Goal: Task Accomplishment & Management: Use online tool/utility

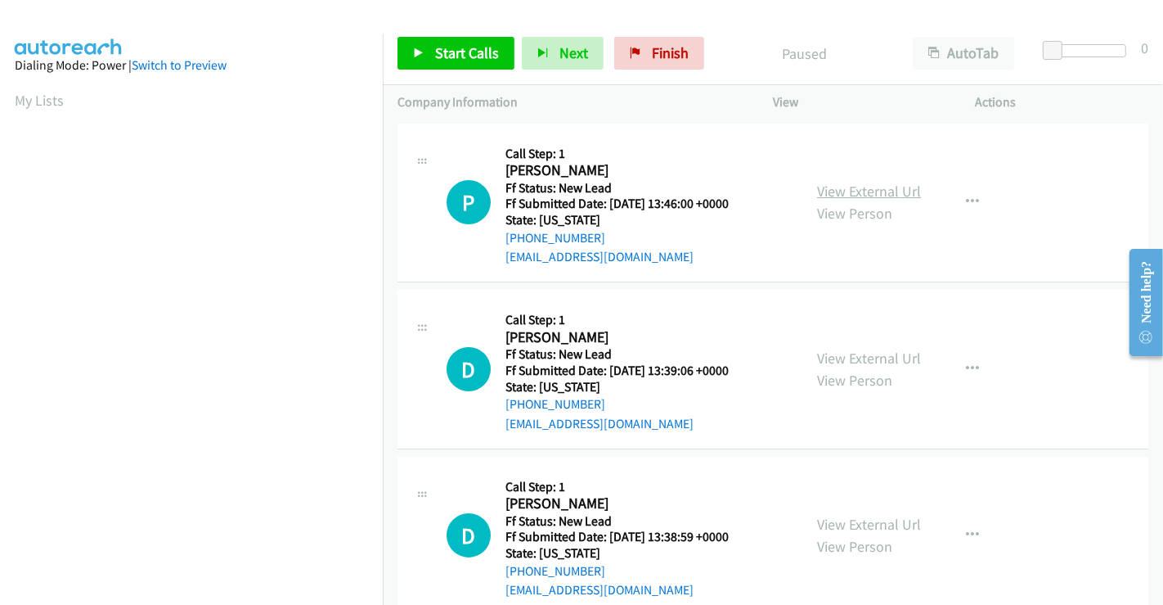
click at [870, 195] on link "View External Url" at bounding box center [869, 191] width 104 height 19
click at [851, 353] on link "View External Url" at bounding box center [869, 357] width 104 height 19
click at [870, 520] on link "View External Url" at bounding box center [869, 524] width 104 height 19
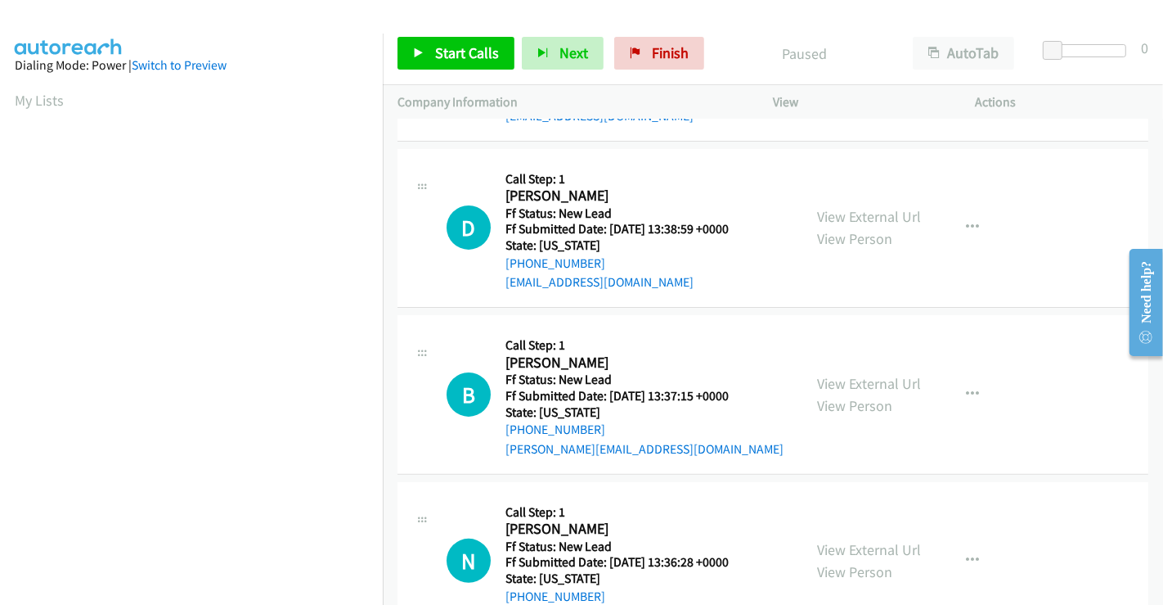
scroll to position [367, 0]
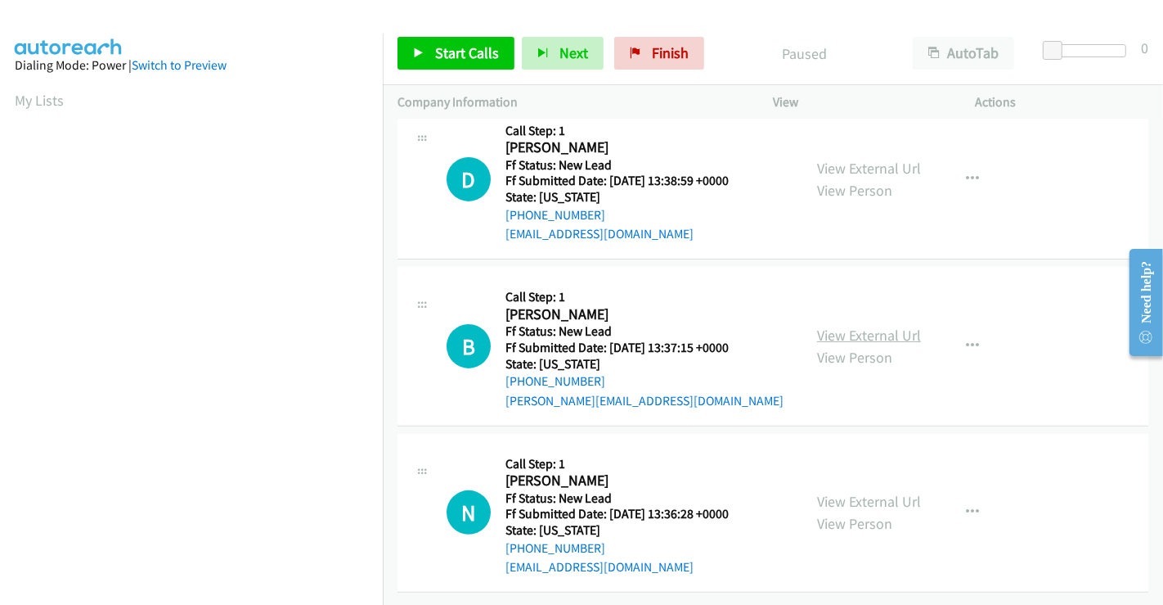
click at [883, 326] on link "View External Url" at bounding box center [869, 335] width 104 height 19
click at [887, 492] on link "View External Url" at bounding box center [869, 501] width 104 height 19
drag, startPoint x: 887, startPoint y: 492, endPoint x: 795, endPoint y: 270, distance: 239.9
click at [887, 492] on link "View External Url" at bounding box center [869, 501] width 104 height 19
click at [453, 50] on span "Start Calls" at bounding box center [467, 52] width 64 height 19
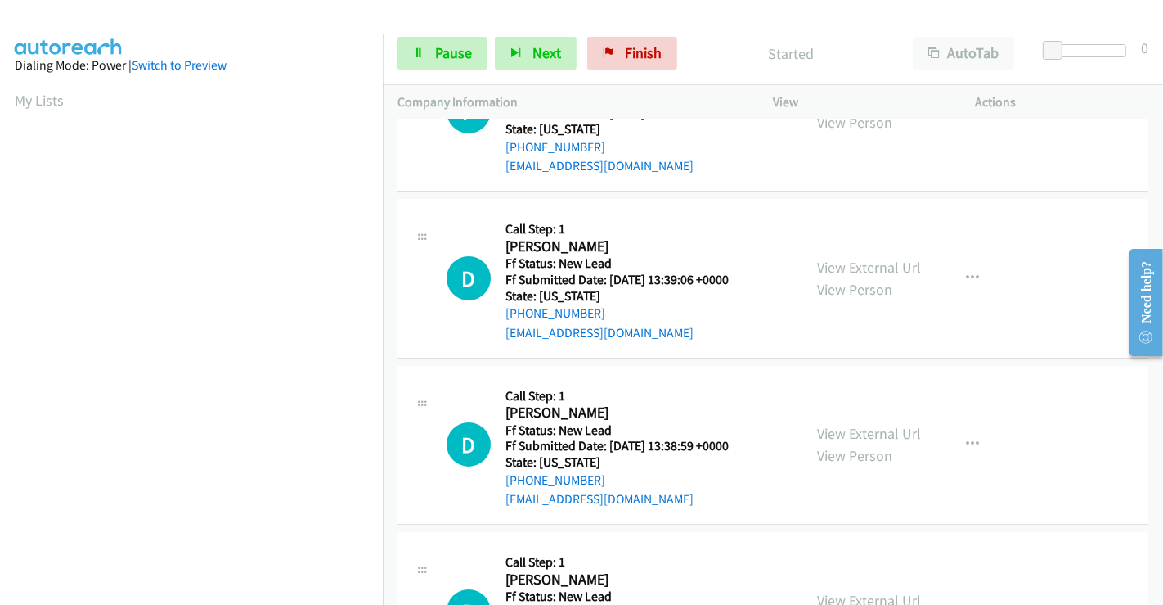
scroll to position [0, 0]
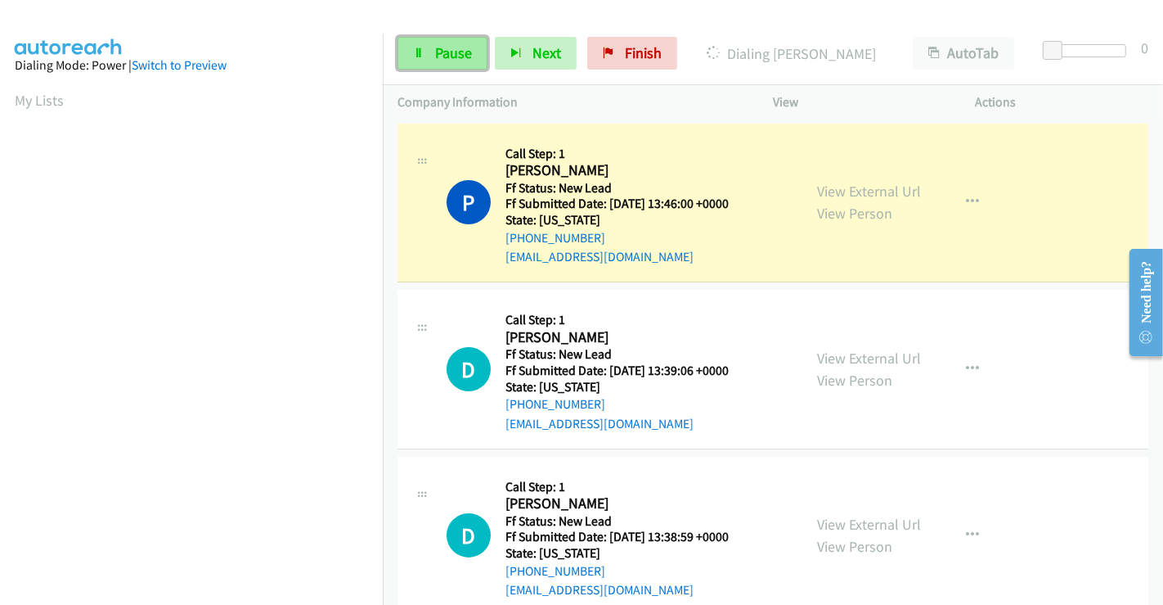
click at [456, 46] on span "Pause" at bounding box center [453, 52] width 37 height 19
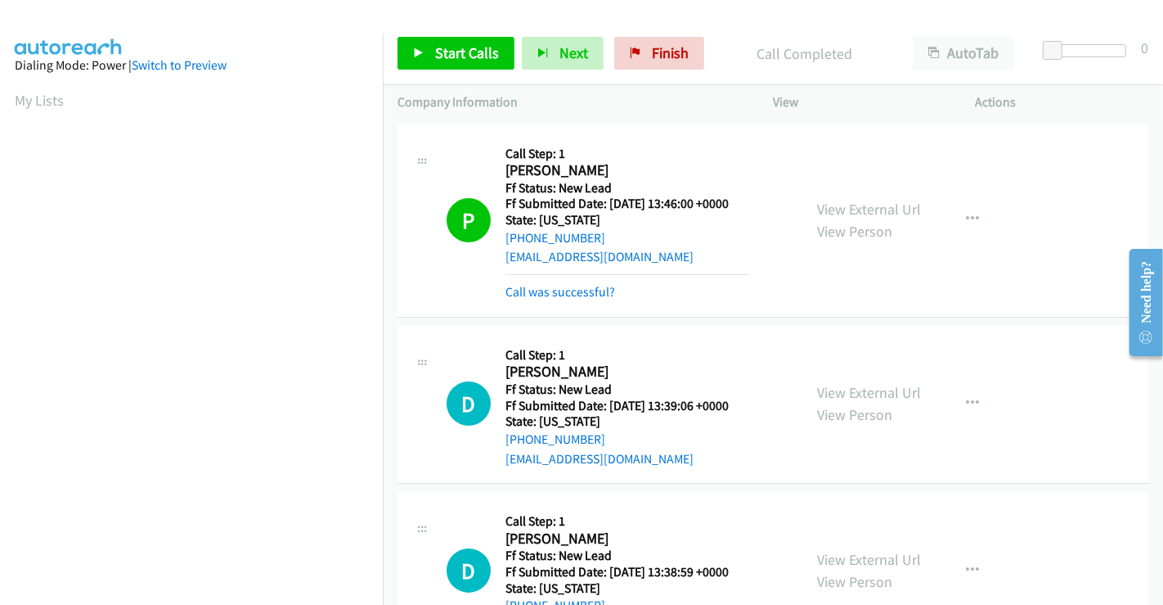
scroll to position [315, 0]
click at [467, 47] on span "Start Calls" at bounding box center [467, 52] width 64 height 19
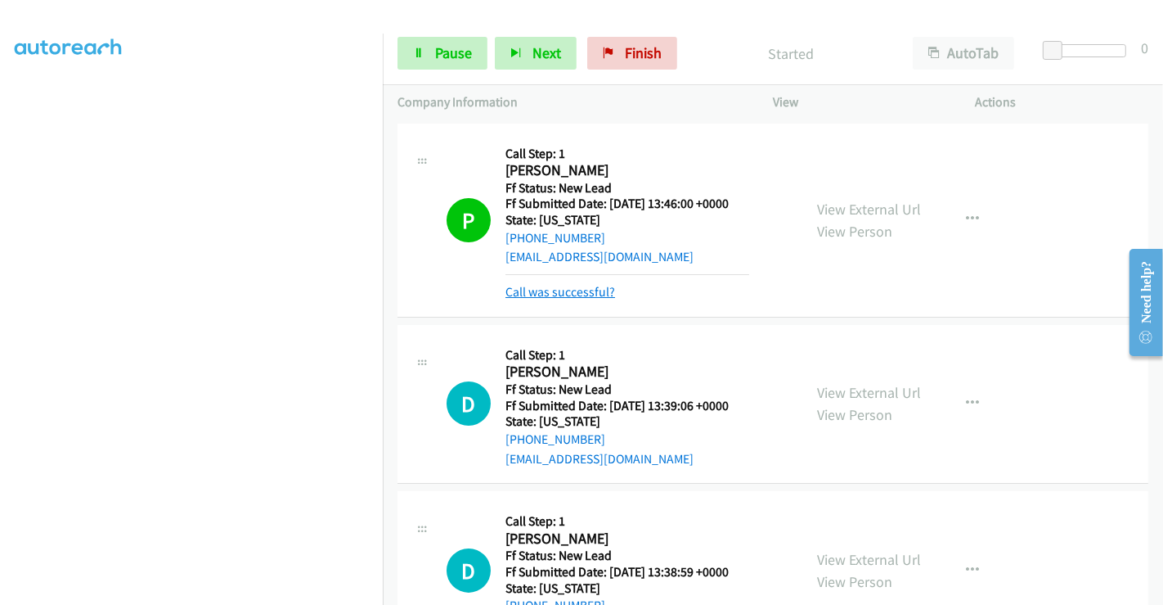
click at [584, 288] on link "Call was successful?" at bounding box center [561, 292] width 110 height 16
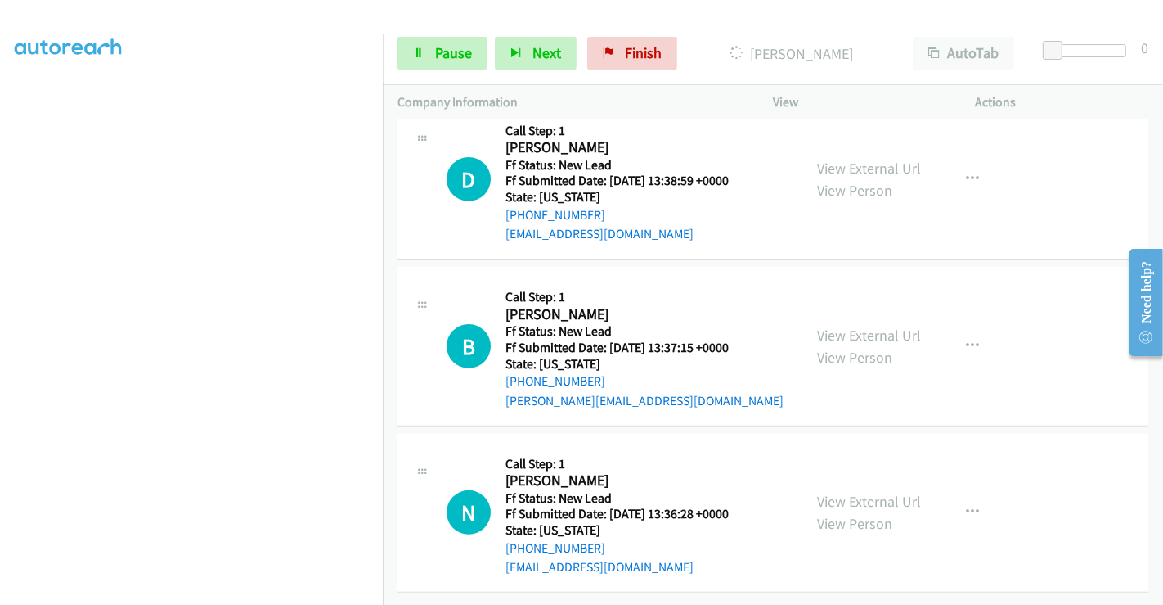
scroll to position [4, 0]
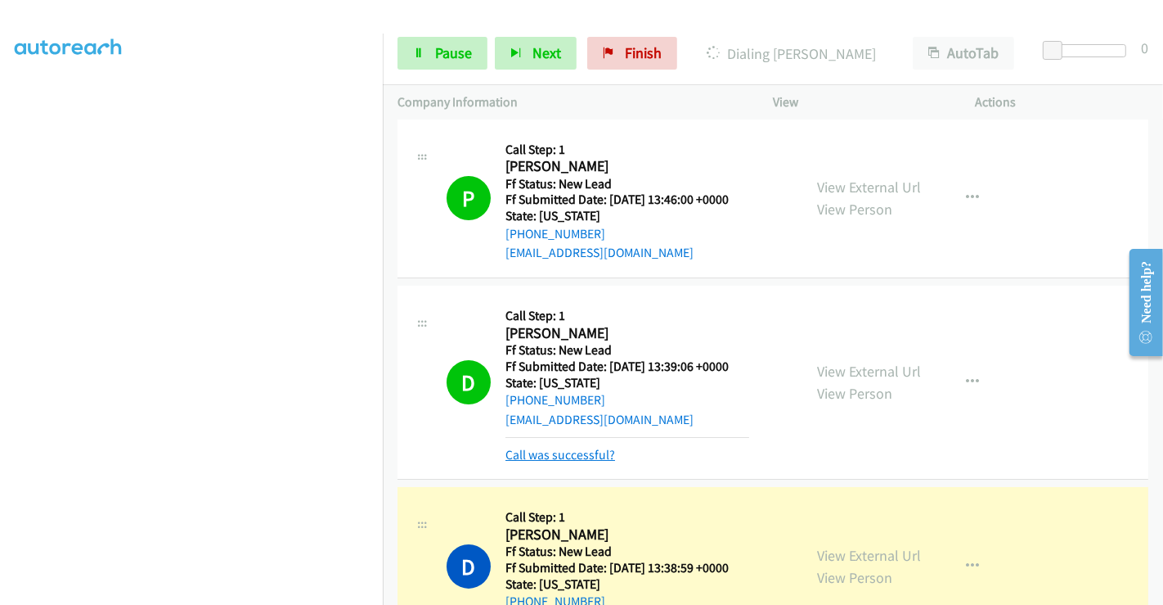
click at [596, 459] on link "Call was successful?" at bounding box center [561, 455] width 110 height 16
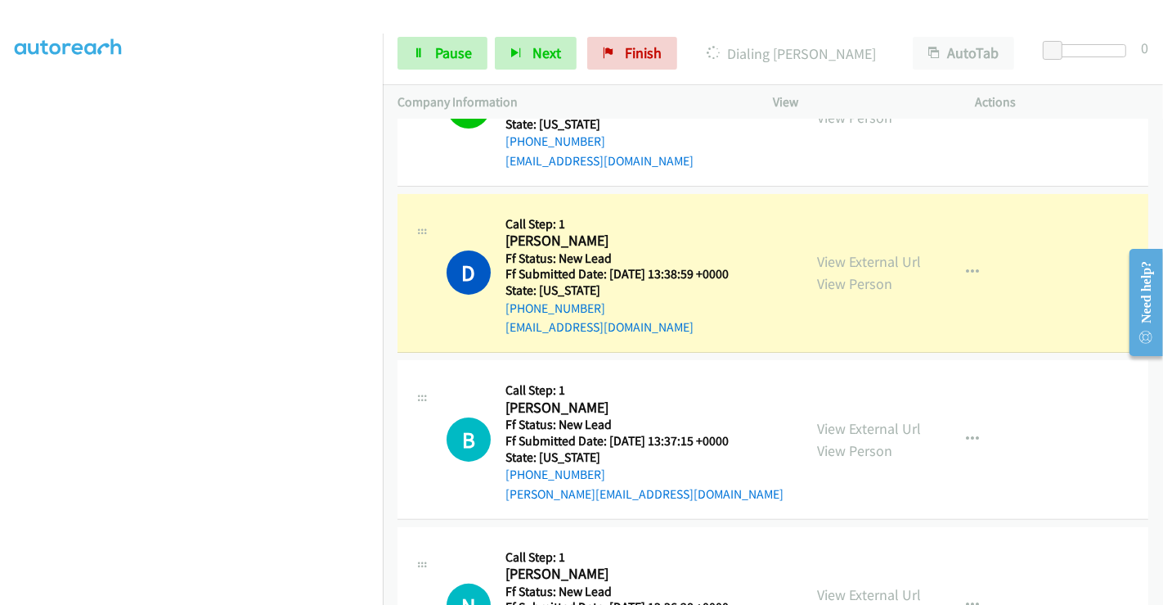
scroll to position [367, 0]
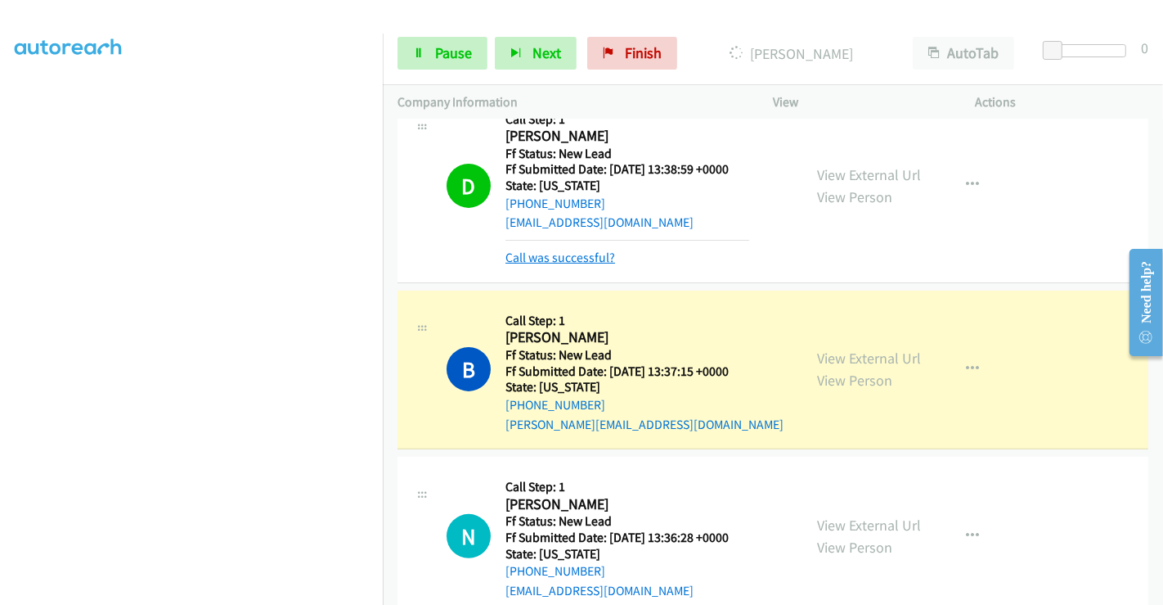
click at [583, 250] on link "Call was successful?" at bounding box center [561, 258] width 110 height 16
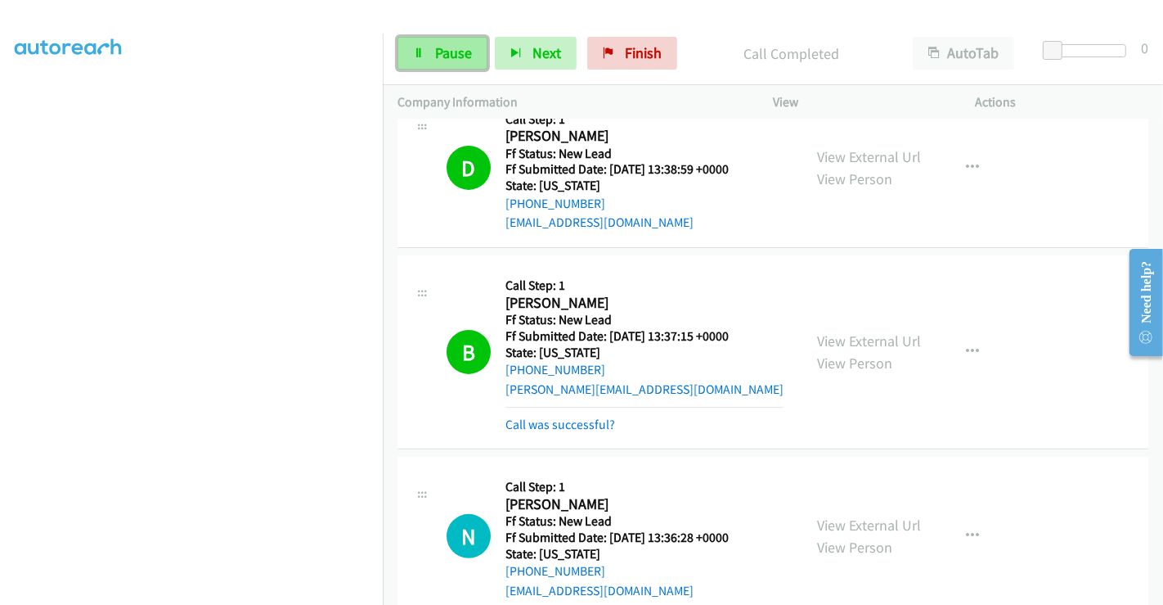
click at [439, 54] on span "Pause" at bounding box center [453, 52] width 37 height 19
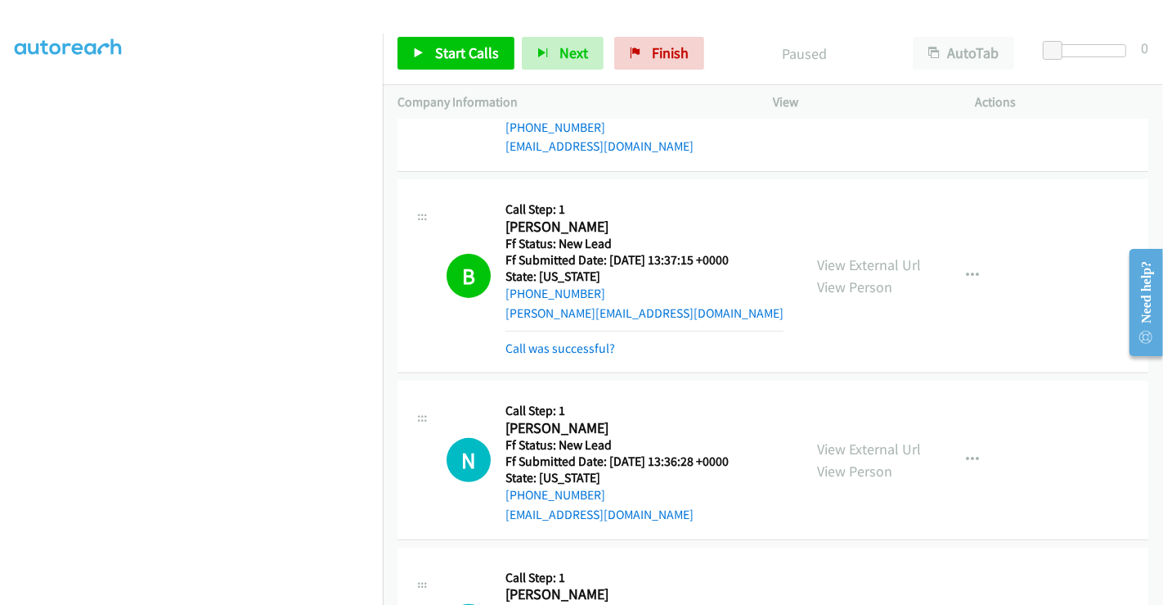
scroll to position [549, 0]
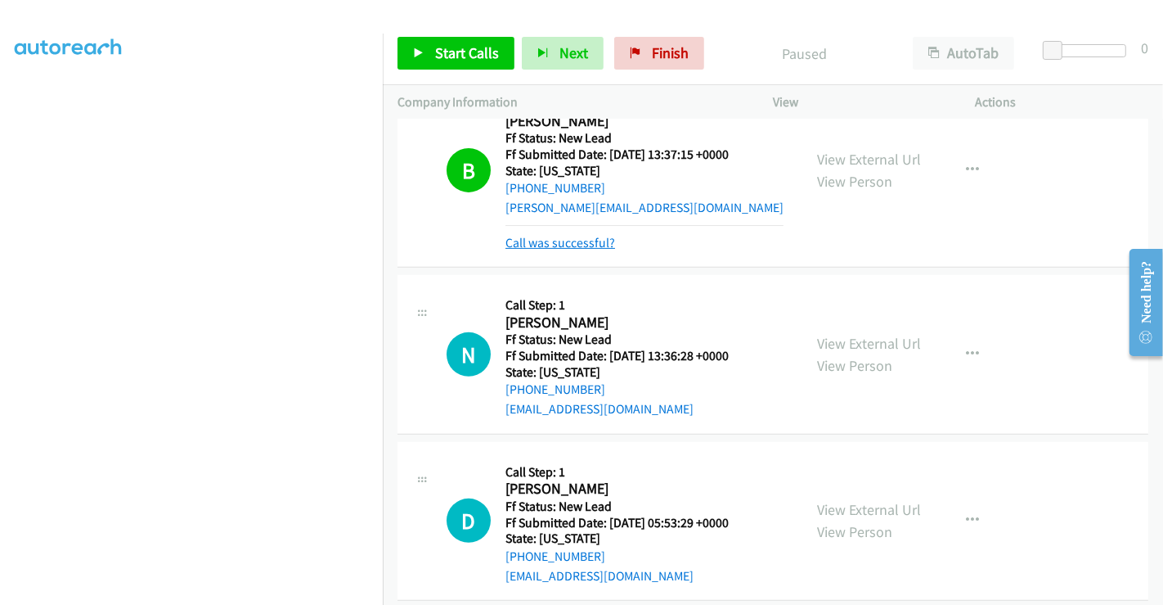
click at [581, 236] on link "Call was successful?" at bounding box center [561, 243] width 110 height 16
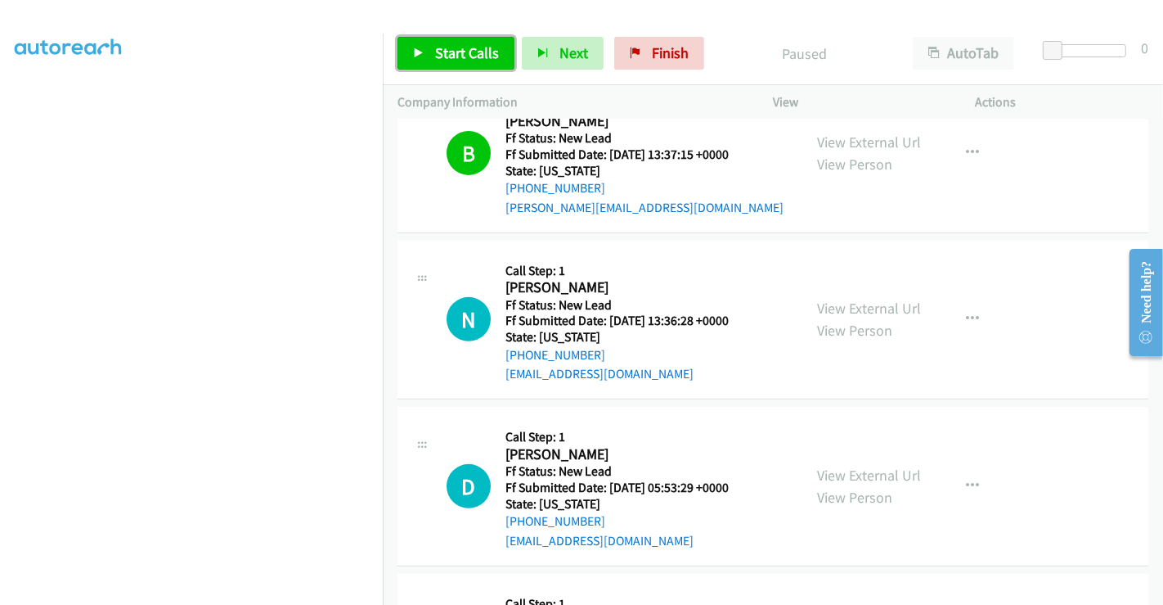
click at [459, 50] on span "Start Calls" at bounding box center [467, 52] width 64 height 19
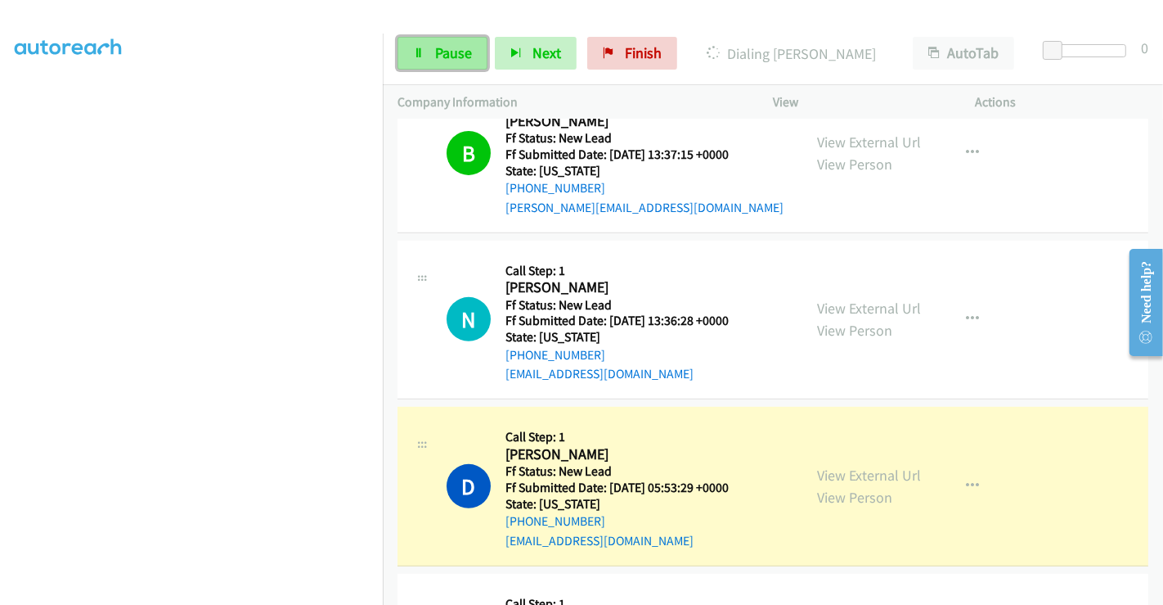
click at [446, 43] on link "Pause" at bounding box center [443, 53] width 90 height 33
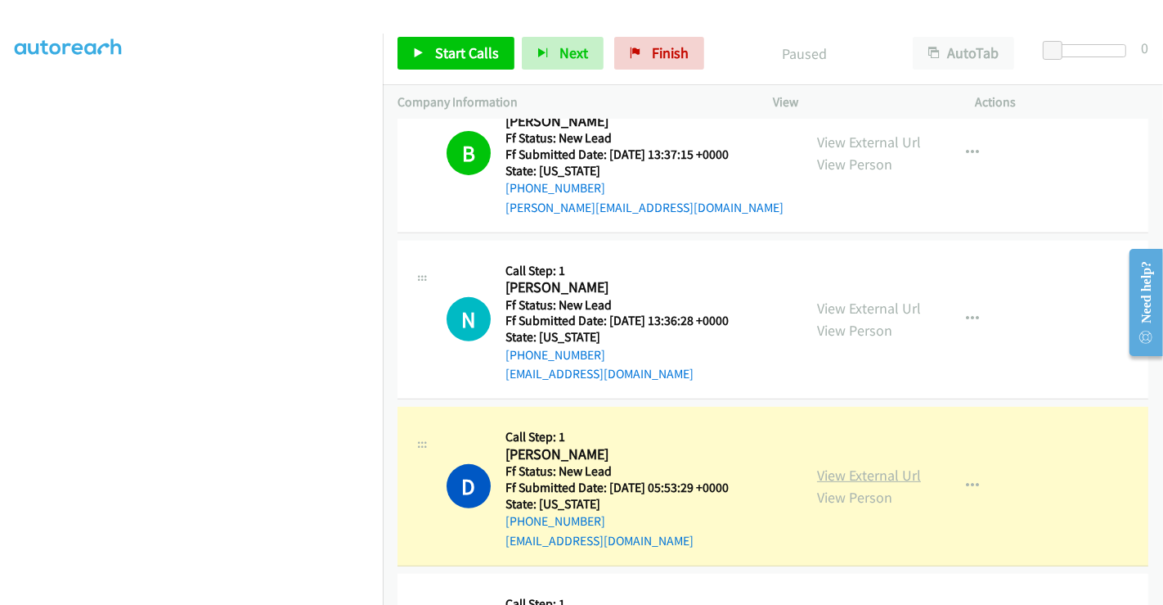
click at [844, 467] on link "View External Url" at bounding box center [869, 474] width 104 height 19
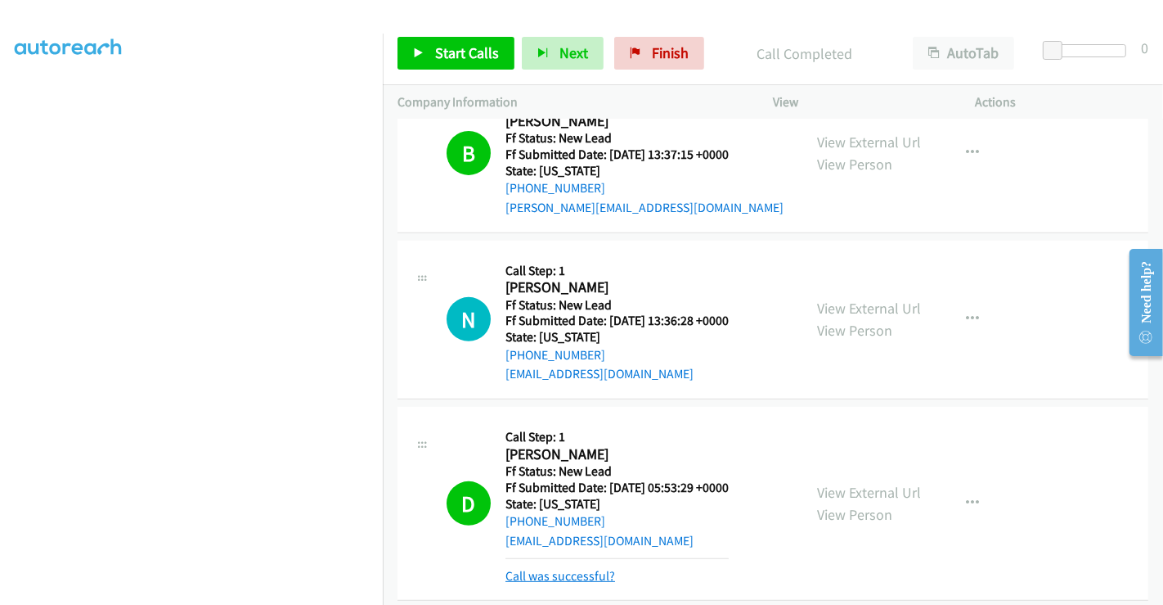
click at [593, 571] on link "Call was successful?" at bounding box center [561, 576] width 110 height 16
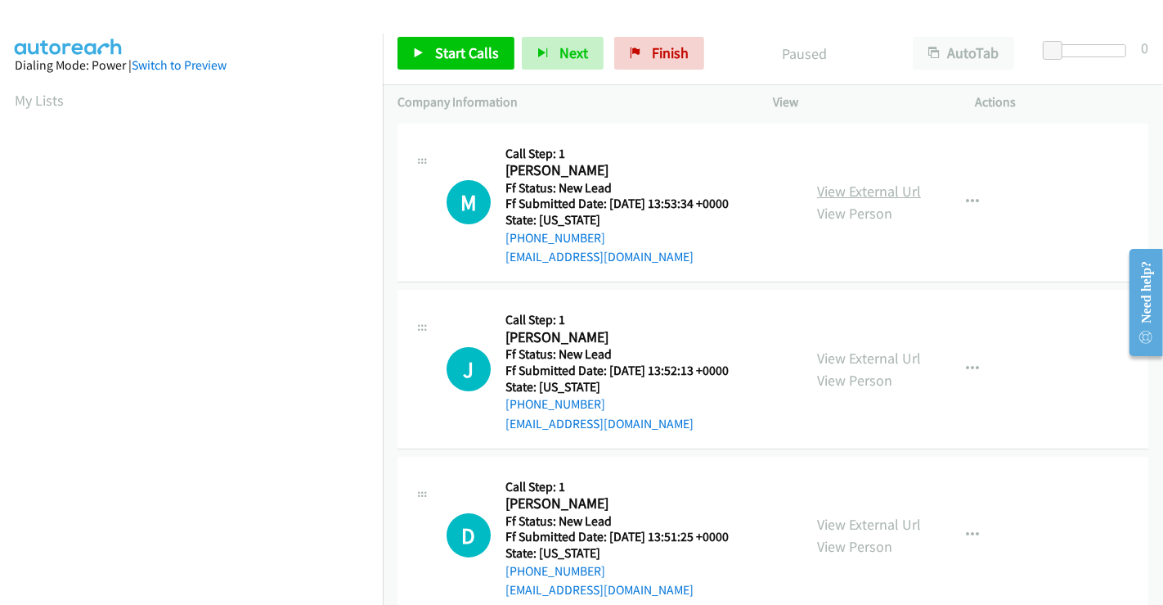
click at [871, 195] on link "View External Url" at bounding box center [869, 191] width 104 height 19
click at [842, 361] on link "View External Url" at bounding box center [869, 357] width 104 height 19
click at [860, 519] on link "View External Url" at bounding box center [869, 524] width 104 height 19
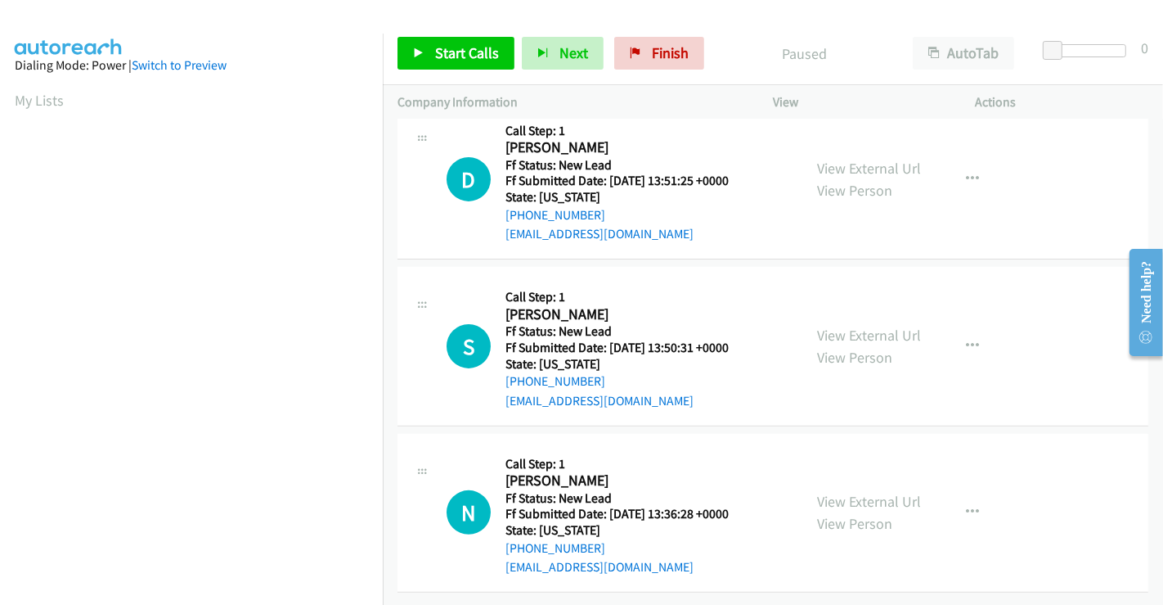
scroll to position [367, 0]
click at [877, 326] on link "View External Url" at bounding box center [869, 335] width 104 height 19
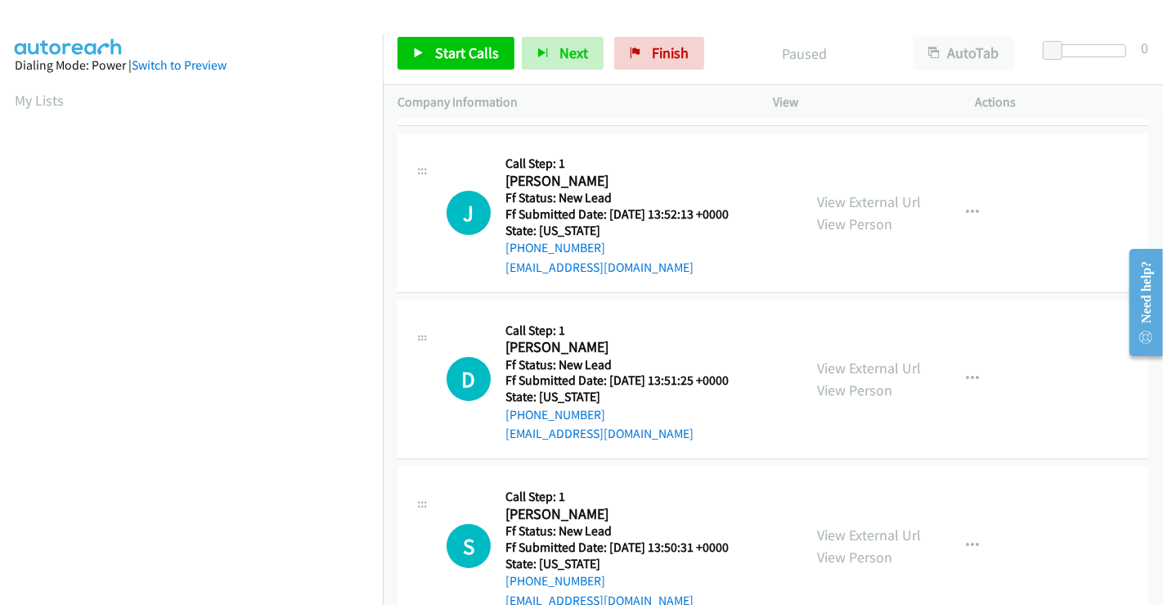
scroll to position [0, 0]
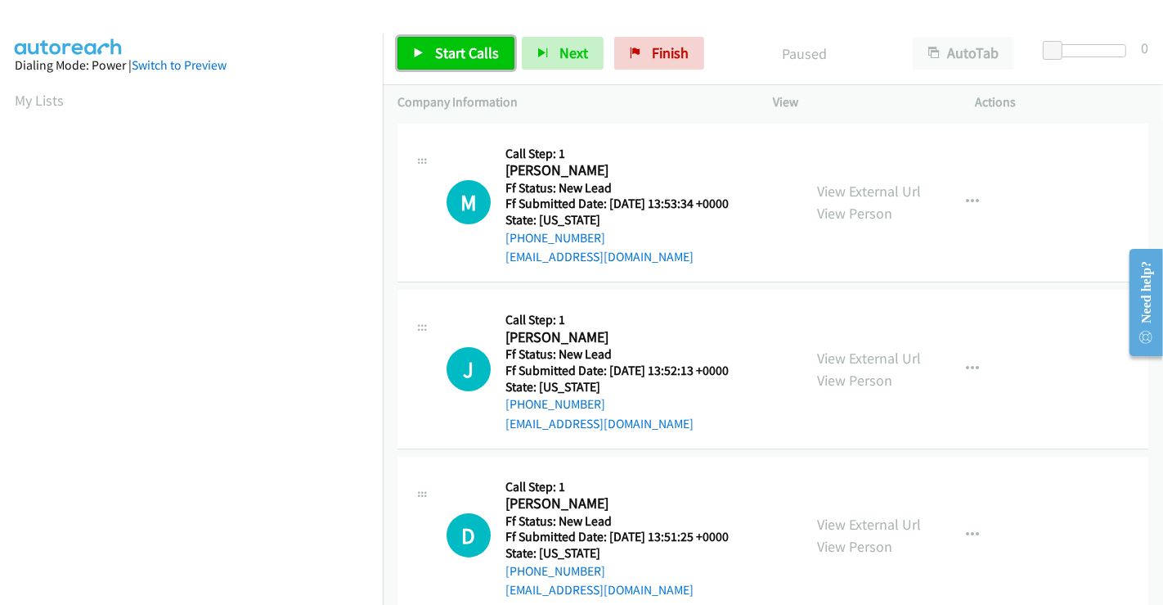
click at [439, 43] on link "Start Calls" at bounding box center [456, 53] width 117 height 33
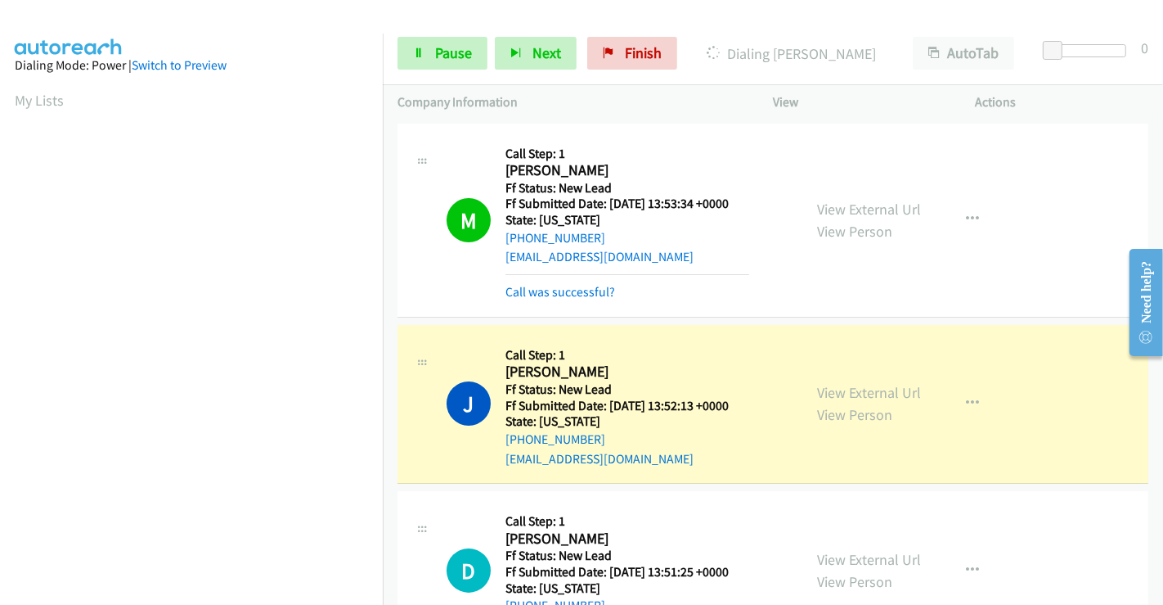
scroll to position [315, 0]
click at [441, 52] on span "Pause" at bounding box center [453, 52] width 37 height 19
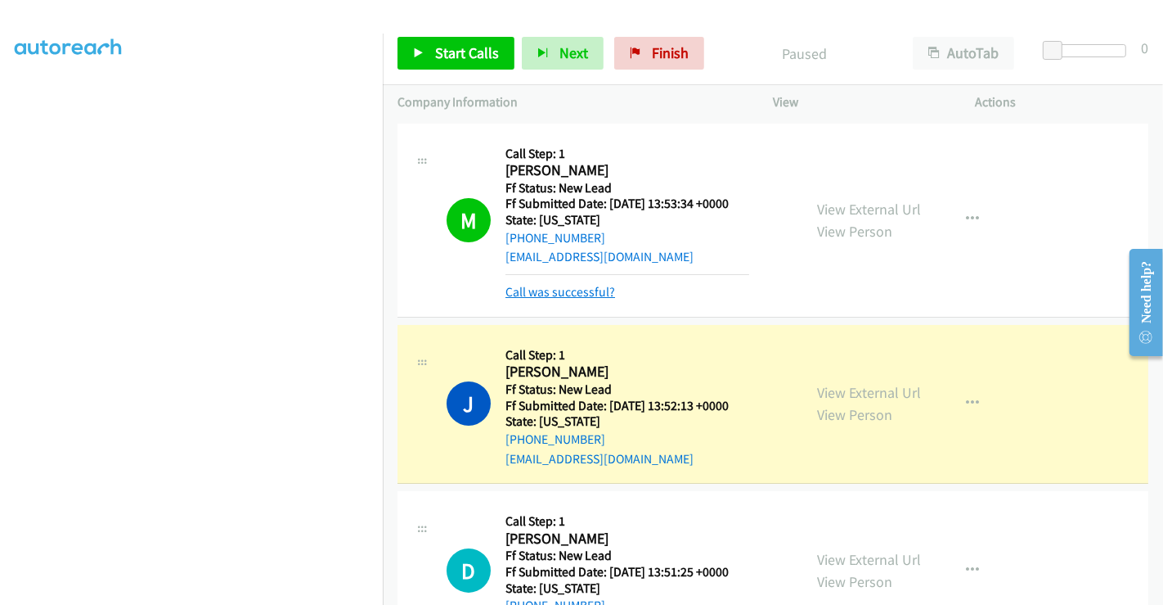
click at [582, 295] on link "Call was successful?" at bounding box center [561, 292] width 110 height 16
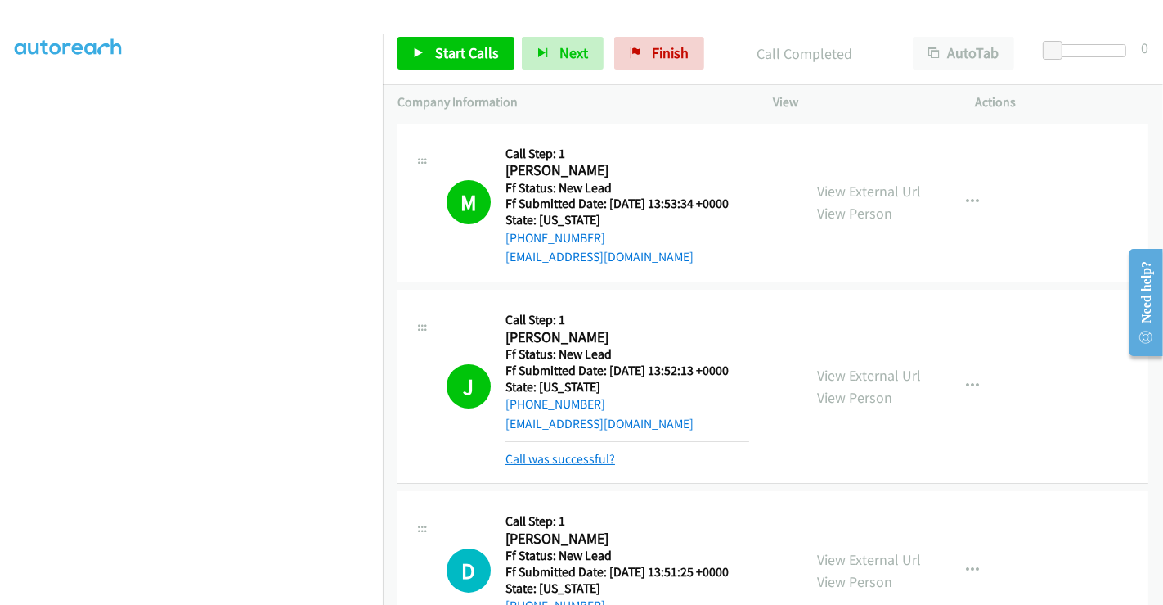
click at [580, 454] on link "Call was successful?" at bounding box center [561, 459] width 110 height 16
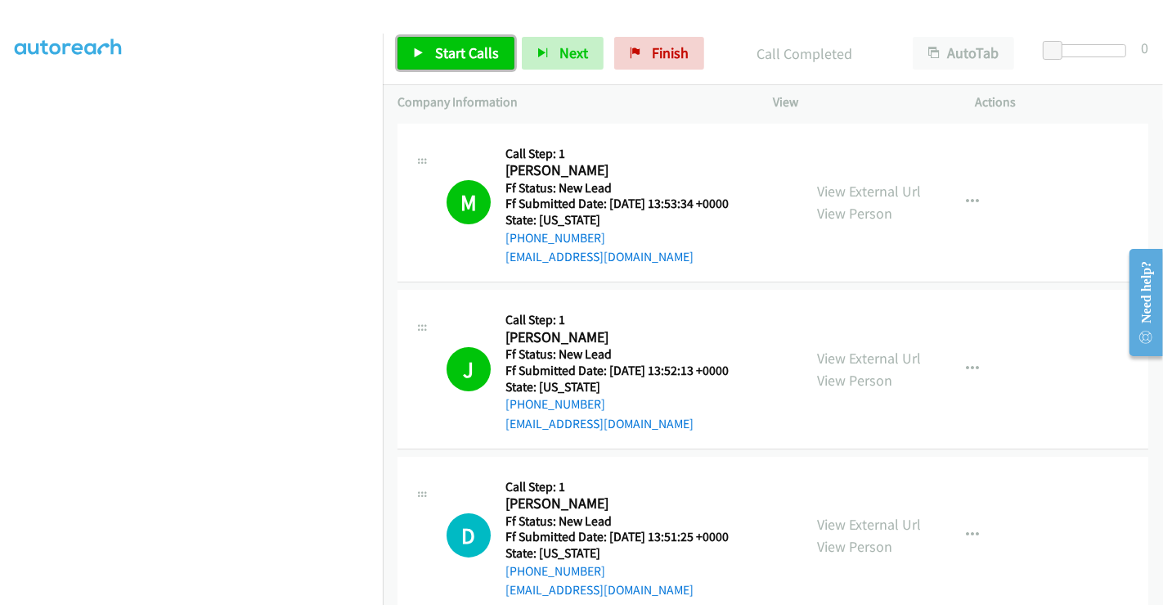
click at [438, 47] on span "Start Calls" at bounding box center [467, 52] width 64 height 19
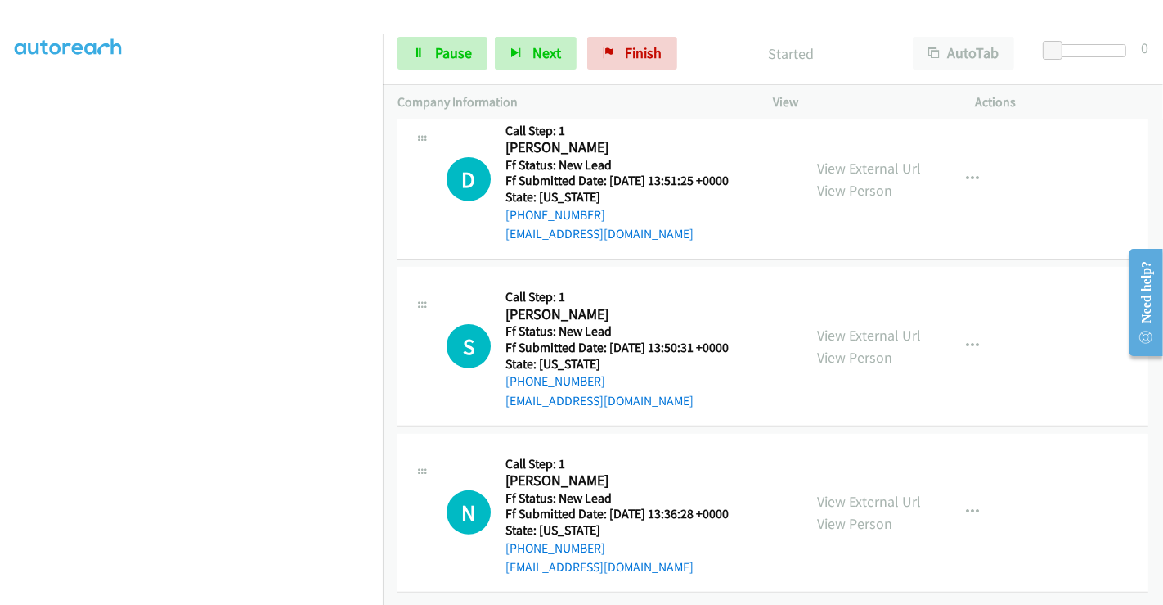
scroll to position [367, 0]
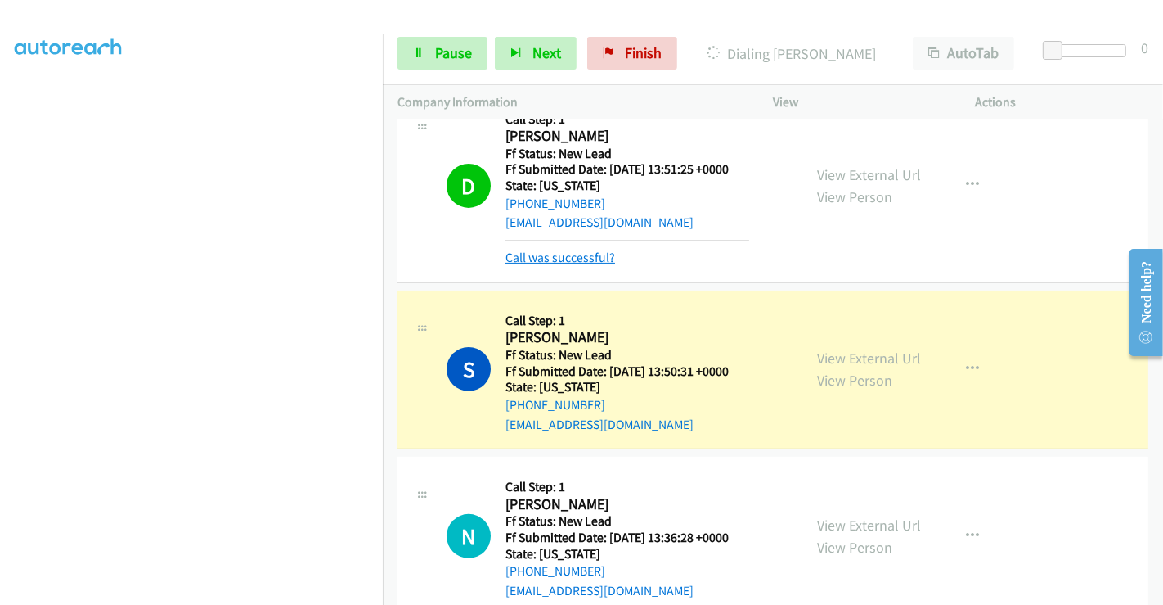
click at [575, 258] on link "Call was successful?" at bounding box center [561, 258] width 110 height 16
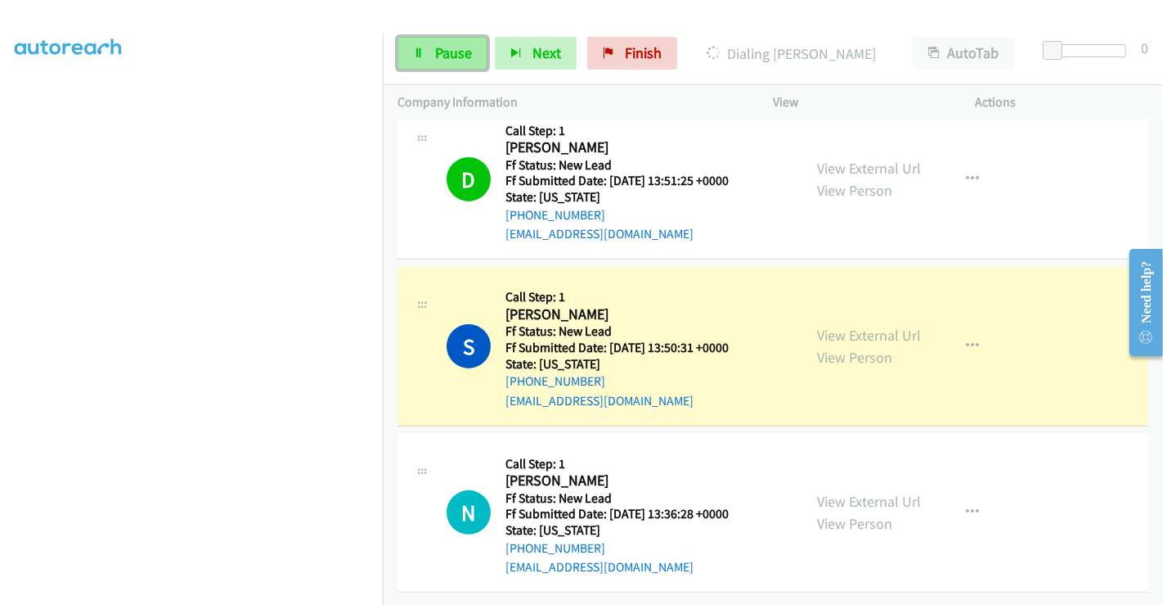
click at [406, 45] on link "Pause" at bounding box center [443, 53] width 90 height 33
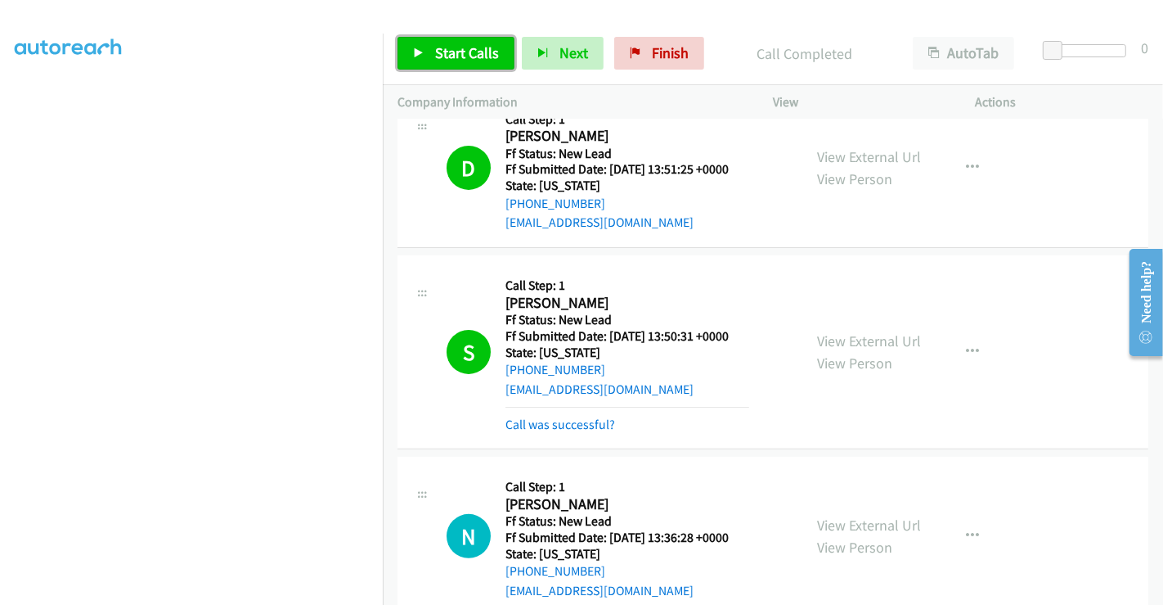
click at [473, 53] on span "Start Calls" at bounding box center [467, 52] width 64 height 19
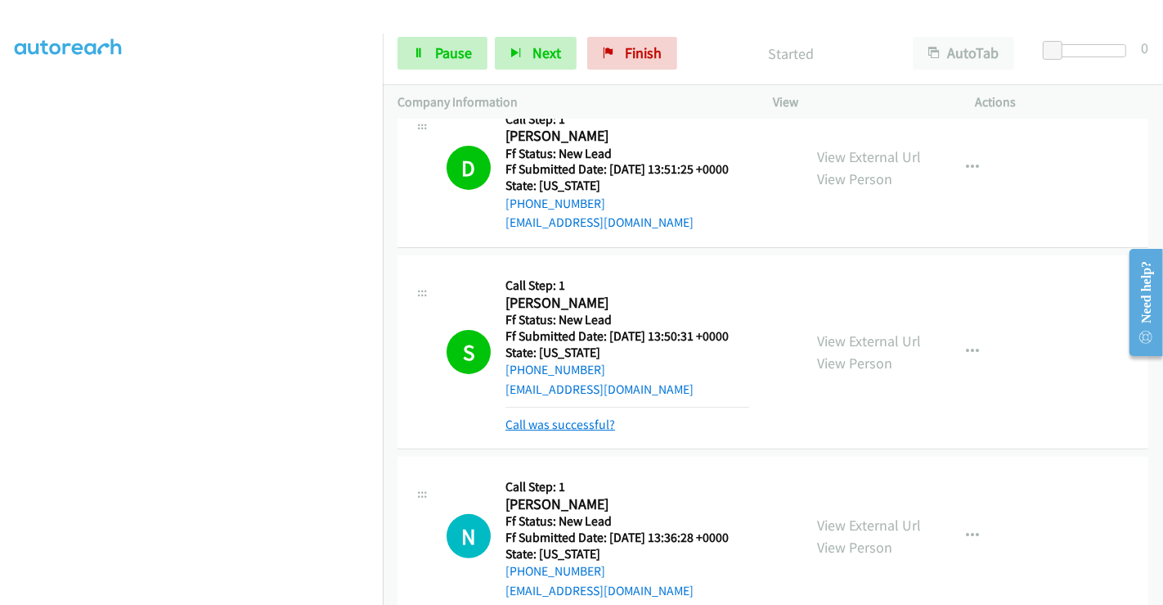
click at [576, 424] on link "Call was successful?" at bounding box center [561, 424] width 110 height 16
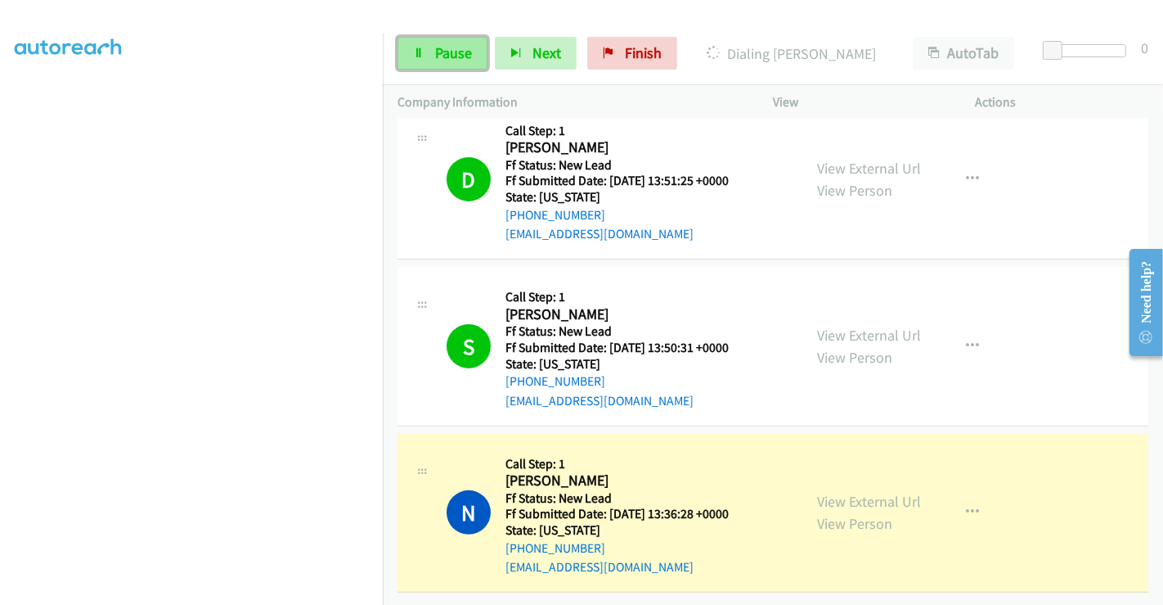
click at [435, 43] on span "Pause" at bounding box center [453, 52] width 37 height 19
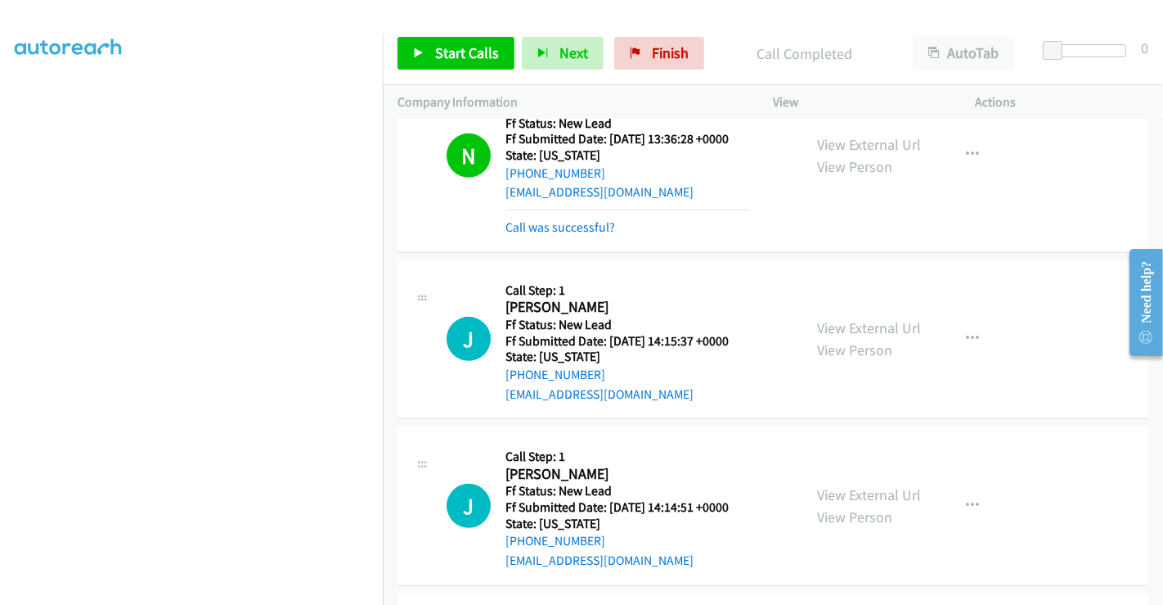
scroll to position [822, 0]
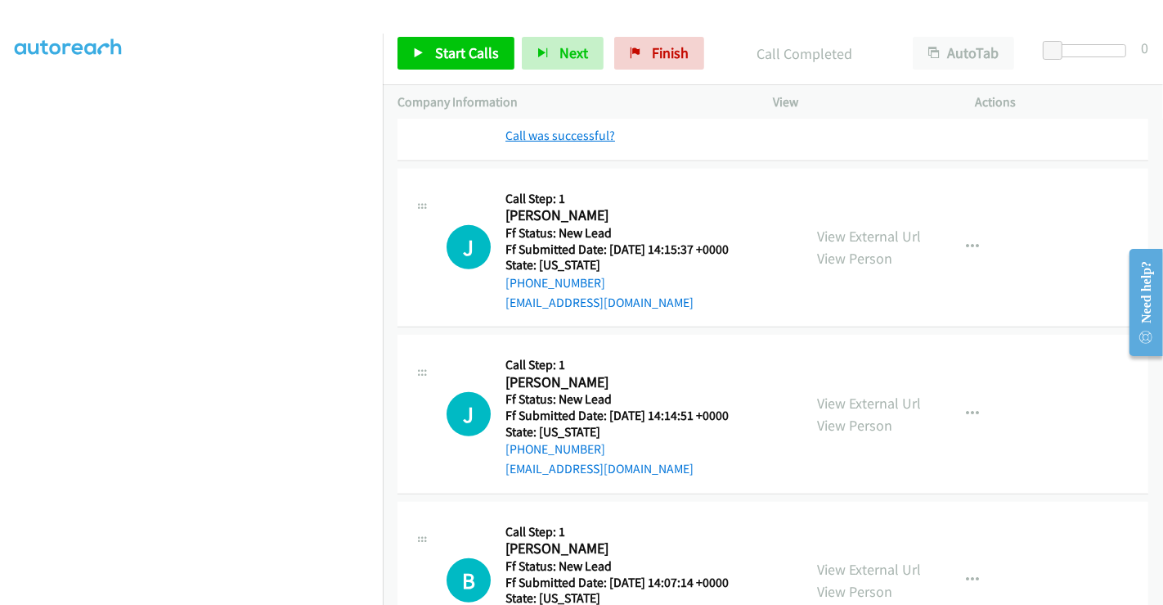
click at [572, 128] on link "Call was successful?" at bounding box center [561, 136] width 110 height 16
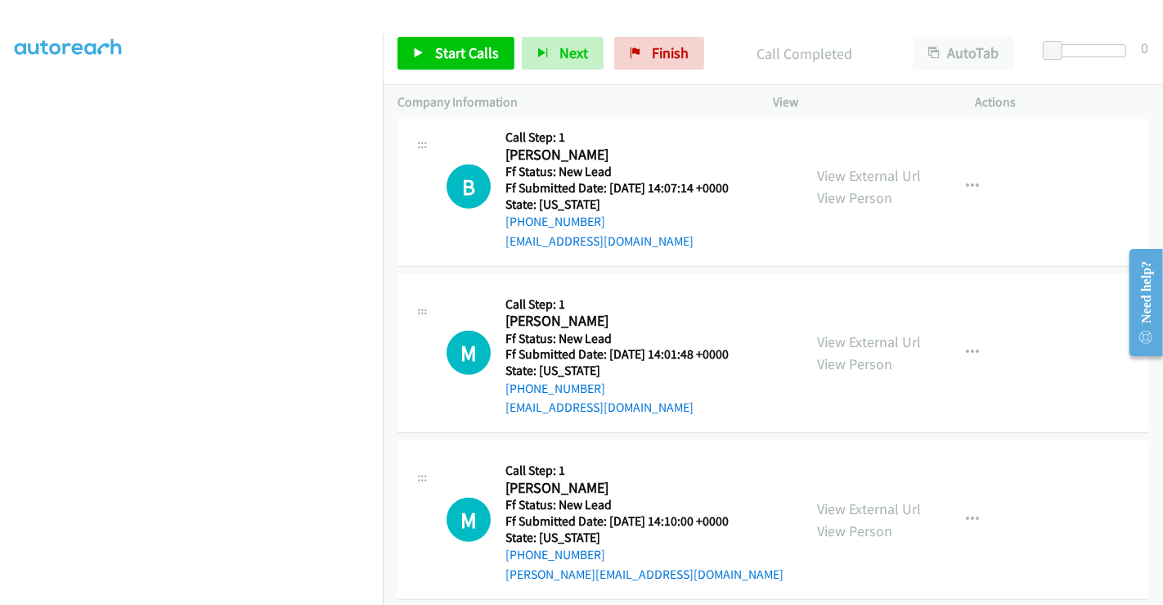
scroll to position [818, 0]
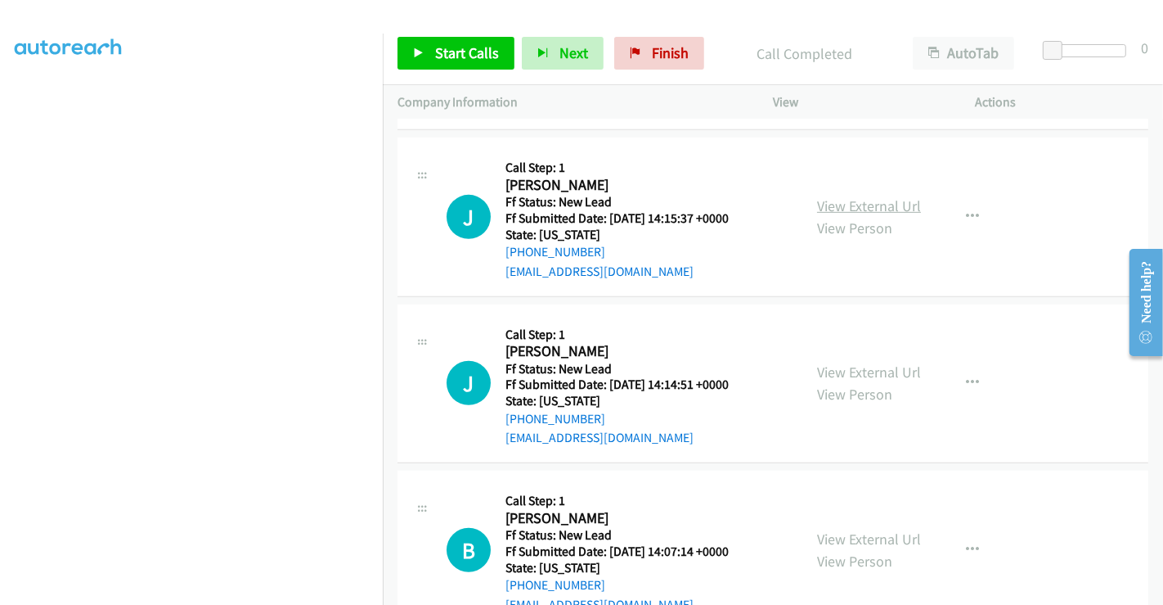
click at [850, 201] on link "View External Url" at bounding box center [869, 205] width 104 height 19
click at [857, 371] on link "View External Url" at bounding box center [869, 371] width 104 height 19
click at [857, 539] on link "View External Url" at bounding box center [869, 538] width 104 height 19
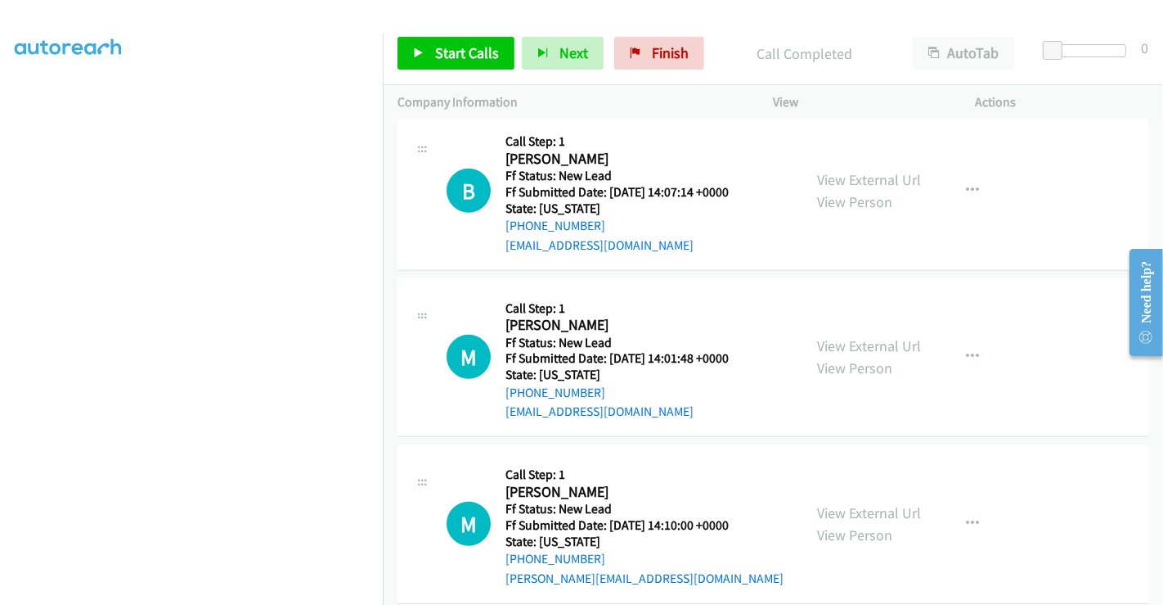
scroll to position [1198, 0]
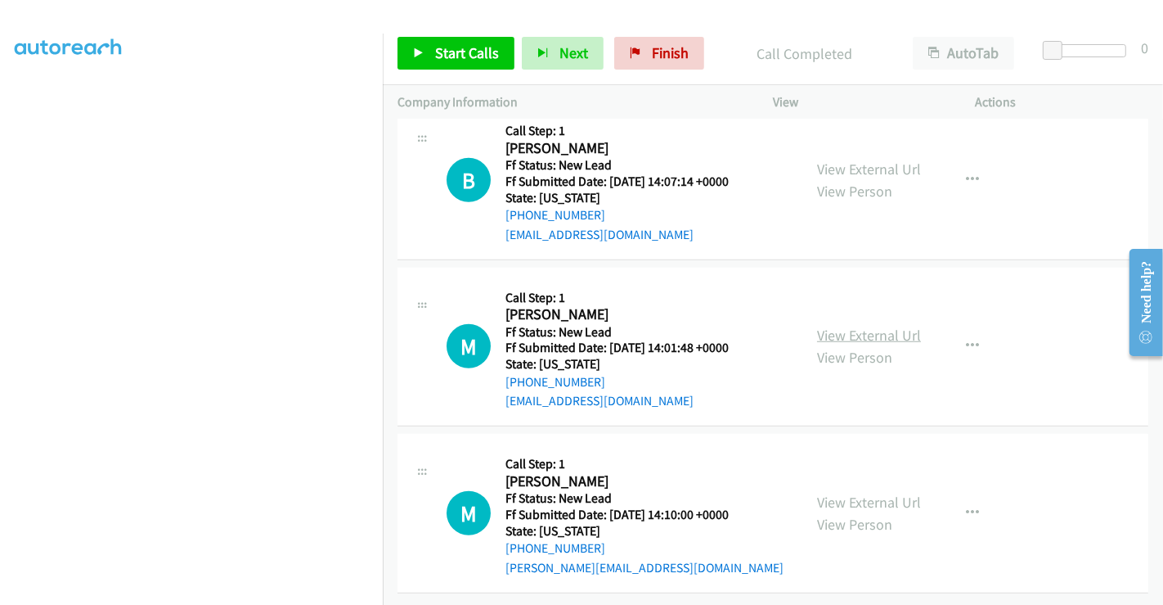
click at [873, 326] on link "View External Url" at bounding box center [869, 335] width 104 height 19
click at [864, 492] on link "View External Url" at bounding box center [869, 501] width 104 height 19
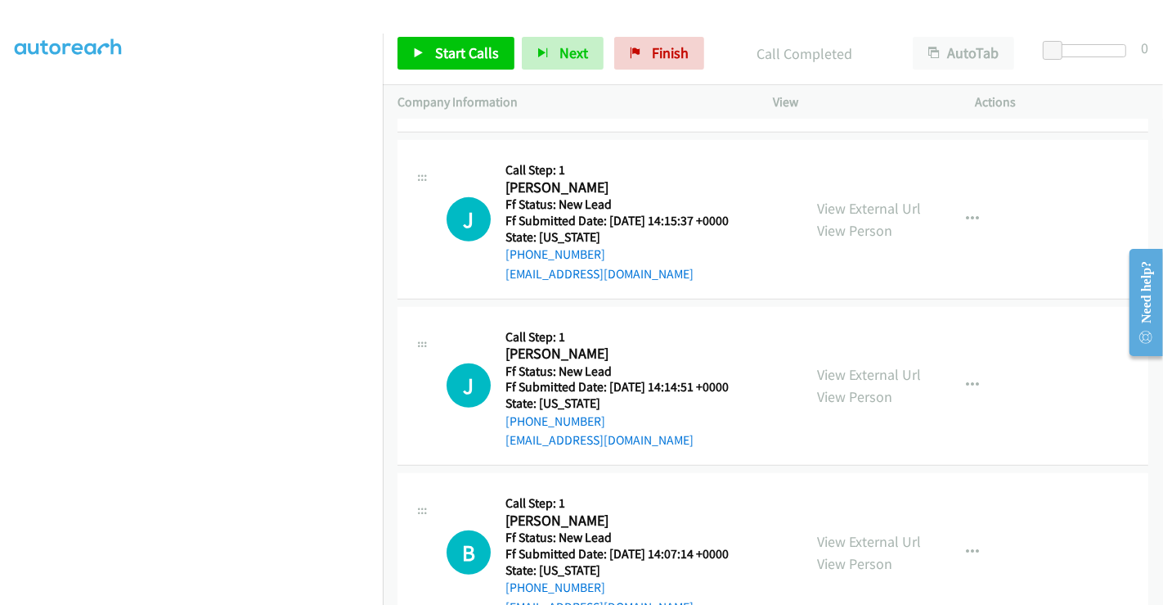
scroll to position [654, 0]
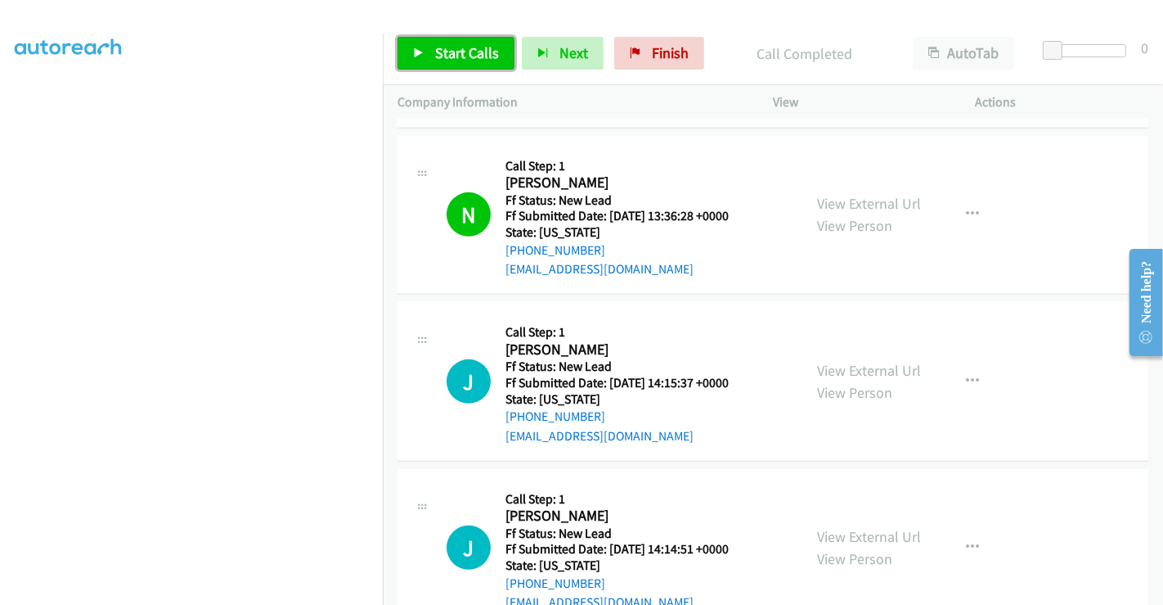
click at [462, 39] on link "Start Calls" at bounding box center [456, 53] width 117 height 33
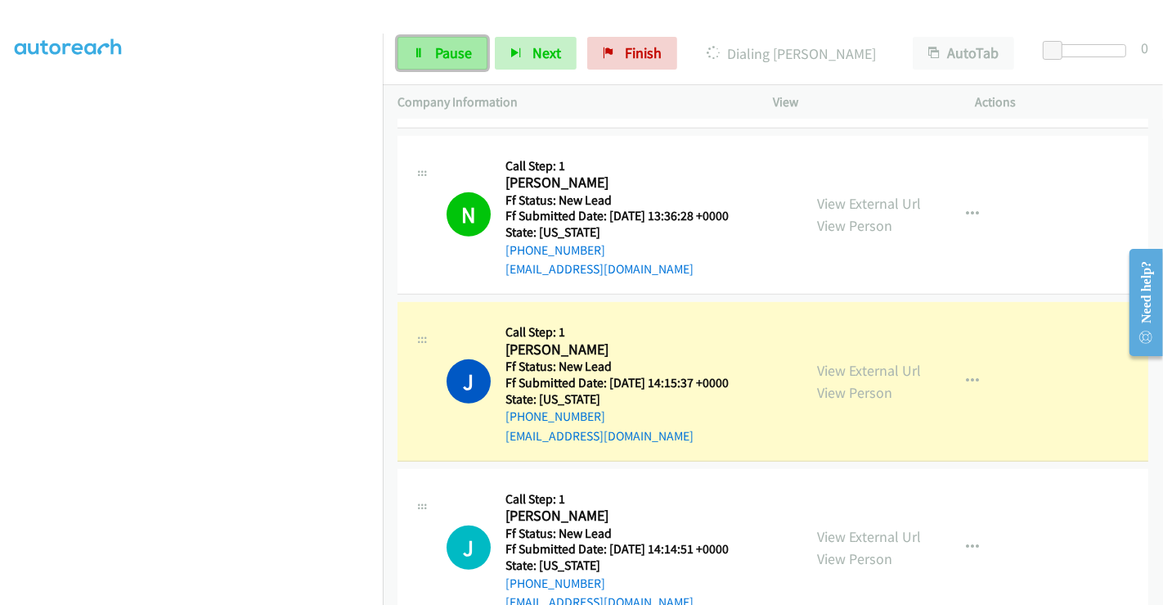
click at [437, 52] on span "Pause" at bounding box center [453, 52] width 37 height 19
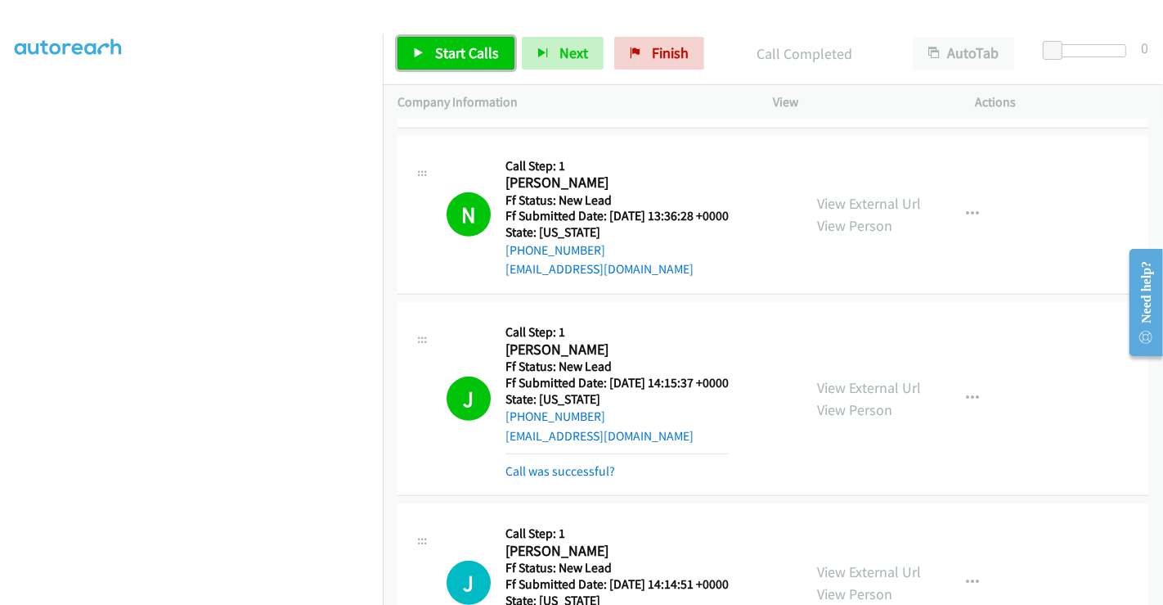
click at [479, 52] on span "Start Calls" at bounding box center [467, 52] width 64 height 19
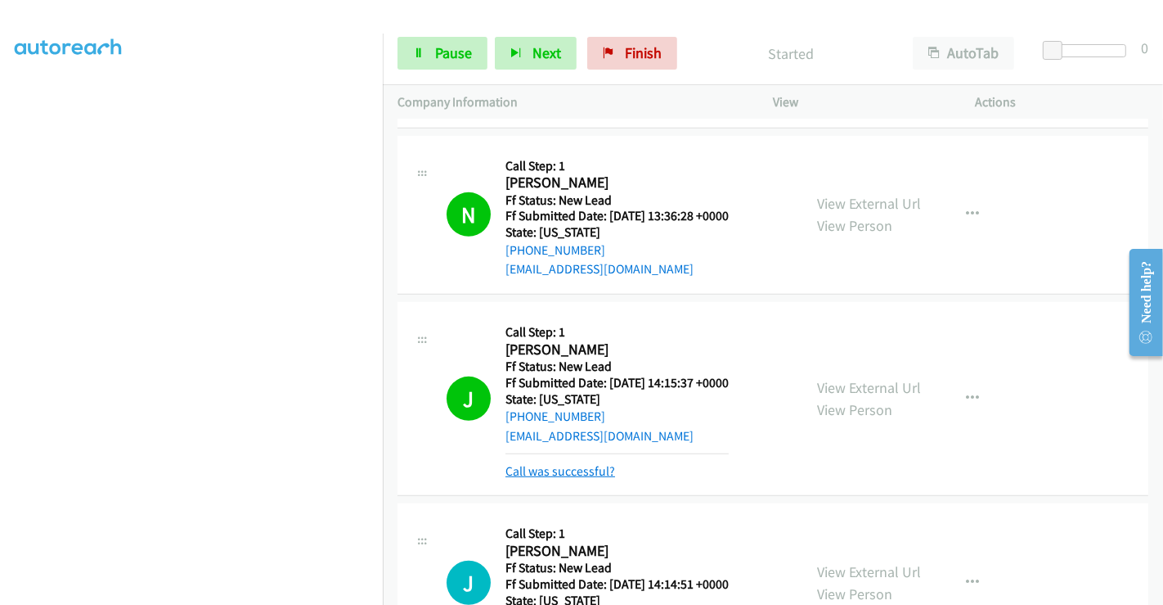
click at [566, 467] on link "Call was successful?" at bounding box center [561, 471] width 110 height 16
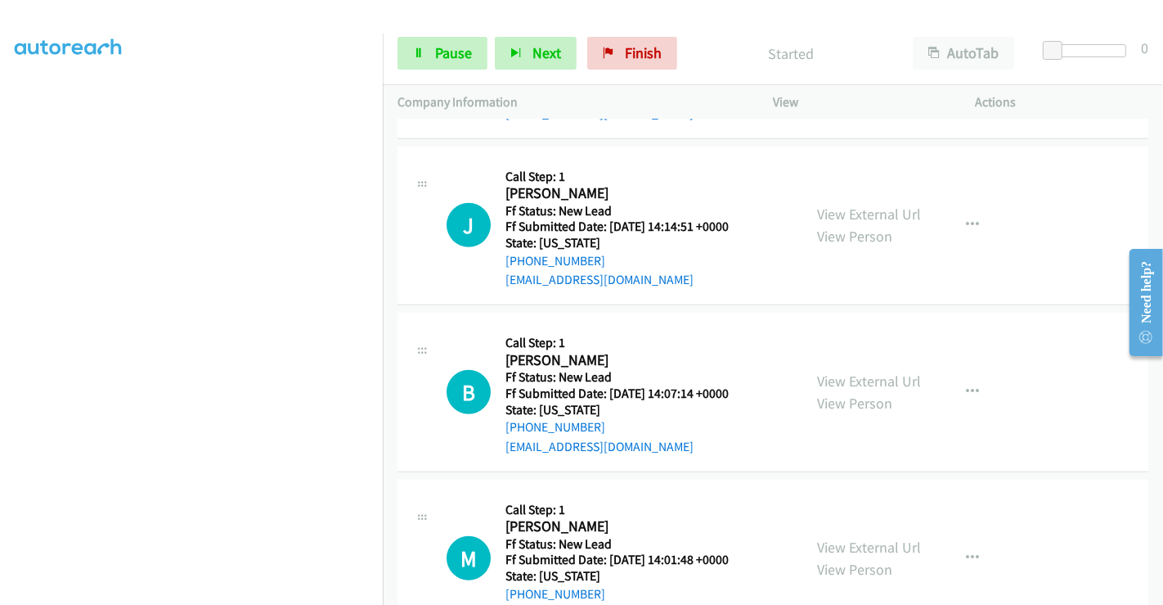
scroll to position [1017, 0]
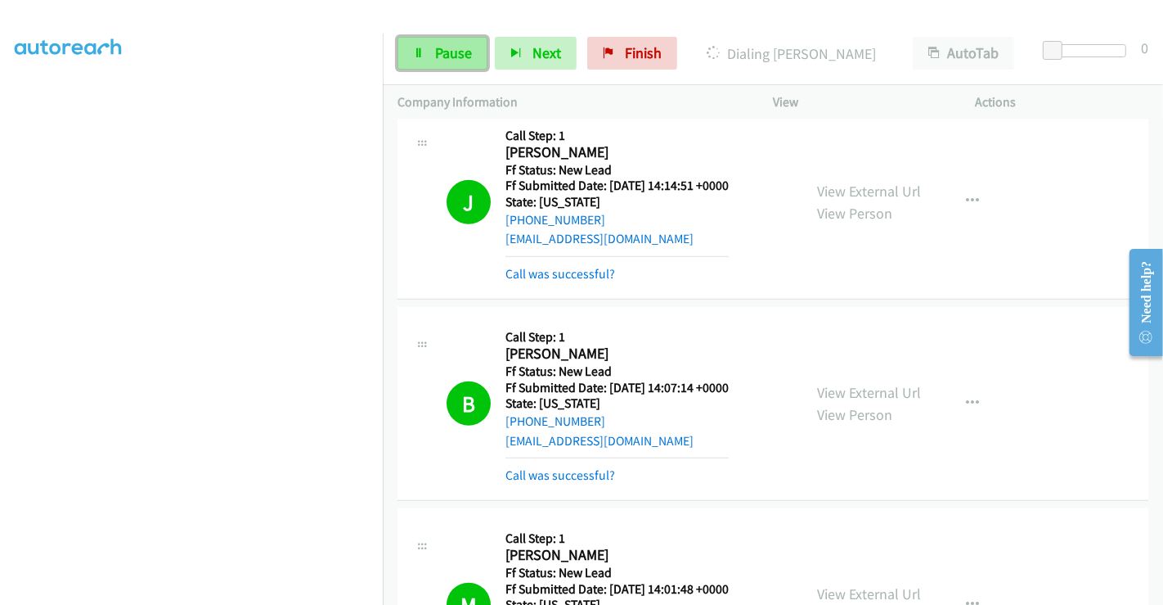
click at [435, 47] on span "Pause" at bounding box center [453, 52] width 37 height 19
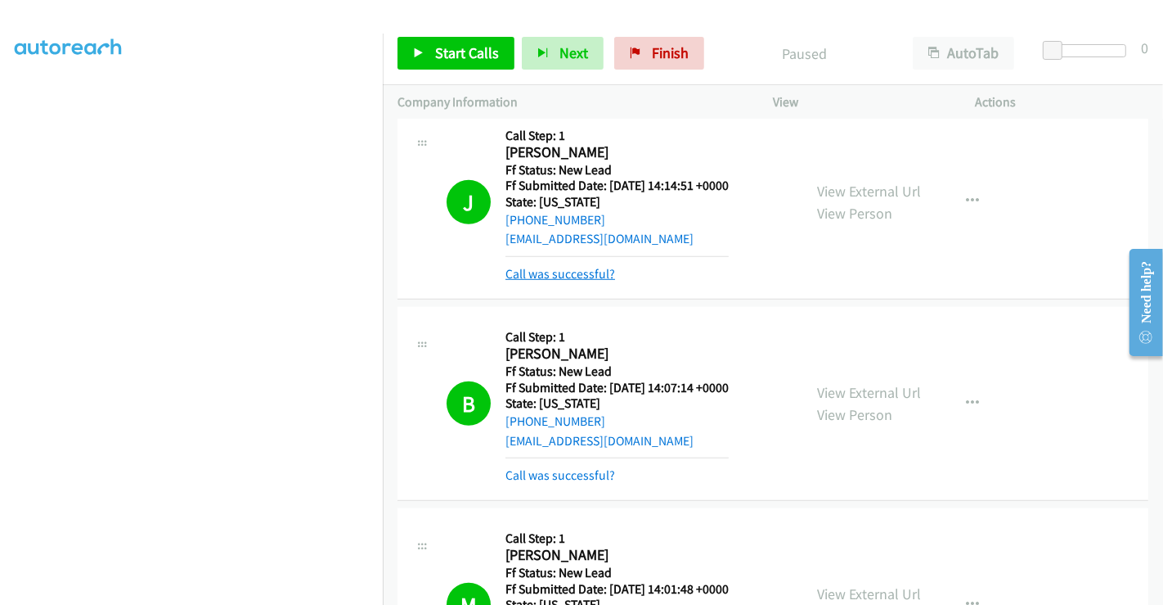
click at [563, 274] on link "Call was successful?" at bounding box center [561, 274] width 110 height 16
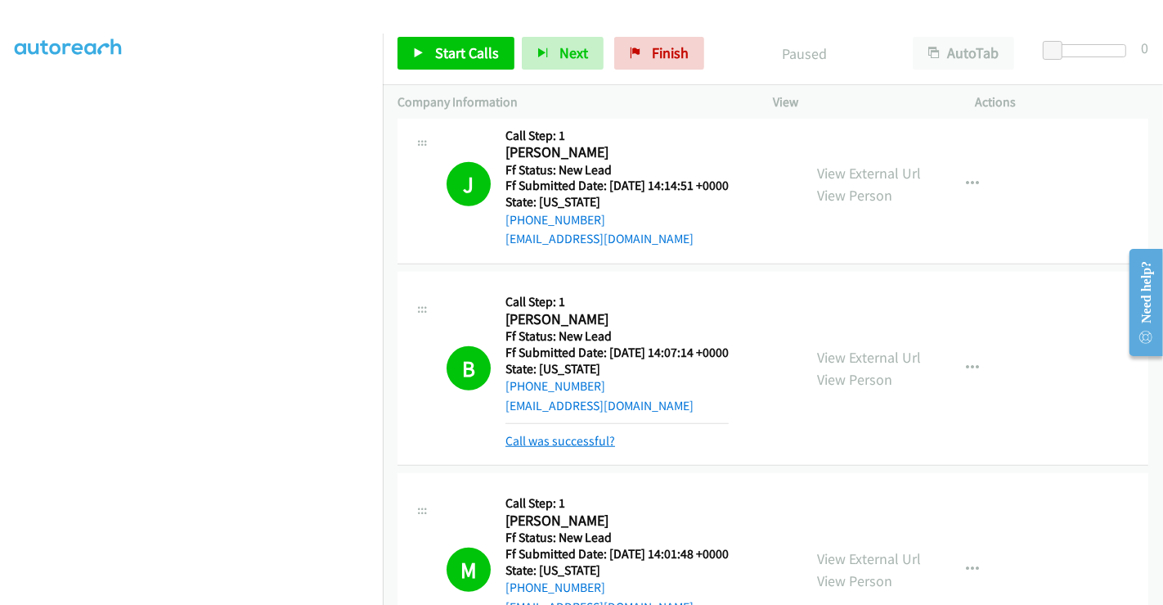
click at [588, 436] on link "Call was successful?" at bounding box center [561, 441] width 110 height 16
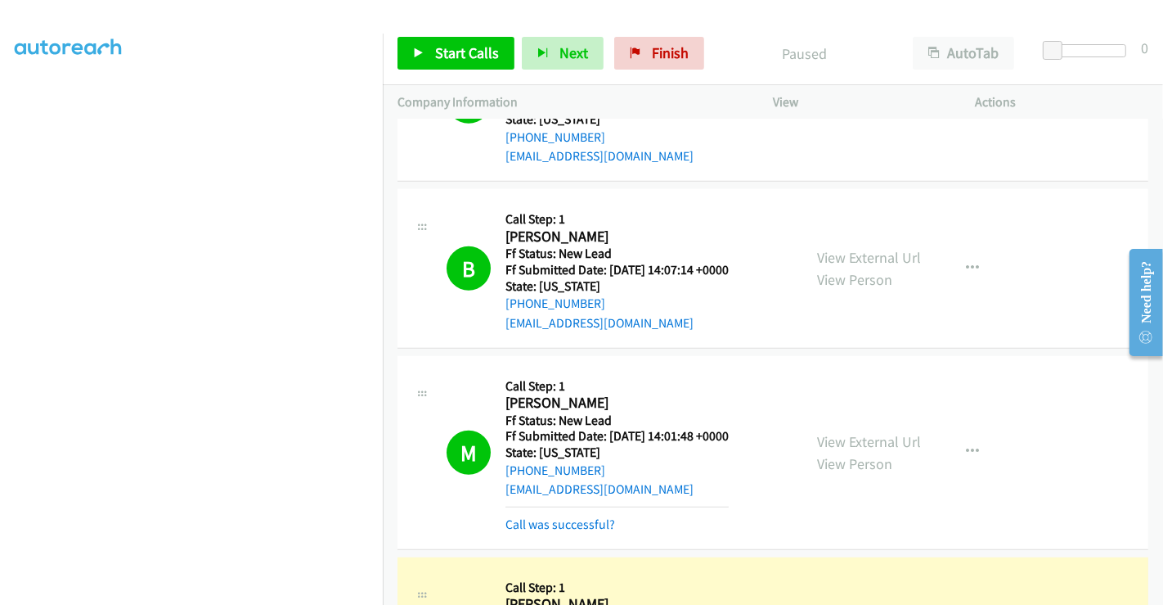
scroll to position [1234, 0]
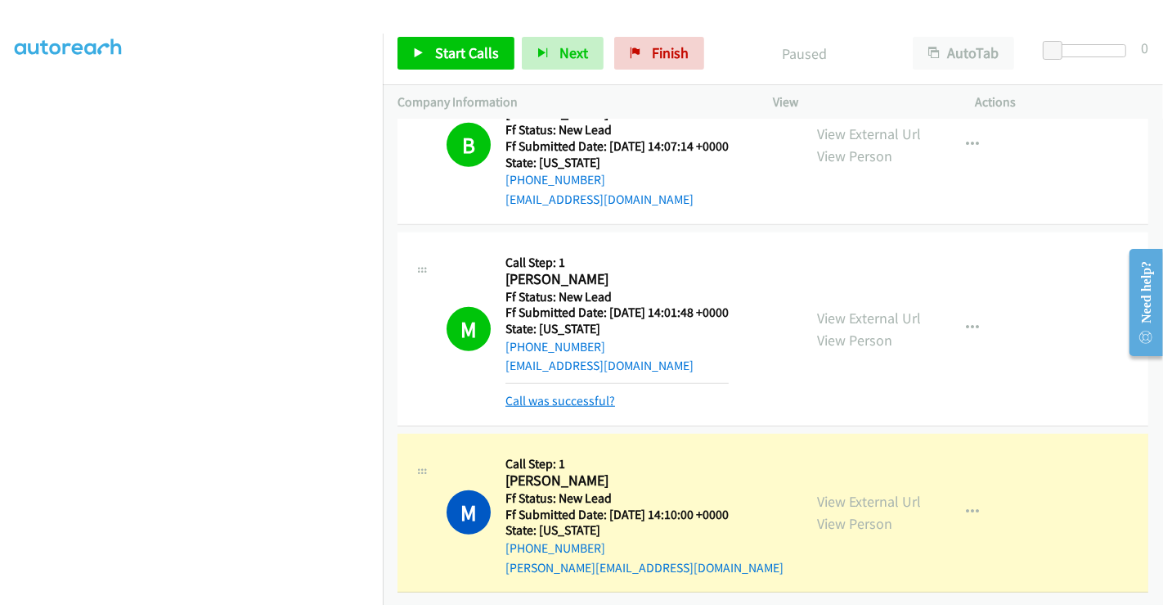
click at [590, 393] on link "Call was successful?" at bounding box center [561, 401] width 110 height 16
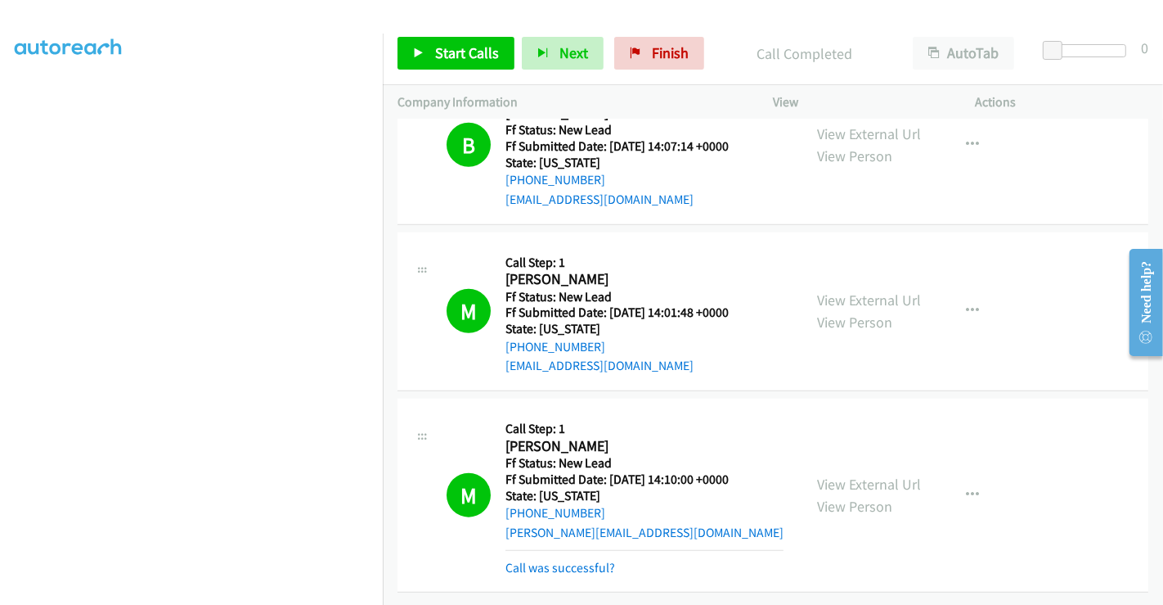
scroll to position [1307, 0]
click at [575, 560] on link "Call was successful?" at bounding box center [561, 568] width 110 height 16
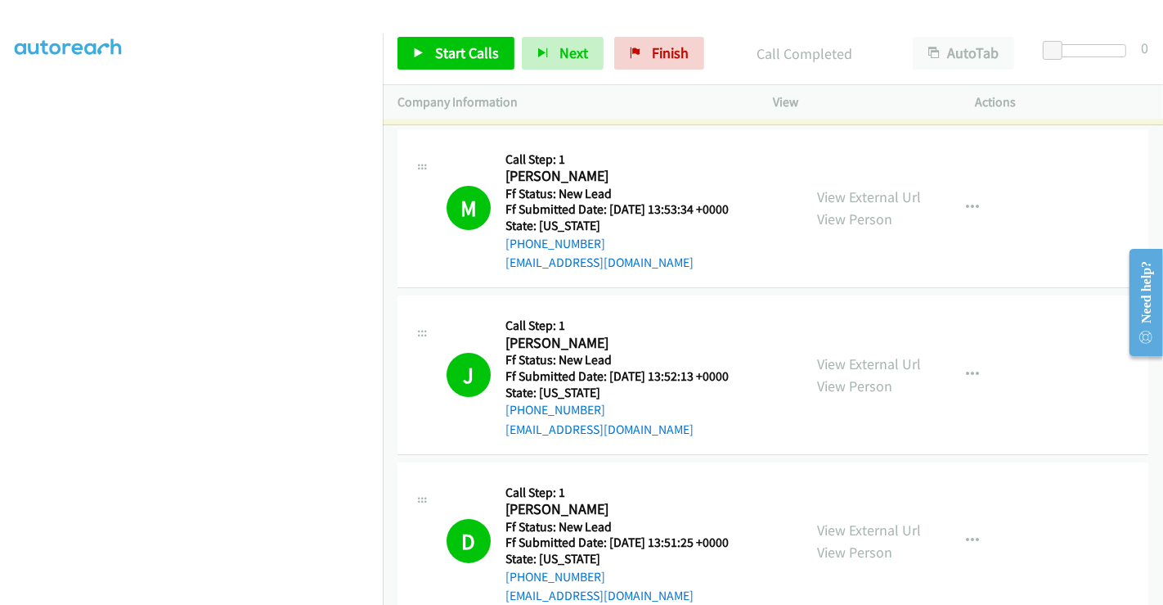
scroll to position [0, 0]
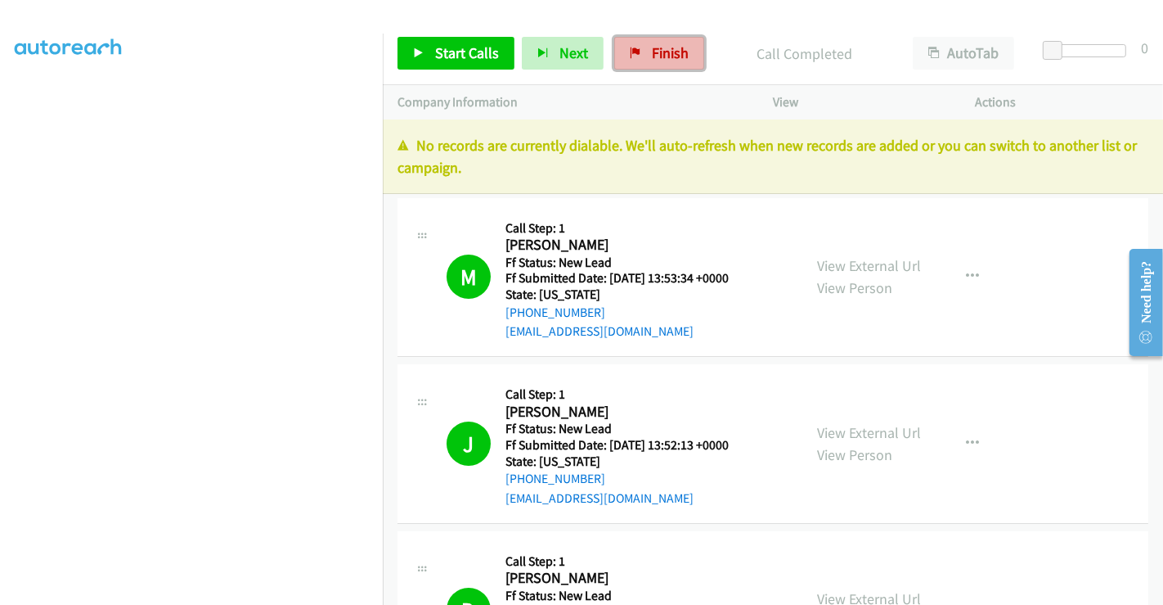
click at [636, 47] on link "Finish" at bounding box center [659, 53] width 90 height 33
click at [642, 87] on div "Company Information" at bounding box center [570, 102] width 375 height 34
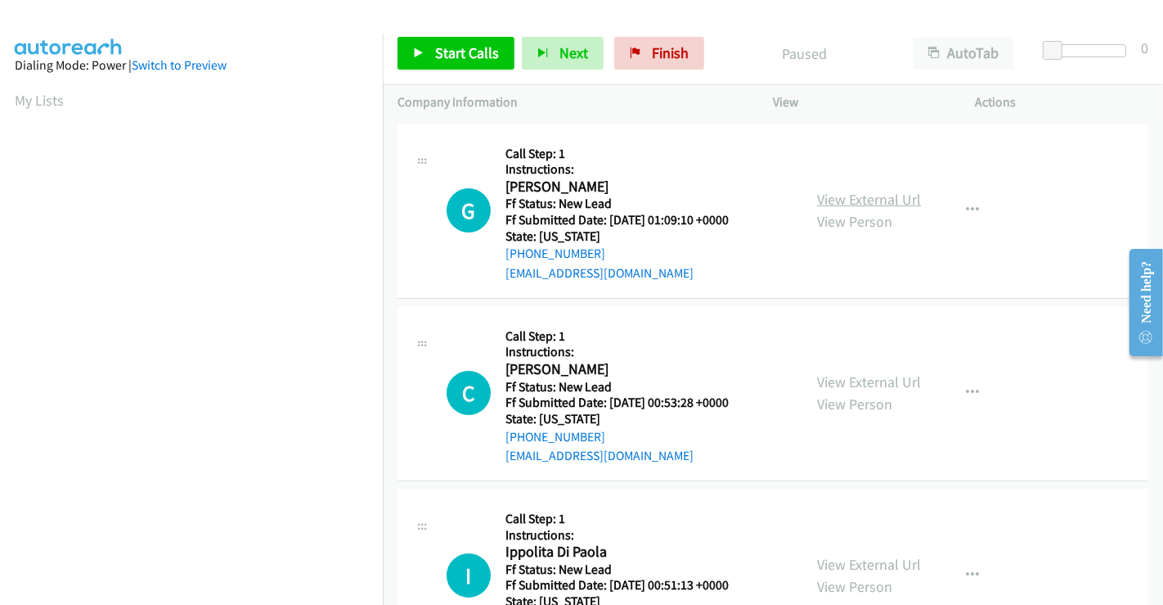
click at [870, 202] on link "View External Url" at bounding box center [869, 199] width 104 height 19
click at [881, 377] on link "View External Url" at bounding box center [869, 381] width 104 height 19
click at [860, 566] on link "View External Url" at bounding box center [869, 564] width 104 height 19
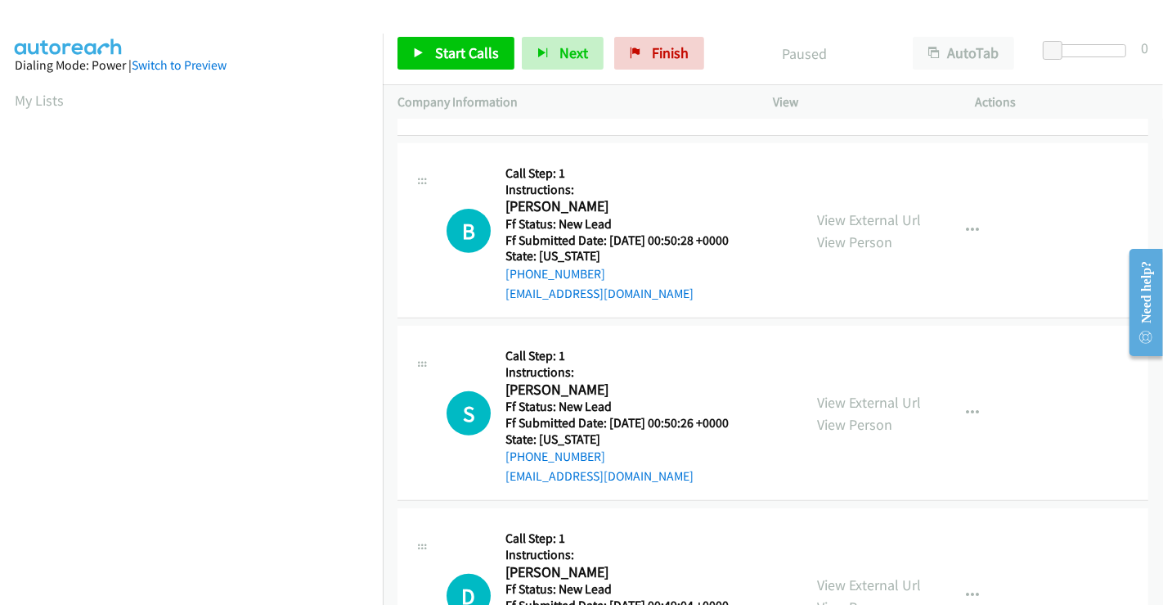
scroll to position [545, 0]
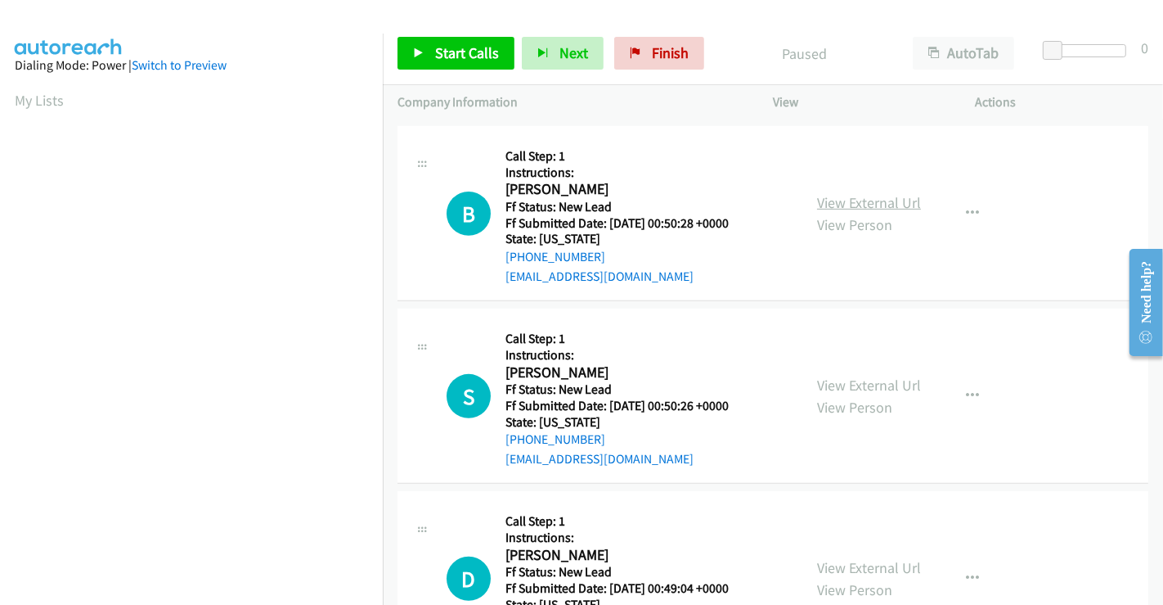
click at [859, 197] on link "View External Url" at bounding box center [869, 202] width 104 height 19
click at [869, 381] on link "View External Url" at bounding box center [869, 384] width 104 height 19
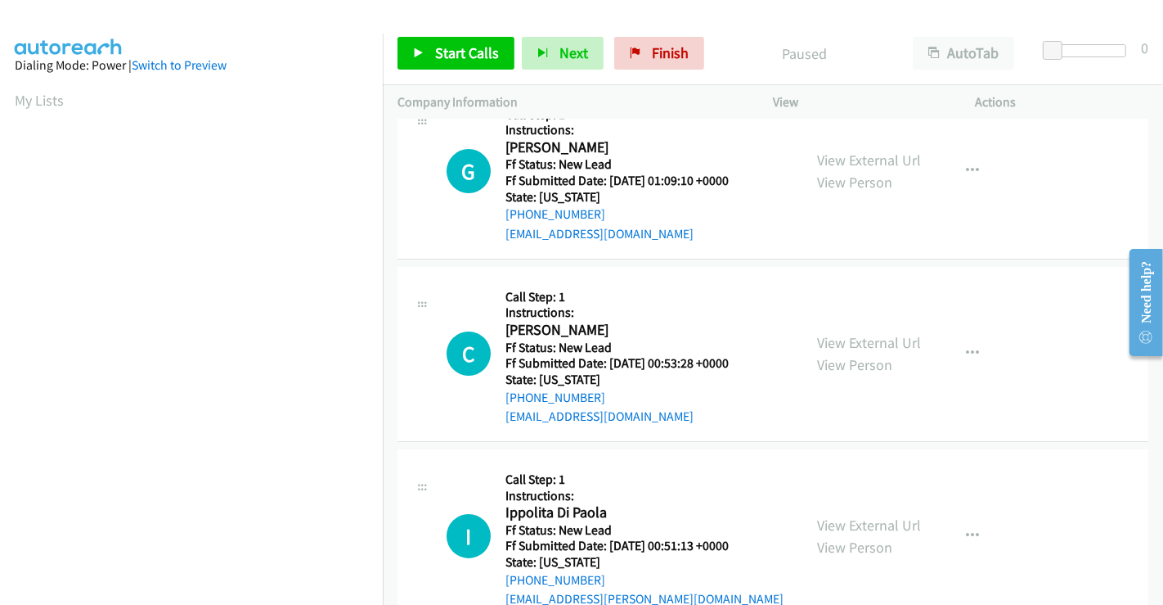
scroll to position [0, 0]
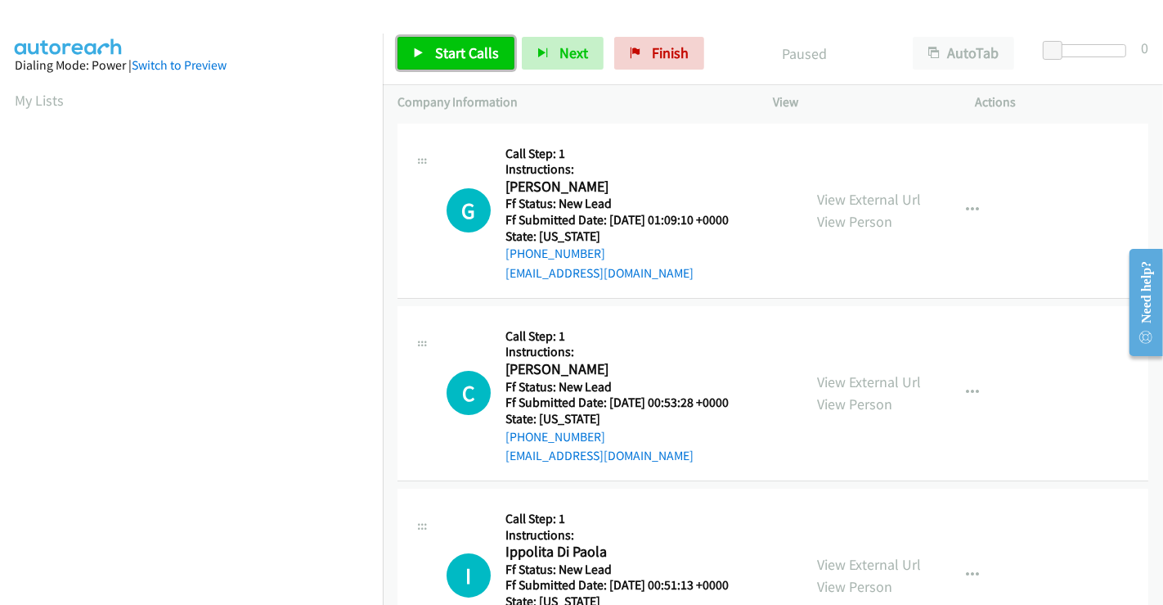
click at [470, 52] on span "Start Calls" at bounding box center [467, 52] width 64 height 19
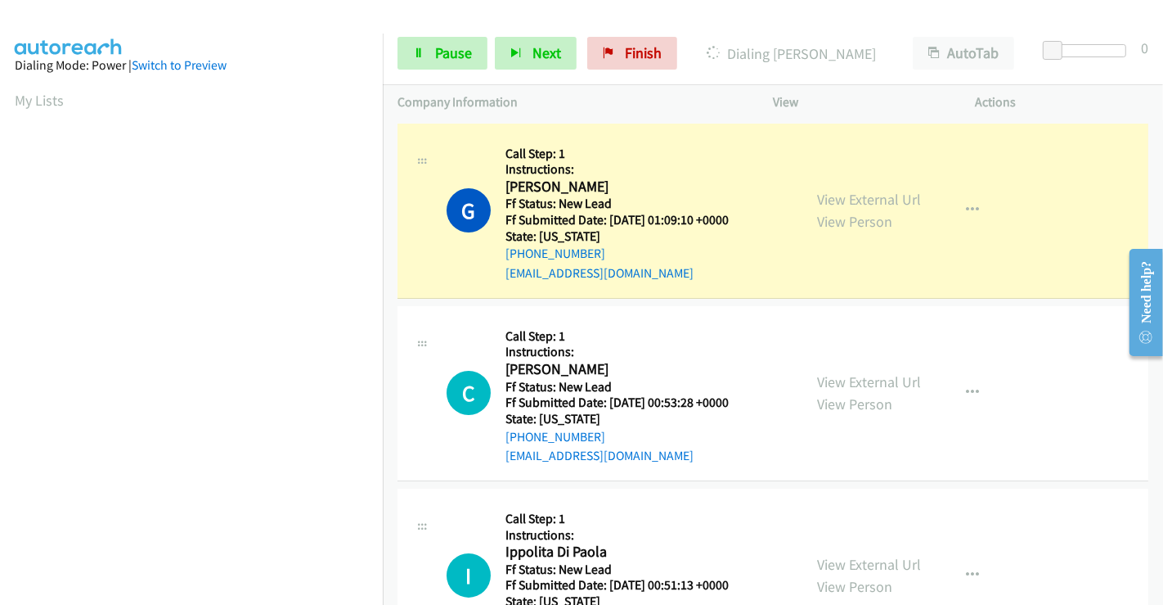
scroll to position [315, 0]
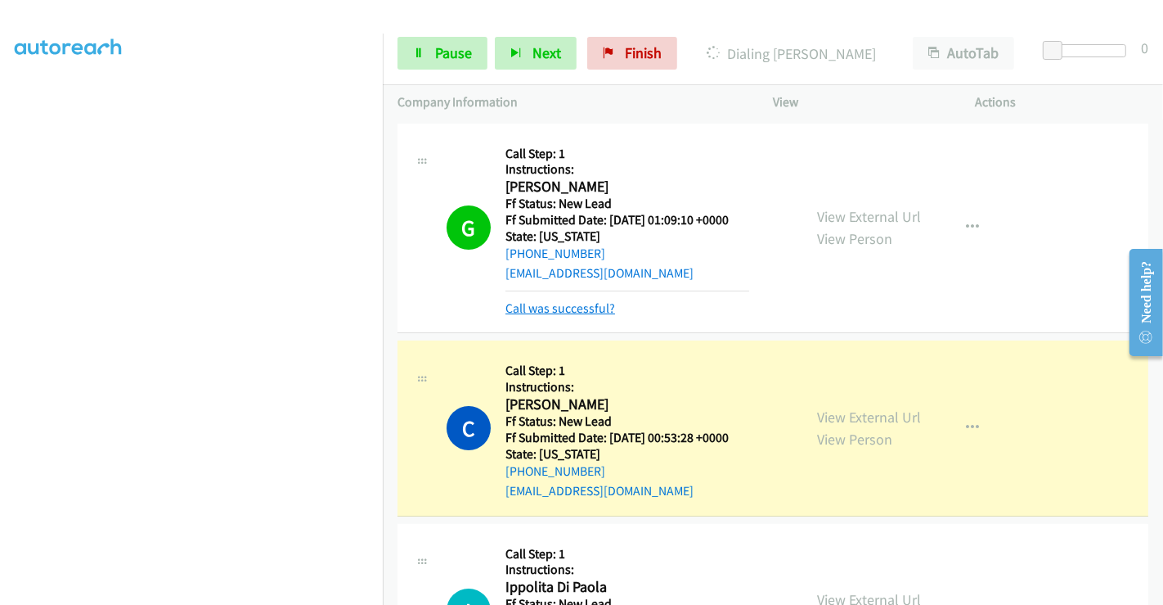
click at [591, 308] on link "Call was successful?" at bounding box center [561, 308] width 110 height 16
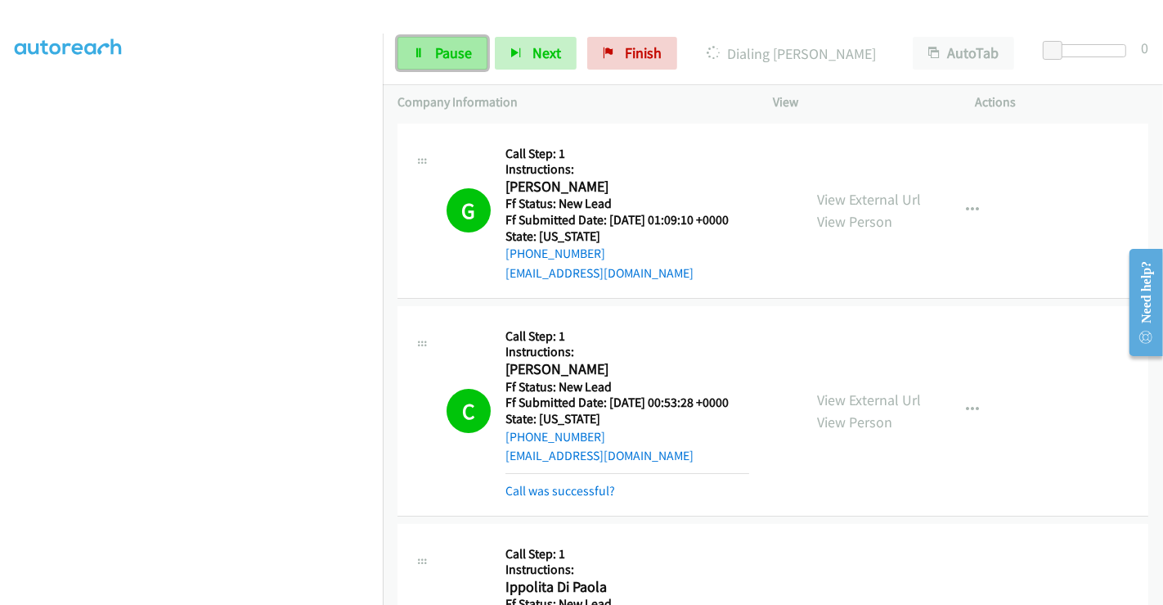
click at [451, 60] on span "Pause" at bounding box center [453, 52] width 37 height 19
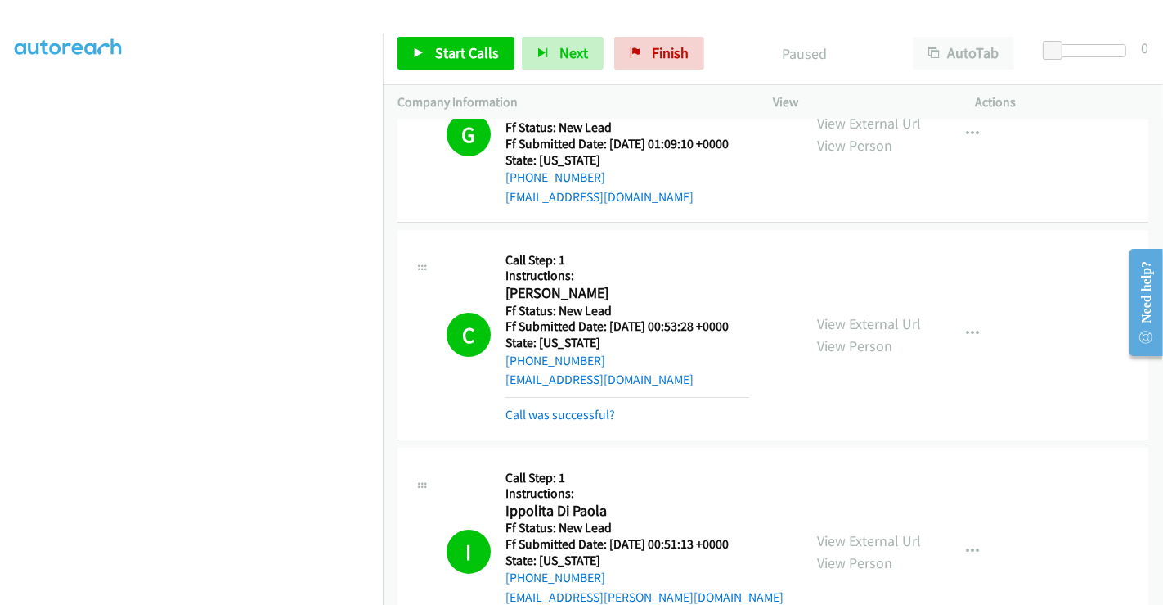
scroll to position [182, 0]
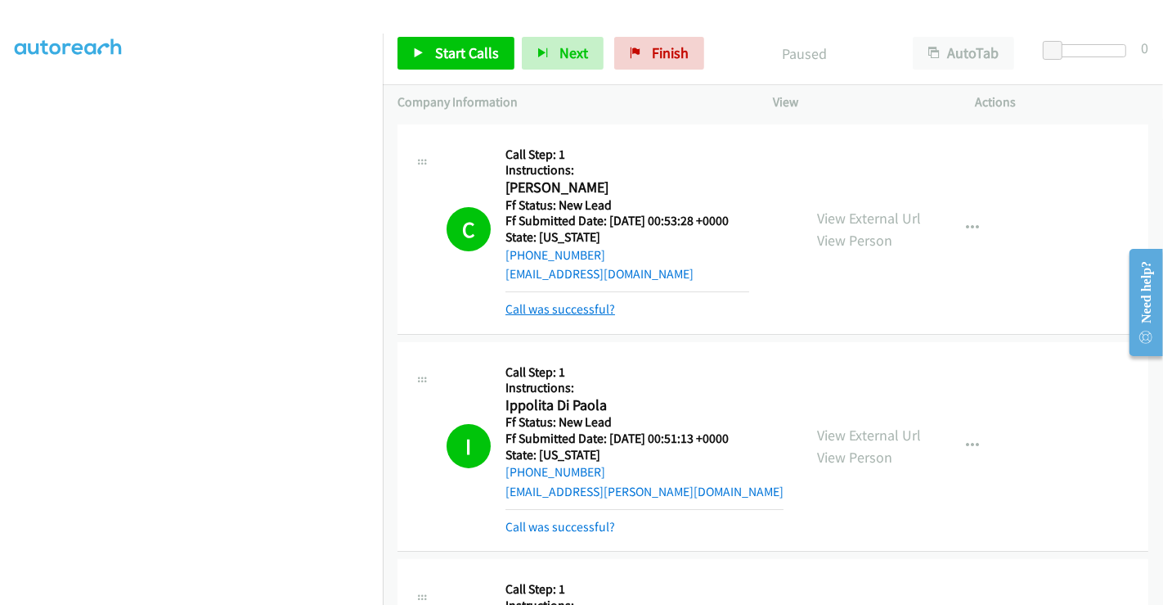
click at [565, 310] on link "Call was successful?" at bounding box center [561, 309] width 110 height 16
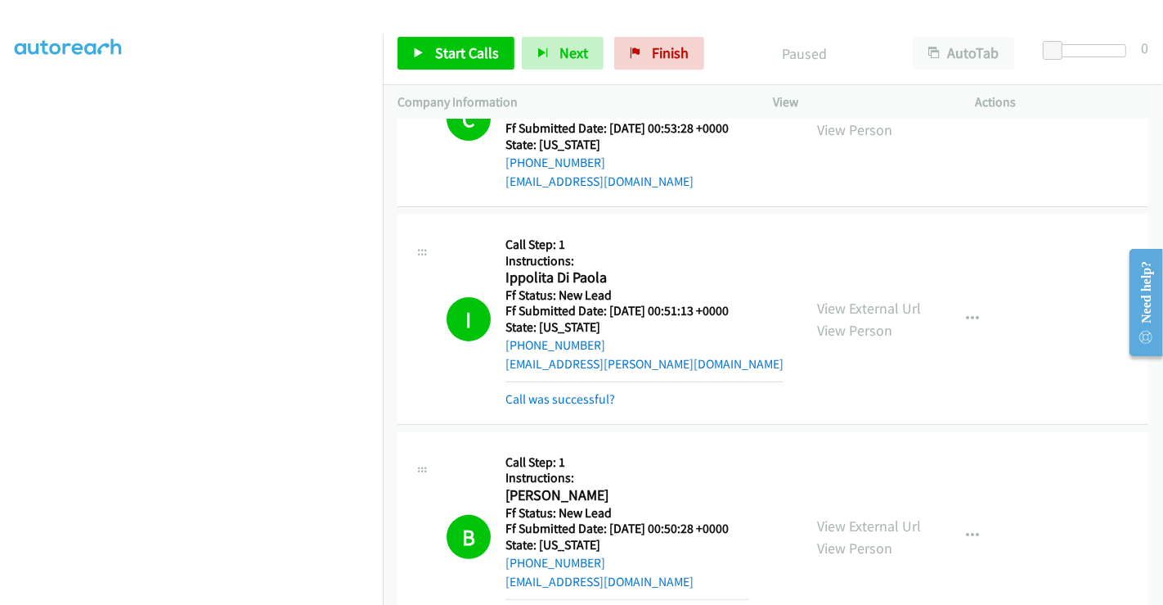
scroll to position [454, 0]
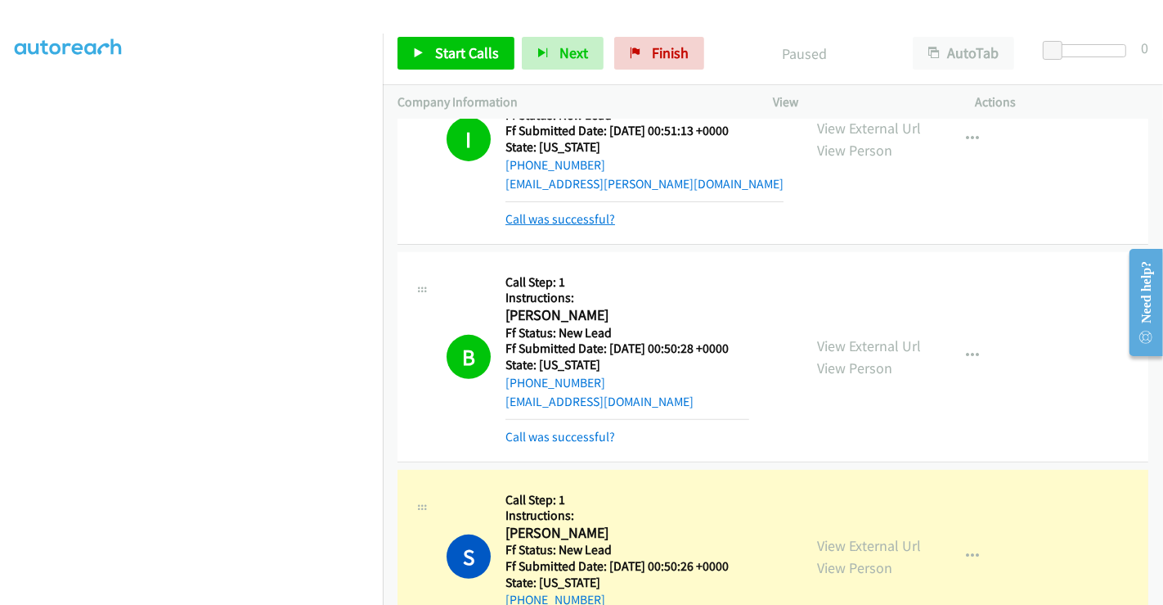
click at [564, 217] on link "Call was successful?" at bounding box center [561, 219] width 110 height 16
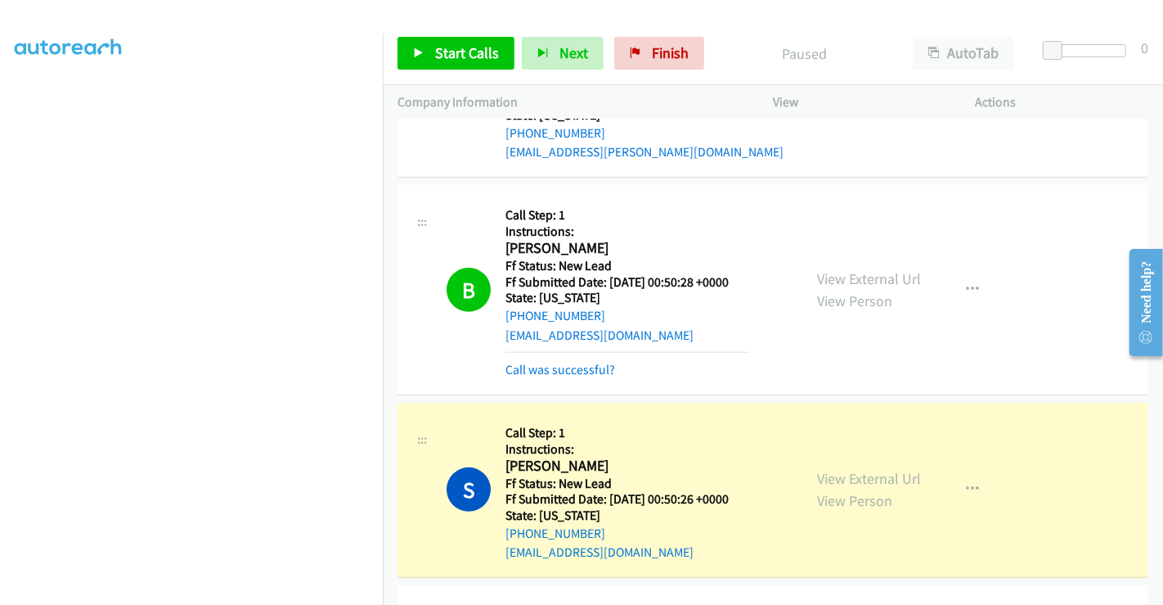
scroll to position [528, 0]
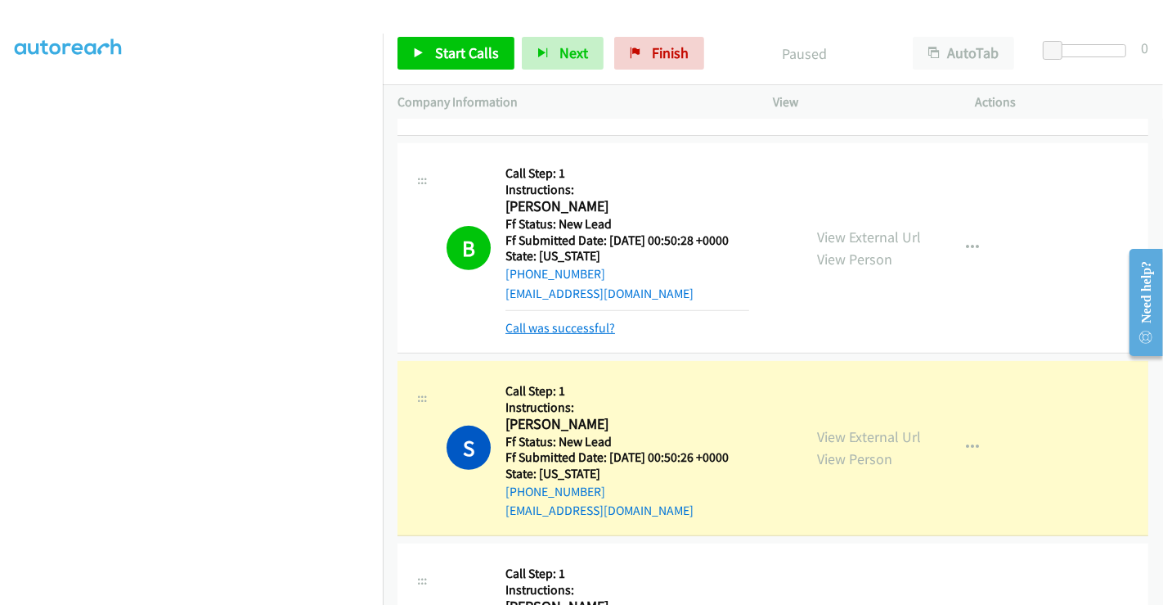
click at [581, 328] on link "Call was successful?" at bounding box center [561, 328] width 110 height 16
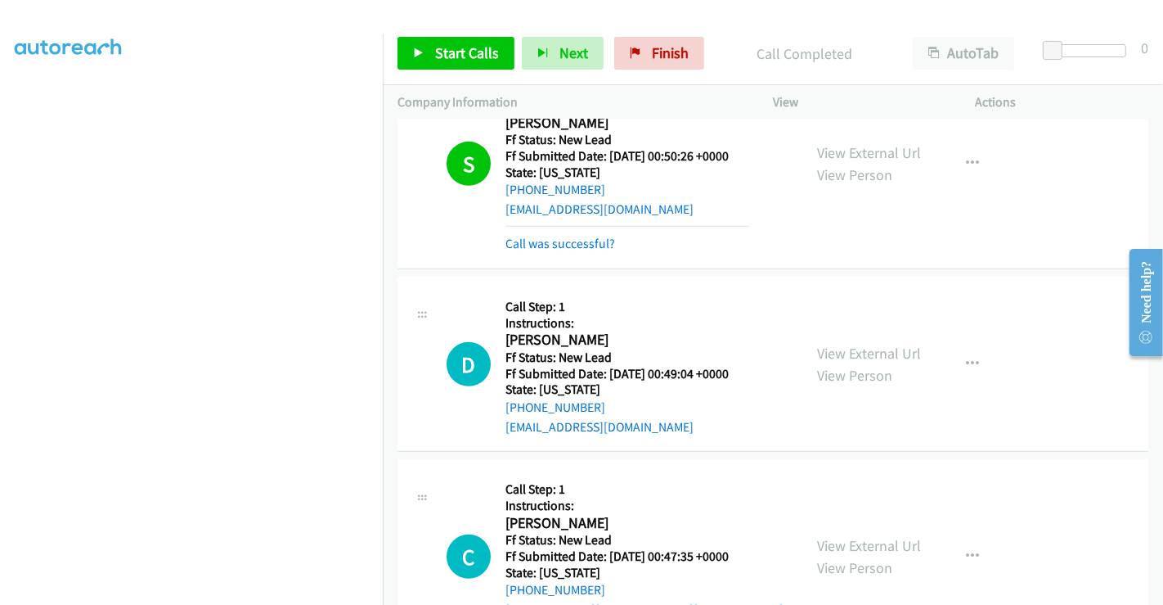
scroll to position [800, 0]
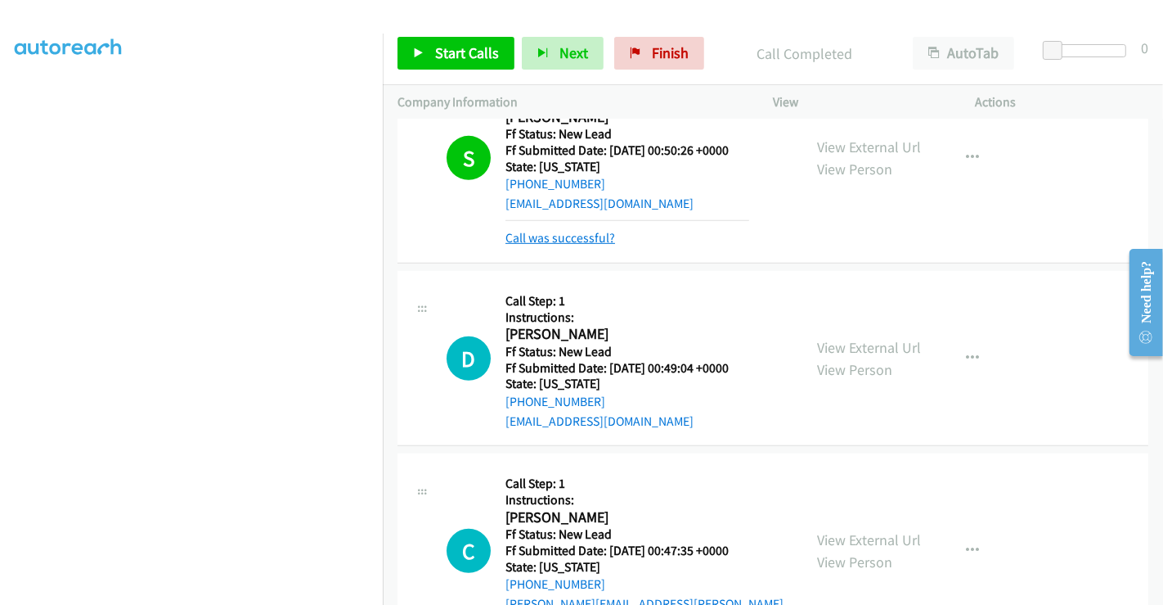
click at [587, 236] on link "Call was successful?" at bounding box center [561, 238] width 110 height 16
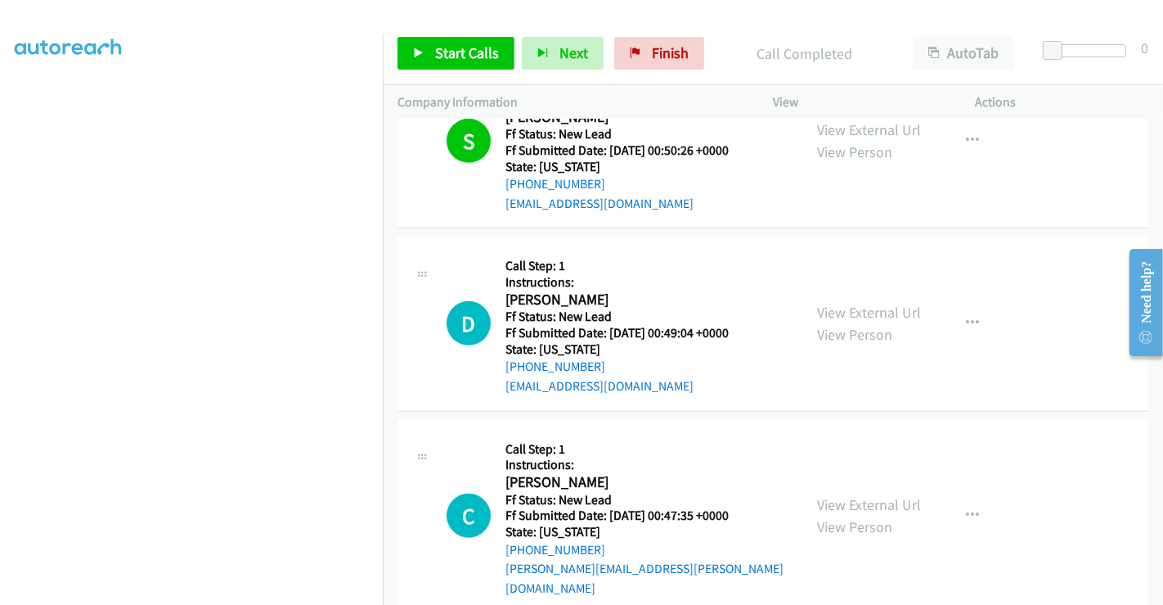
scroll to position [874, 0]
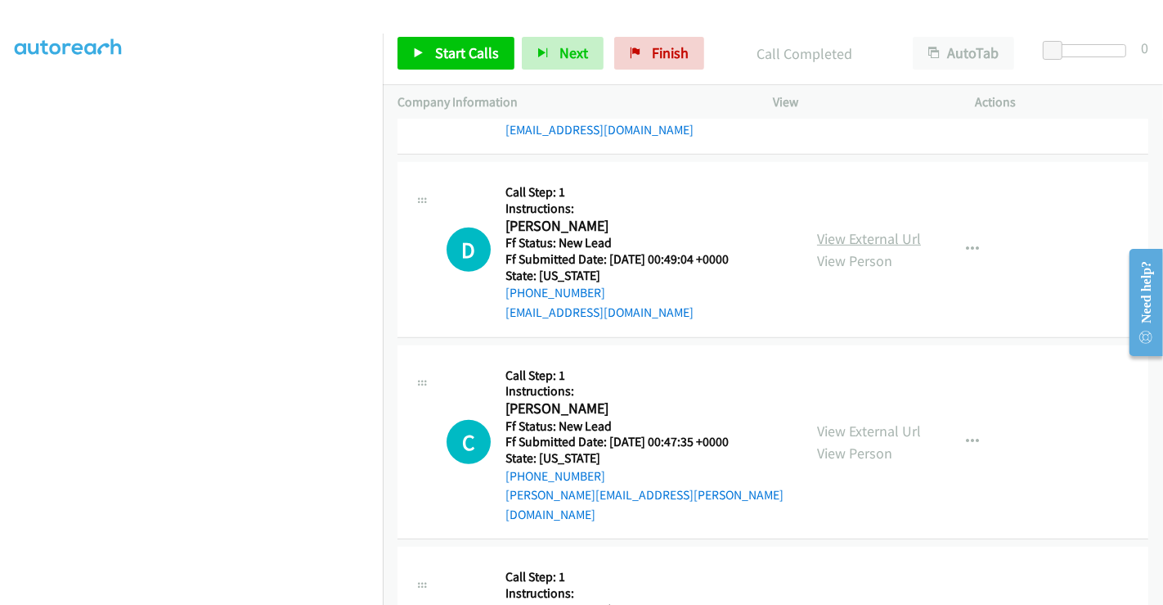
click at [830, 239] on link "View External Url" at bounding box center [869, 238] width 104 height 19
click at [866, 421] on link "View External Url" at bounding box center [869, 430] width 104 height 19
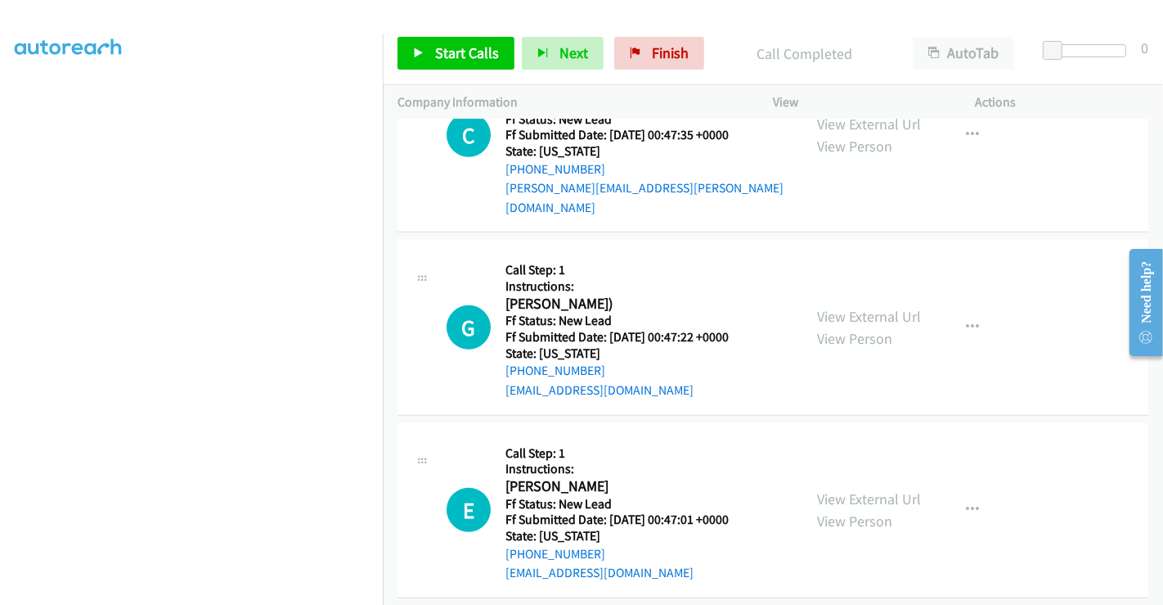
scroll to position [1237, 0]
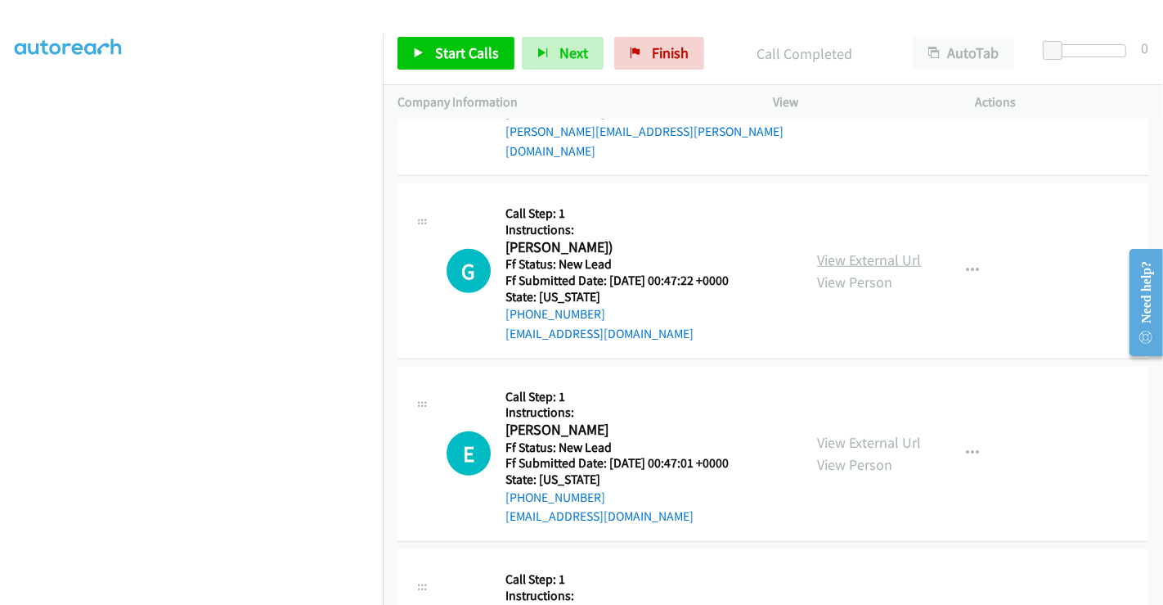
click at [860, 250] on link "View External Url" at bounding box center [869, 259] width 104 height 19
click at [849, 433] on link "View External Url" at bounding box center [869, 442] width 104 height 19
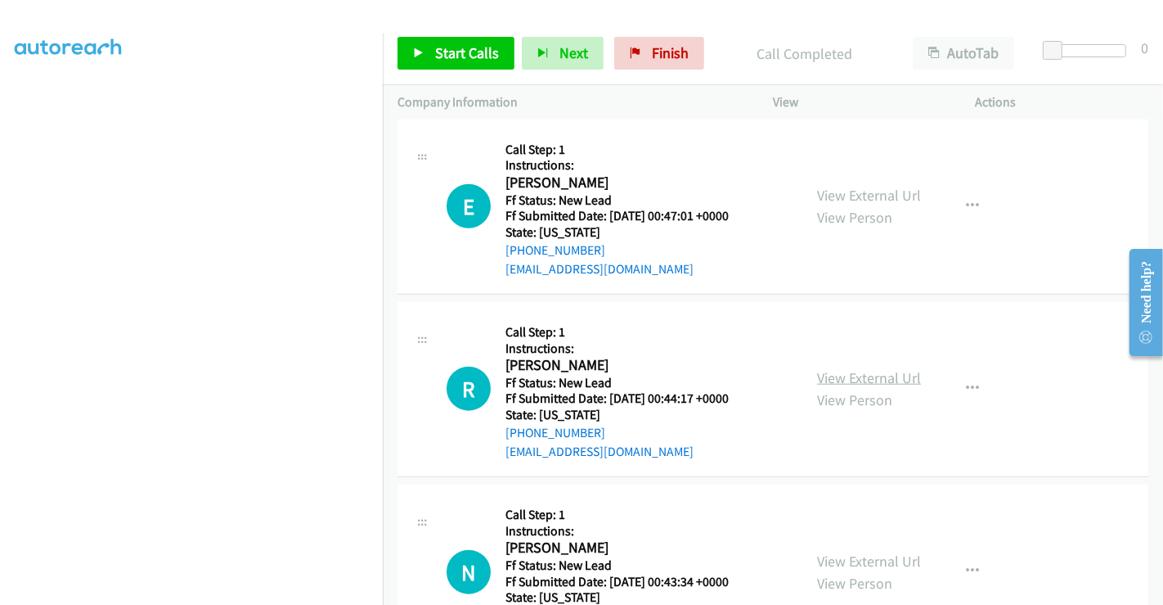
scroll to position [1509, 0]
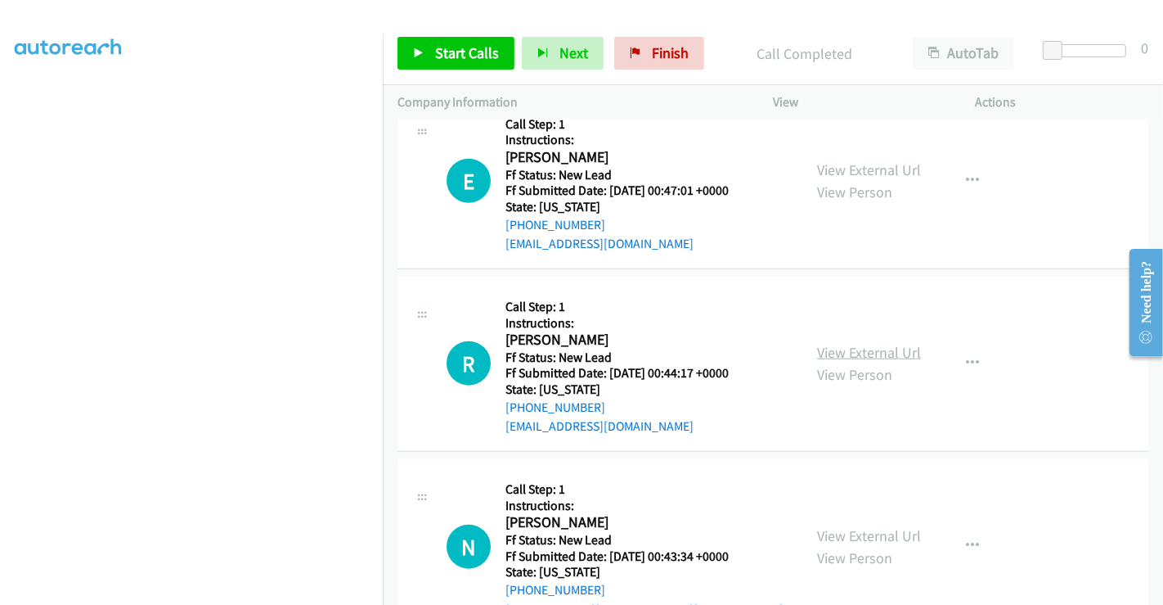
click at [867, 343] on link "View External Url" at bounding box center [869, 352] width 104 height 19
click at [458, 56] on span "Start Calls" at bounding box center [467, 52] width 64 height 19
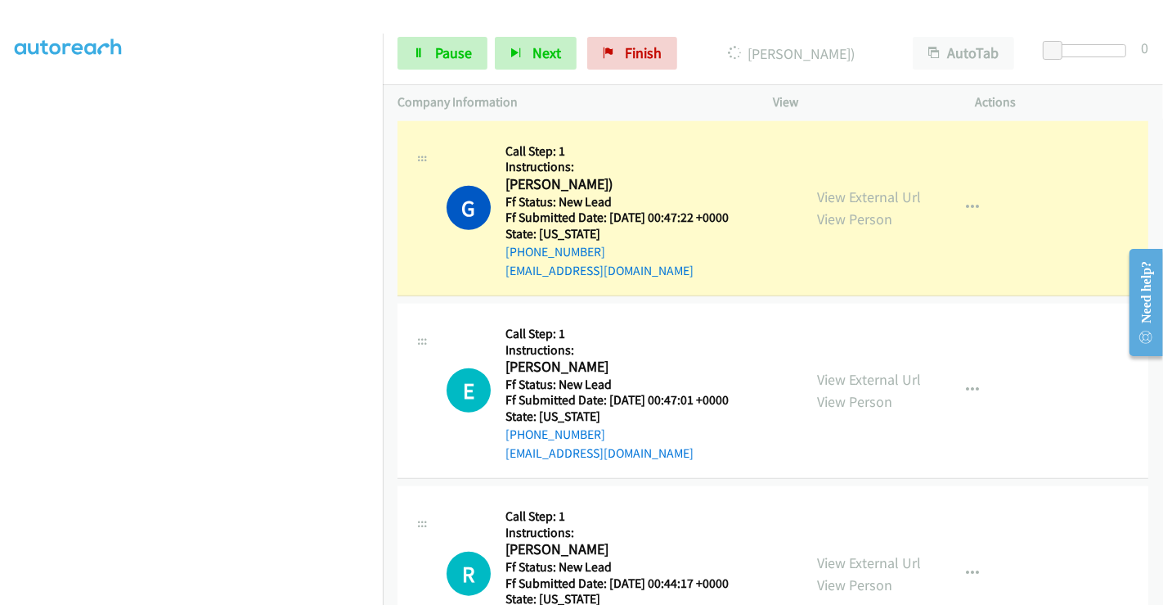
scroll to position [1341, 0]
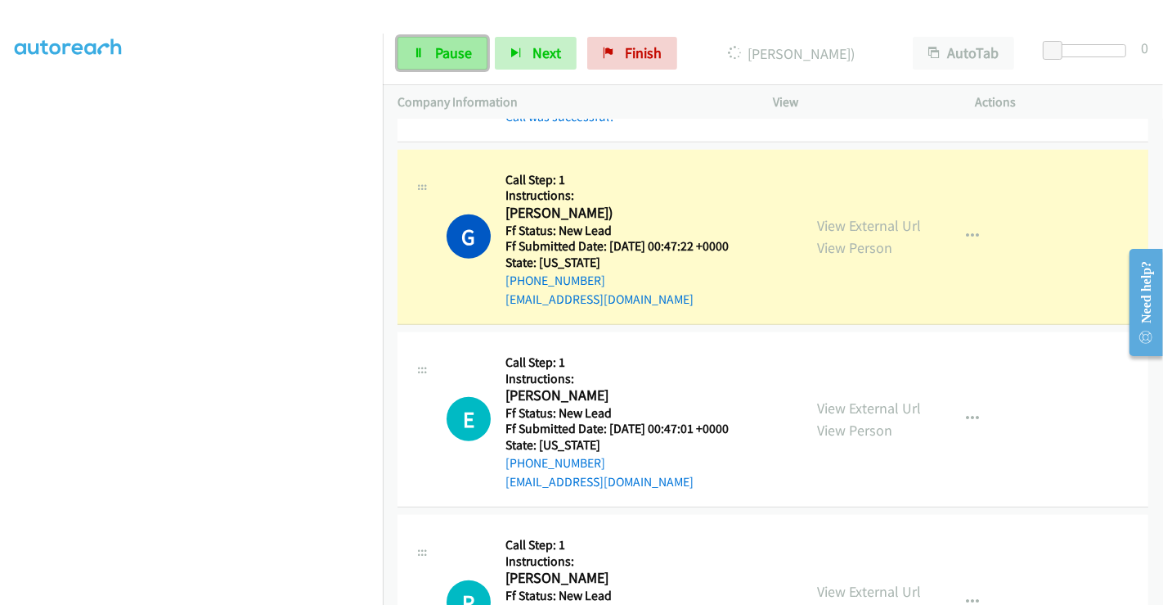
click at [423, 50] on icon at bounding box center [418, 53] width 11 height 11
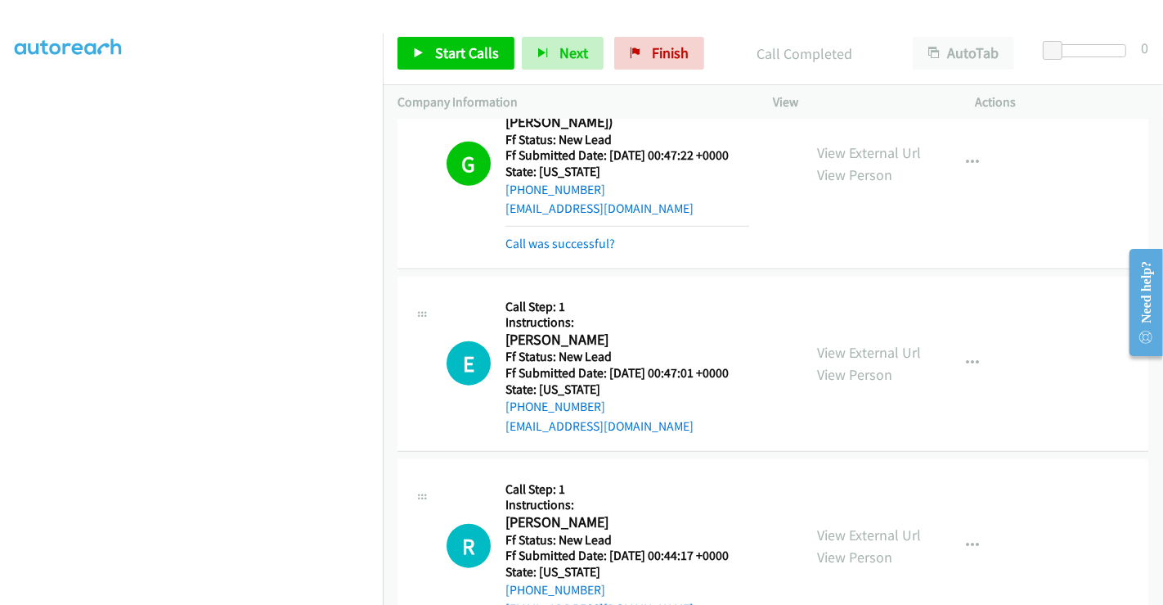
scroll to position [1449, 0]
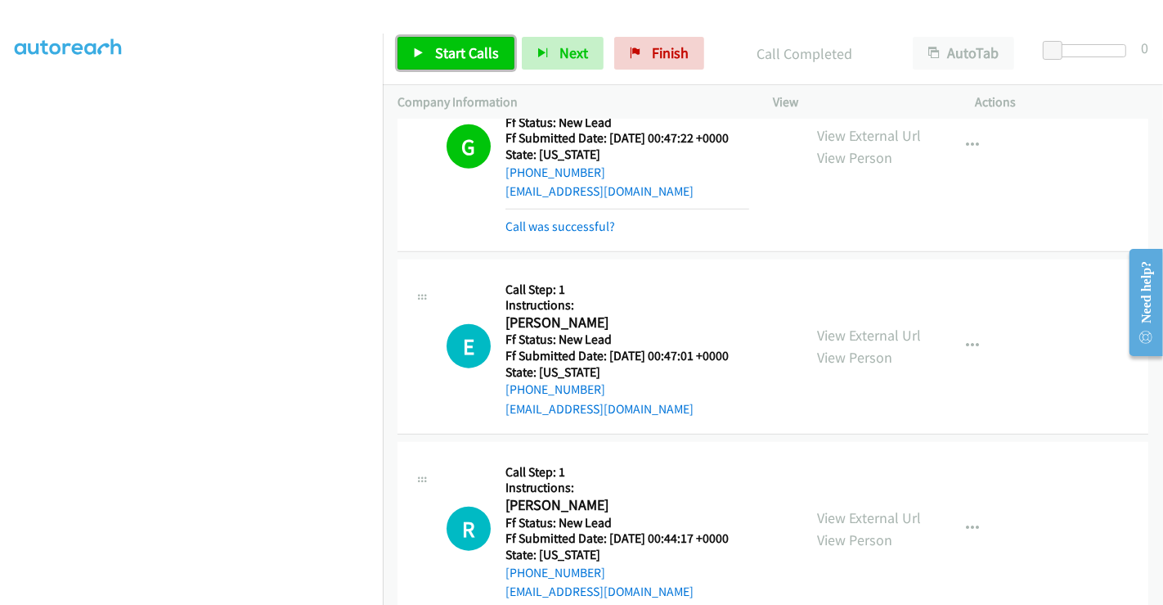
click at [435, 57] on span "Start Calls" at bounding box center [467, 52] width 64 height 19
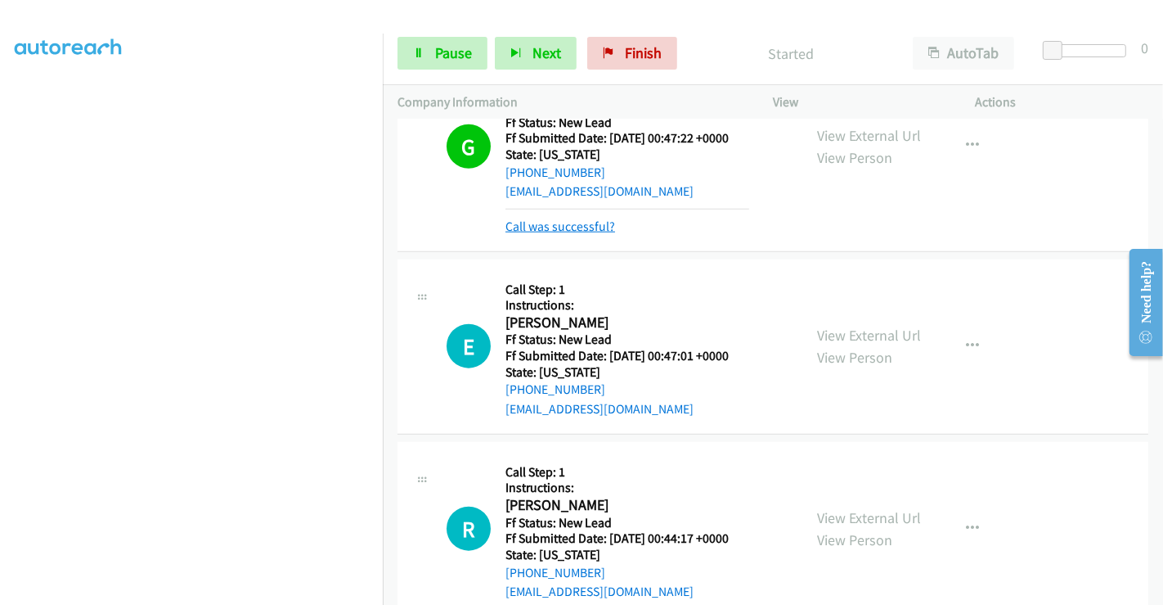
click at [573, 218] on link "Call was successful?" at bounding box center [561, 226] width 110 height 16
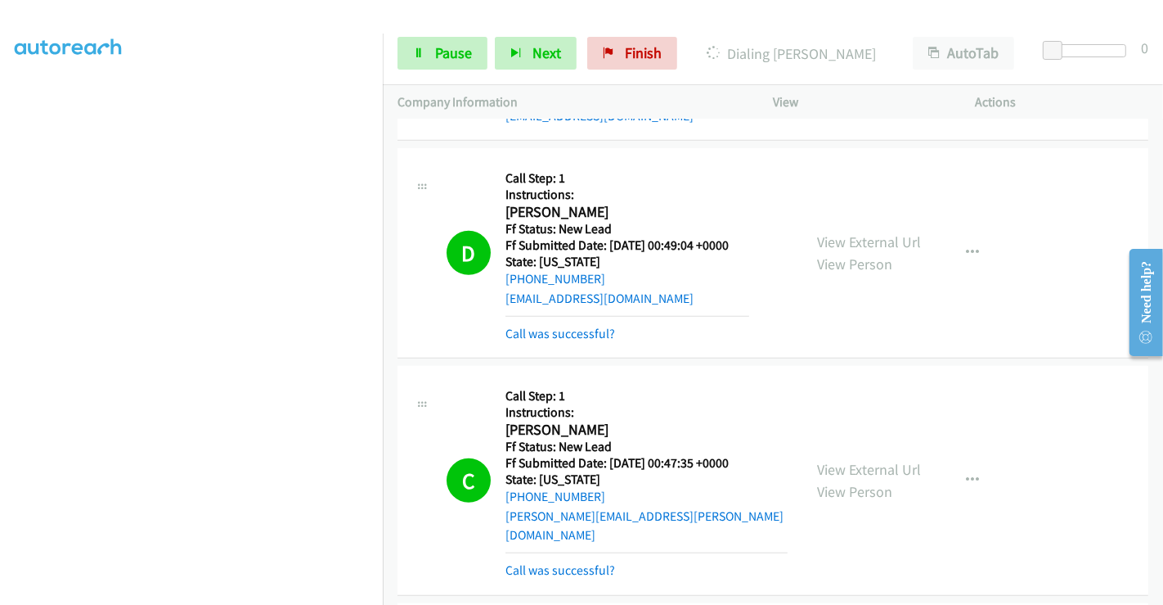
scroll to position [977, 0]
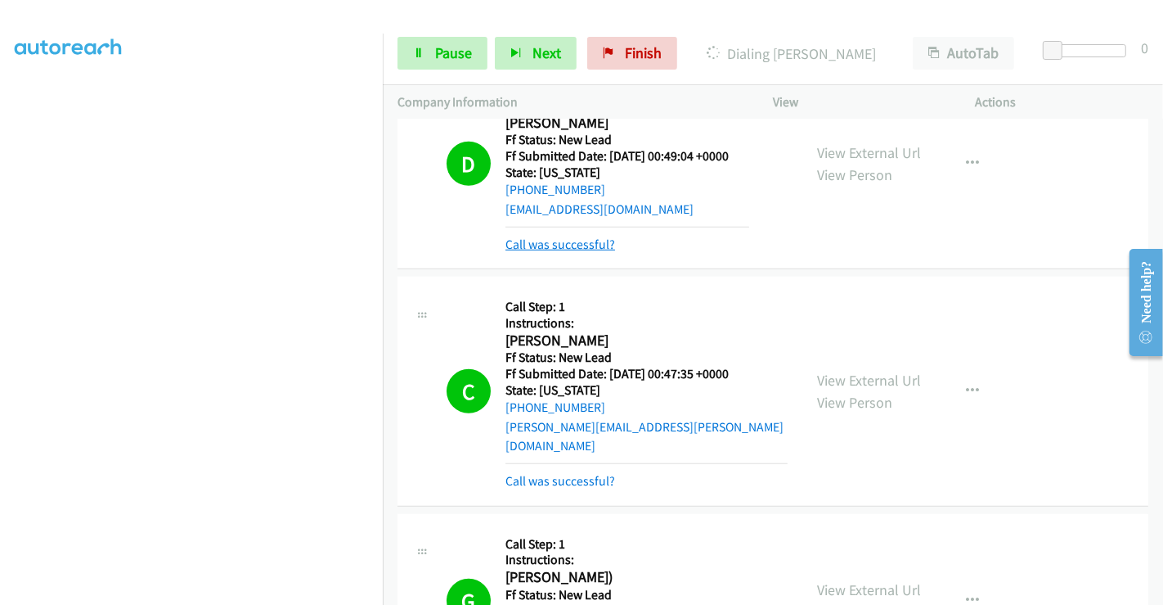
click at [573, 246] on link "Call was successful?" at bounding box center [561, 244] width 110 height 16
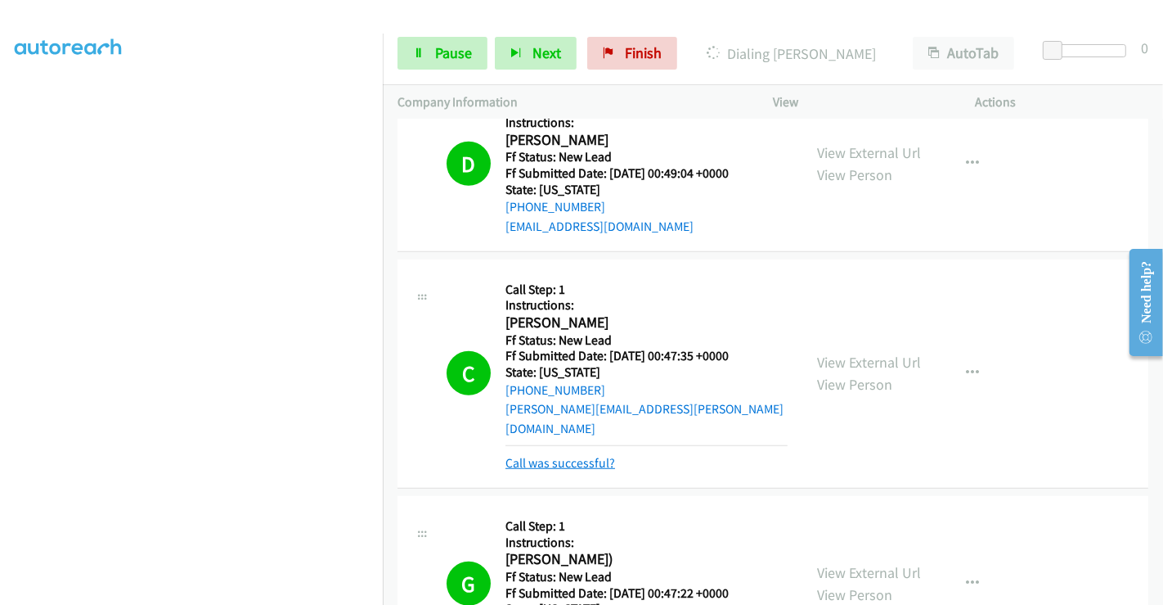
click at [567, 455] on link "Call was successful?" at bounding box center [561, 463] width 110 height 16
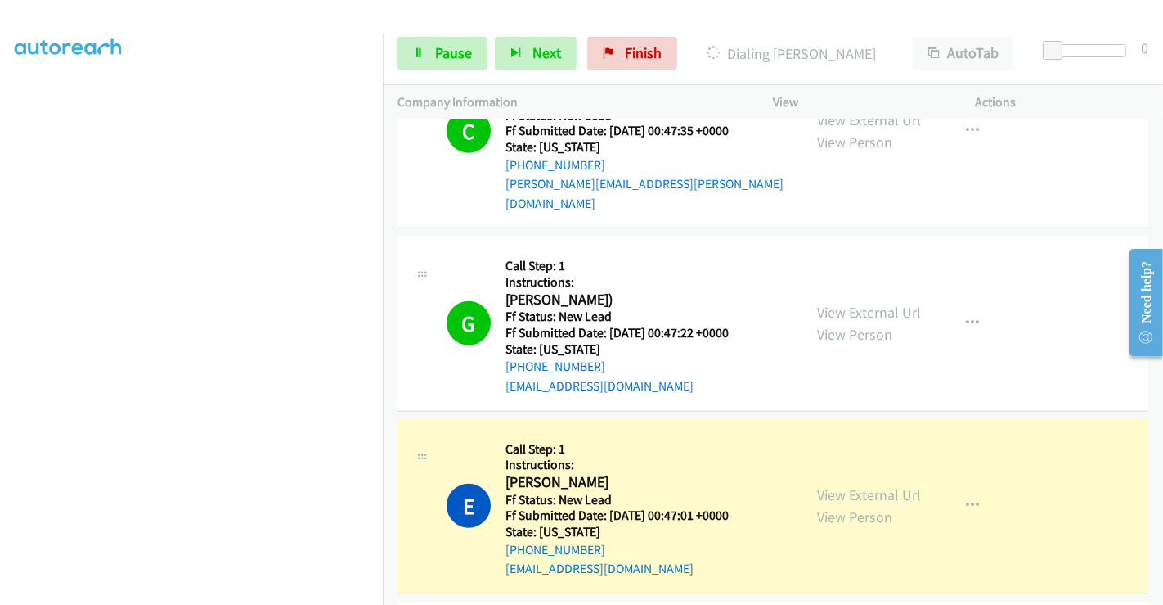
scroll to position [1458, 0]
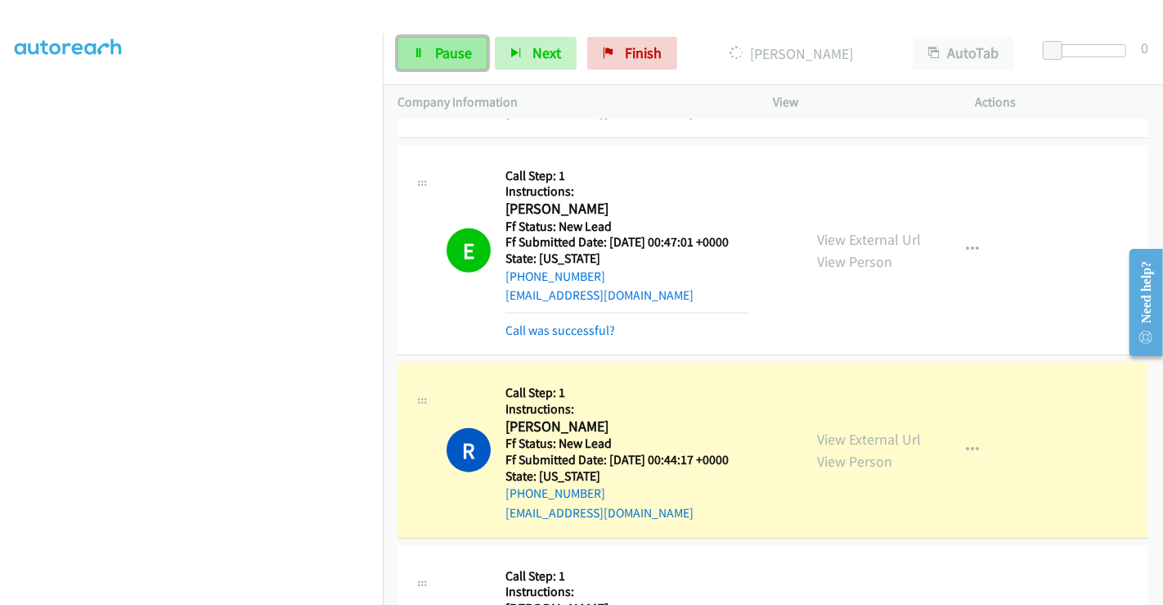
click at [436, 57] on span "Pause" at bounding box center [453, 52] width 37 height 19
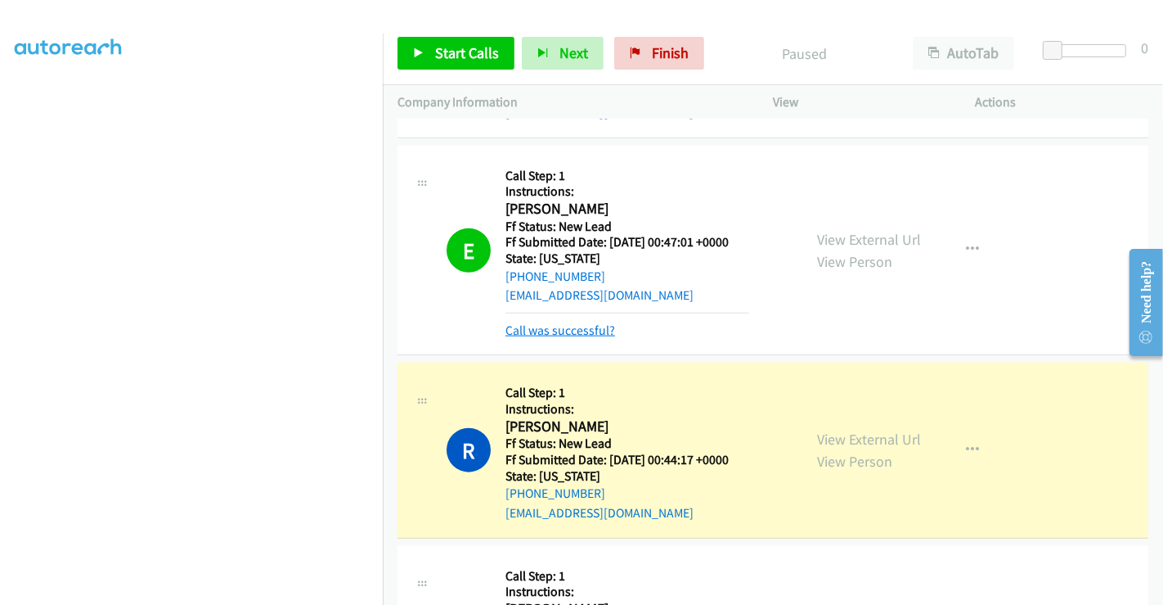
click at [560, 322] on link "Call was successful?" at bounding box center [561, 330] width 110 height 16
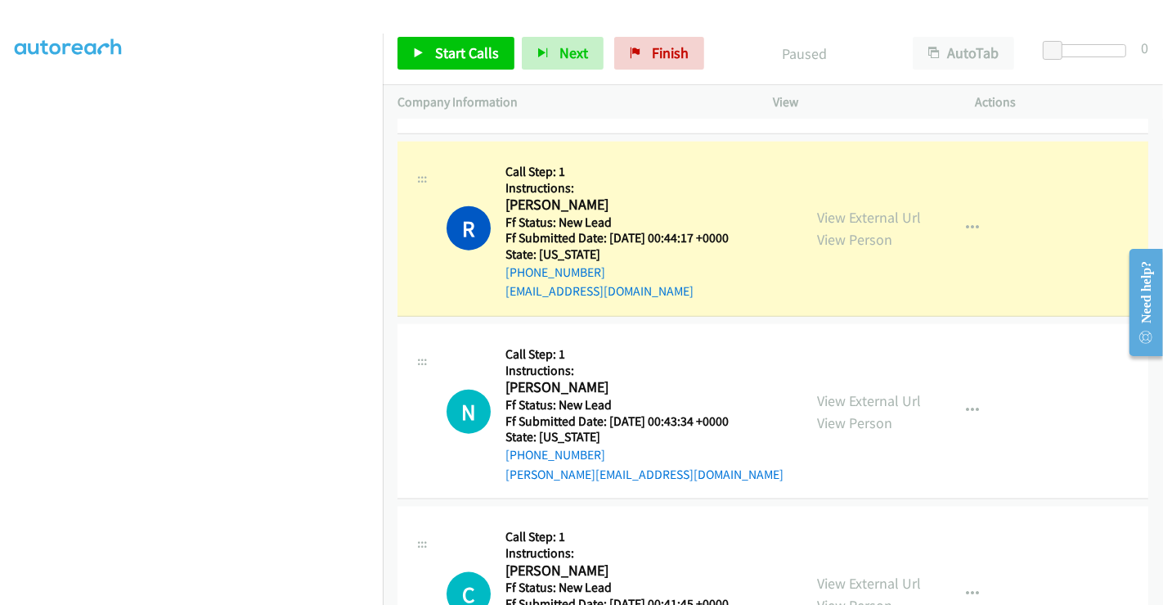
scroll to position [1549, 0]
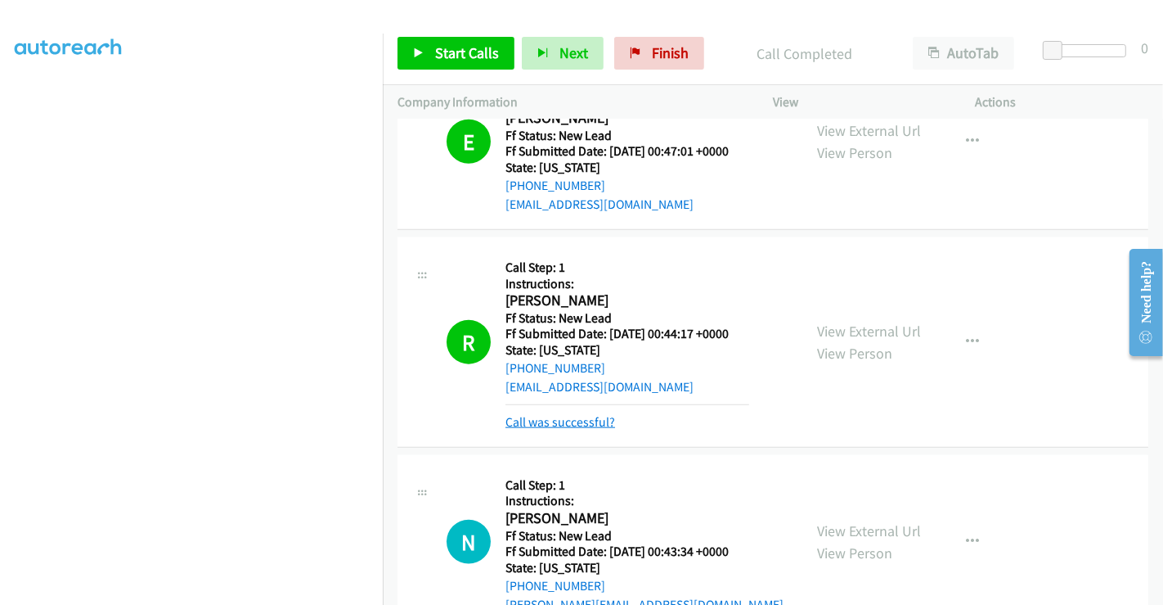
click at [582, 414] on link "Call was successful?" at bounding box center [561, 422] width 110 height 16
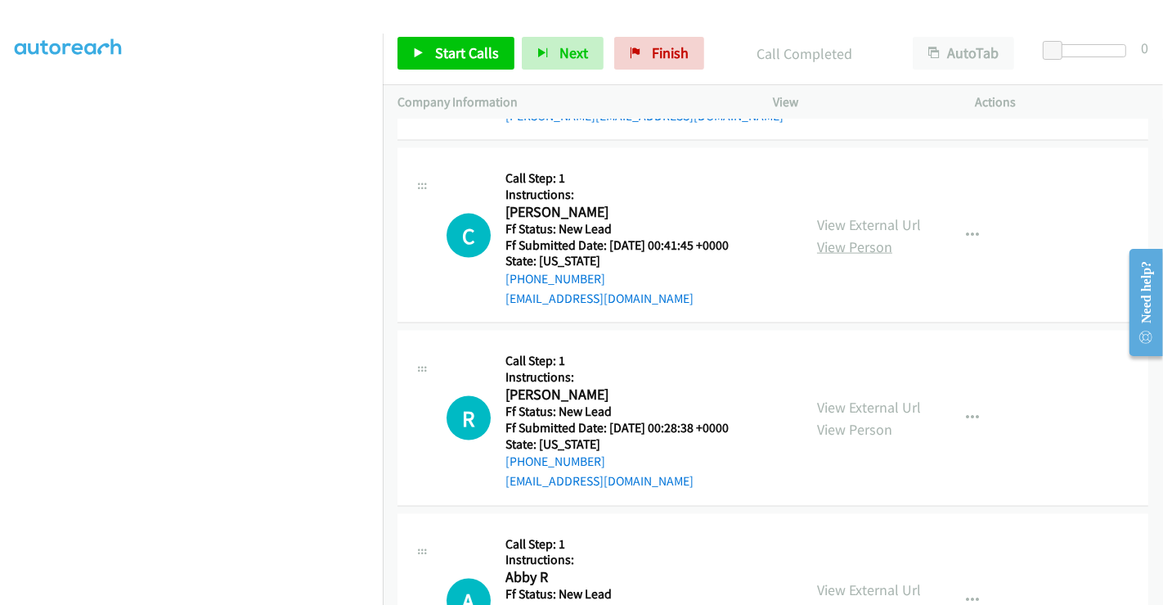
scroll to position [1821, 0]
click at [846, 214] on link "View External Url" at bounding box center [869, 223] width 104 height 19
click at [862, 397] on link "View External Url" at bounding box center [869, 406] width 104 height 19
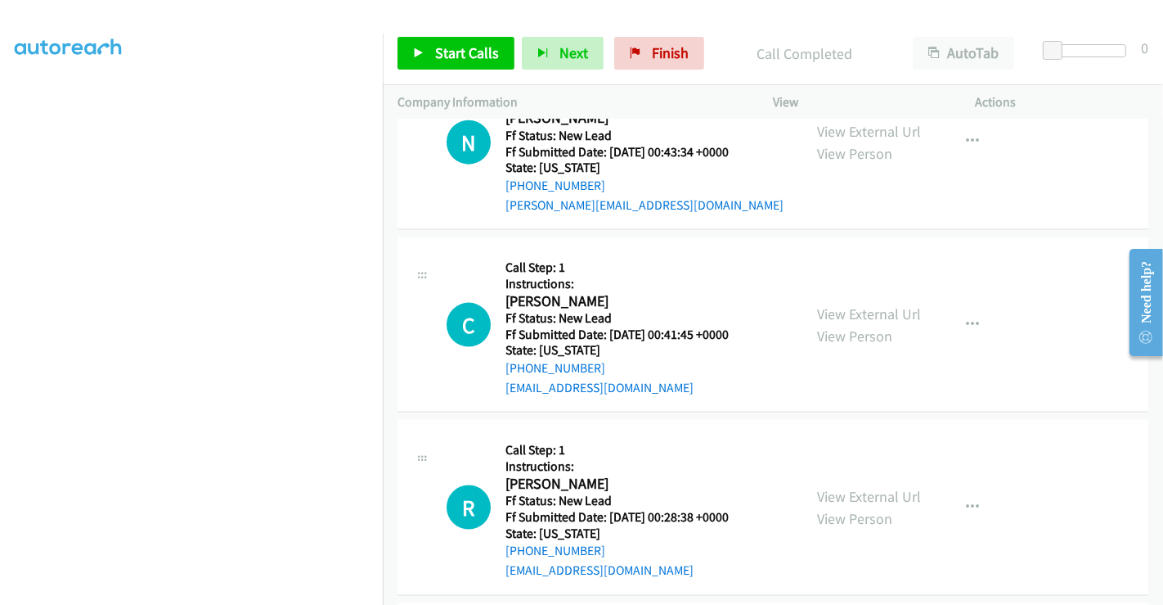
scroll to position [2003, 0]
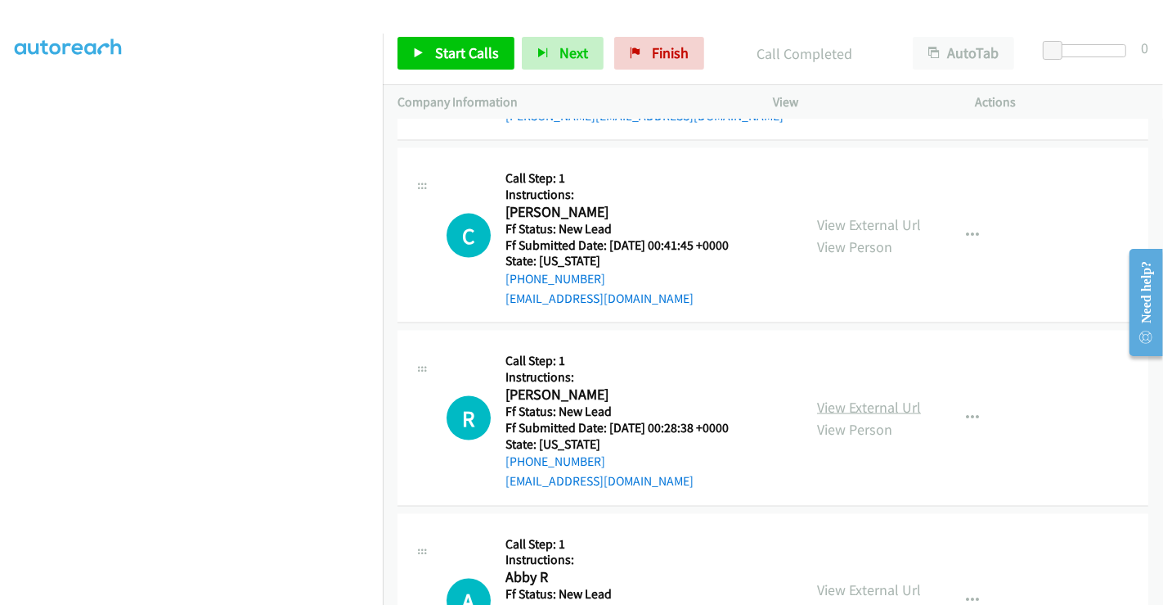
click at [862, 398] on link "View External Url" at bounding box center [869, 407] width 104 height 19
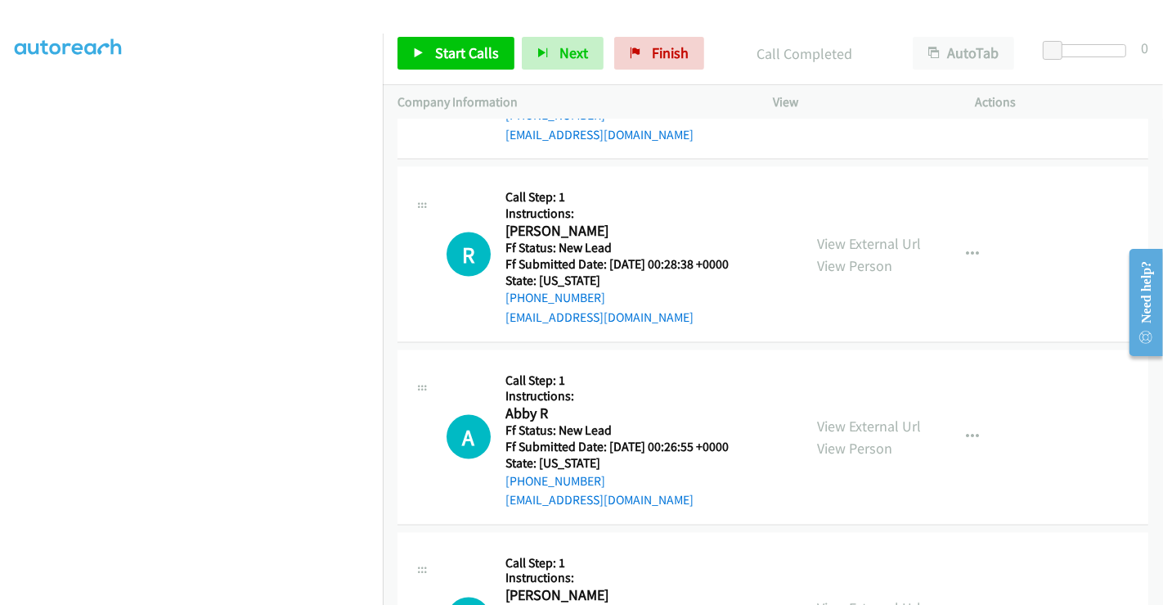
scroll to position [2185, 0]
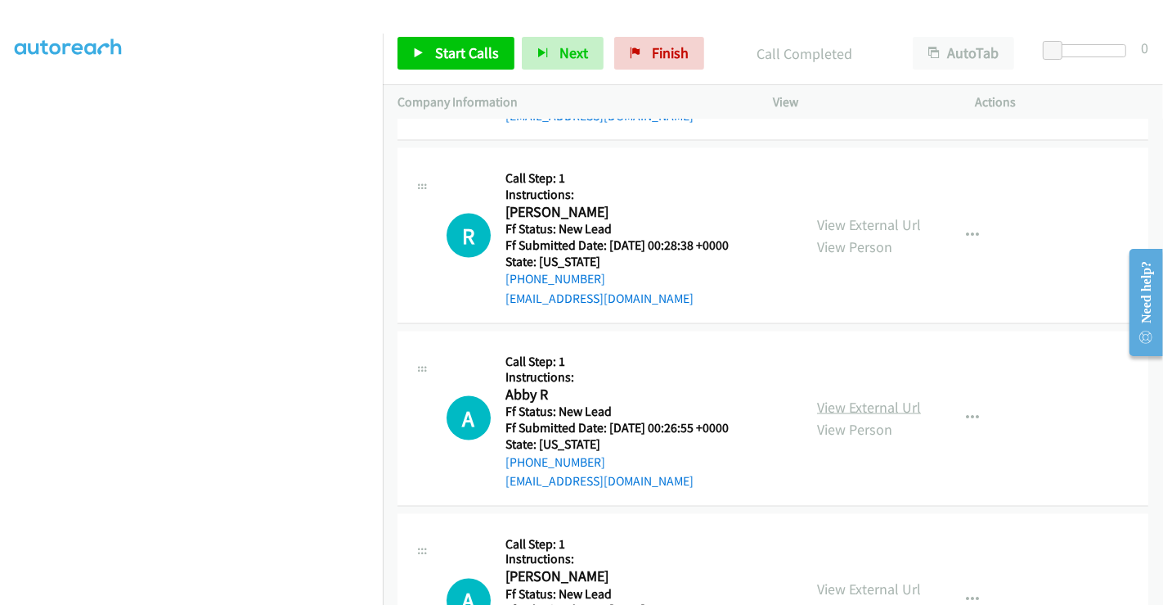
click at [865, 398] on link "View External Url" at bounding box center [869, 407] width 104 height 19
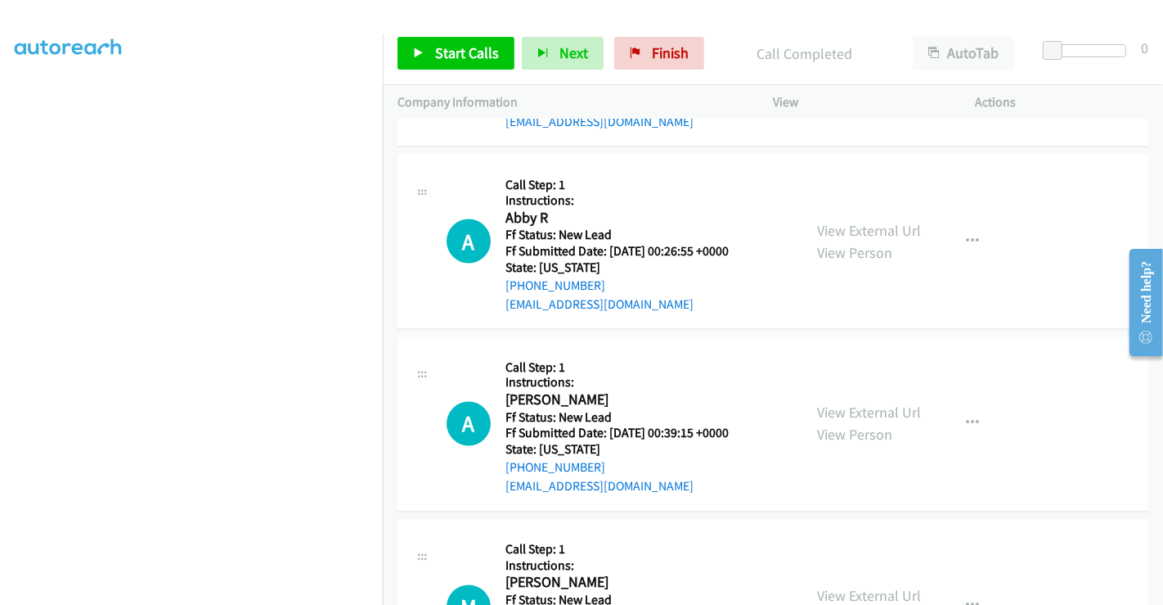
scroll to position [2367, 0]
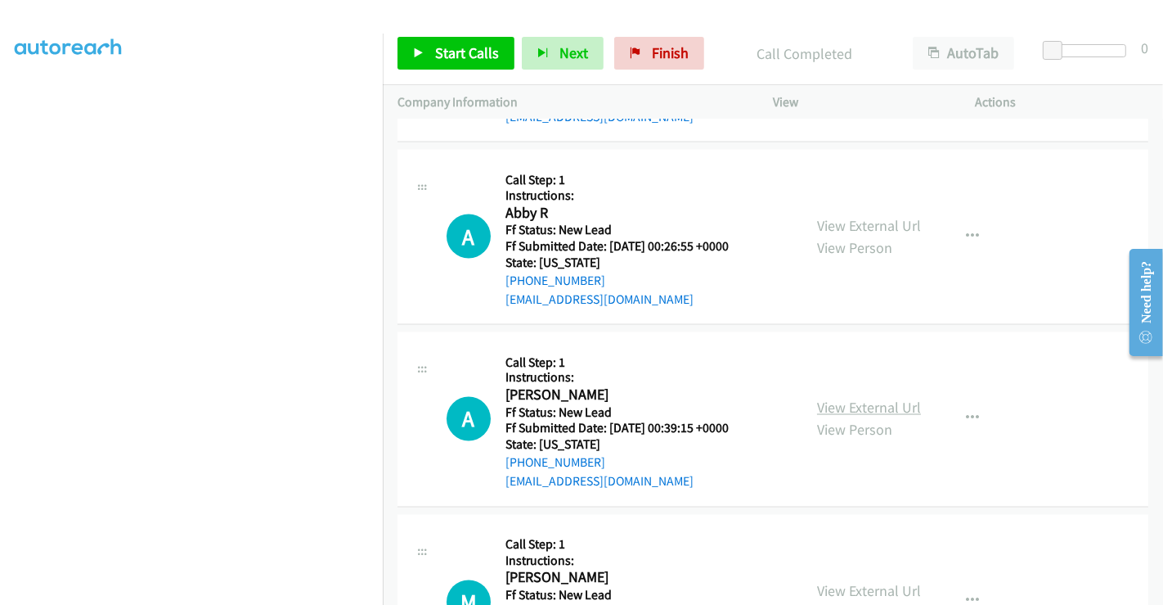
click at [852, 398] on link "View External Url" at bounding box center [869, 407] width 104 height 19
click at [486, 50] on span "Start Calls" at bounding box center [467, 52] width 64 height 19
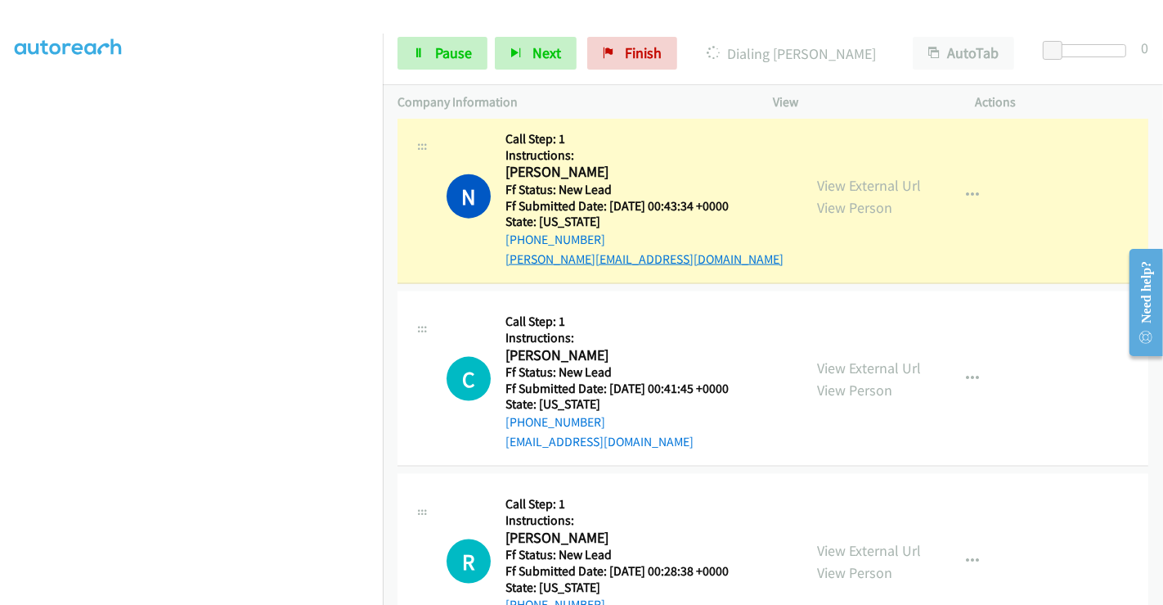
scroll to position [1730, 0]
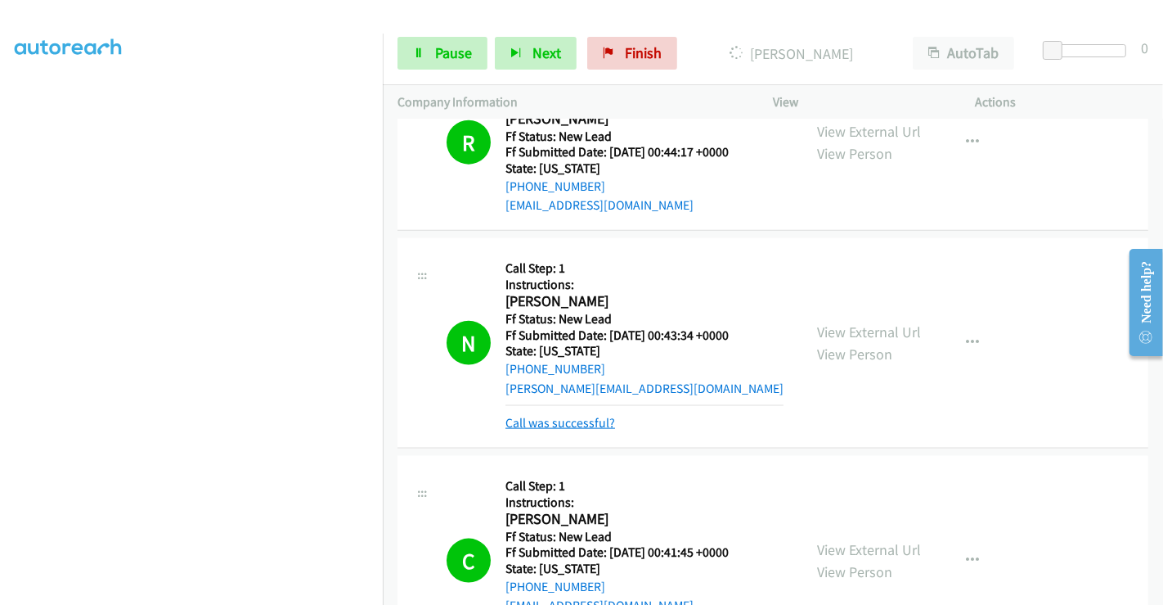
click at [591, 415] on link "Call was successful?" at bounding box center [561, 423] width 110 height 16
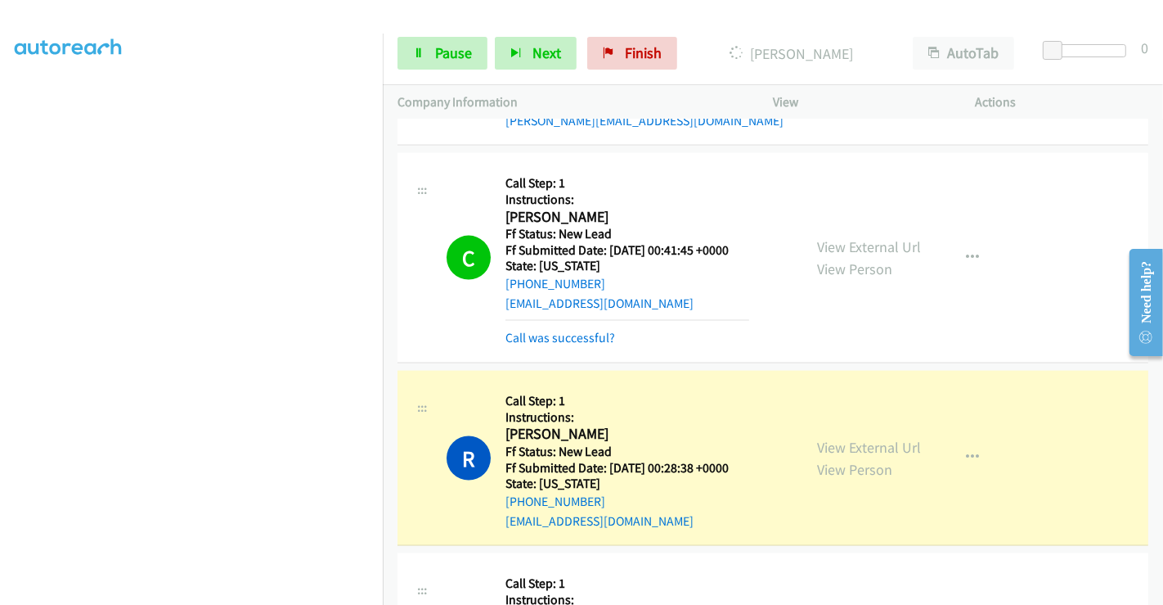
scroll to position [2003, 0]
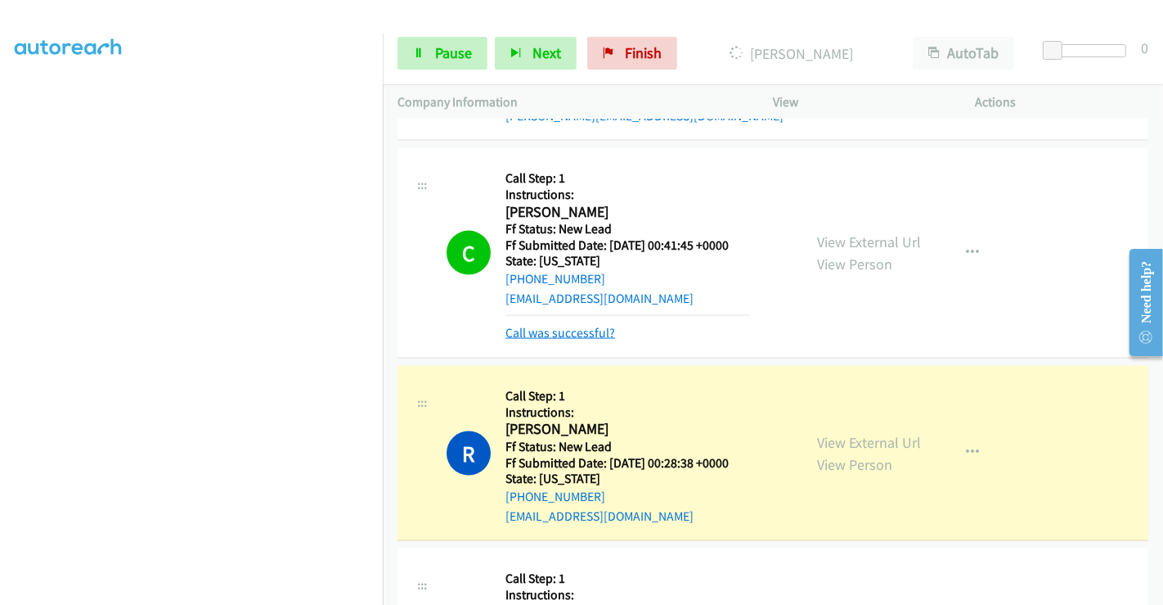
click at [566, 325] on link "Call was successful?" at bounding box center [561, 333] width 110 height 16
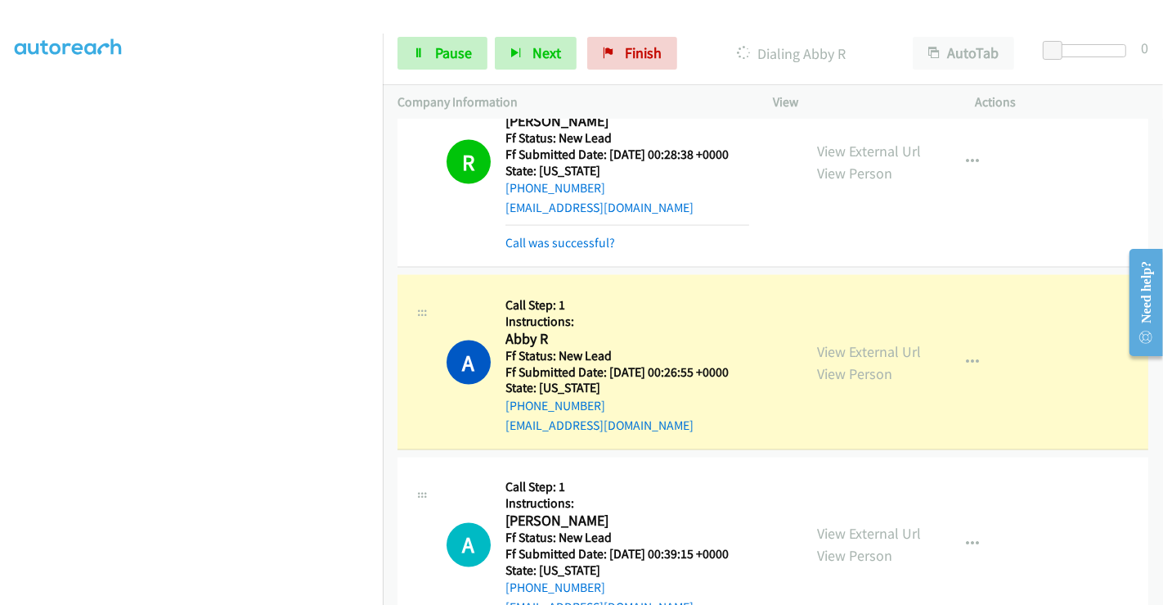
scroll to position [2293, 0]
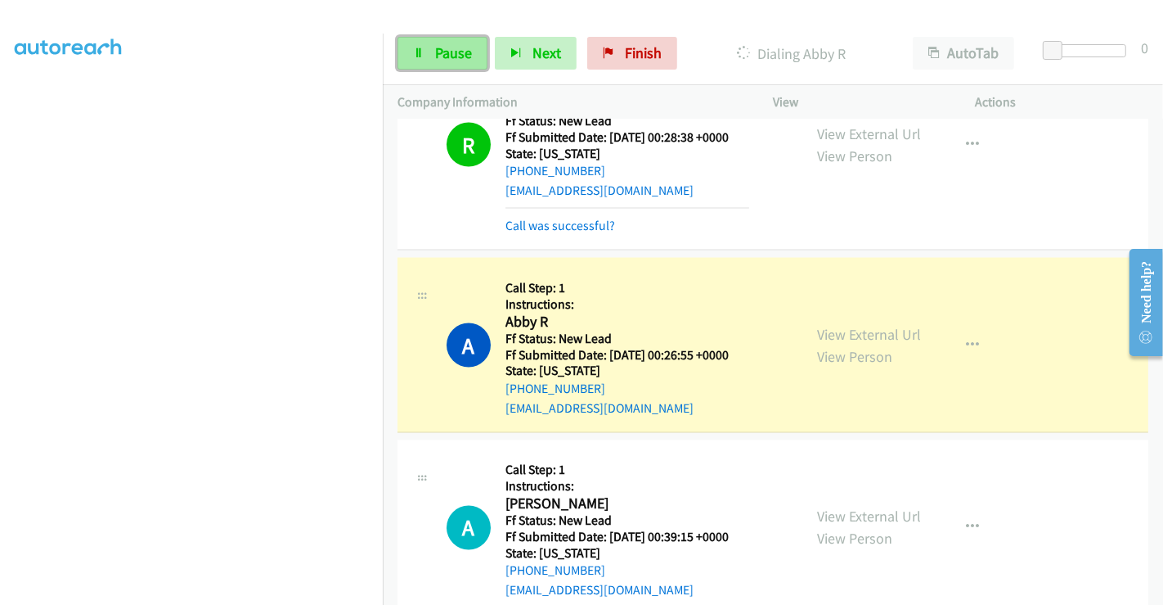
click at [430, 52] on link "Pause" at bounding box center [443, 53] width 90 height 33
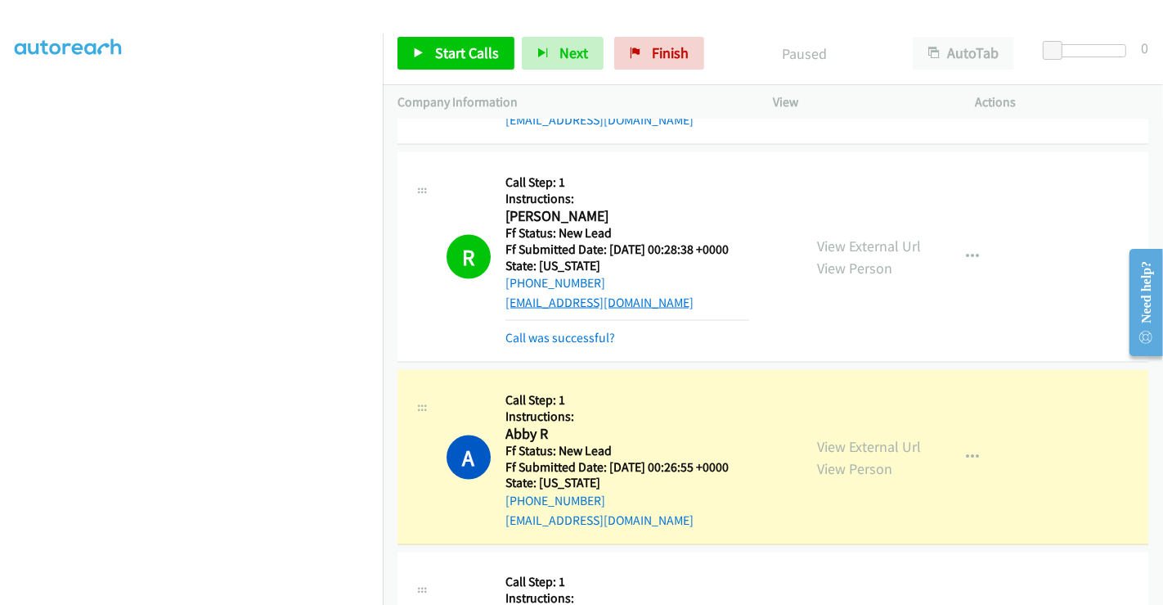
scroll to position [2111, 0]
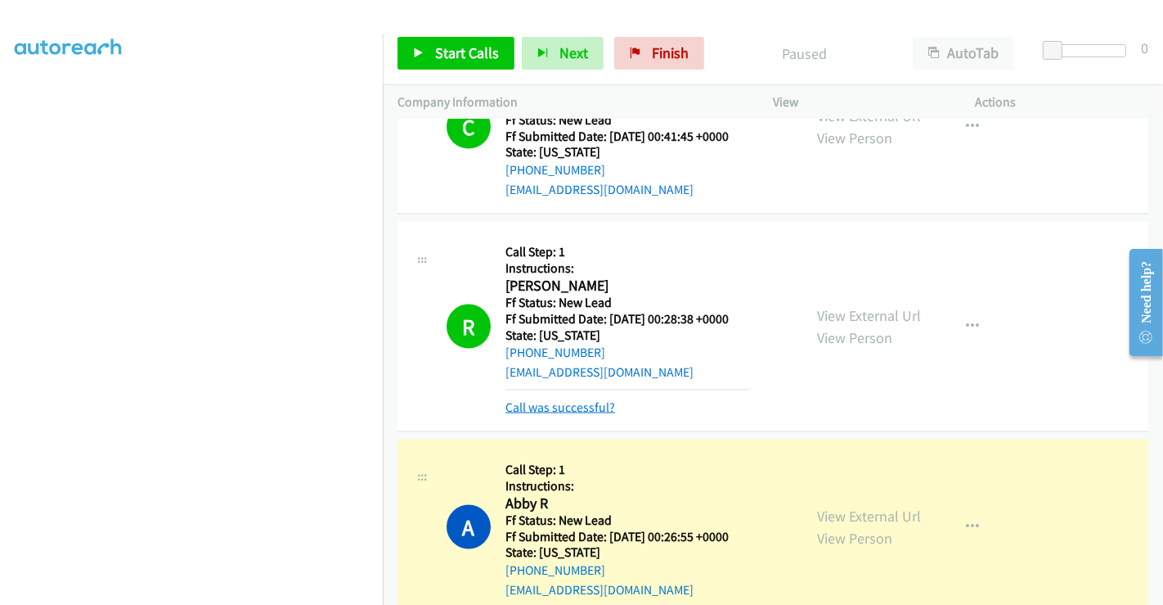
click at [570, 399] on link "Call was successful?" at bounding box center [561, 407] width 110 height 16
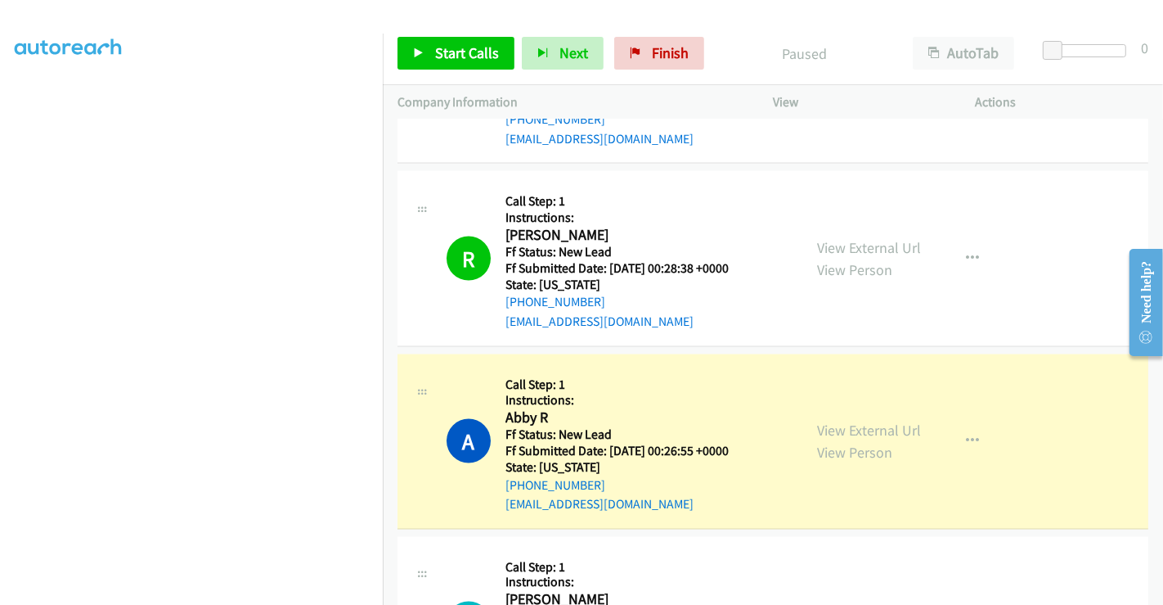
scroll to position [2202, 0]
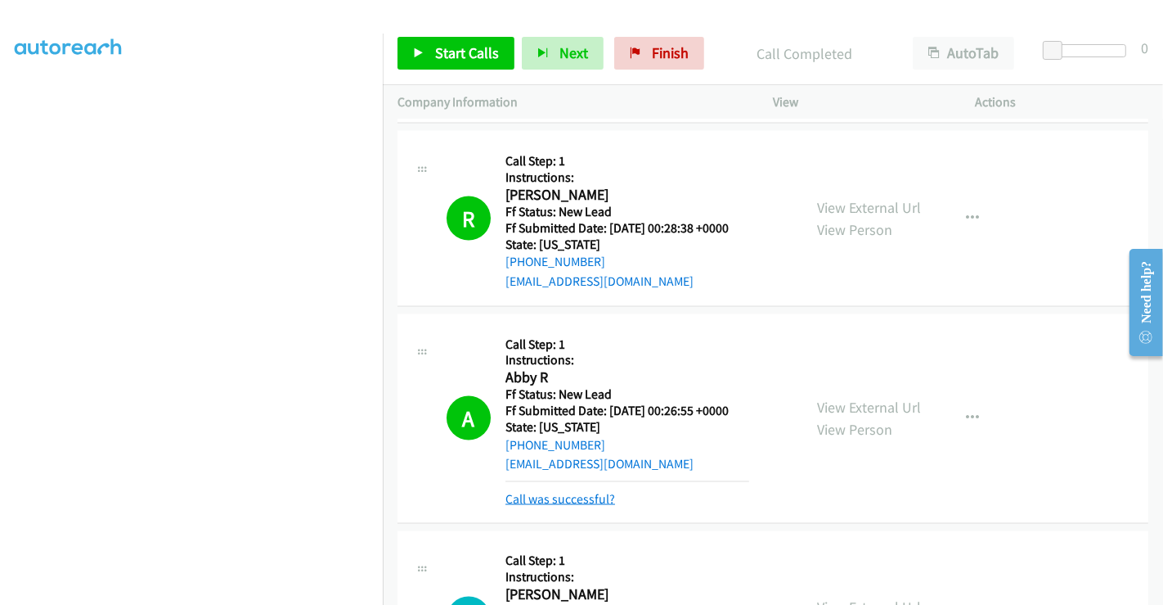
click at [562, 491] on link "Call was successful?" at bounding box center [561, 499] width 110 height 16
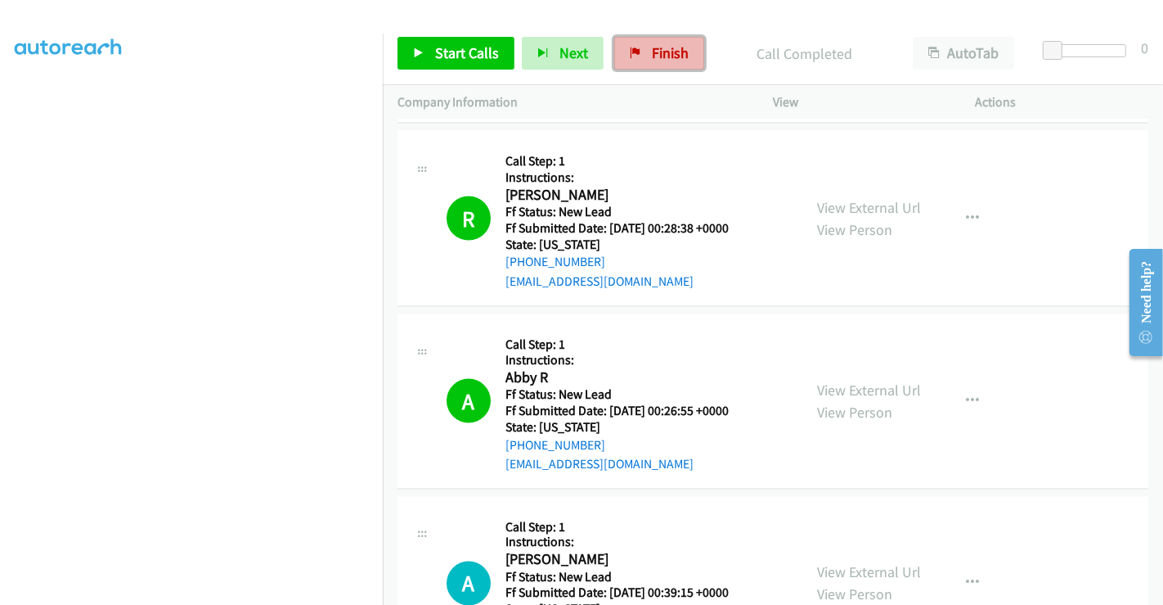
click at [652, 55] on span "Finish" at bounding box center [670, 52] width 37 height 19
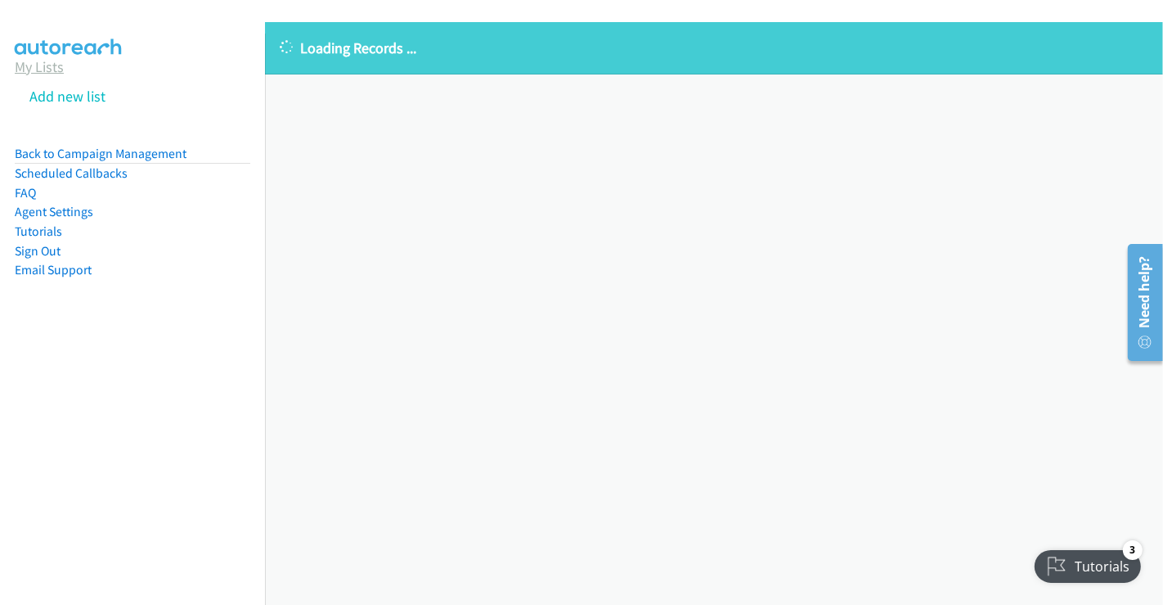
click at [49, 73] on link "My Lists" at bounding box center [39, 66] width 49 height 19
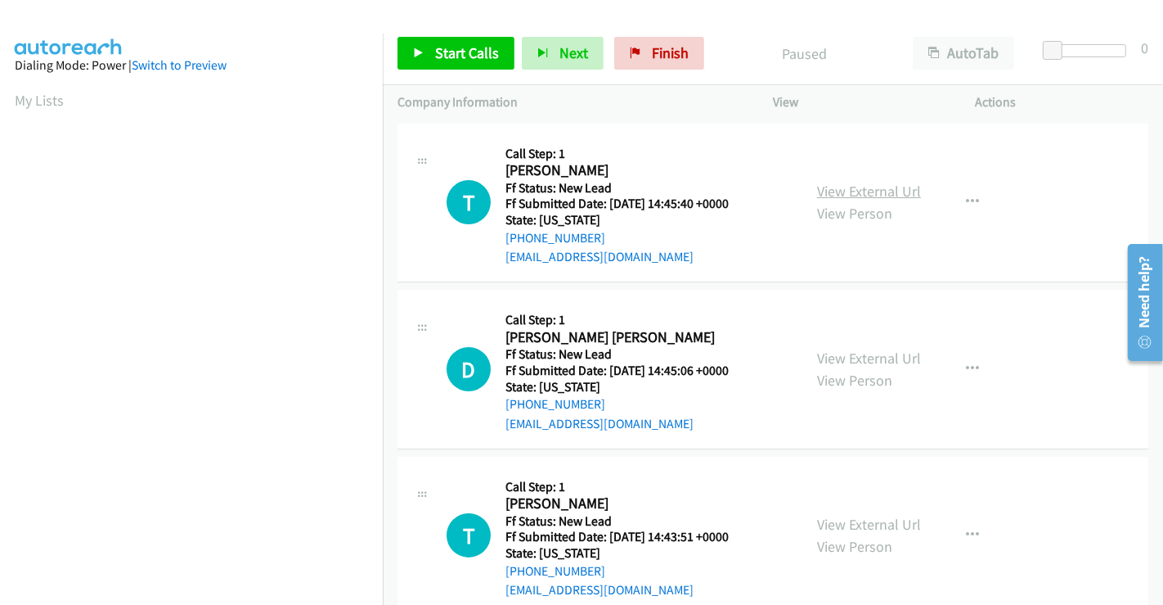
click at [852, 192] on link "View External Url" at bounding box center [869, 191] width 104 height 19
click at [843, 358] on link "View External Url" at bounding box center [869, 357] width 104 height 19
click at [855, 516] on link "View External Url" at bounding box center [869, 524] width 104 height 19
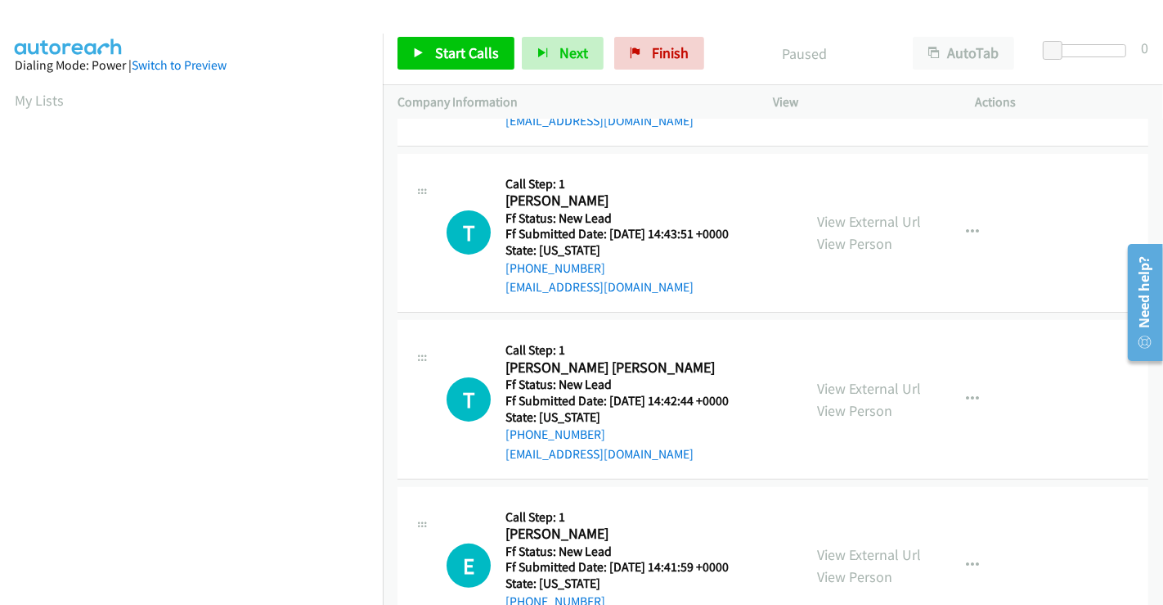
scroll to position [363, 0]
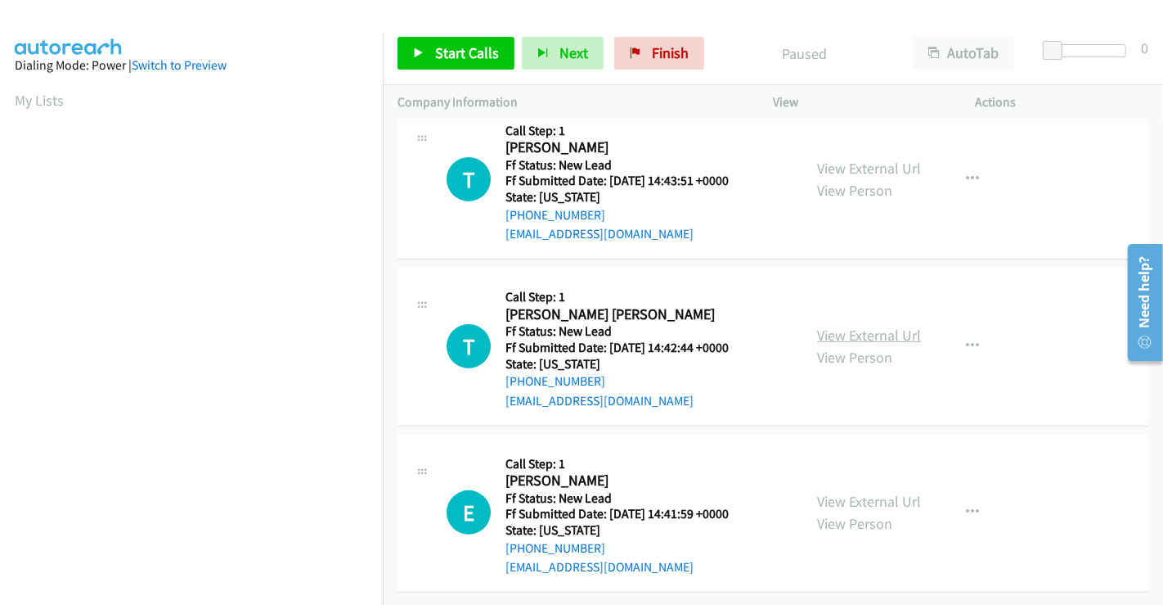
click at [848, 327] on link "View External Url" at bounding box center [869, 335] width 104 height 19
click at [853, 492] on link "View External Url" at bounding box center [869, 501] width 104 height 19
click at [413, 54] on icon at bounding box center [418, 53] width 11 height 11
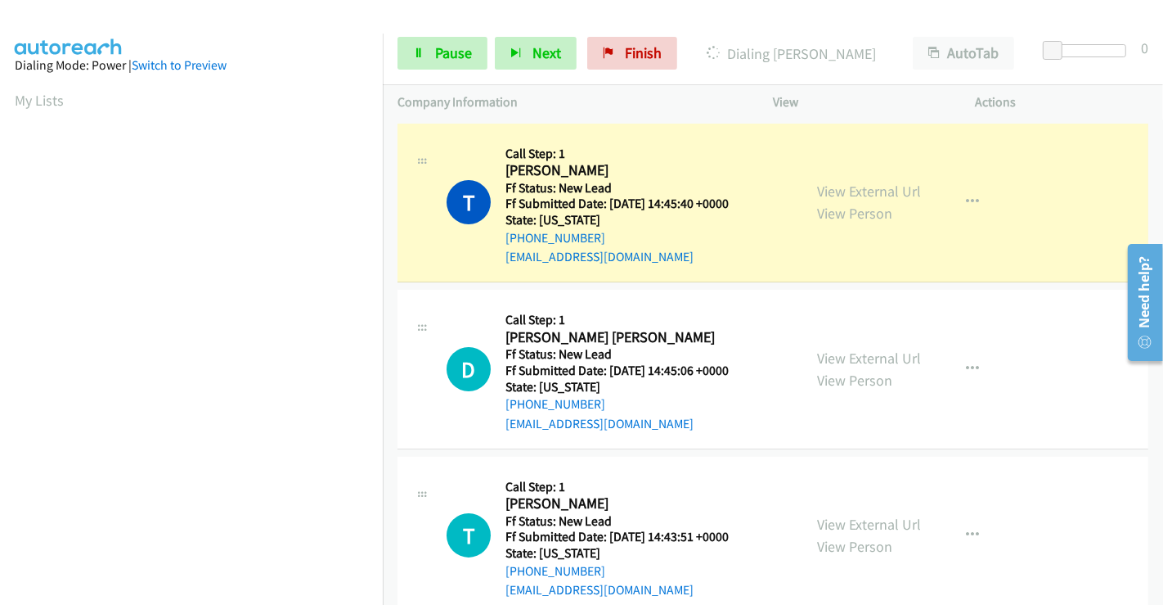
scroll to position [315, 0]
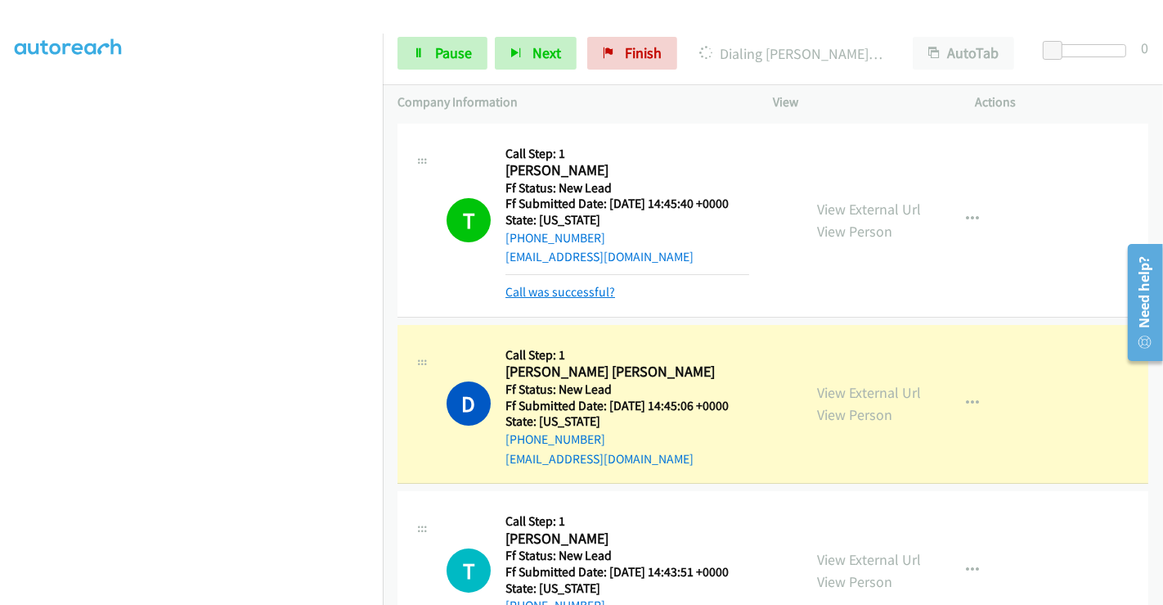
click at [568, 293] on link "Call was successful?" at bounding box center [561, 292] width 110 height 16
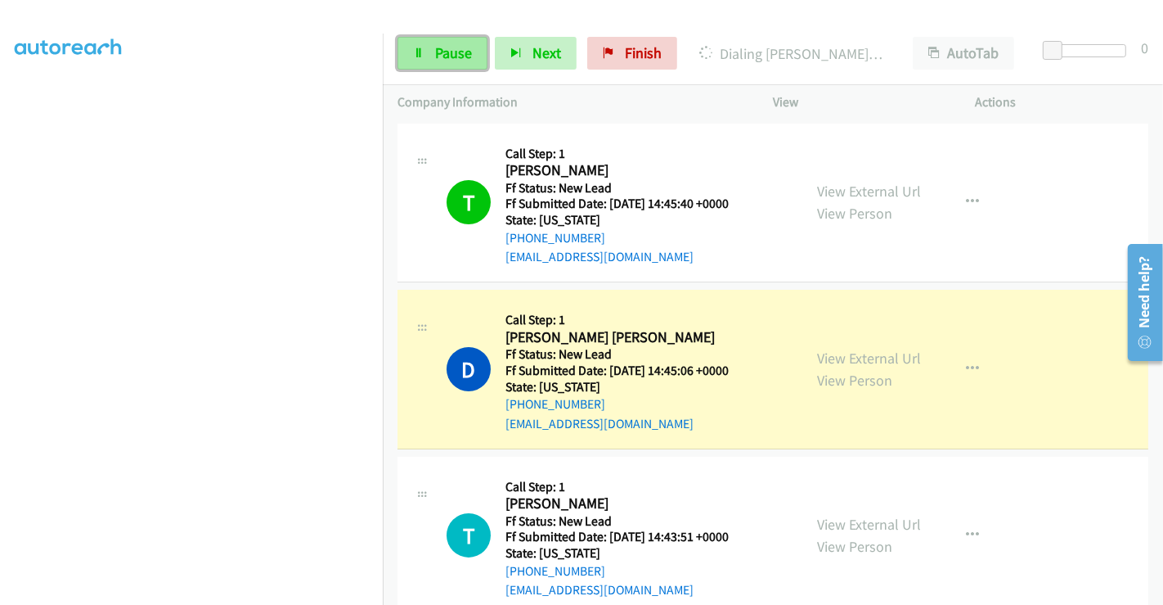
click at [439, 55] on span "Pause" at bounding box center [453, 52] width 37 height 19
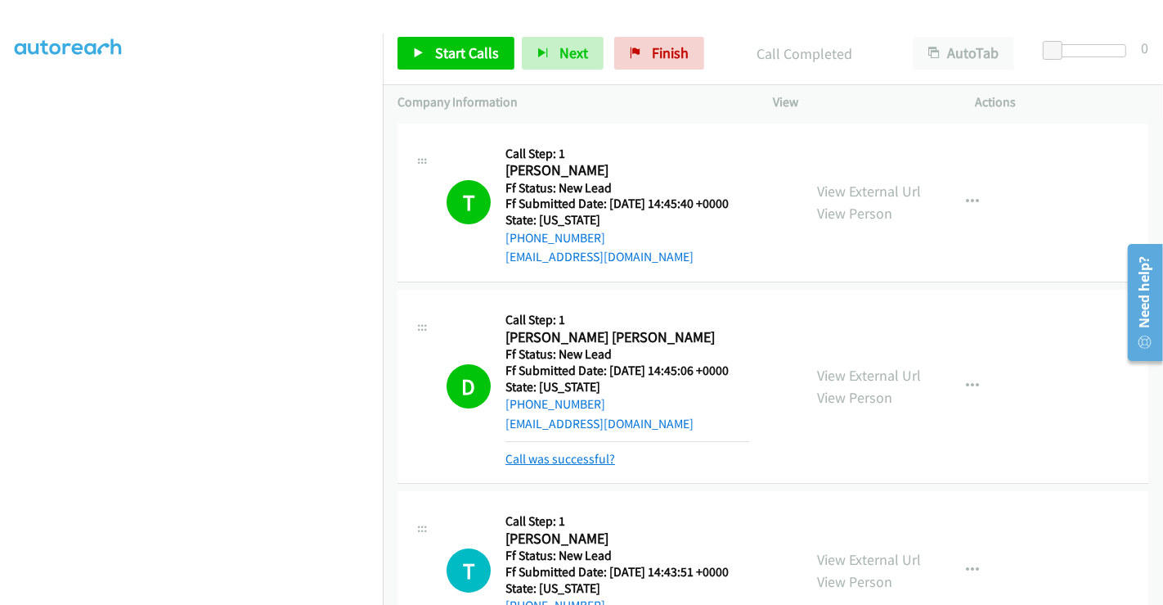
click at [540, 456] on link "Call was successful?" at bounding box center [561, 459] width 110 height 16
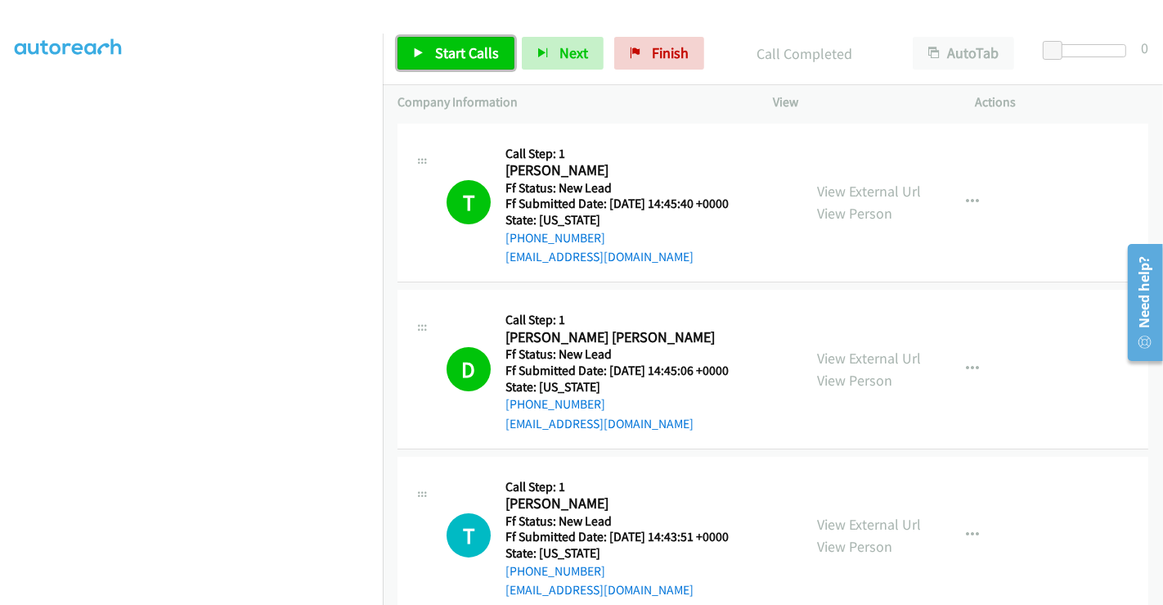
click at [470, 52] on span "Start Calls" at bounding box center [467, 52] width 64 height 19
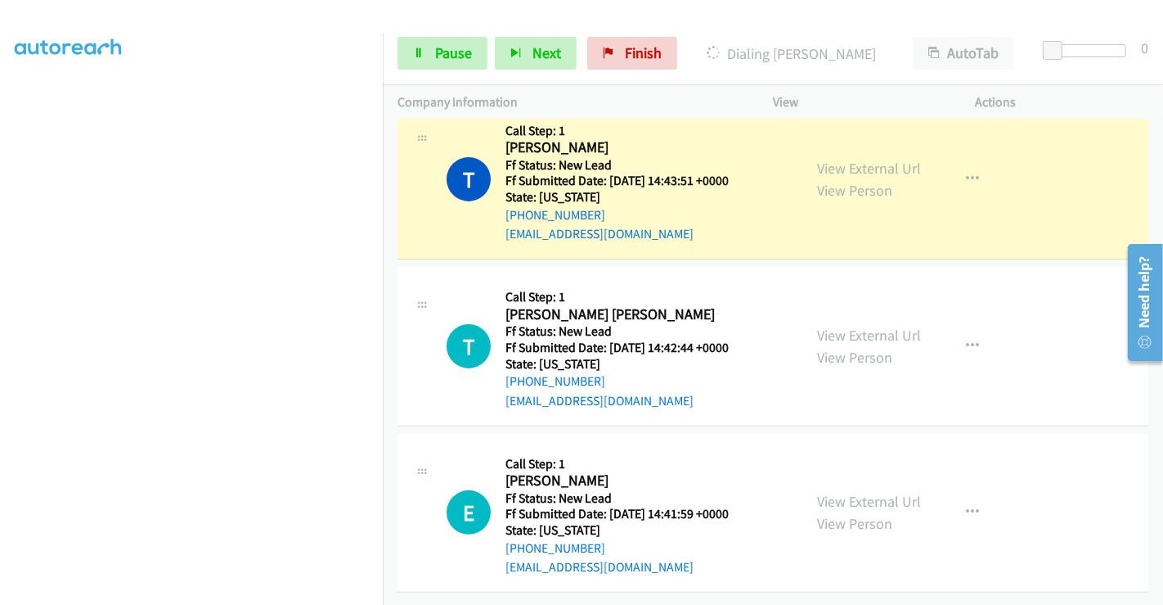
scroll to position [367, 0]
click at [422, 56] on icon at bounding box center [418, 53] width 11 height 11
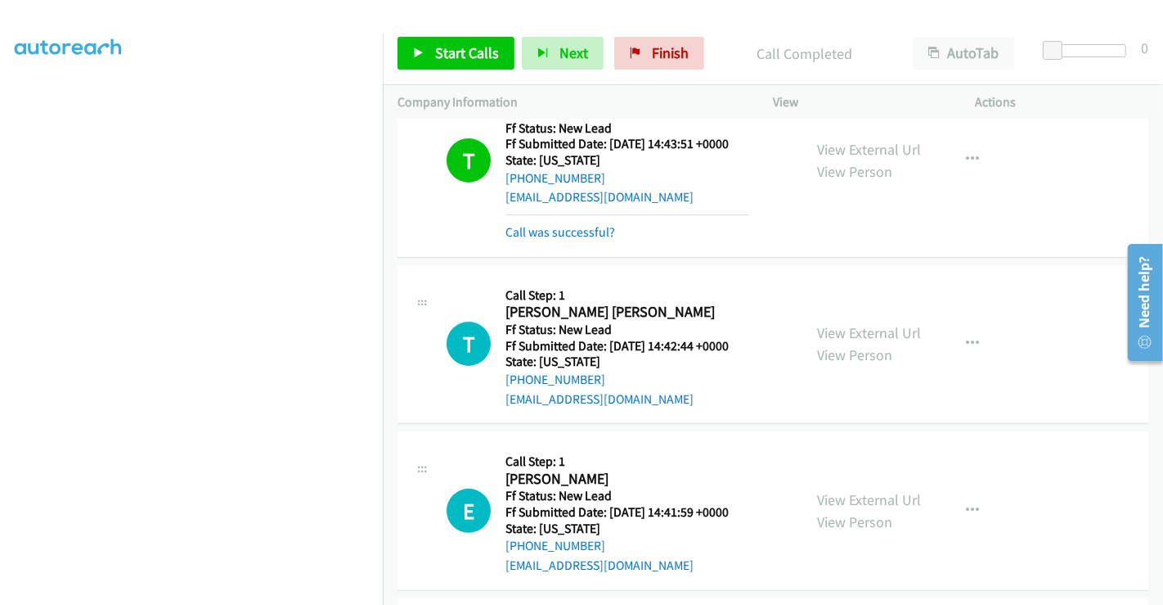
scroll to position [458, 0]
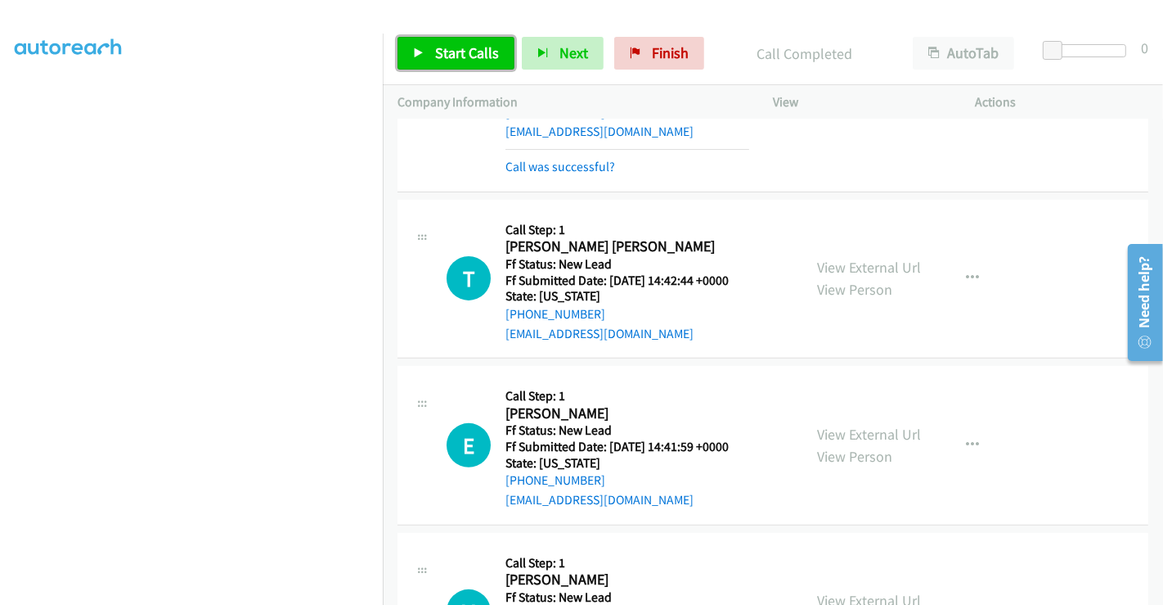
click at [472, 52] on span "Start Calls" at bounding box center [467, 52] width 64 height 19
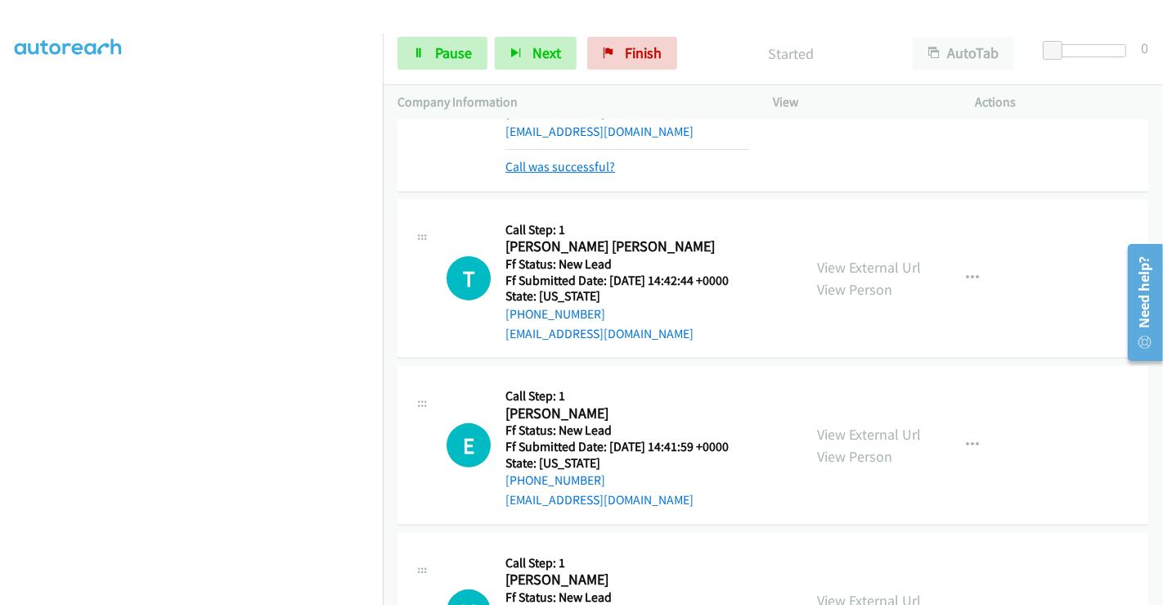
click at [569, 164] on link "Call was successful?" at bounding box center [561, 167] width 110 height 16
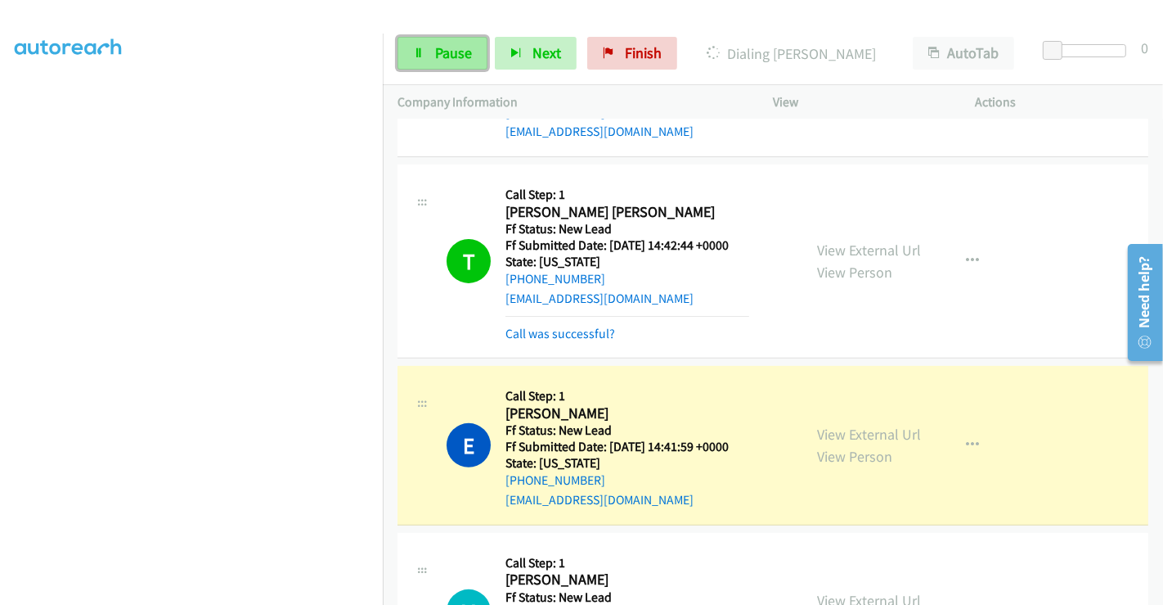
click at [444, 57] on span "Pause" at bounding box center [453, 52] width 37 height 19
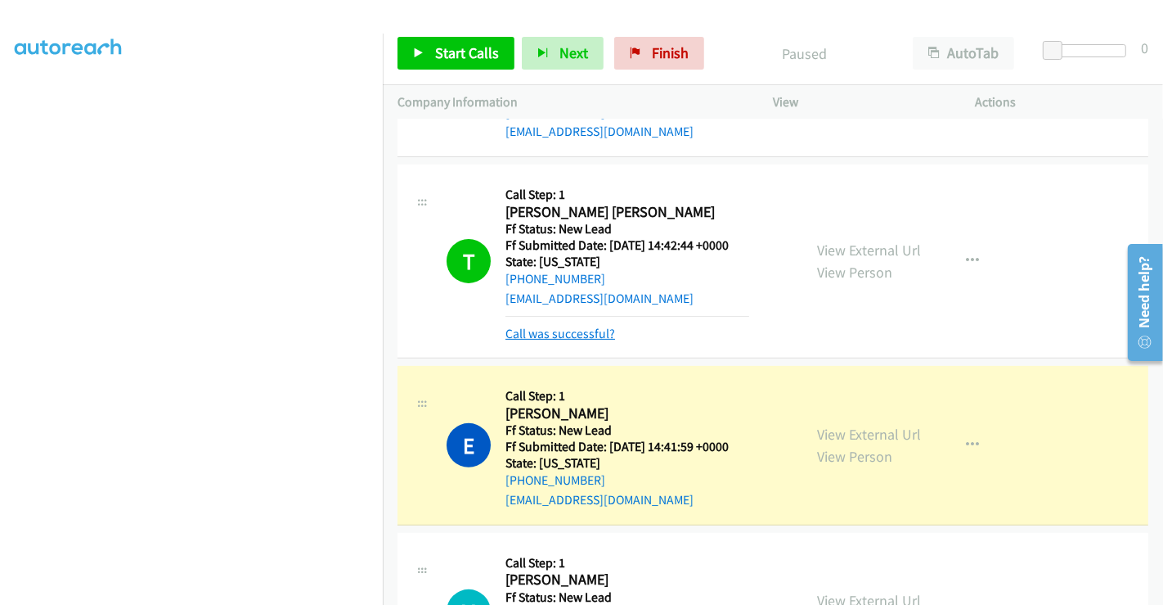
click at [564, 330] on link "Call was successful?" at bounding box center [561, 334] width 110 height 16
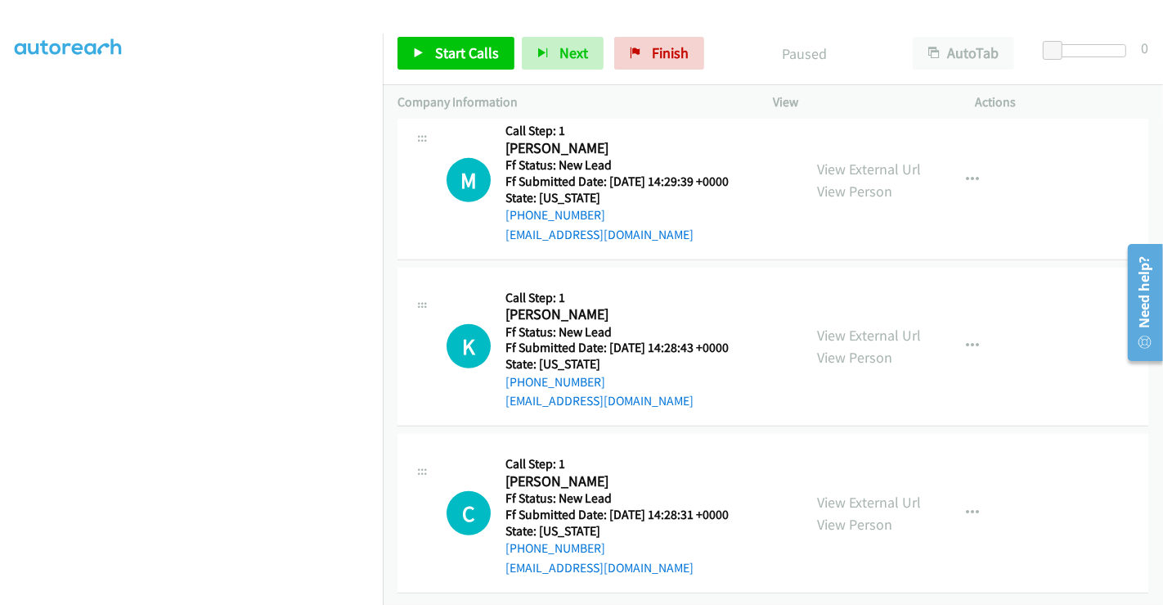
scroll to position [866, 0]
click at [838, 160] on link "View External Url" at bounding box center [869, 169] width 104 height 19
click at [849, 326] on link "View External Url" at bounding box center [869, 335] width 104 height 19
click at [845, 492] on link "View External Url" at bounding box center [869, 501] width 104 height 19
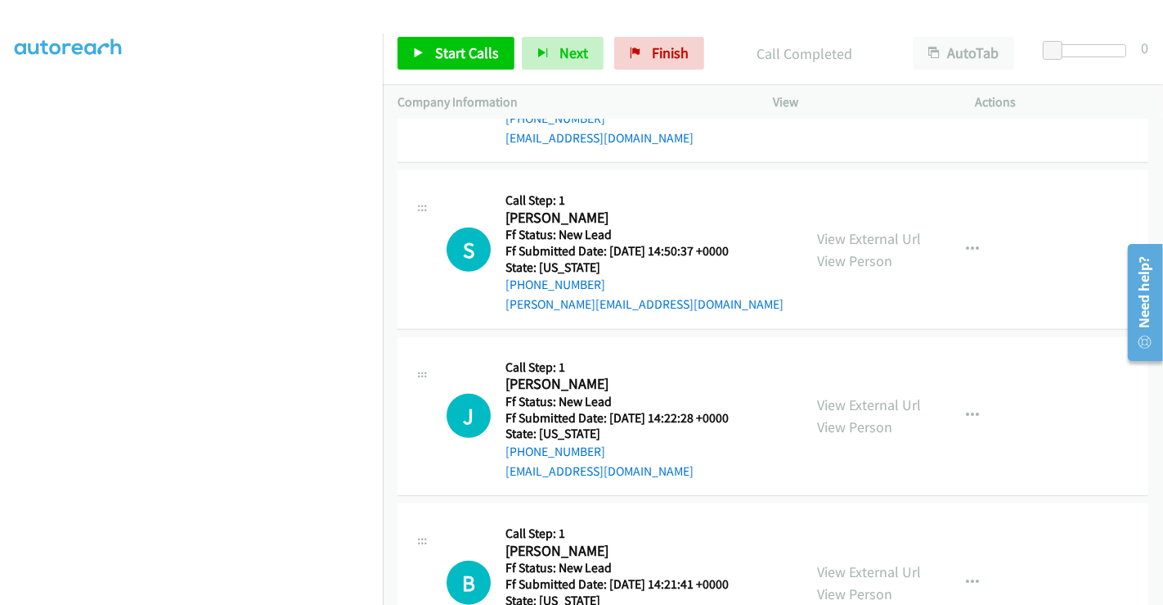
scroll to position [1400, 0]
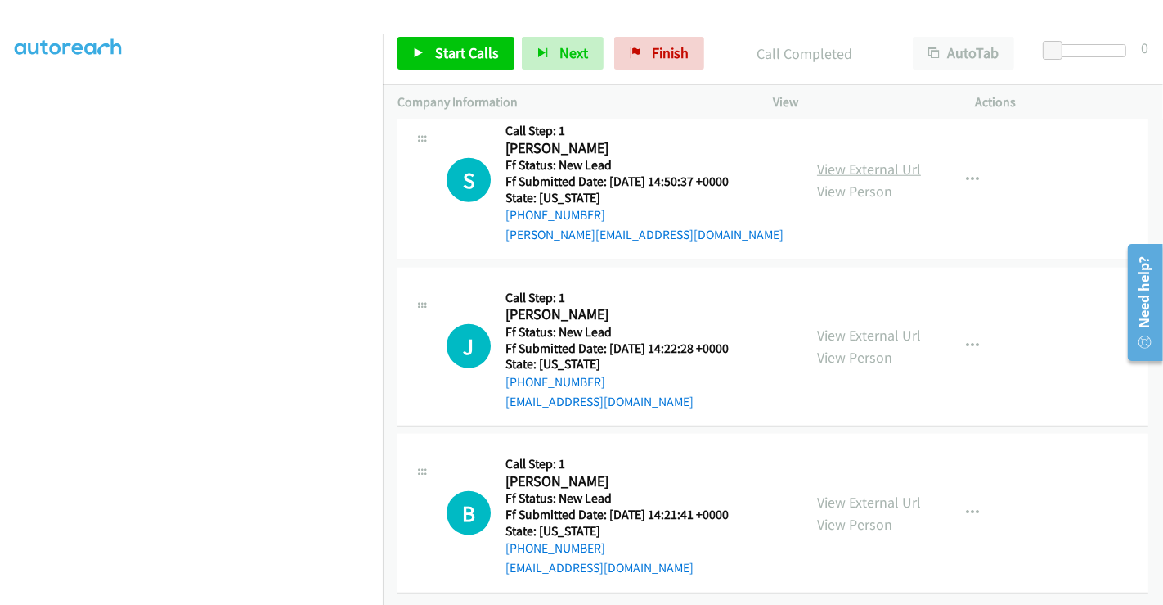
click at [880, 160] on link "View External Url" at bounding box center [869, 169] width 104 height 19
click at [852, 326] on link "View External Url" at bounding box center [869, 335] width 104 height 19
click at [862, 492] on link "View External Url" at bounding box center [869, 501] width 104 height 19
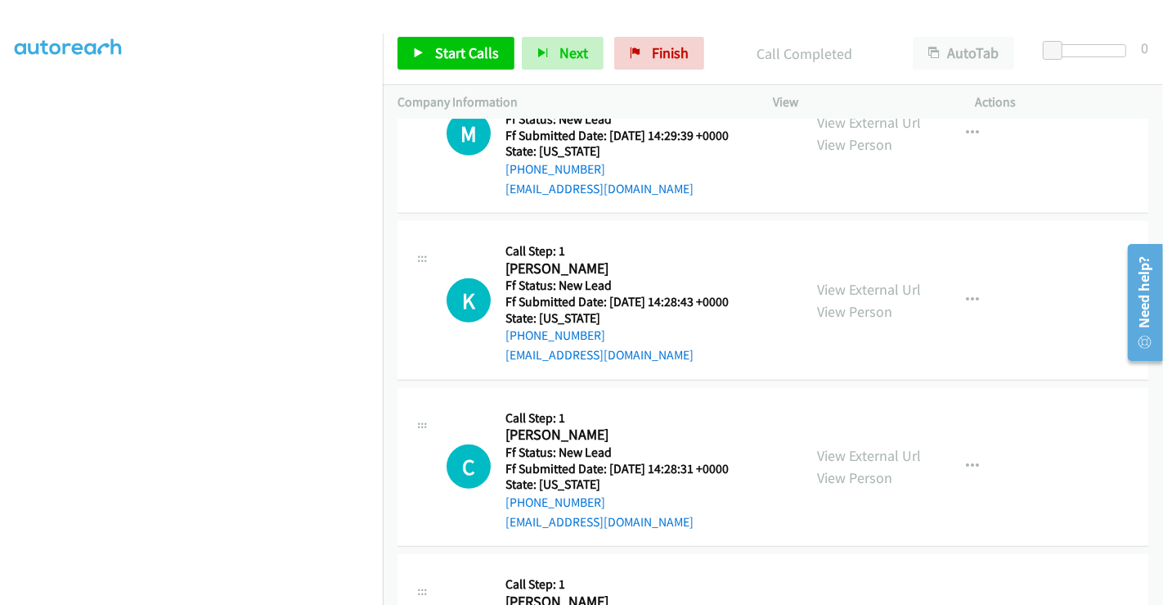
scroll to position [763, 0]
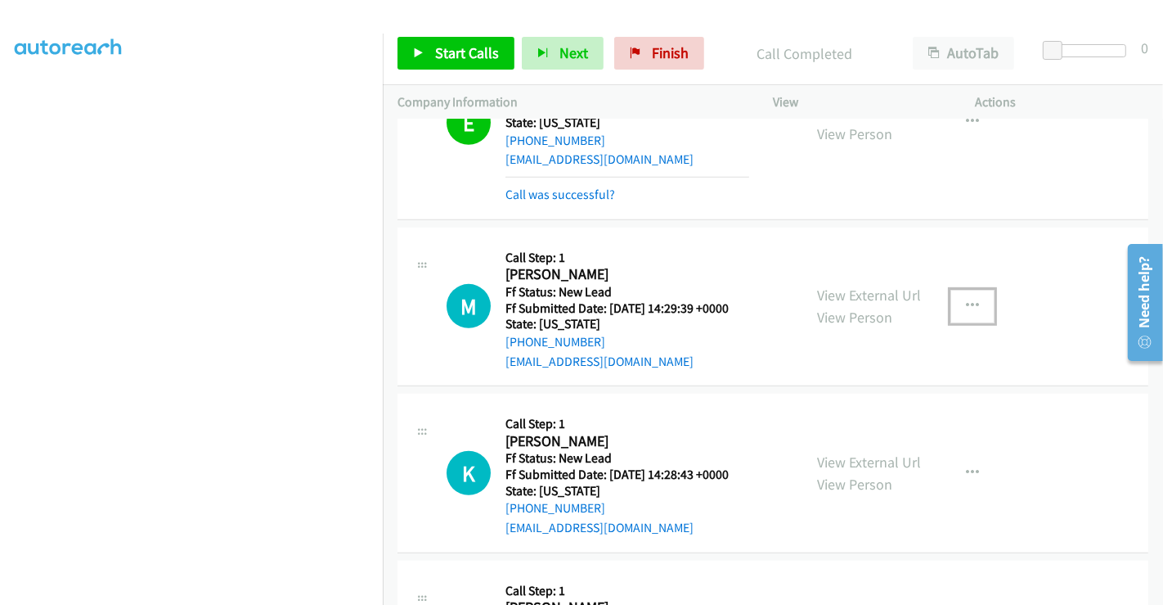
click at [966, 302] on icon "button" at bounding box center [972, 305] width 13 height 13
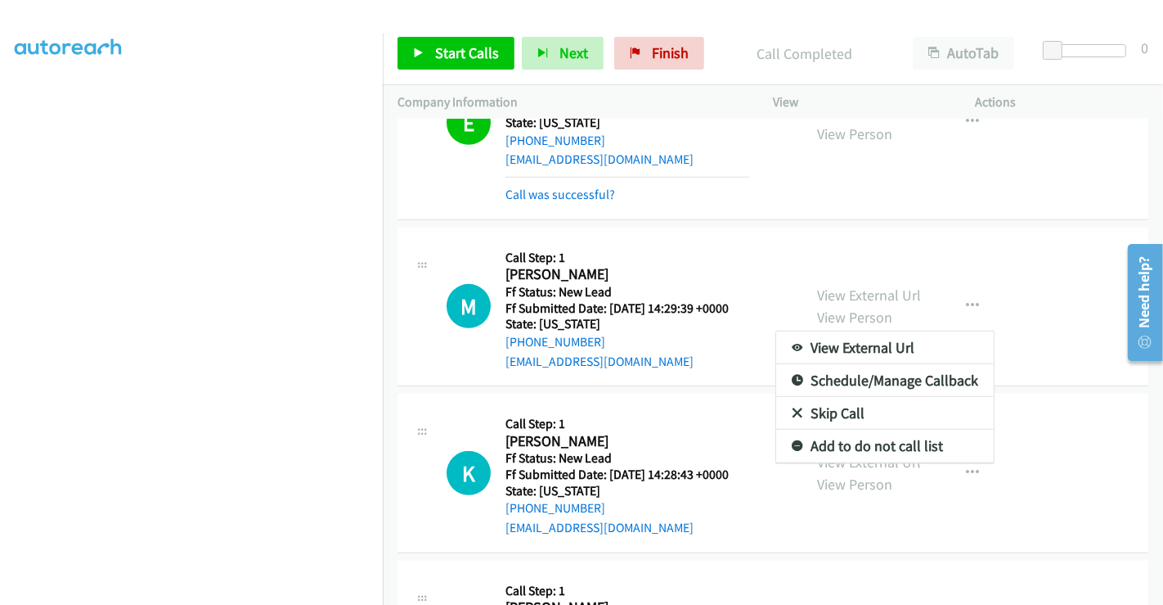
click at [828, 402] on link "Skip Call" at bounding box center [885, 413] width 218 height 33
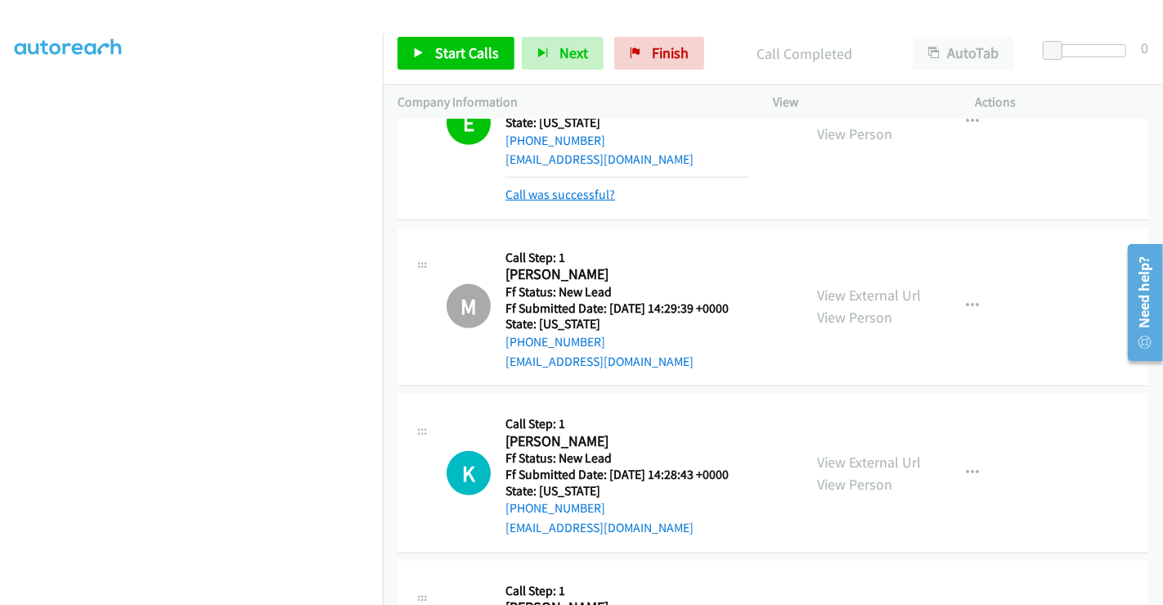
click at [582, 189] on link "Call was successful?" at bounding box center [561, 195] width 110 height 16
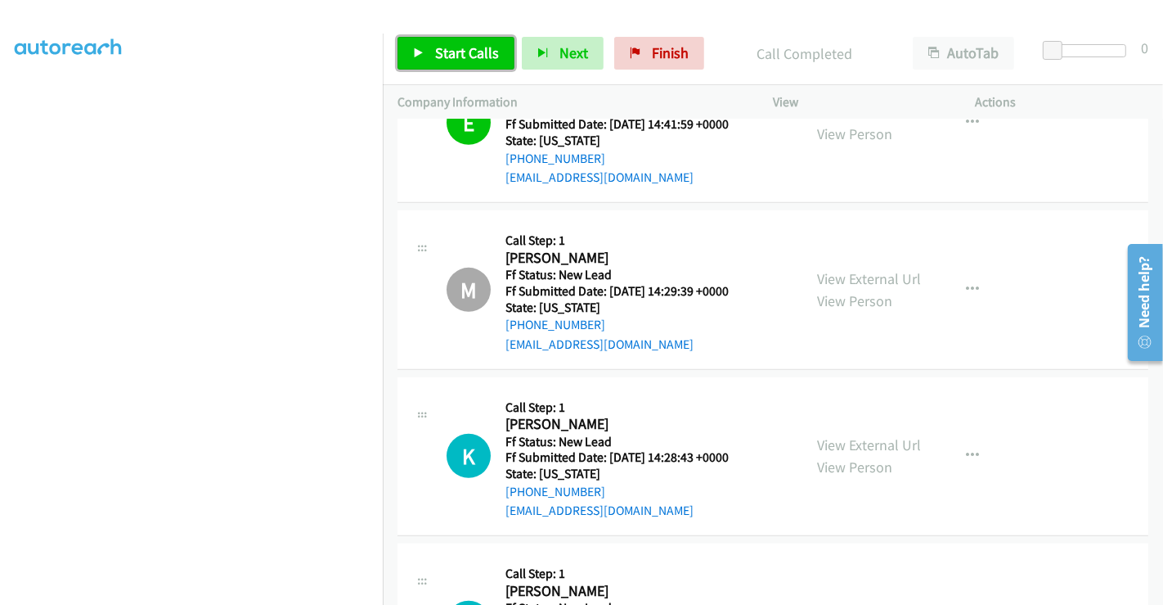
click at [467, 56] on span "Start Calls" at bounding box center [467, 52] width 64 height 19
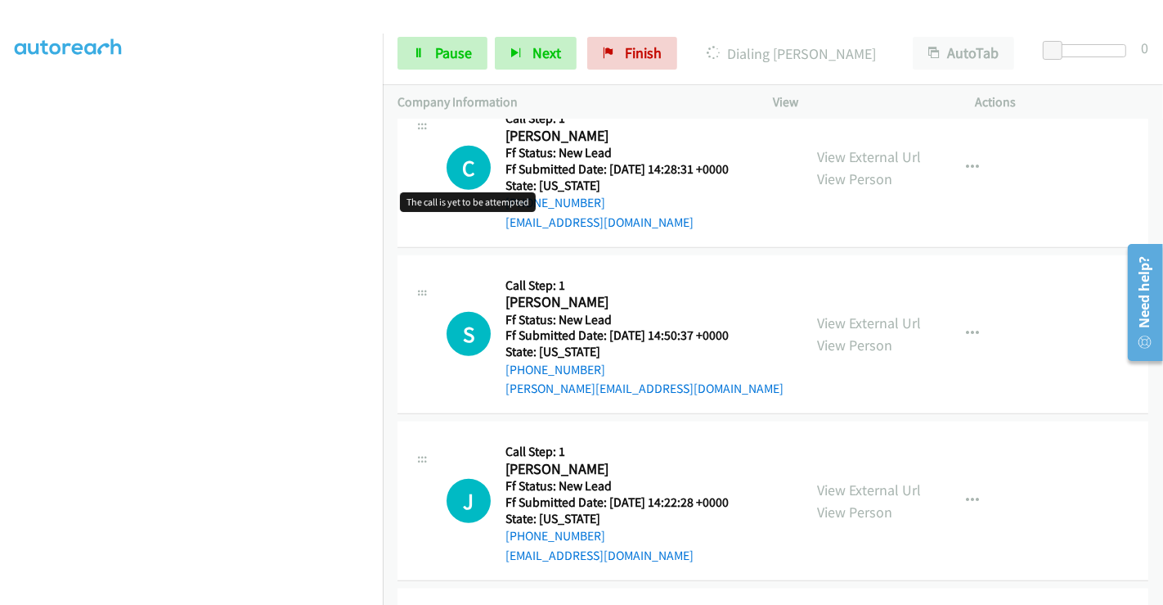
scroll to position [928, 0]
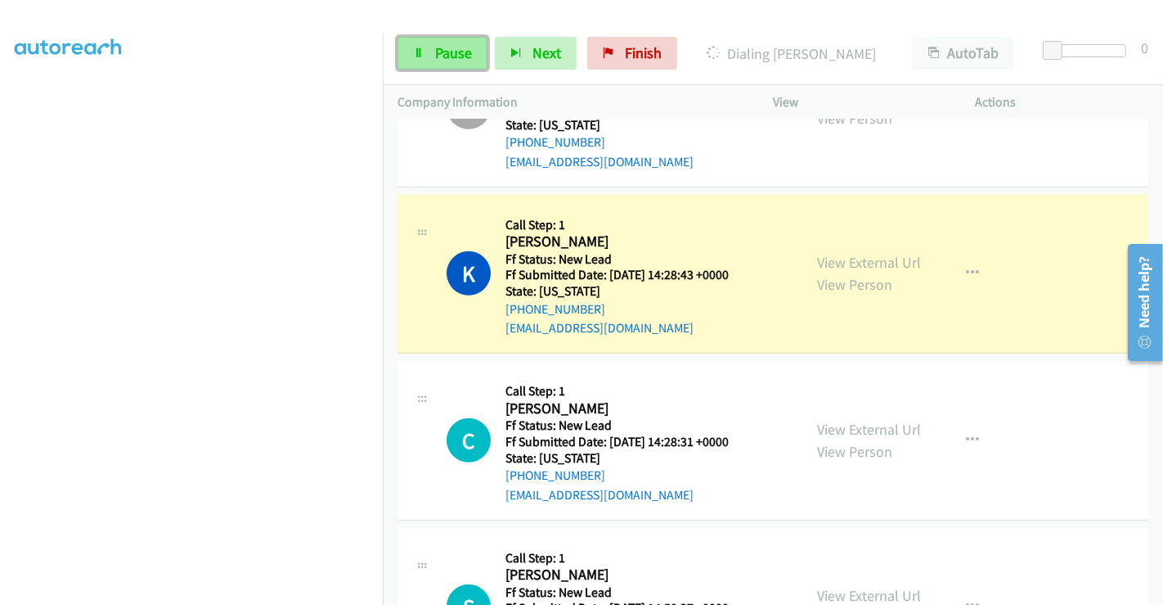
click at [446, 49] on span "Pause" at bounding box center [453, 52] width 37 height 19
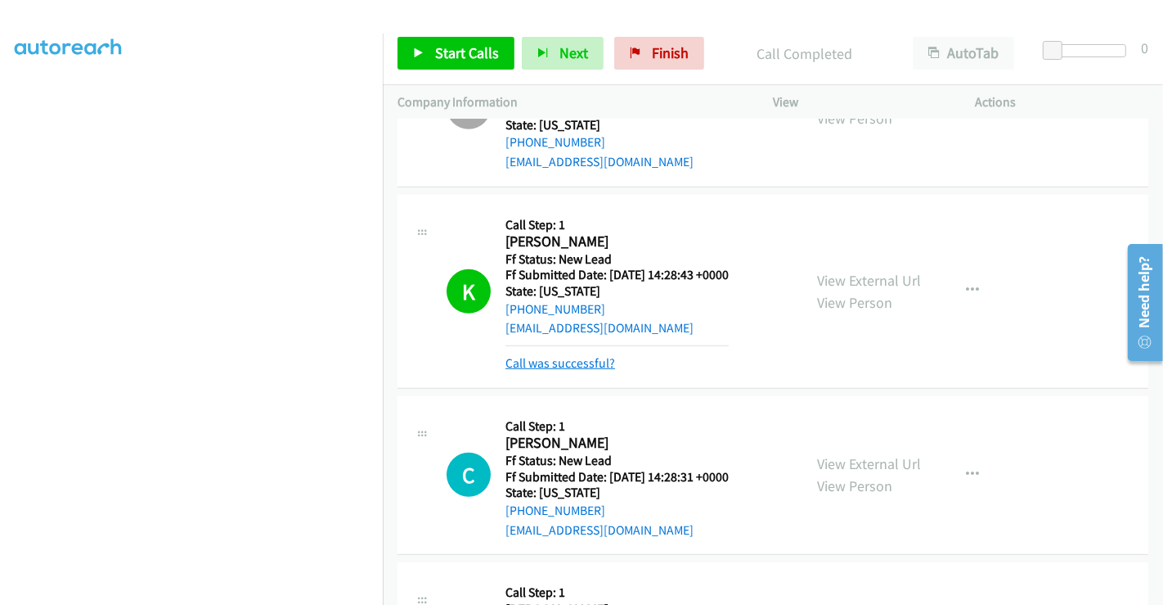
click at [578, 357] on link "Call was successful?" at bounding box center [561, 363] width 110 height 16
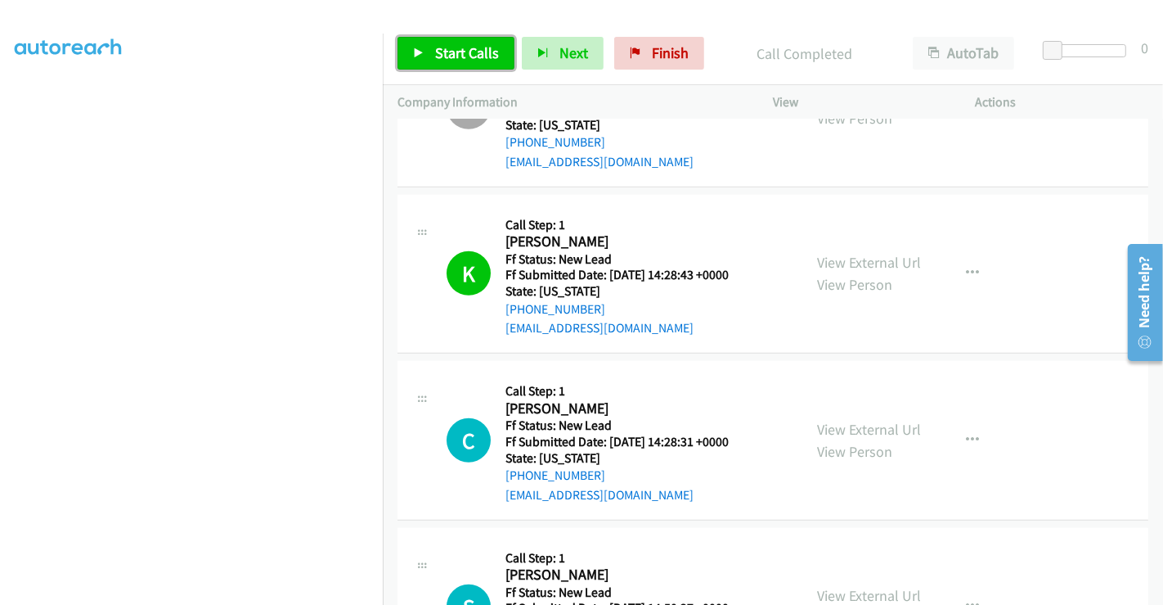
click at [468, 52] on span "Start Calls" at bounding box center [467, 52] width 64 height 19
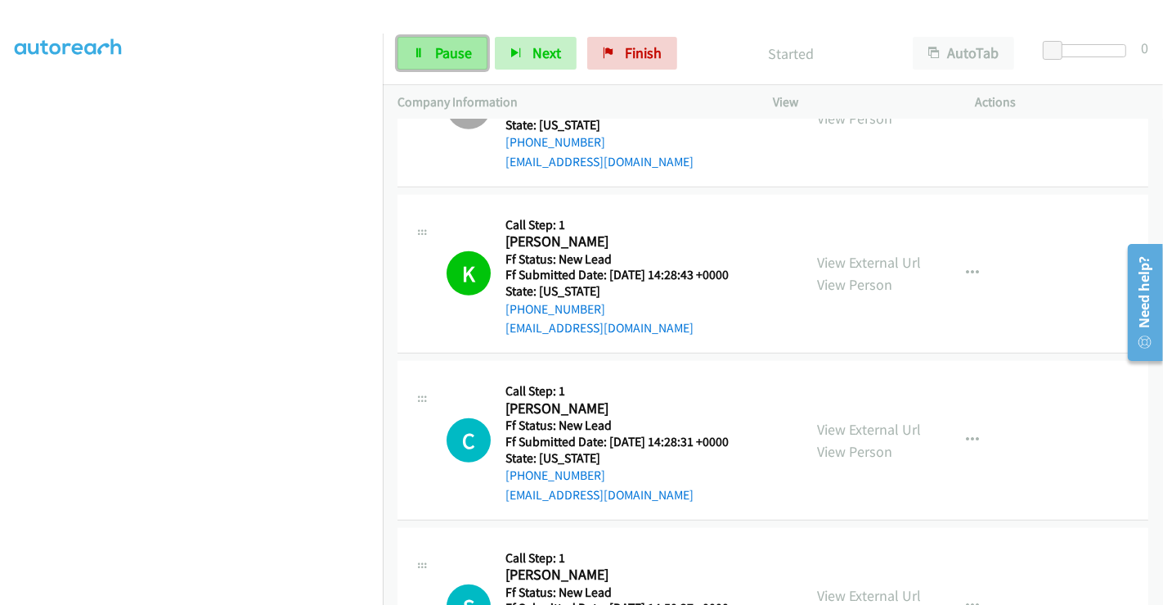
click at [432, 52] on link "Pause" at bounding box center [443, 53] width 90 height 33
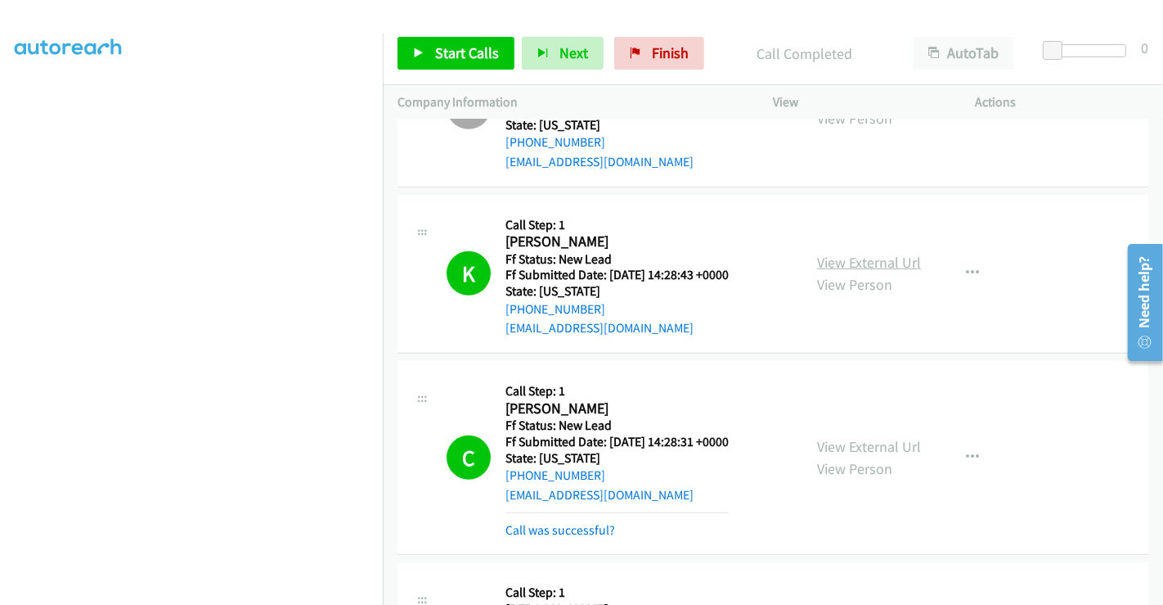
click at [876, 260] on link "View External Url" at bounding box center [869, 262] width 104 height 19
click at [565, 530] on link "Call was successful?" at bounding box center [561, 530] width 110 height 16
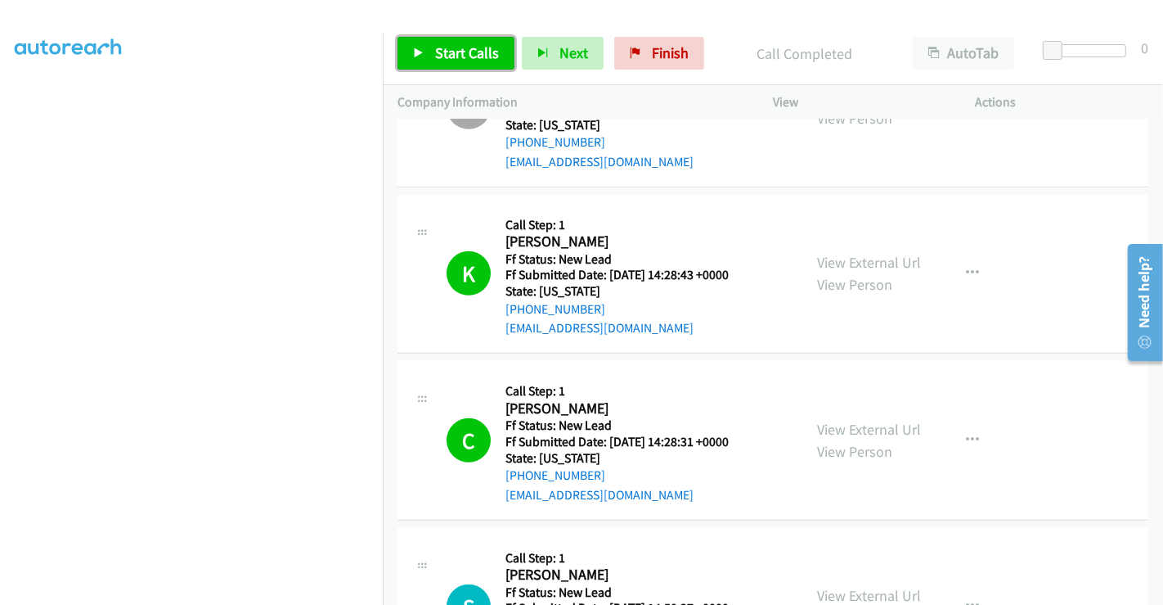
click at [447, 48] on span "Start Calls" at bounding box center [467, 52] width 64 height 19
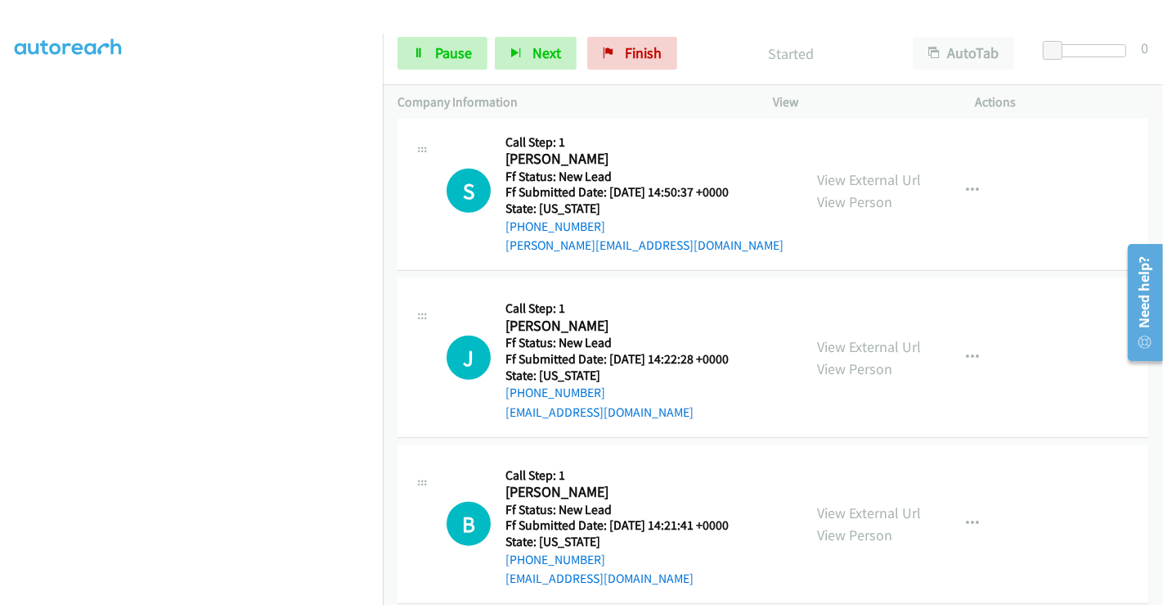
scroll to position [1365, 0]
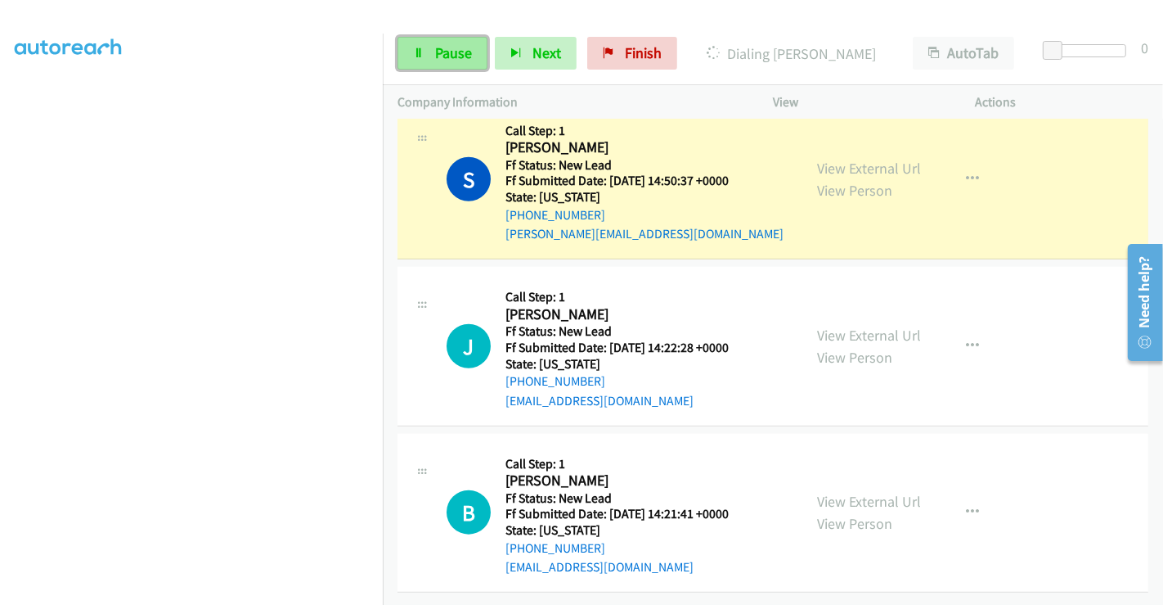
click at [429, 51] on link "Pause" at bounding box center [443, 53] width 90 height 33
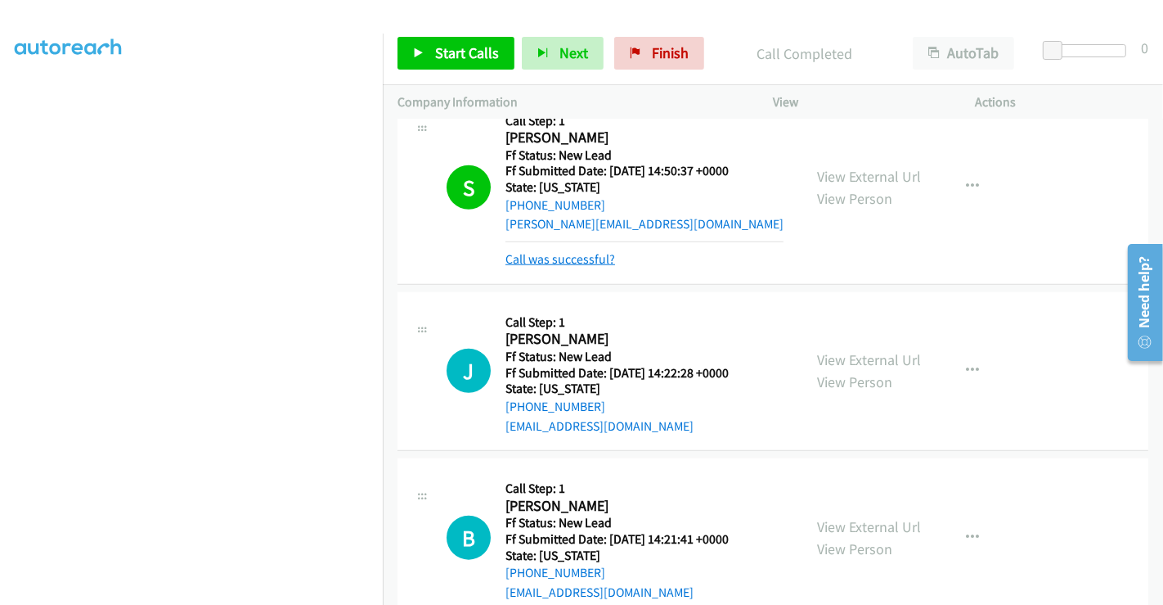
click at [560, 254] on link "Call was successful?" at bounding box center [561, 259] width 110 height 16
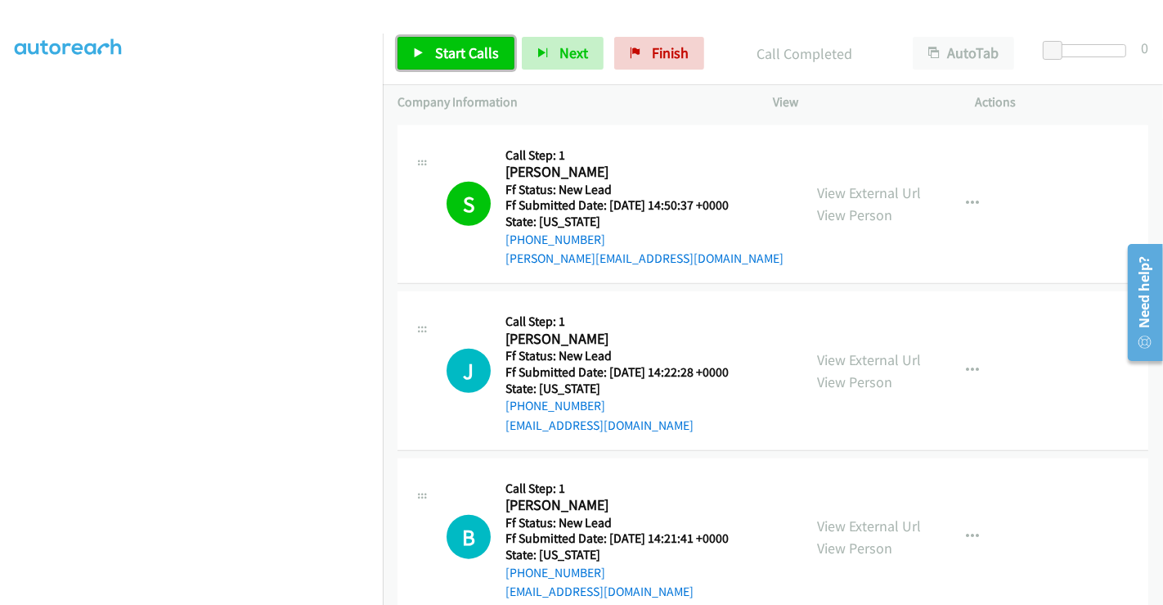
click at [458, 55] on span "Start Calls" at bounding box center [467, 52] width 64 height 19
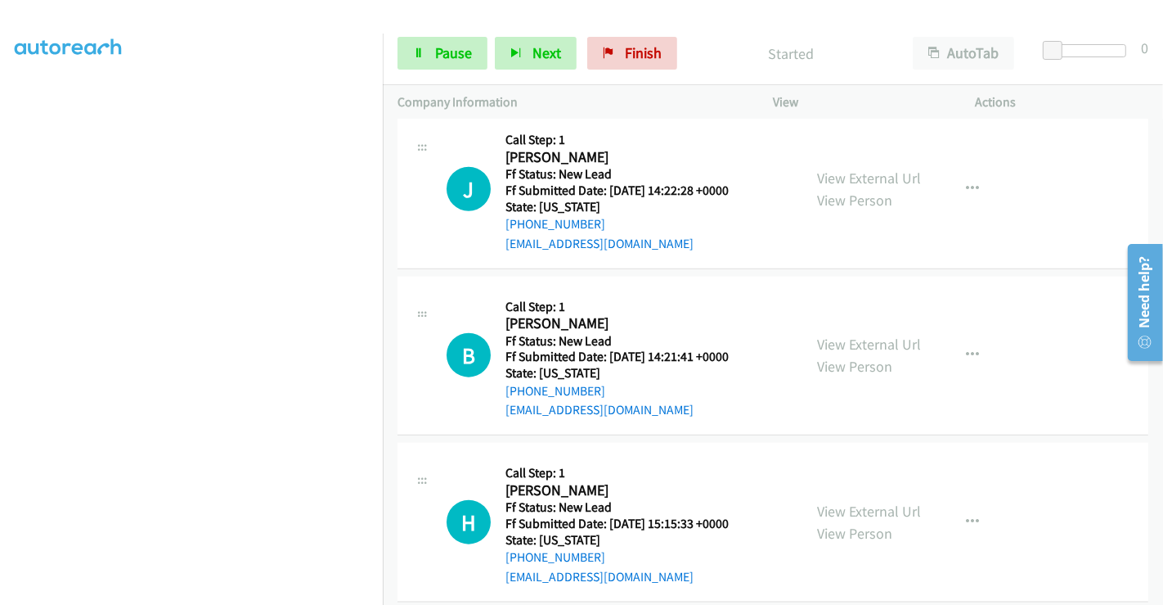
scroll to position [1421, 0]
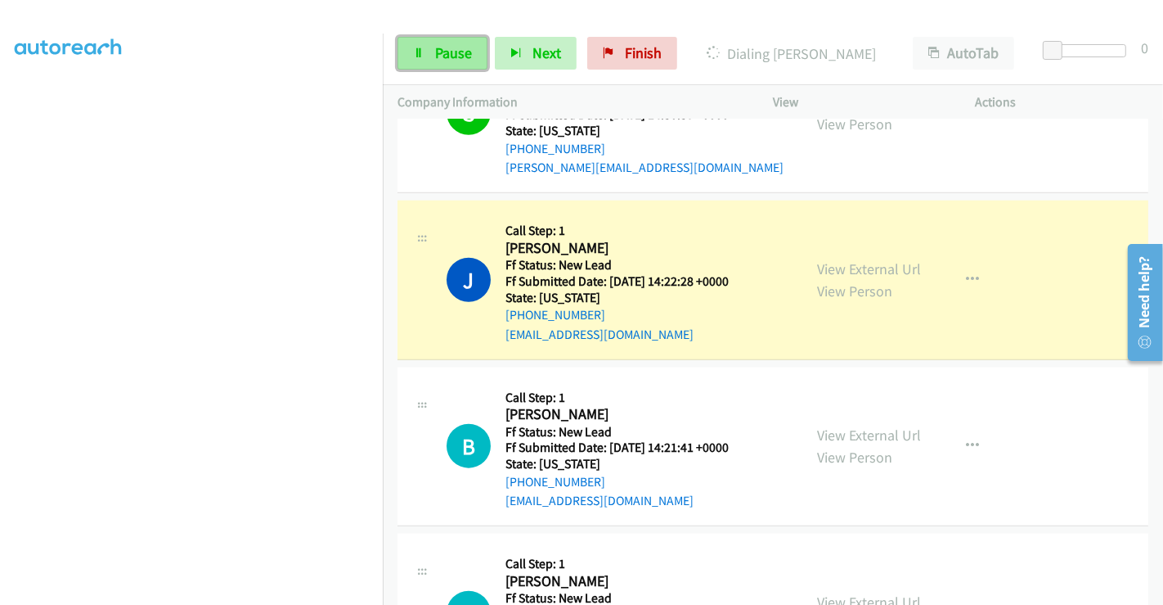
click at [443, 52] on span "Pause" at bounding box center [453, 52] width 37 height 19
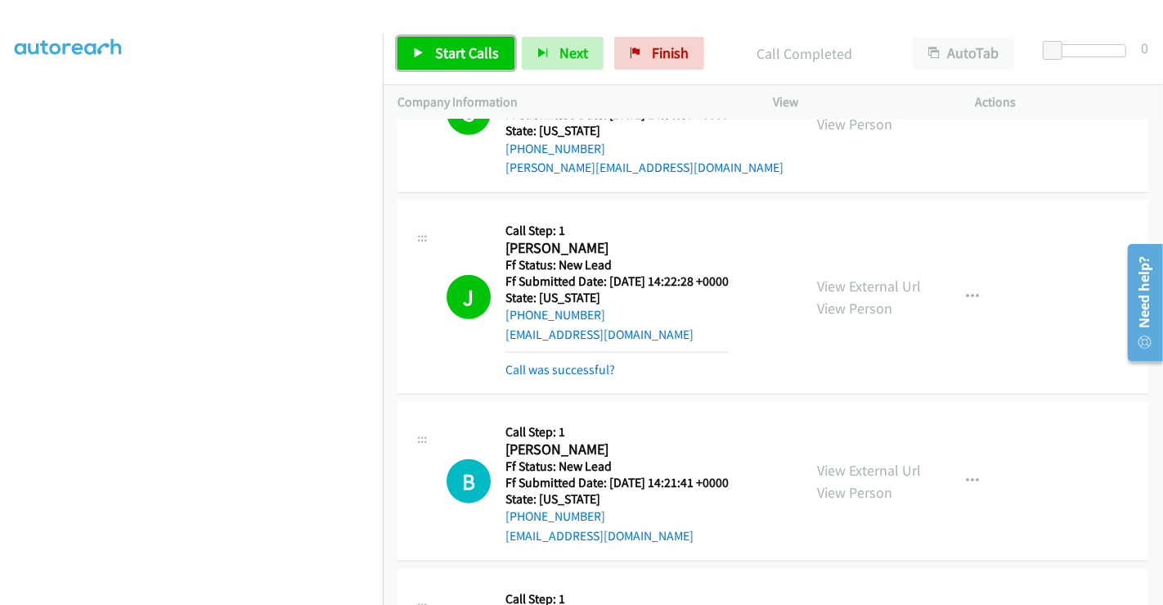
click at [466, 45] on span "Start Calls" at bounding box center [467, 52] width 64 height 19
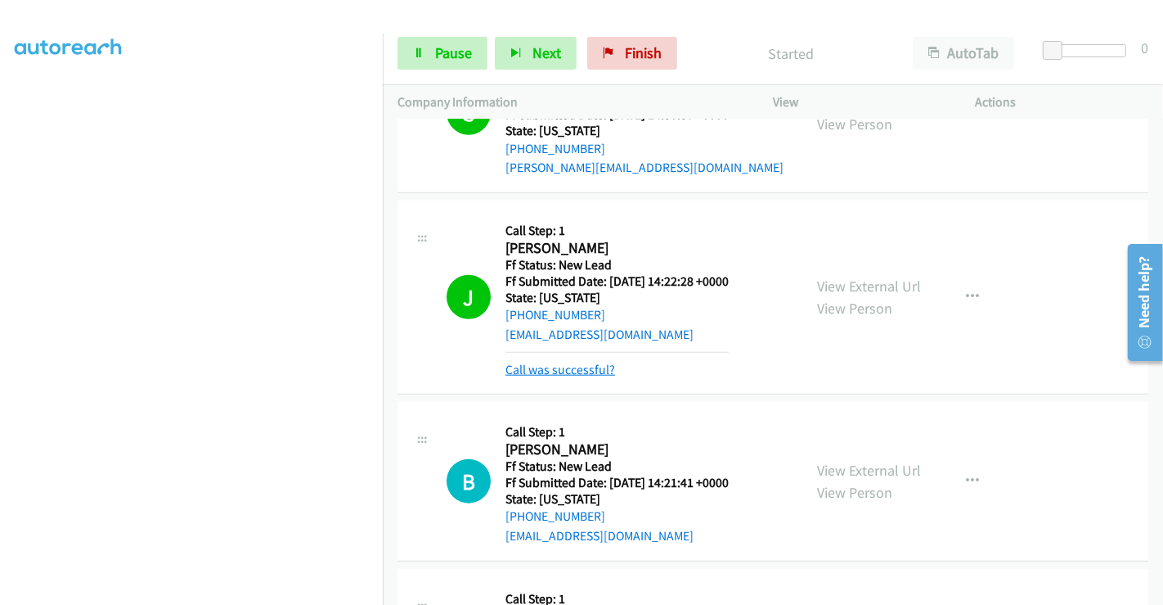
click at [560, 362] on link "Call was successful?" at bounding box center [561, 370] width 110 height 16
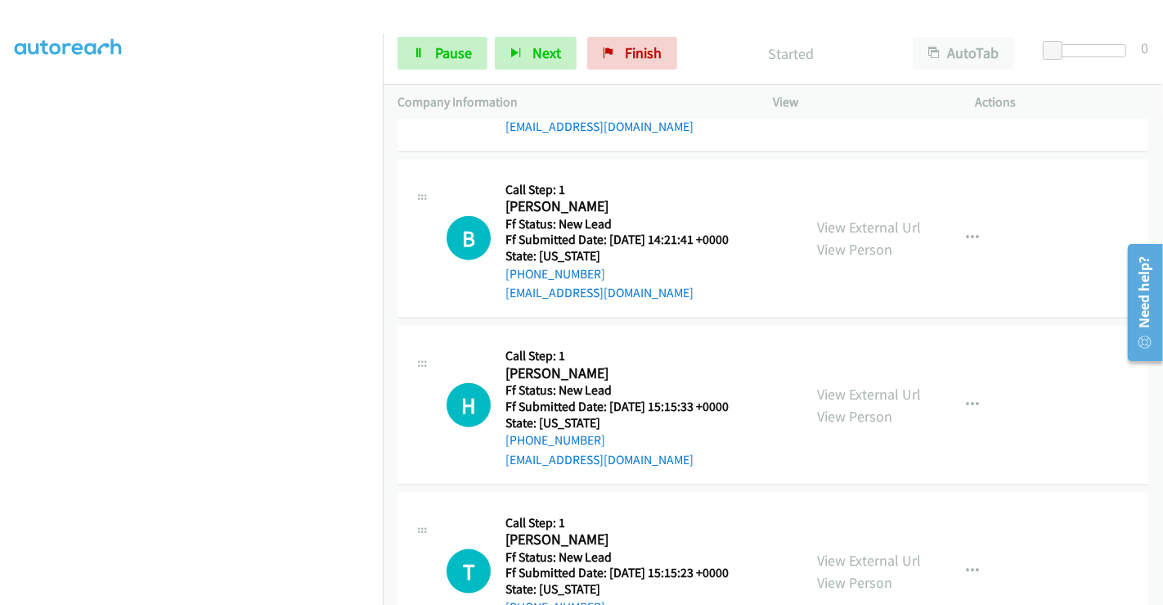
scroll to position [1694, 0]
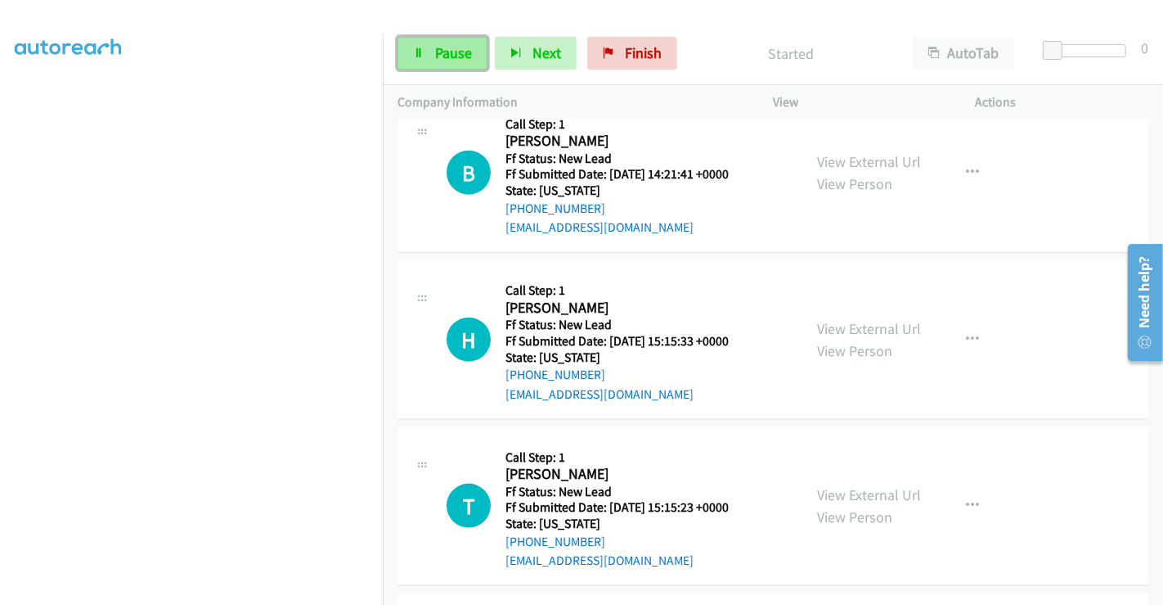
click at [432, 49] on link "Pause" at bounding box center [443, 53] width 90 height 33
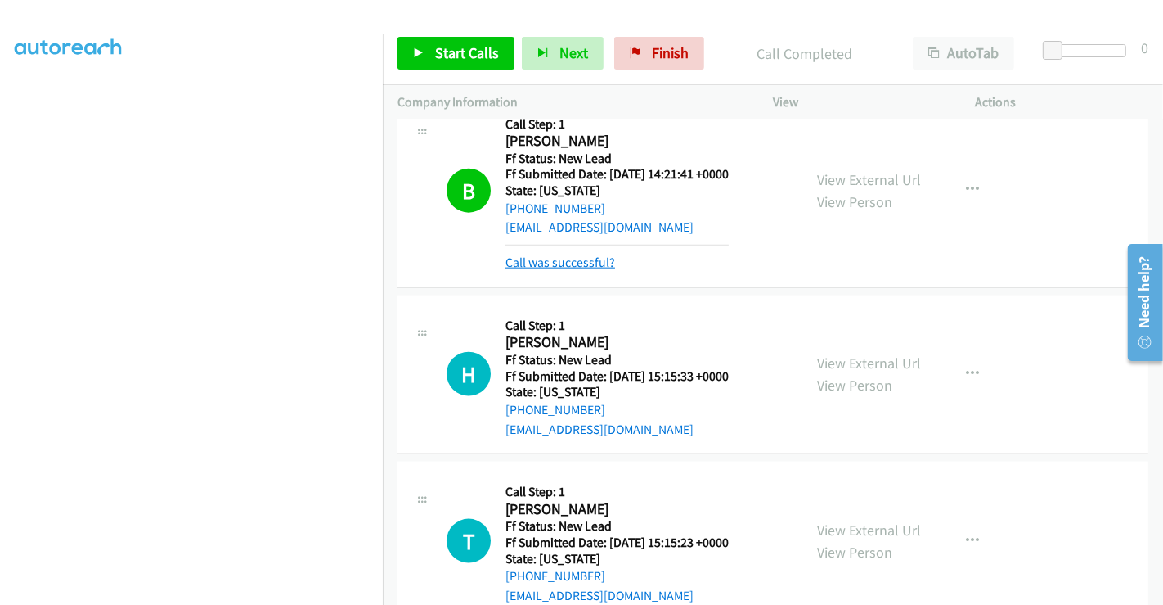
click at [587, 254] on link "Call was successful?" at bounding box center [561, 262] width 110 height 16
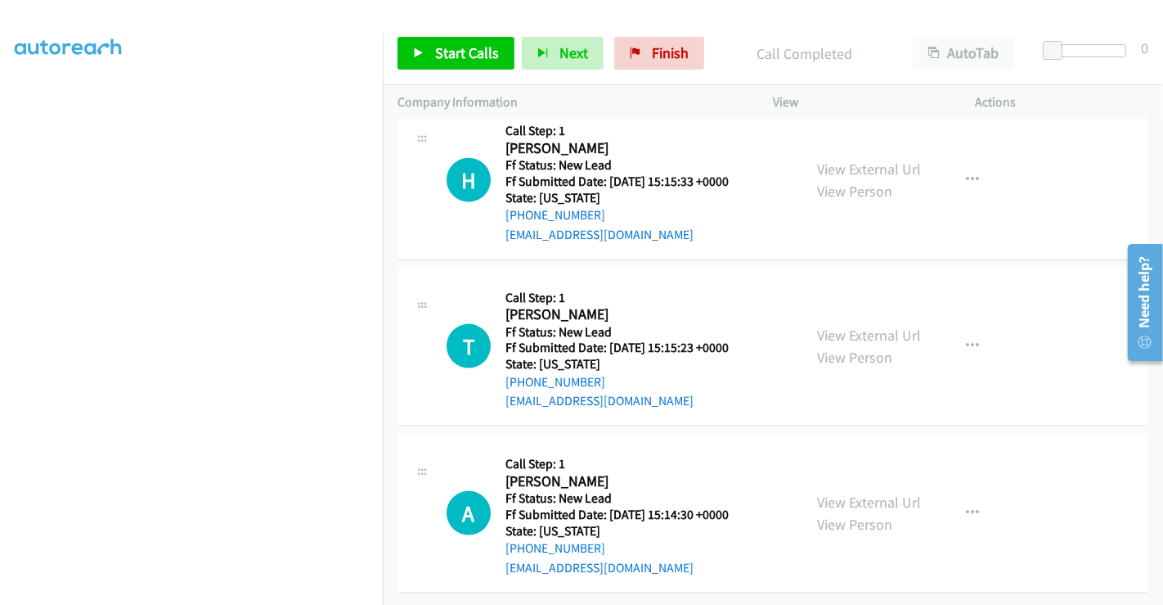
scroll to position [1864, 0]
click at [867, 160] on link "View External Url" at bounding box center [869, 169] width 104 height 19
click at [851, 326] on link "View External Url" at bounding box center [869, 335] width 104 height 19
click at [860, 492] on link "View External Url" at bounding box center [869, 501] width 104 height 19
click at [474, 53] on span "Start Calls" at bounding box center [467, 52] width 64 height 19
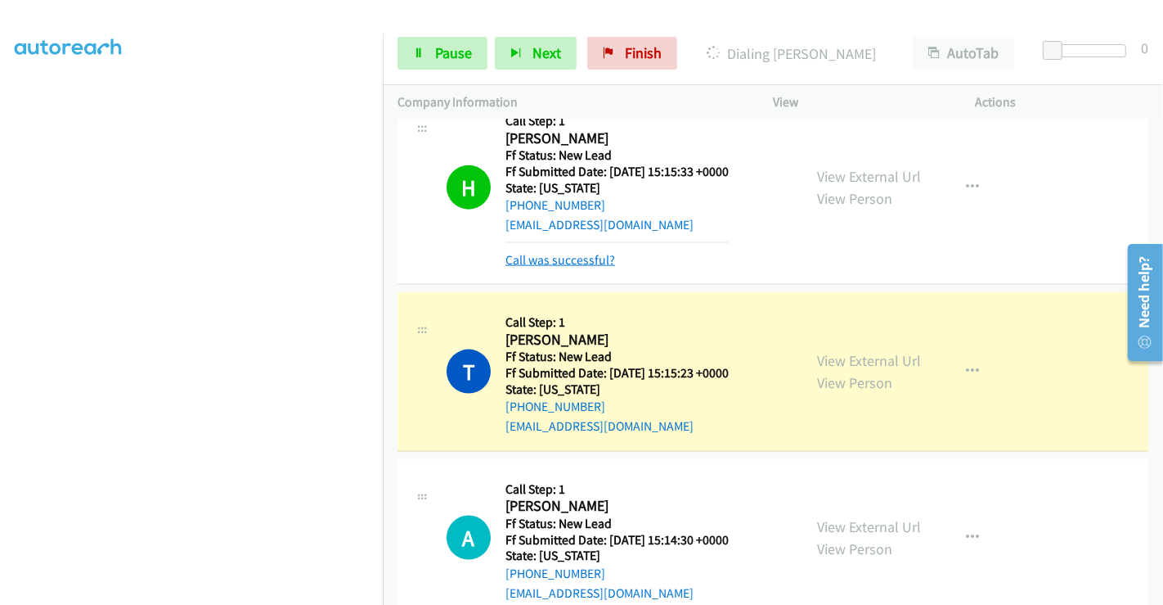
click at [581, 258] on link "Call was successful?" at bounding box center [561, 260] width 110 height 16
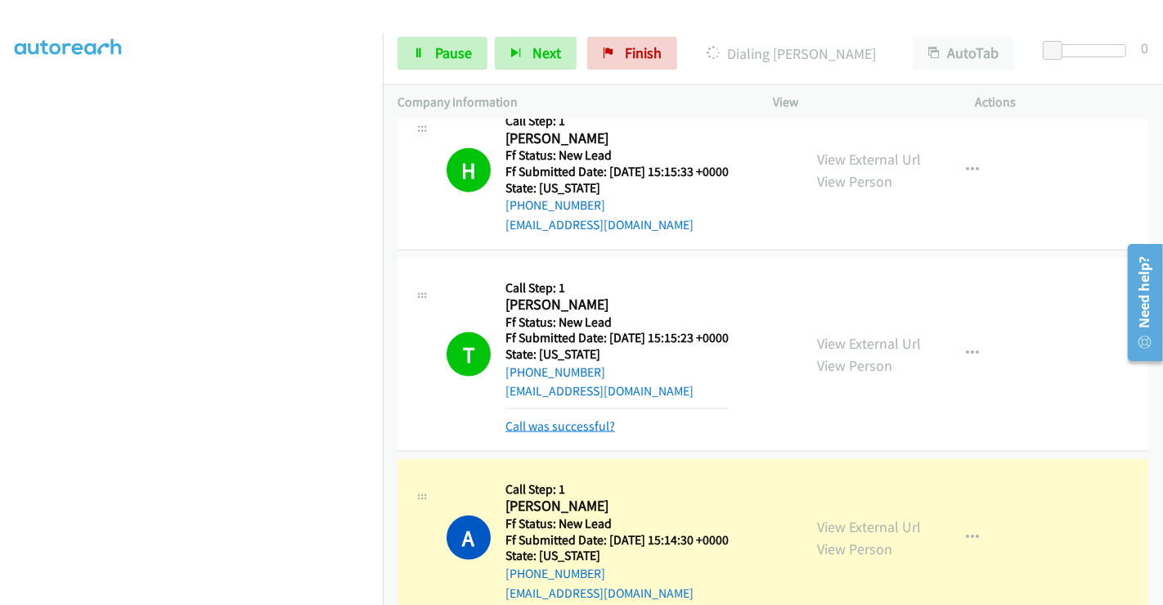
click at [567, 427] on link "Call was successful?" at bounding box center [561, 426] width 110 height 16
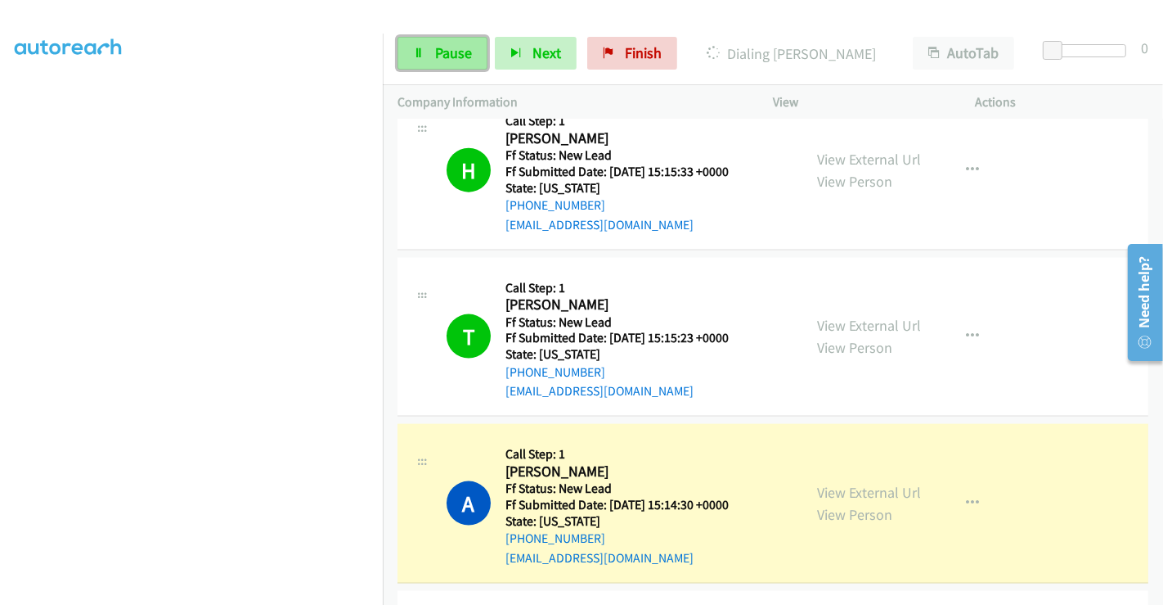
click at [456, 56] on span "Pause" at bounding box center [453, 52] width 37 height 19
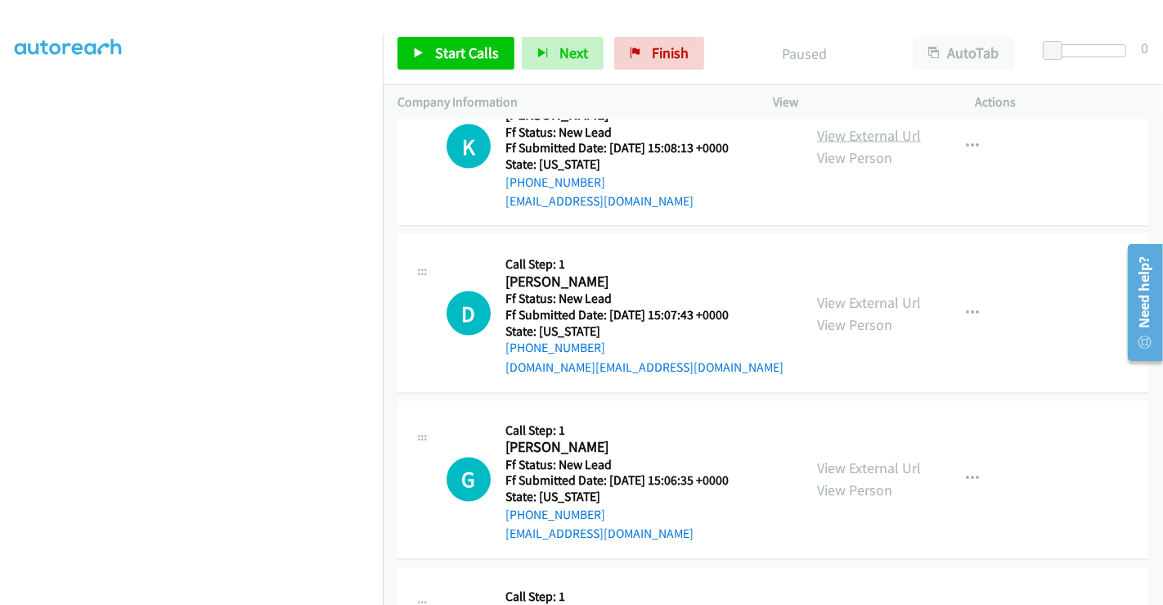
scroll to position [2318, 0]
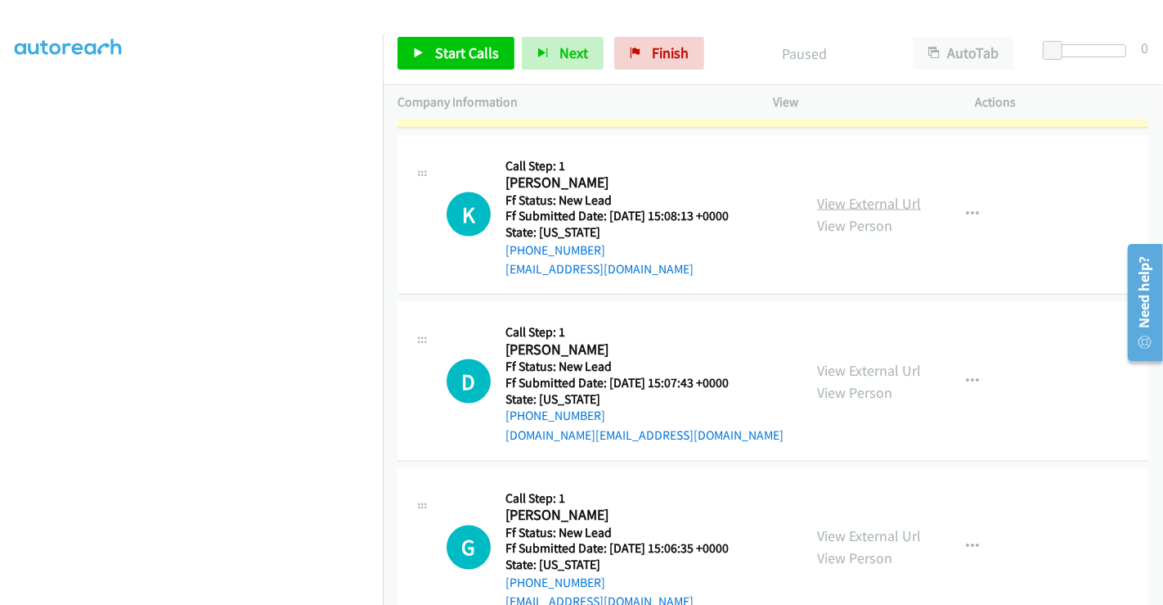
click at [854, 201] on link "View External Url" at bounding box center [869, 203] width 104 height 19
click at [851, 365] on link "View External Url" at bounding box center [869, 370] width 104 height 19
click at [854, 527] on link "View External Url" at bounding box center [869, 536] width 104 height 19
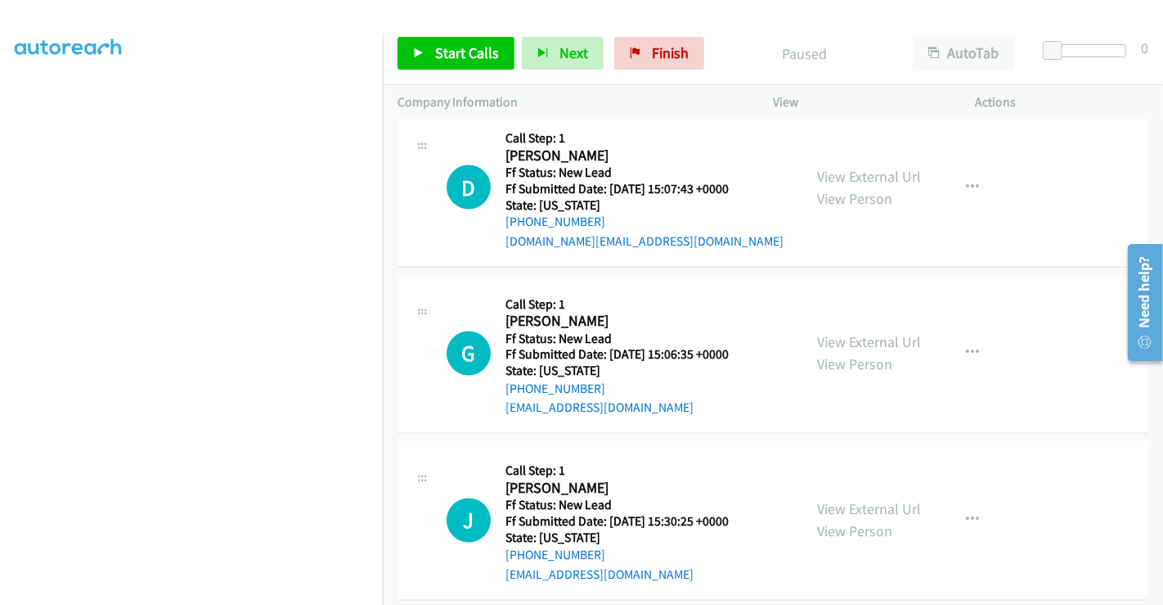
scroll to position [2529, 0]
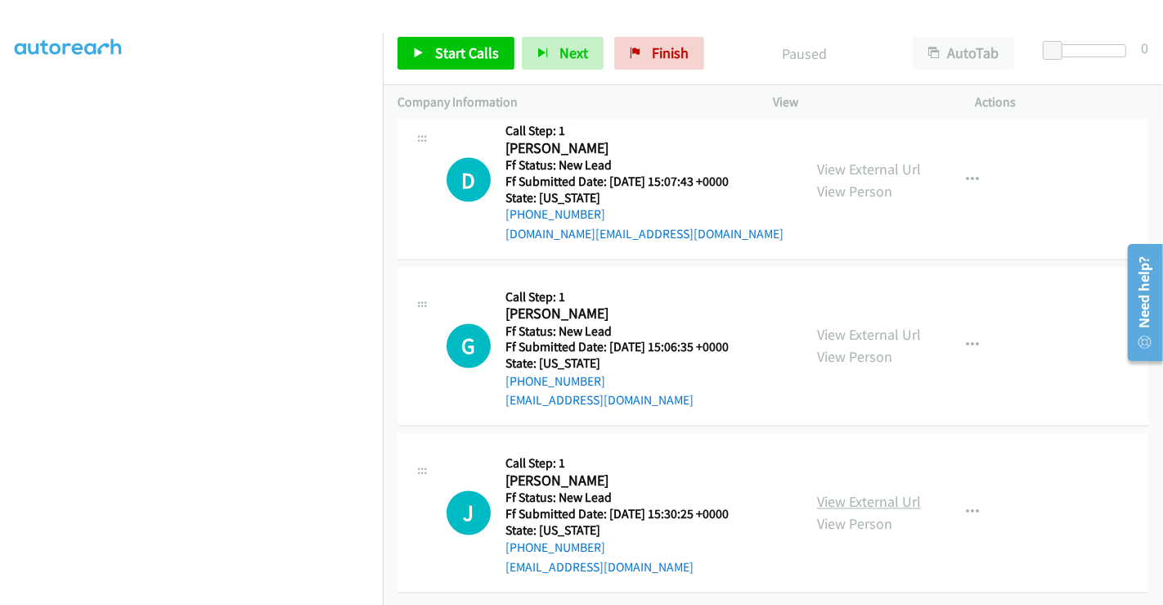
click at [843, 492] on link "View External Url" at bounding box center [869, 501] width 104 height 19
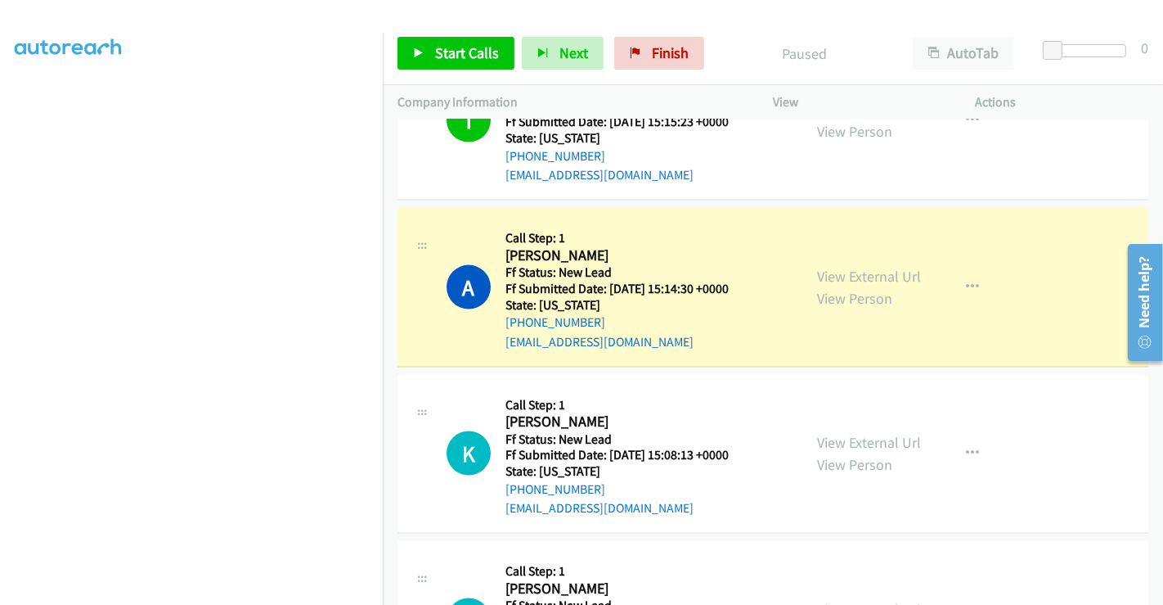
scroll to position [2074, 0]
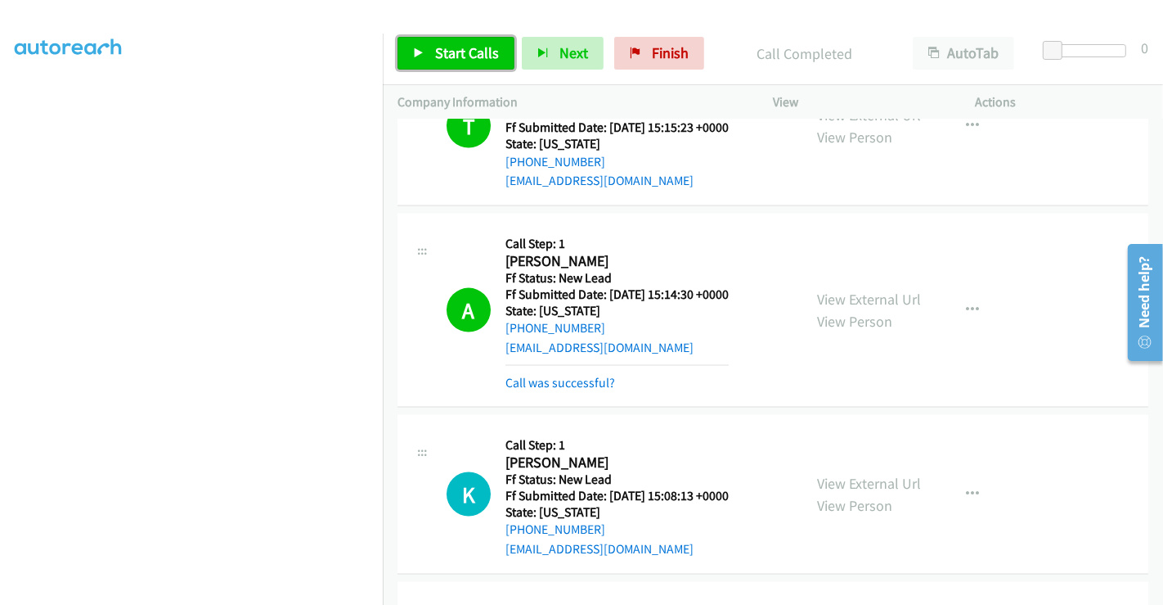
click at [452, 51] on span "Start Calls" at bounding box center [467, 52] width 64 height 19
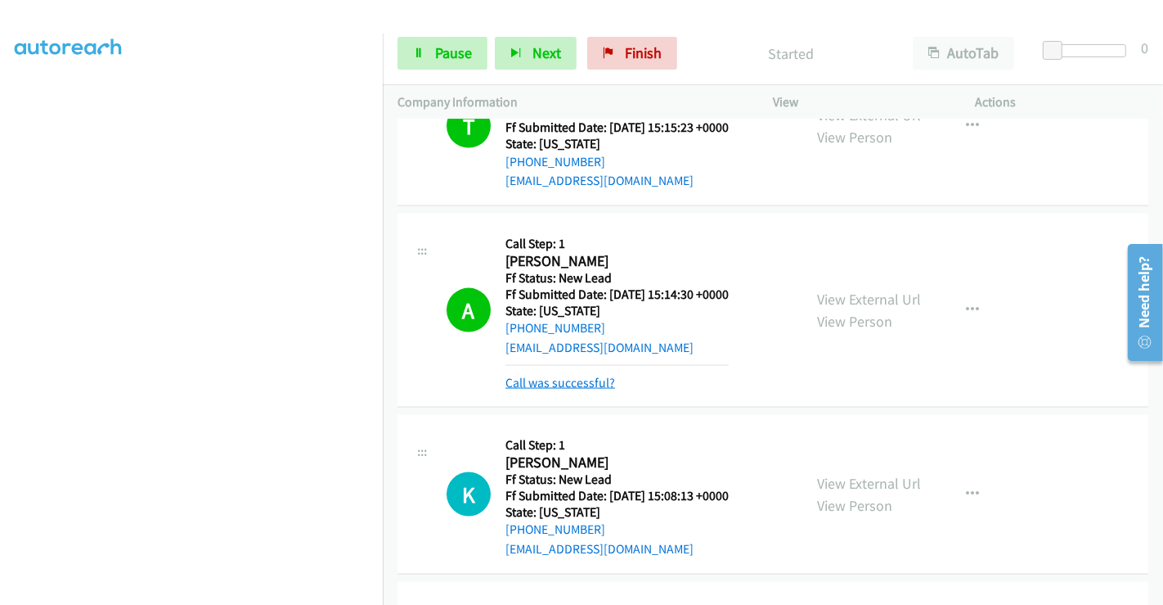
click at [556, 380] on link "Call was successful?" at bounding box center [561, 383] width 110 height 16
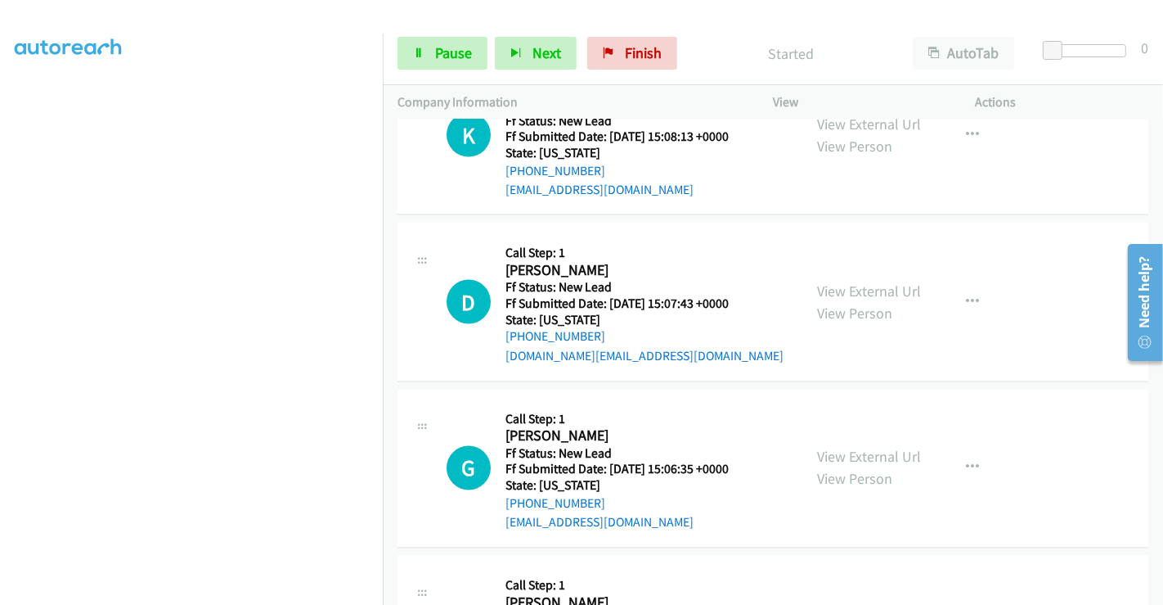
scroll to position [2529, 0]
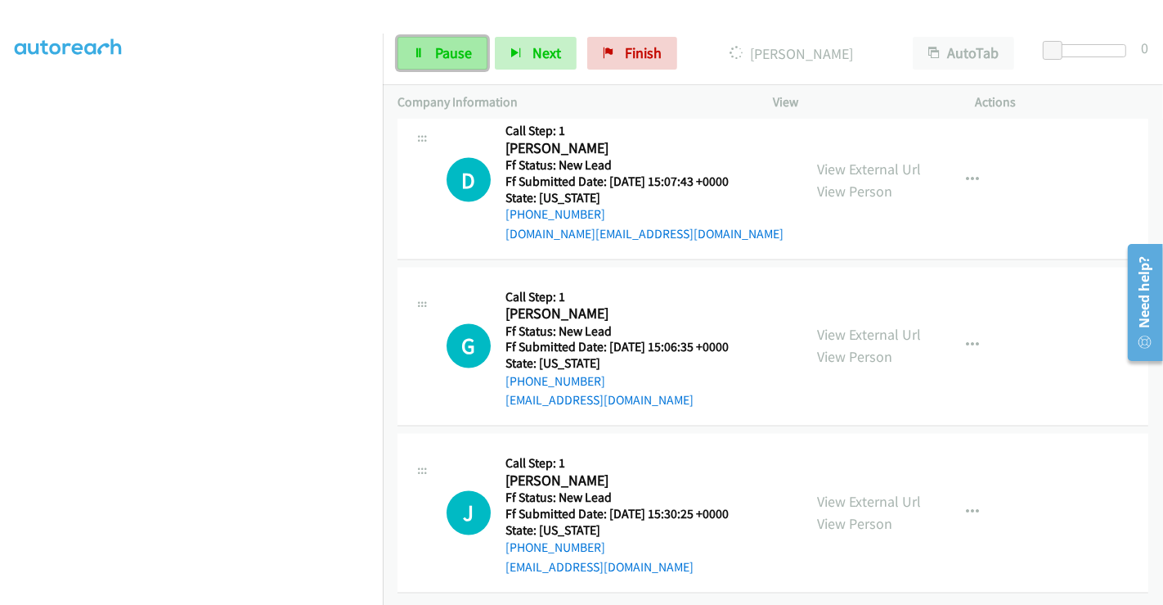
click at [444, 50] on span "Pause" at bounding box center [453, 52] width 37 height 19
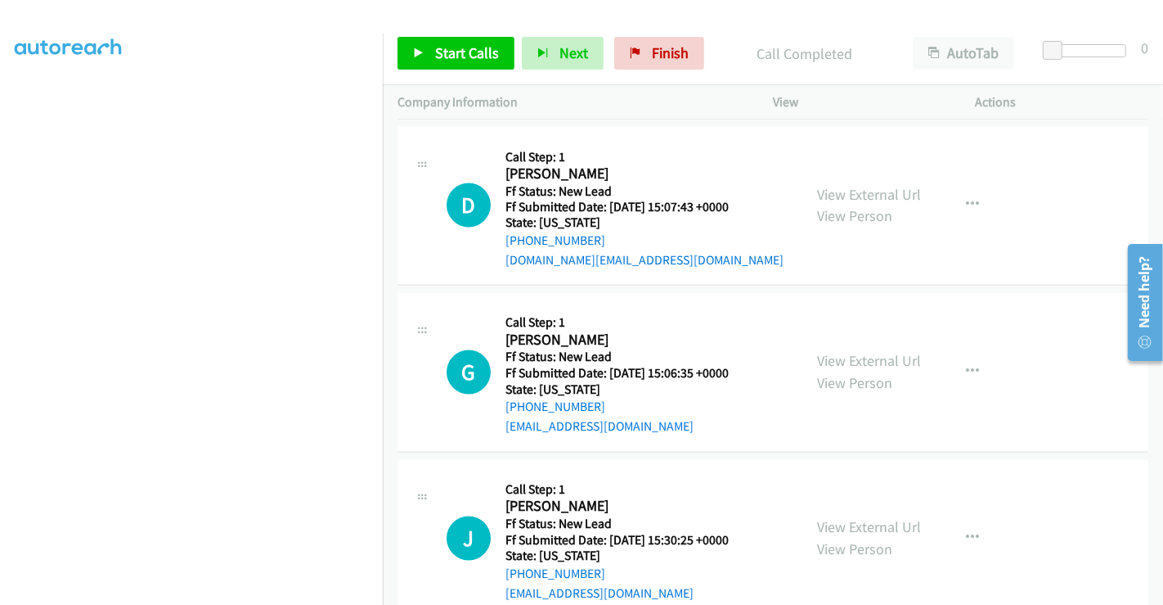
scroll to position [2563, 0]
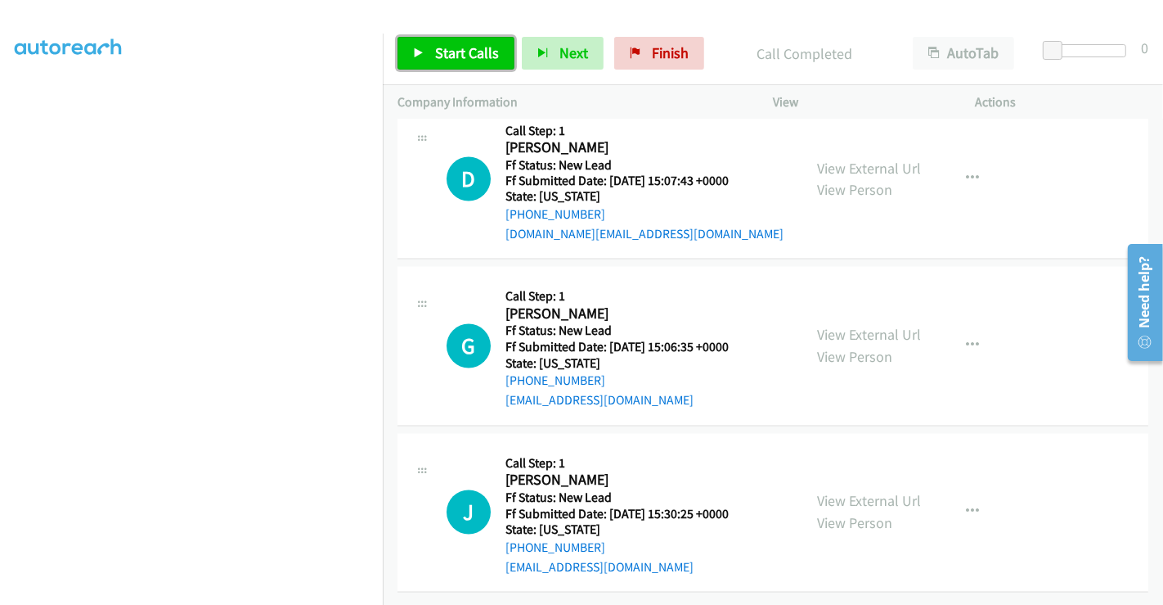
click at [465, 55] on span "Start Calls" at bounding box center [467, 52] width 64 height 19
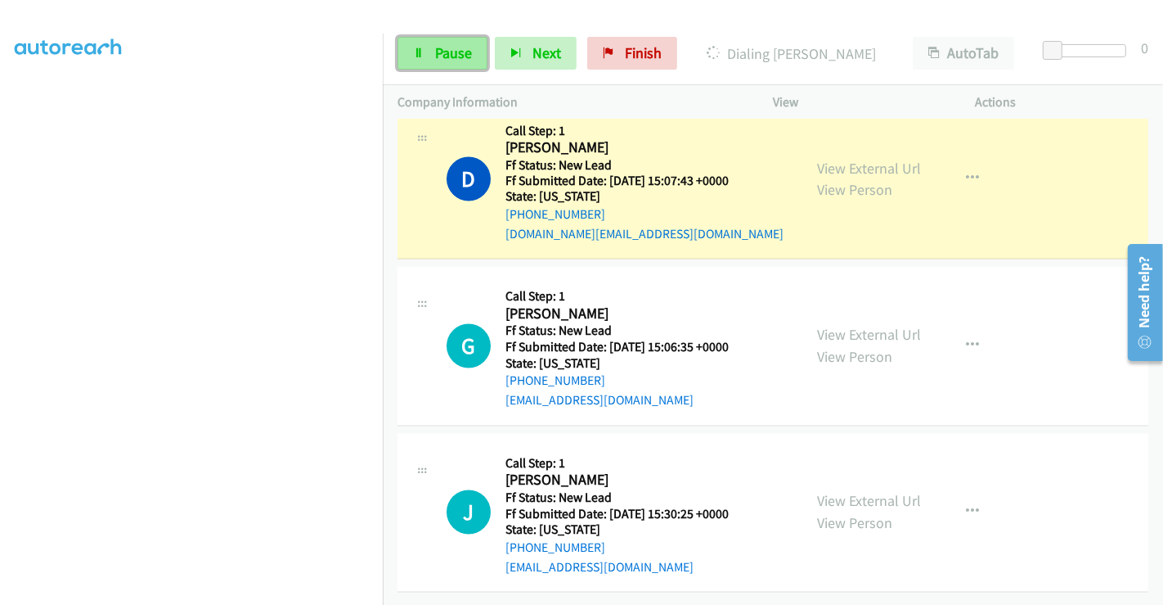
click at [446, 41] on link "Pause" at bounding box center [443, 53] width 90 height 33
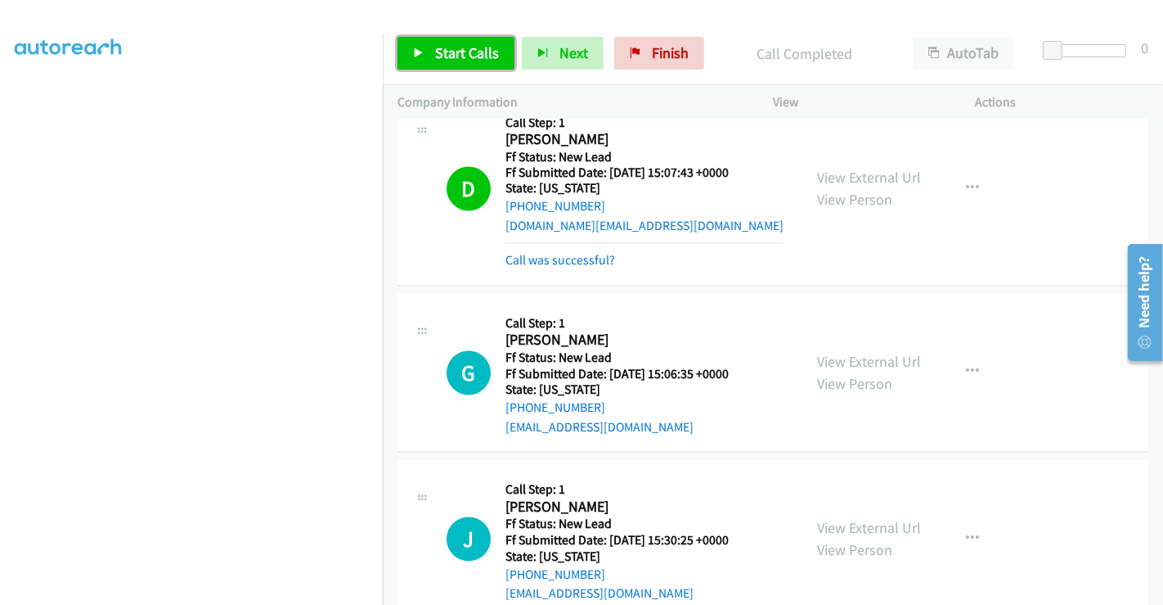
click at [467, 46] on span "Start Calls" at bounding box center [467, 52] width 64 height 19
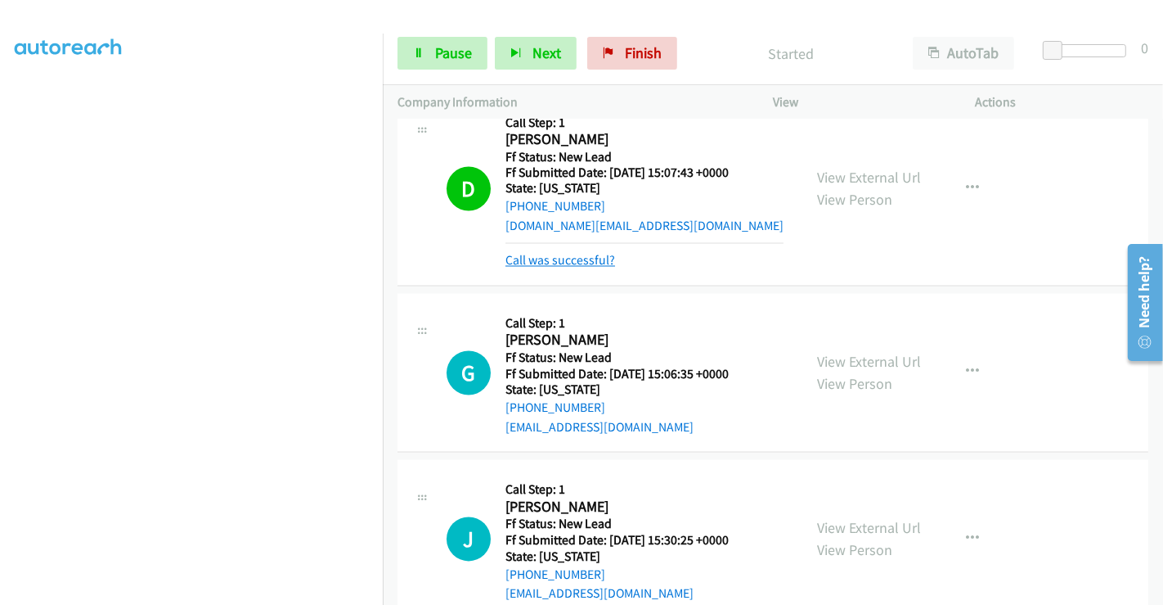
click at [541, 253] on link "Call was successful?" at bounding box center [561, 261] width 110 height 16
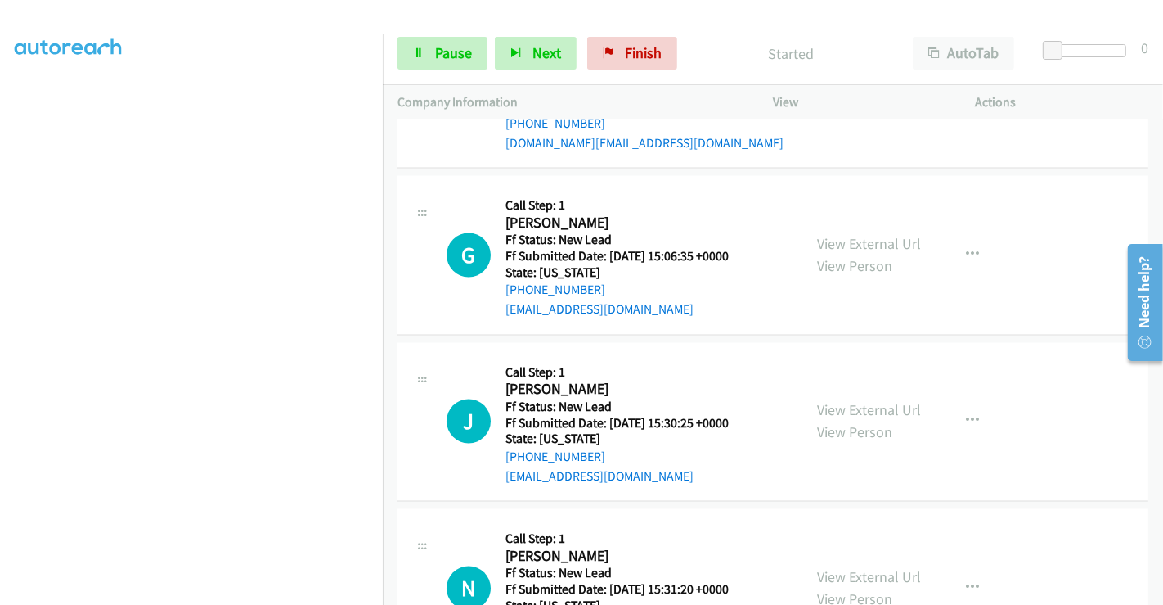
scroll to position [2607, 0]
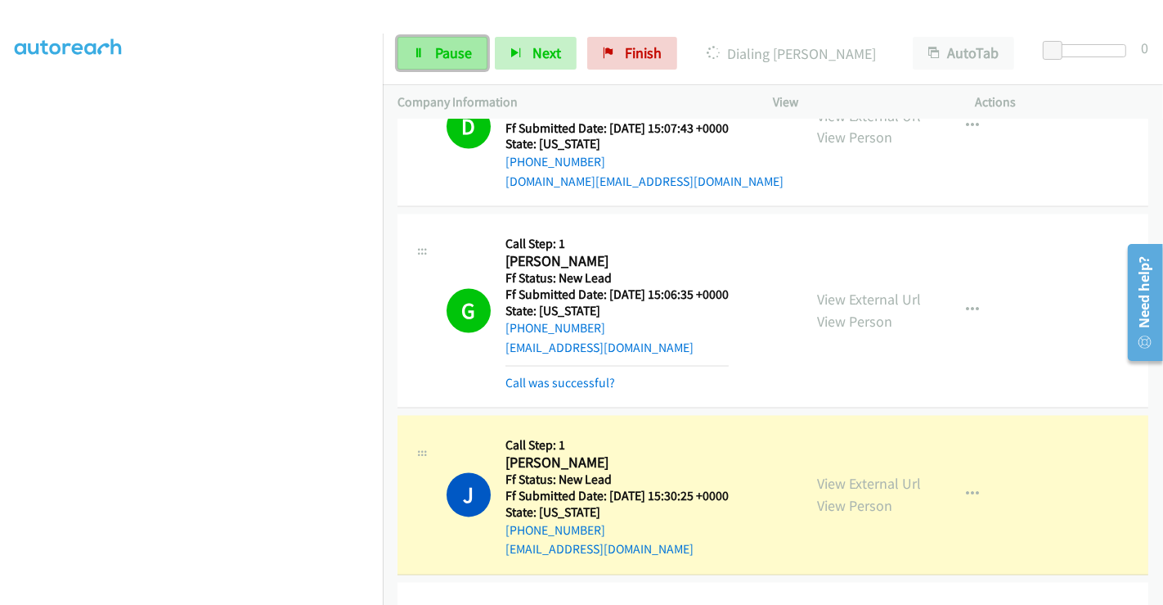
click at [442, 47] on span "Pause" at bounding box center [453, 52] width 37 height 19
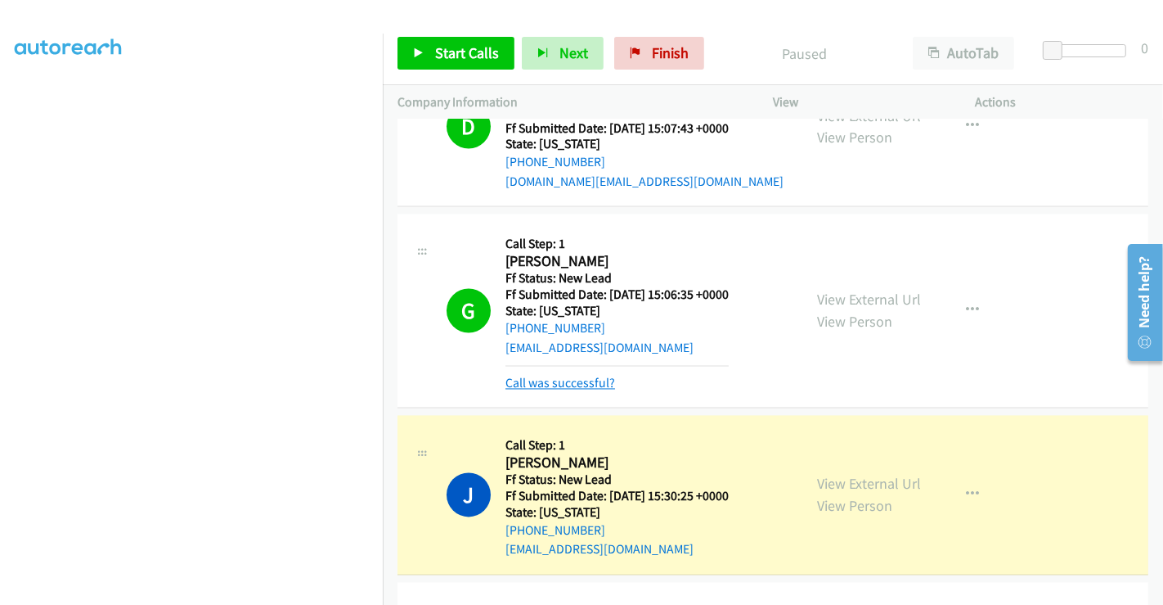
click at [569, 378] on link "Call was successful?" at bounding box center [561, 383] width 110 height 16
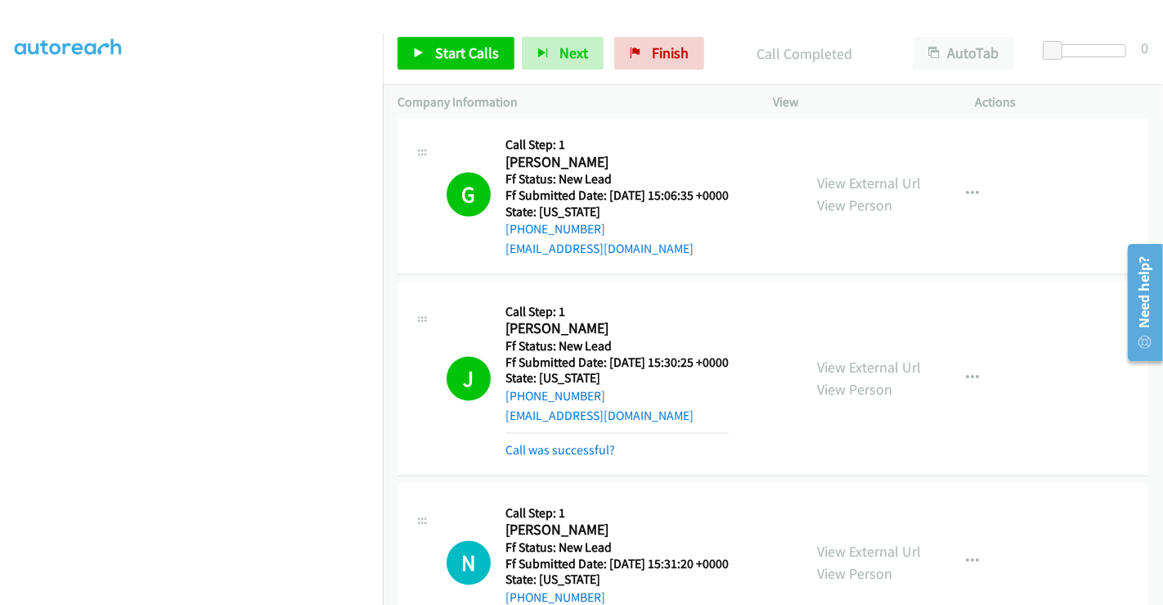
scroll to position [2789, 0]
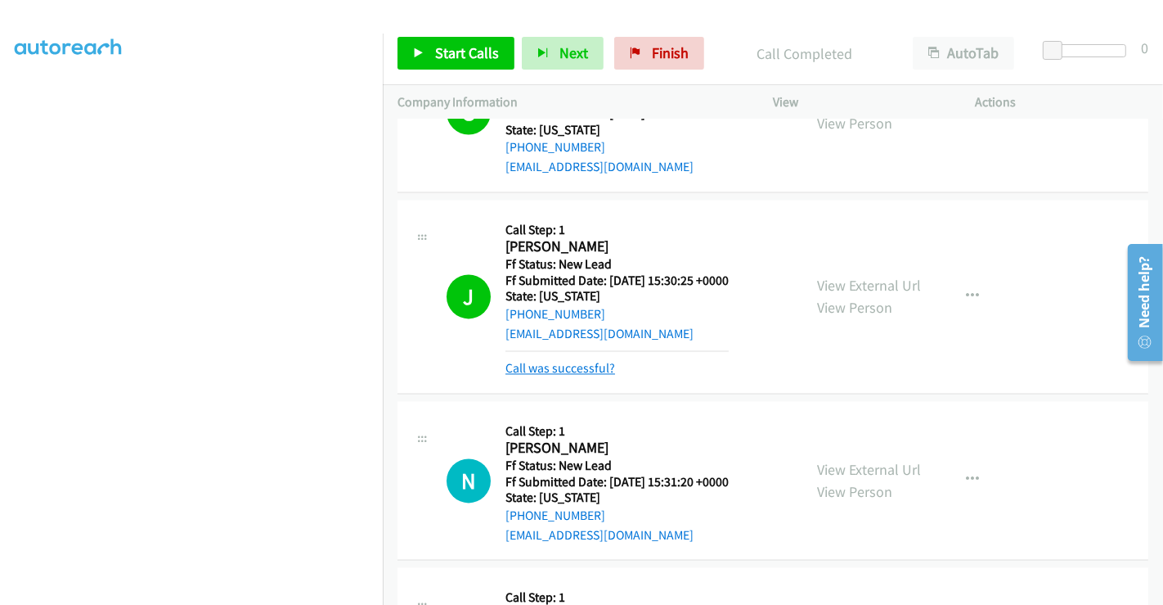
click at [569, 366] on link "Call was successful?" at bounding box center [561, 368] width 110 height 16
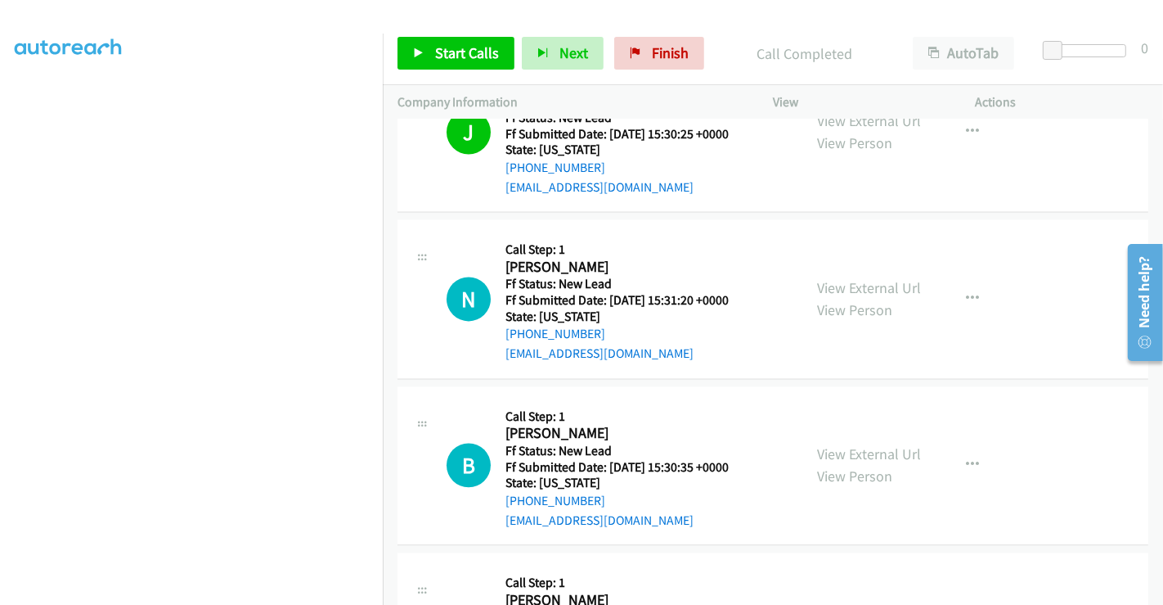
scroll to position [3061, 0]
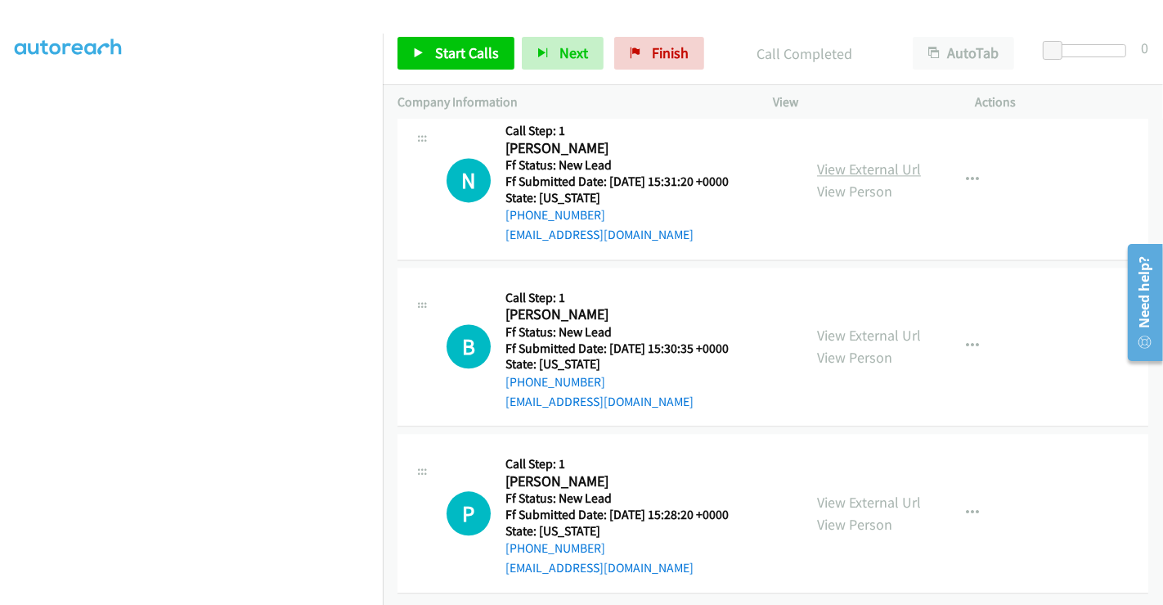
click at [867, 160] on link "View External Url" at bounding box center [869, 169] width 104 height 19
click at [851, 326] on link "View External Url" at bounding box center [869, 335] width 104 height 19
click at [854, 492] on link "View External Url" at bounding box center [869, 501] width 104 height 19
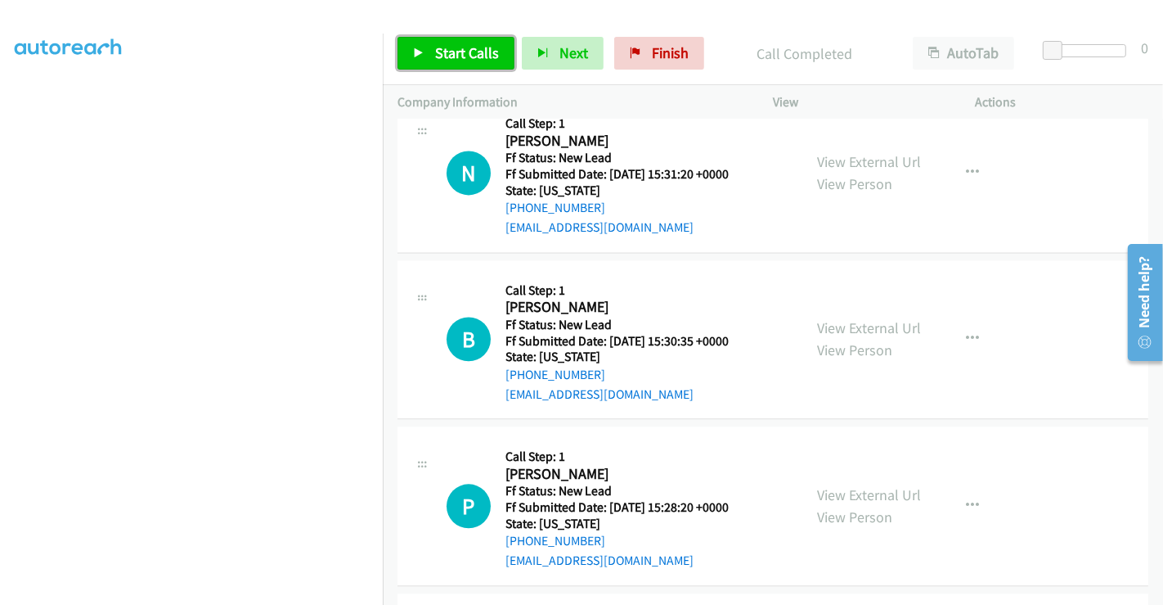
click at [448, 38] on link "Start Calls" at bounding box center [456, 53] width 117 height 33
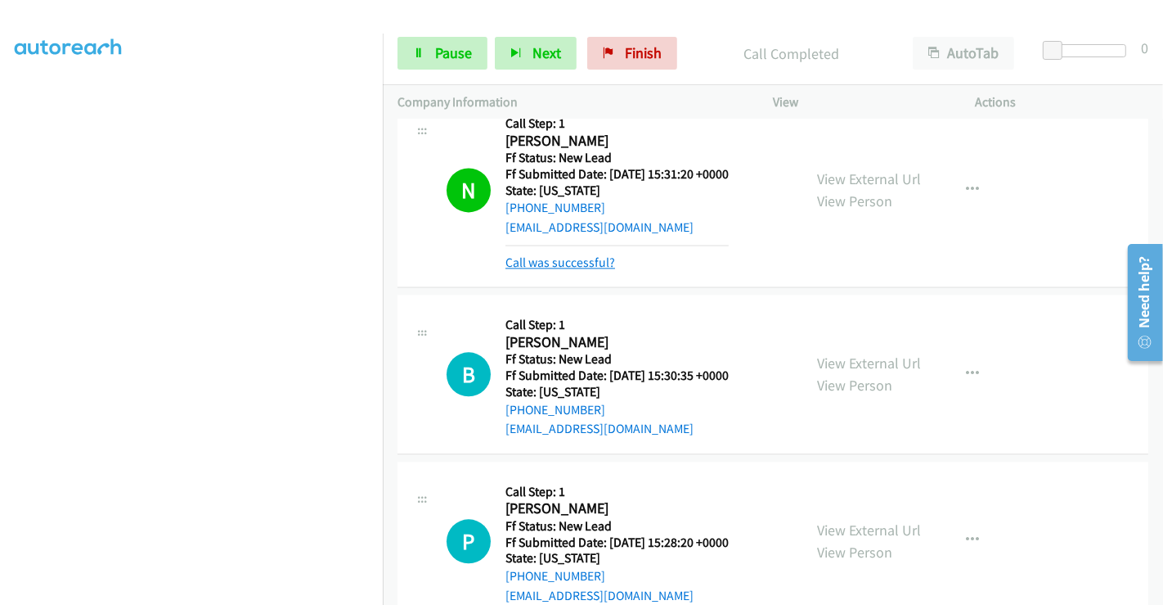
click at [591, 258] on link "Call was successful?" at bounding box center [561, 262] width 110 height 16
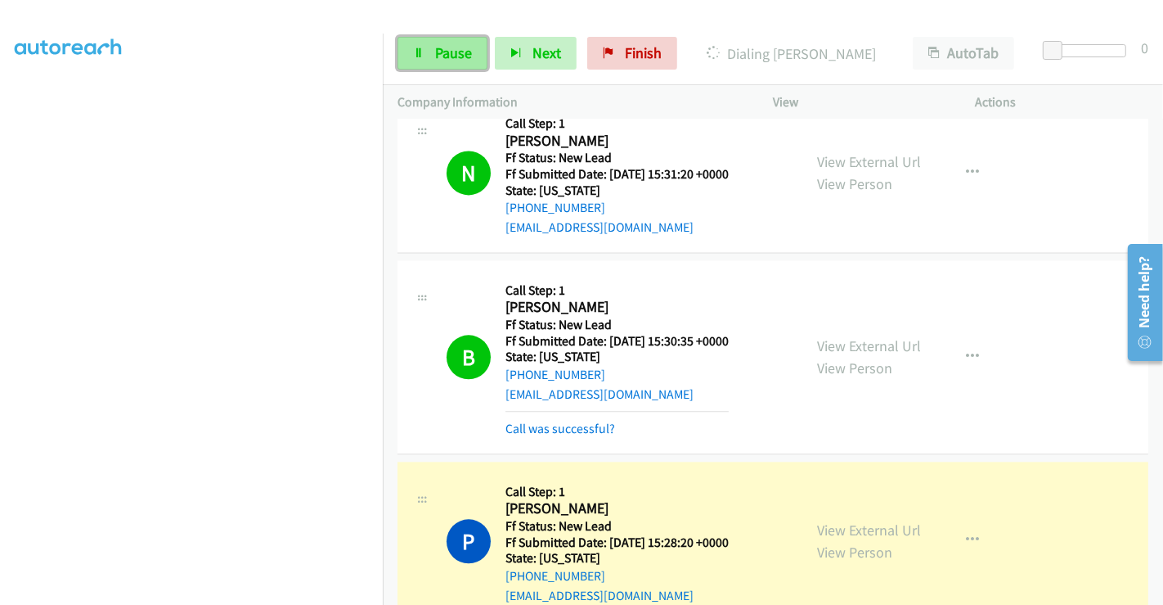
click at [438, 61] on span "Pause" at bounding box center [453, 52] width 37 height 19
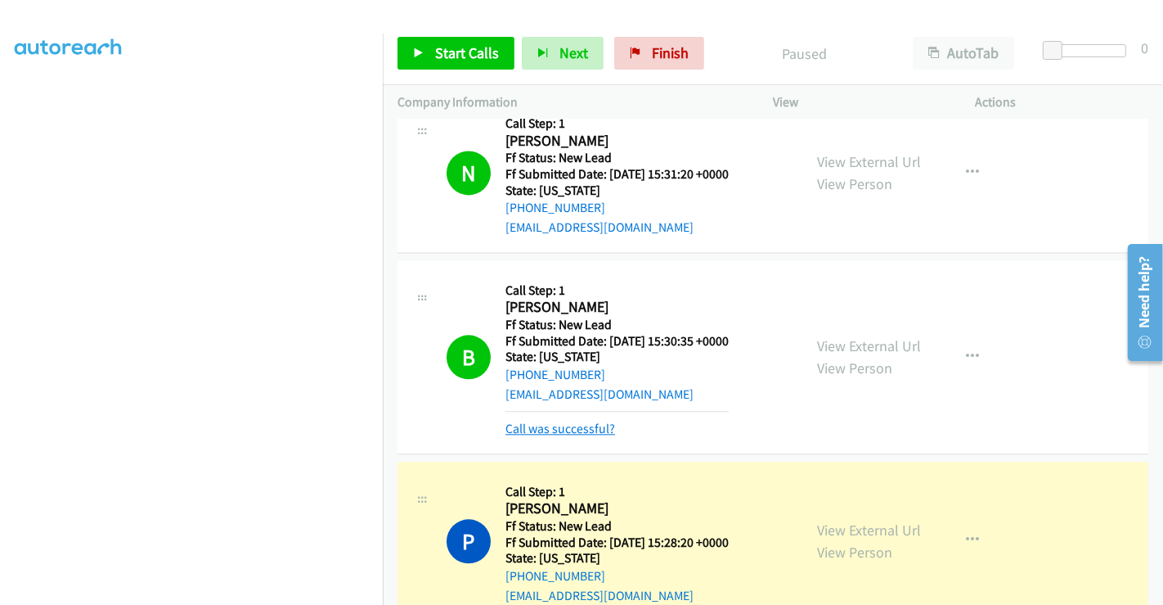
click at [564, 426] on link "Call was successful?" at bounding box center [561, 428] width 110 height 16
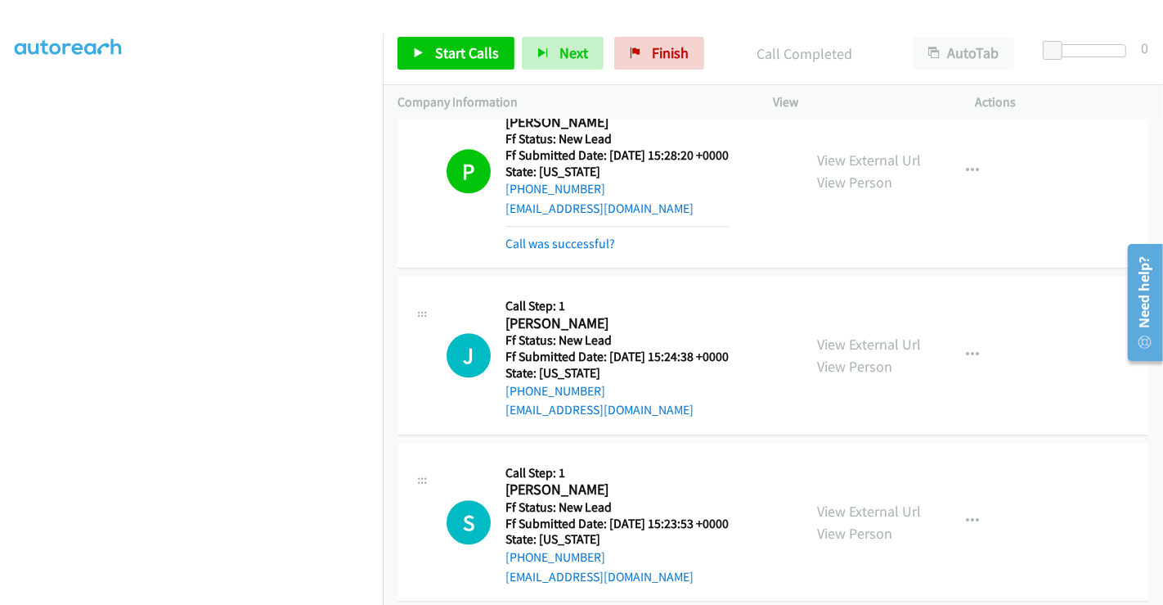
scroll to position [3428, 0]
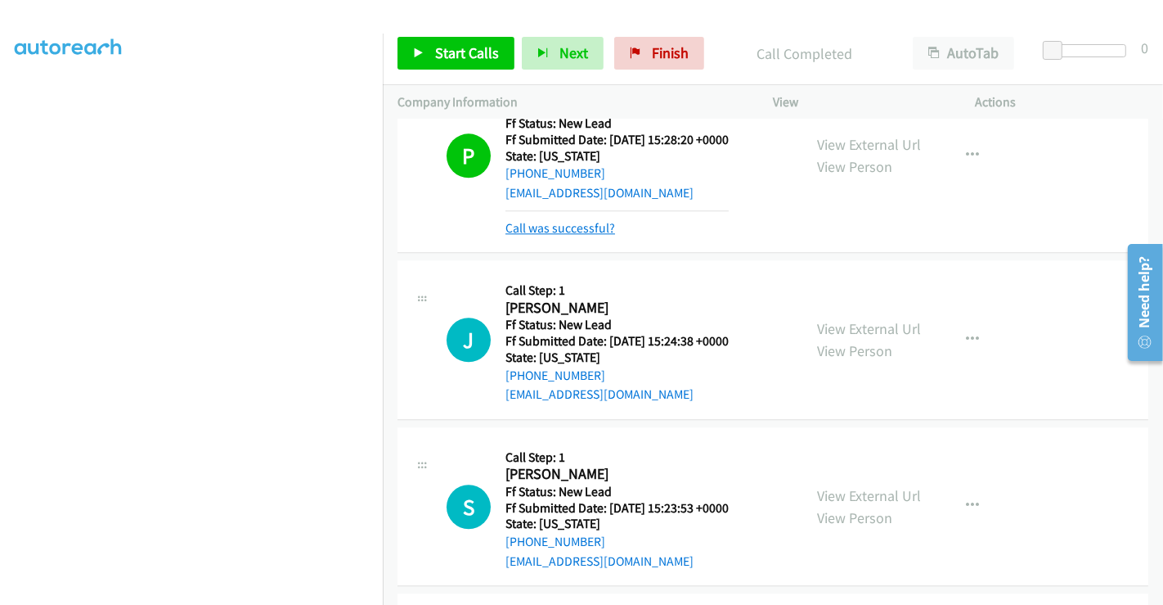
click at [574, 220] on link "Call was successful?" at bounding box center [561, 228] width 110 height 16
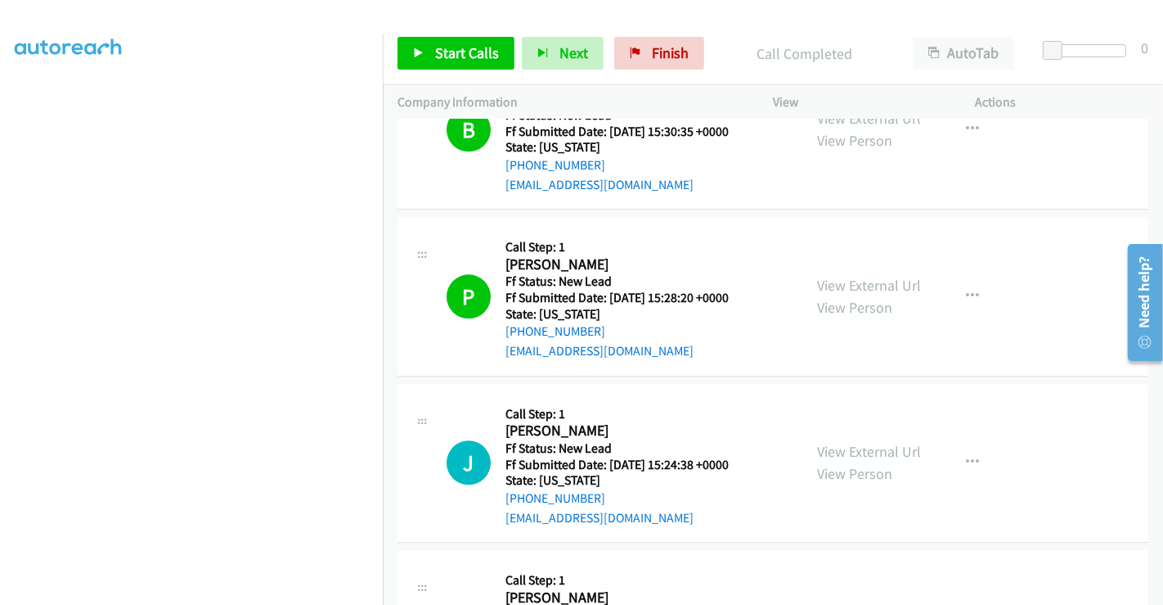
scroll to position [3139, 0]
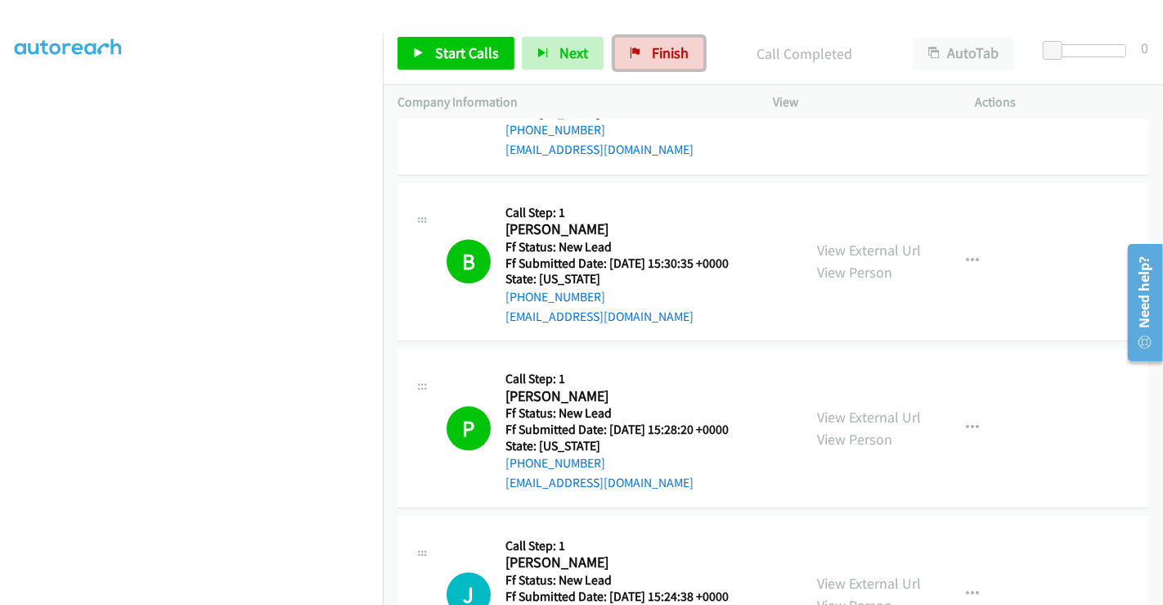
drag, startPoint x: 660, startPoint y: 47, endPoint x: 645, endPoint y: 90, distance: 45.0
click at [659, 48] on span "Finish" at bounding box center [670, 52] width 37 height 19
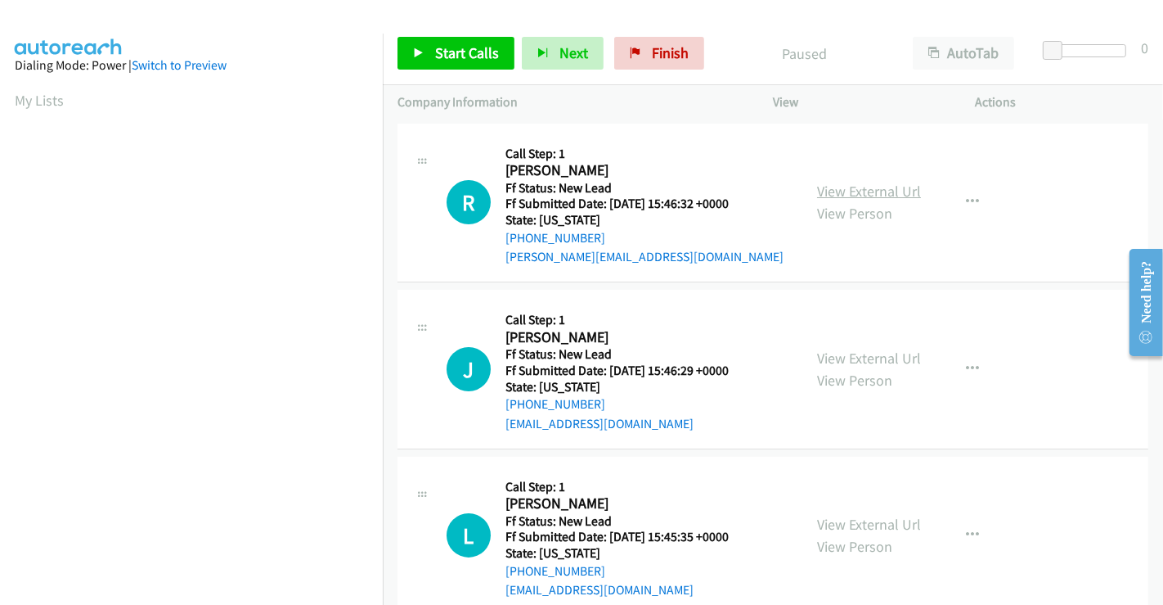
click at [818, 193] on link "View External Url" at bounding box center [869, 191] width 104 height 19
click at [861, 363] on link "View External Url" at bounding box center [869, 357] width 104 height 19
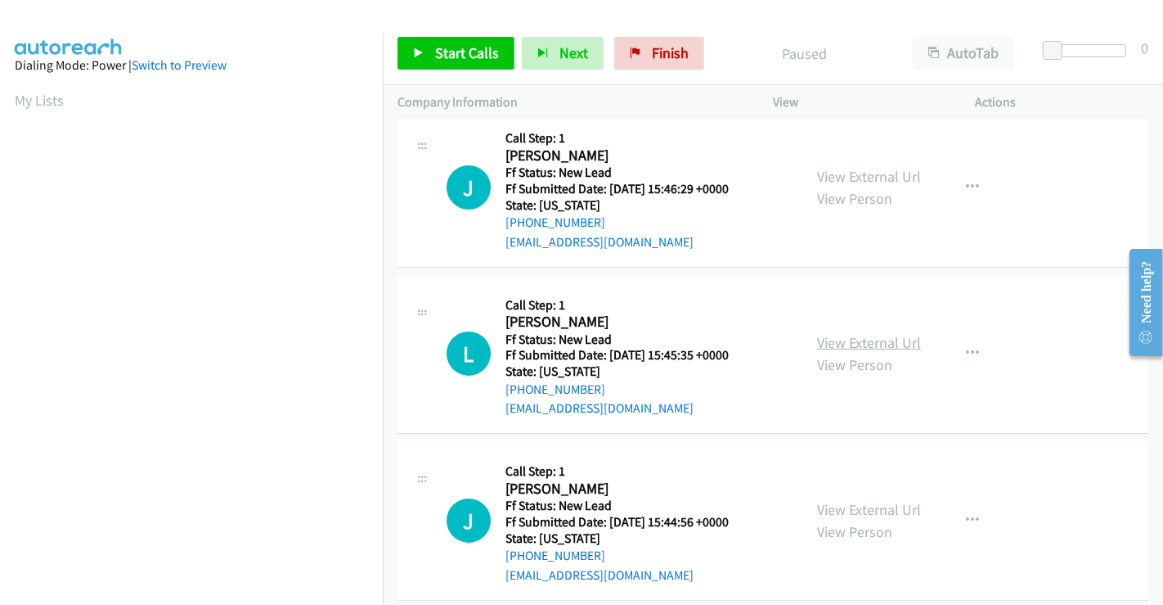
click at [851, 333] on link "View External Url" at bounding box center [869, 342] width 104 height 19
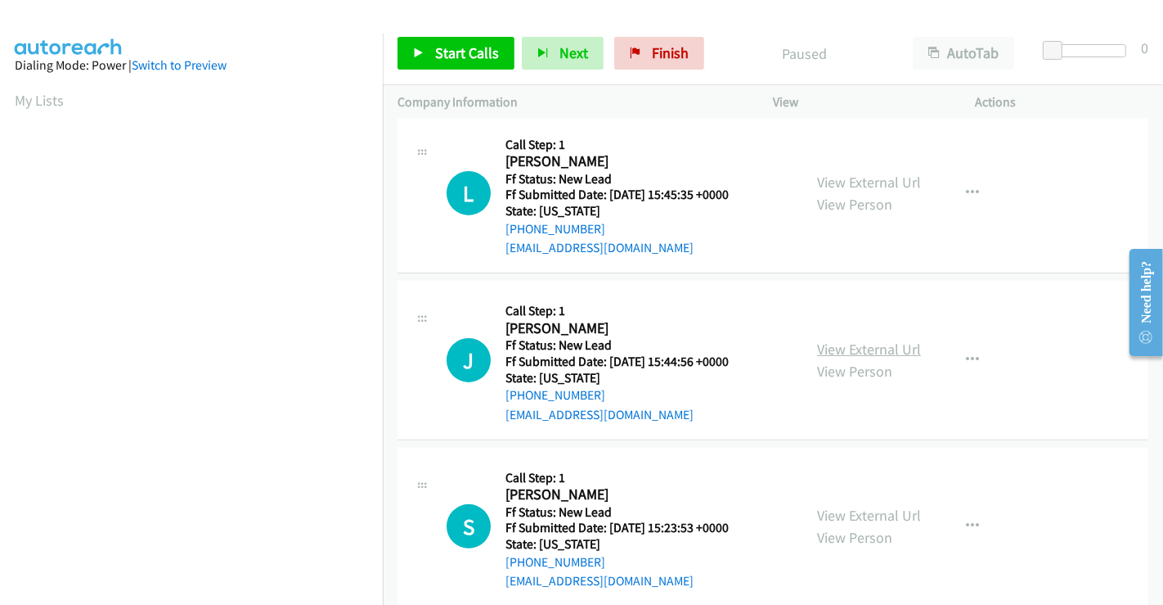
scroll to position [367, 0]
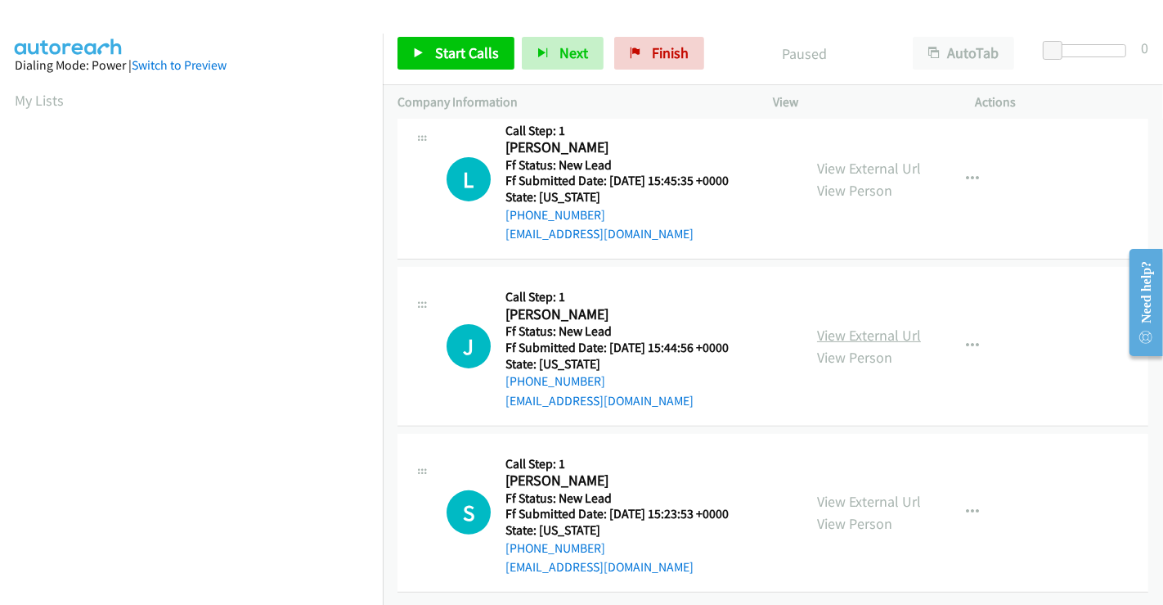
click at [858, 326] on link "View External Url" at bounding box center [869, 335] width 104 height 19
click at [880, 492] on link "View External Url" at bounding box center [869, 501] width 104 height 19
drag, startPoint x: 456, startPoint y: 70, endPoint x: 455, endPoint y: 61, distance: 8.3
click at [456, 69] on div "Start Calls Pause Next Finish Paused AutoTab AutoTab 0" at bounding box center [773, 53] width 780 height 63
click at [452, 43] on link "Start Calls" at bounding box center [456, 53] width 117 height 33
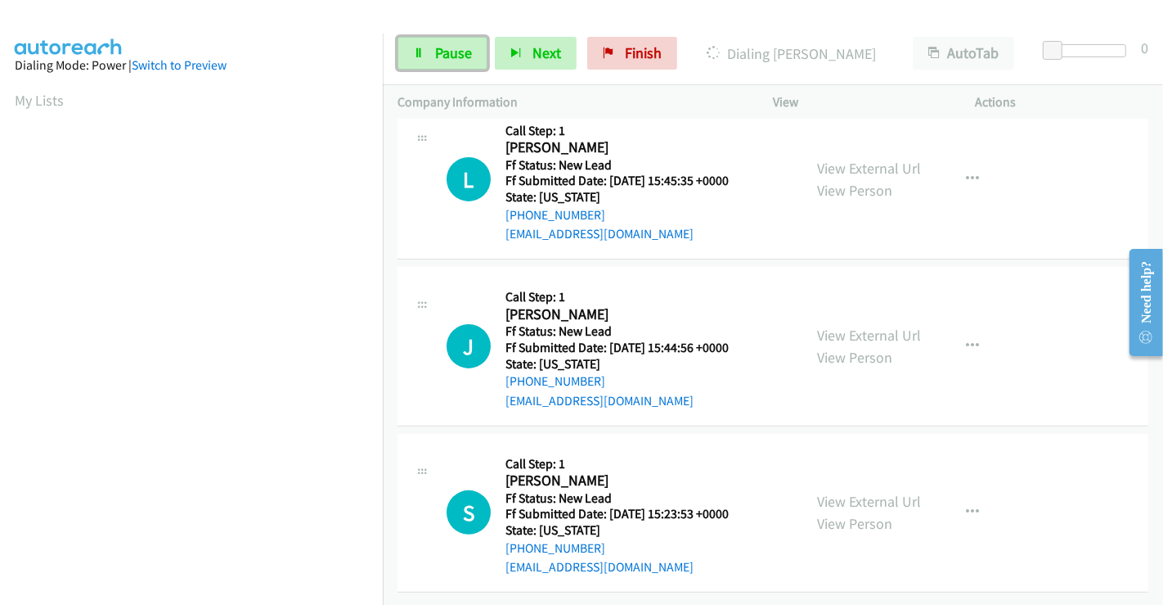
click at [452, 43] on link "Pause" at bounding box center [443, 53] width 90 height 33
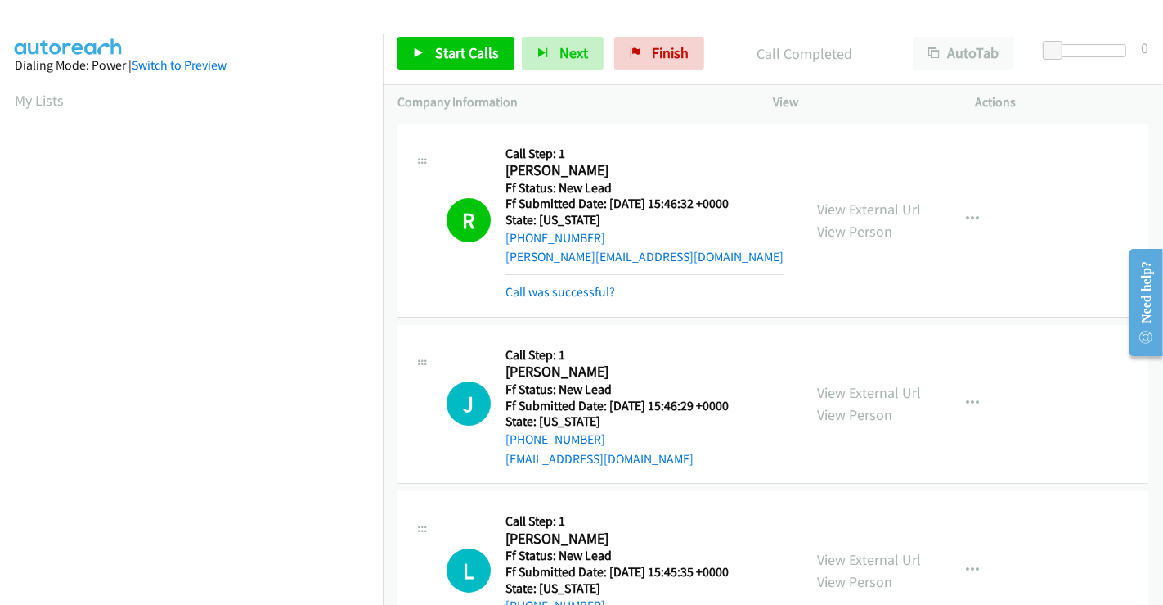
scroll to position [315, 0]
click at [449, 50] on span "Start Calls" at bounding box center [467, 52] width 64 height 19
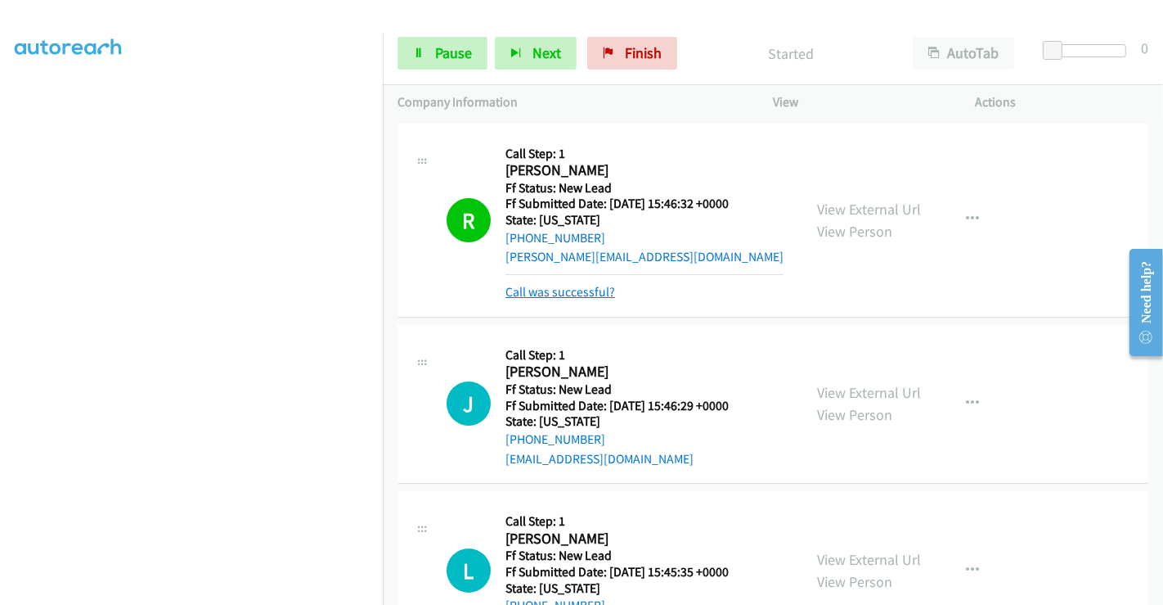
click at [588, 287] on link "Call was successful?" at bounding box center [561, 292] width 110 height 16
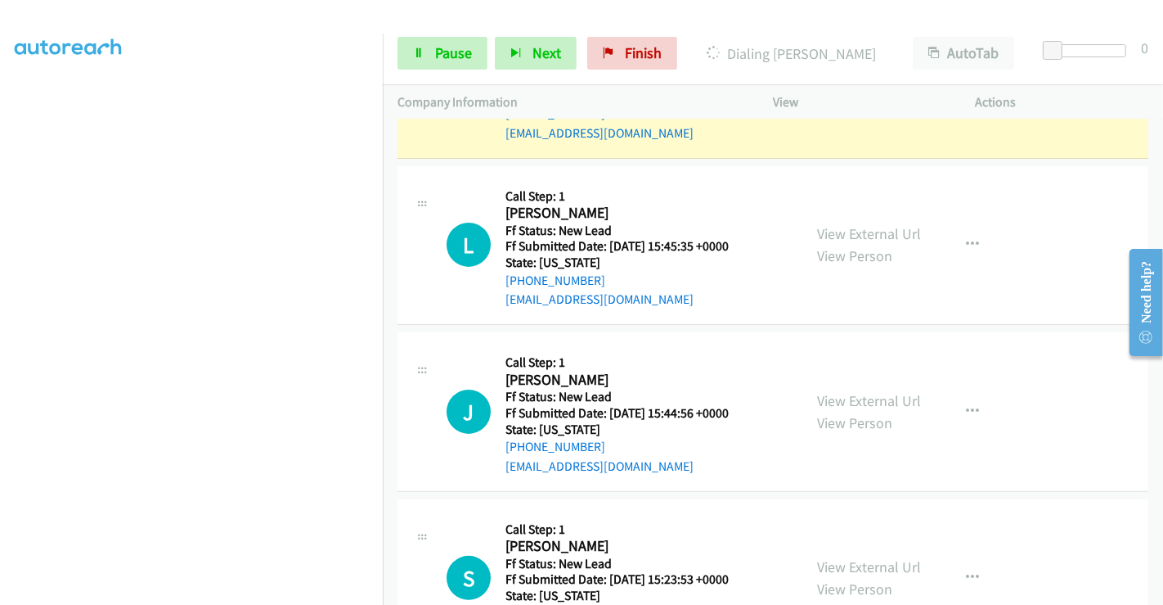
scroll to position [186, 0]
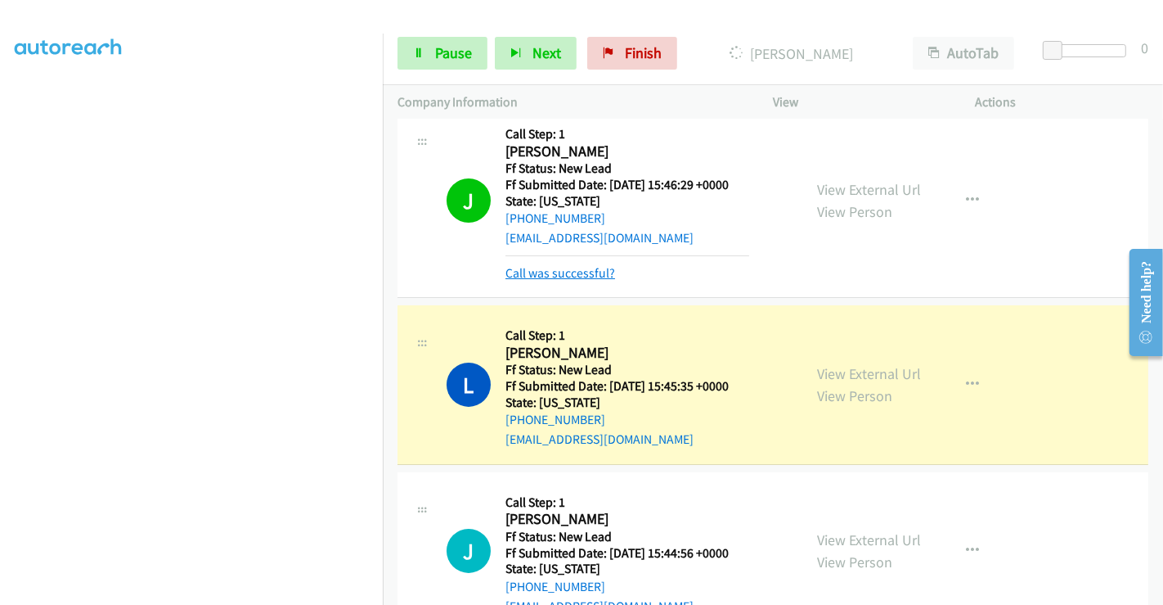
click at [556, 275] on link "Call was successful?" at bounding box center [561, 273] width 110 height 16
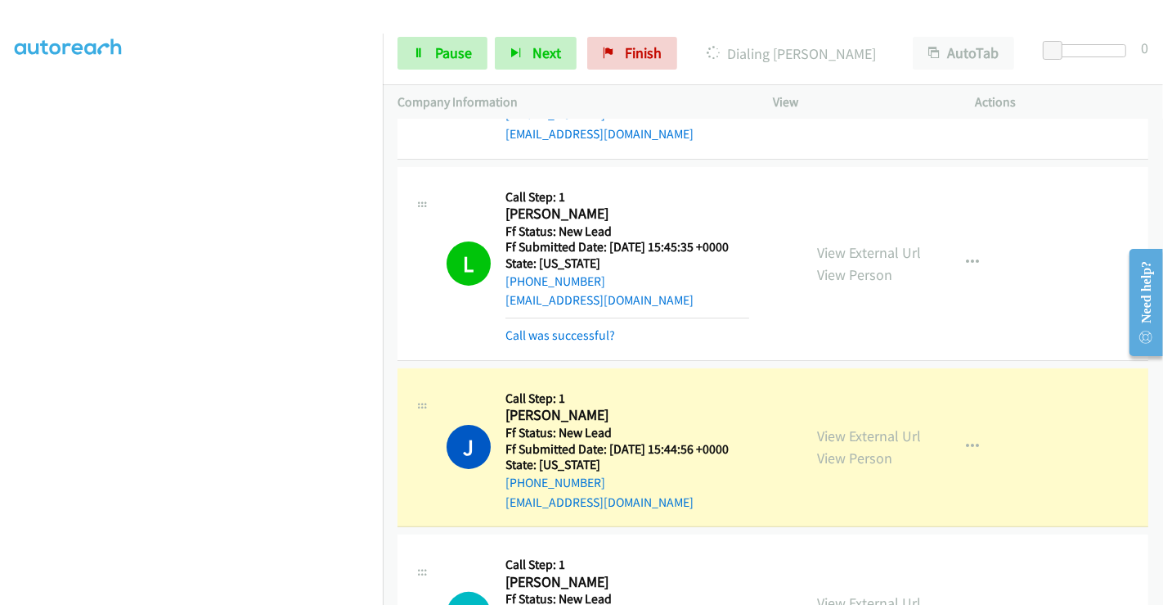
scroll to position [458, 0]
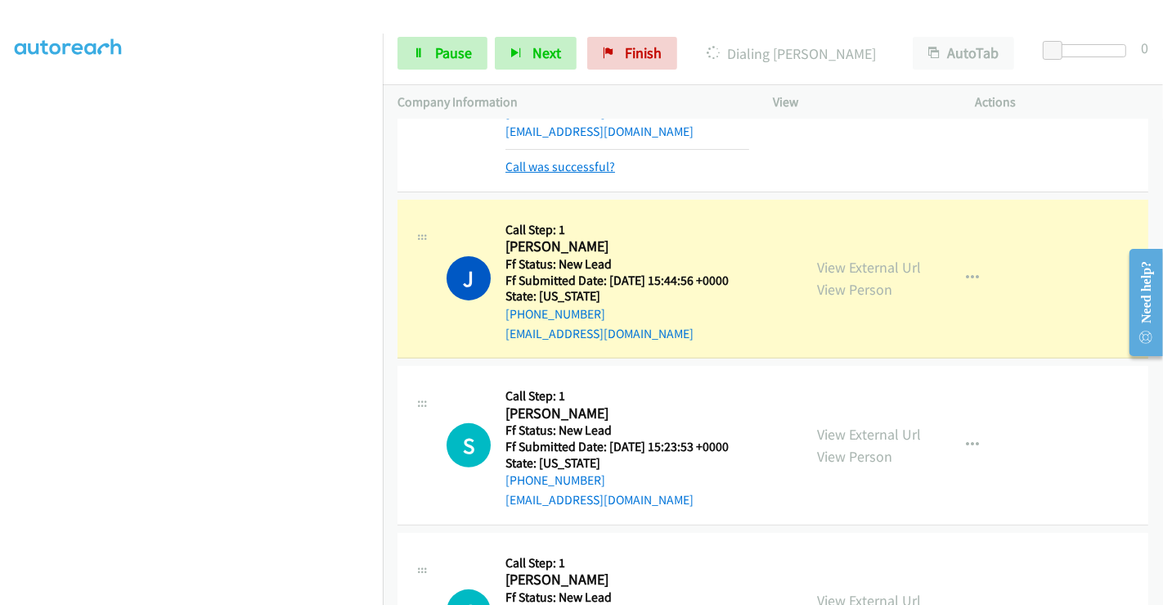
click at [556, 164] on link "Call was successful?" at bounding box center [561, 167] width 110 height 16
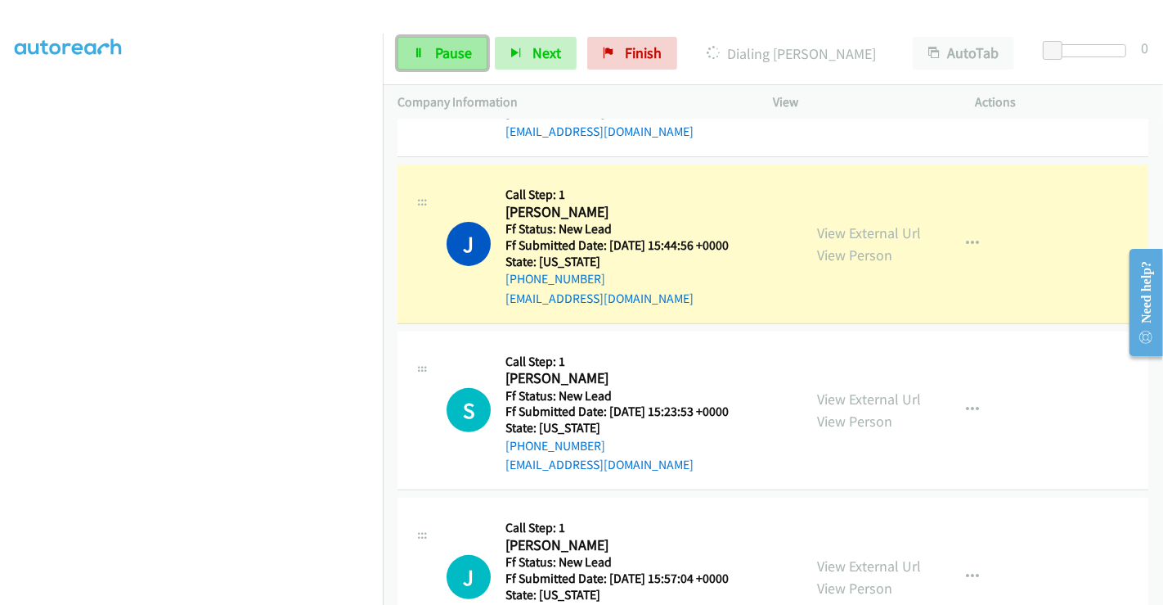
click at [437, 49] on span "Pause" at bounding box center [453, 52] width 37 height 19
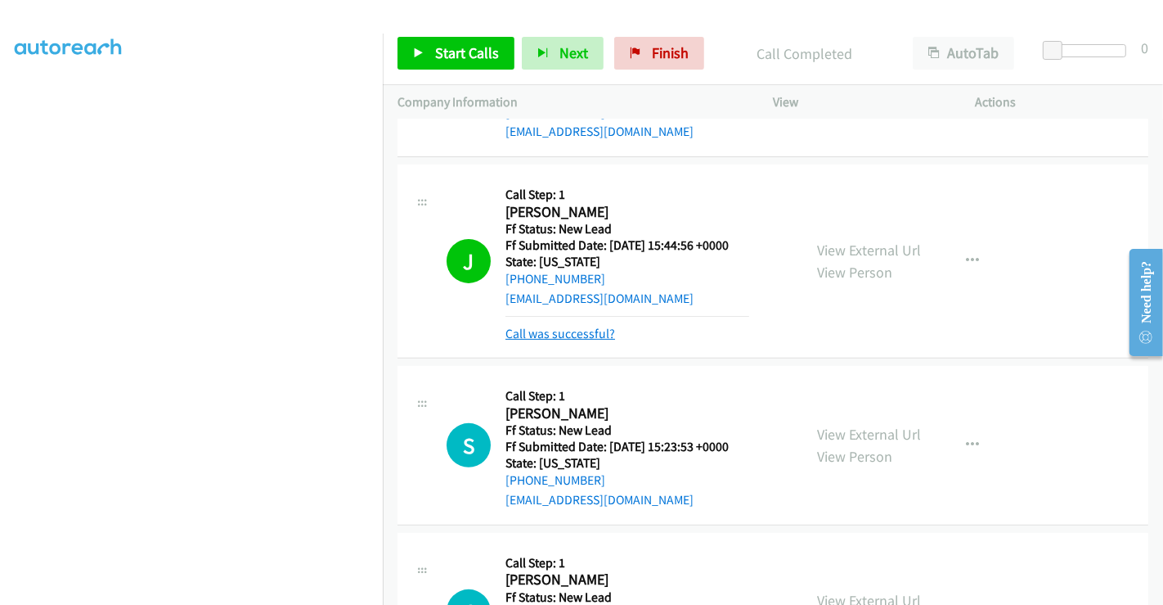
click at [579, 332] on link "Call was successful?" at bounding box center [561, 334] width 110 height 16
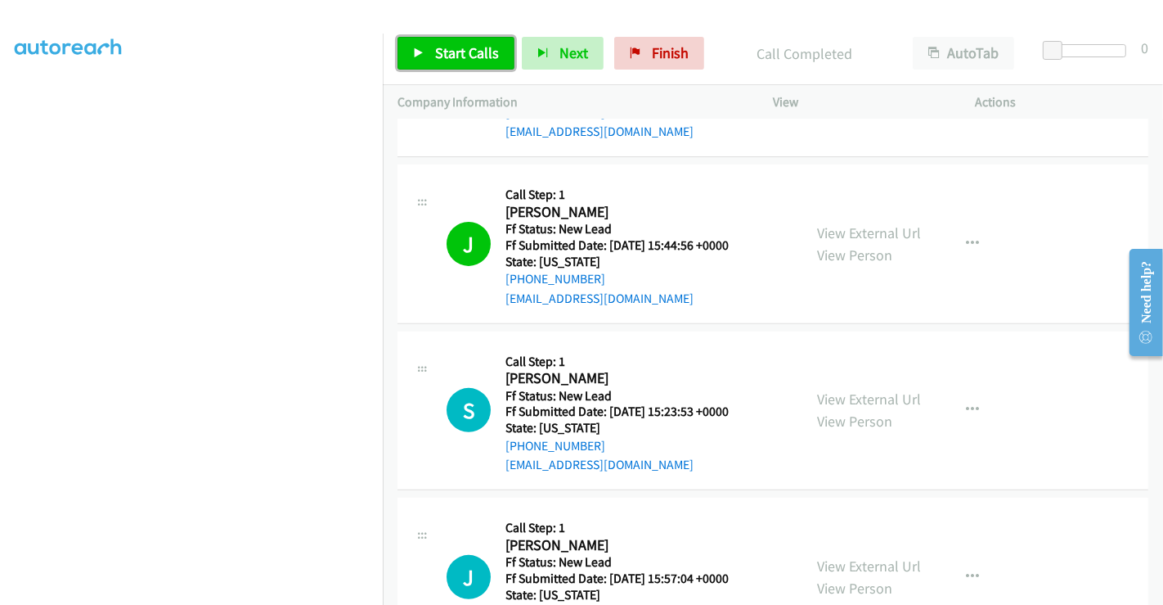
click at [454, 53] on span "Start Calls" at bounding box center [467, 52] width 64 height 19
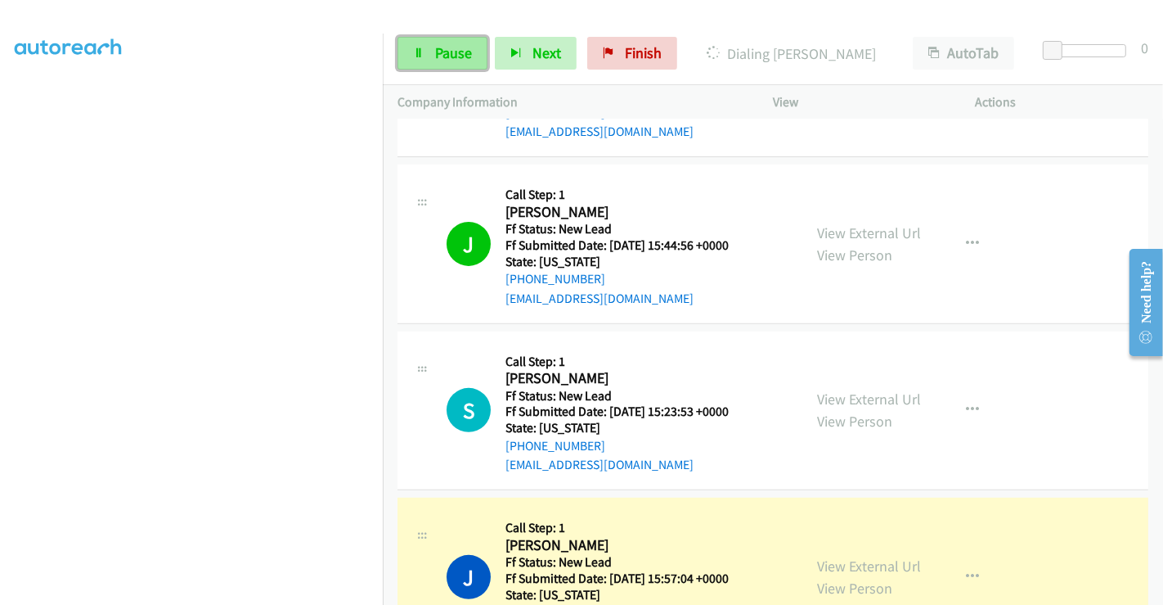
click at [457, 55] on span "Pause" at bounding box center [453, 52] width 37 height 19
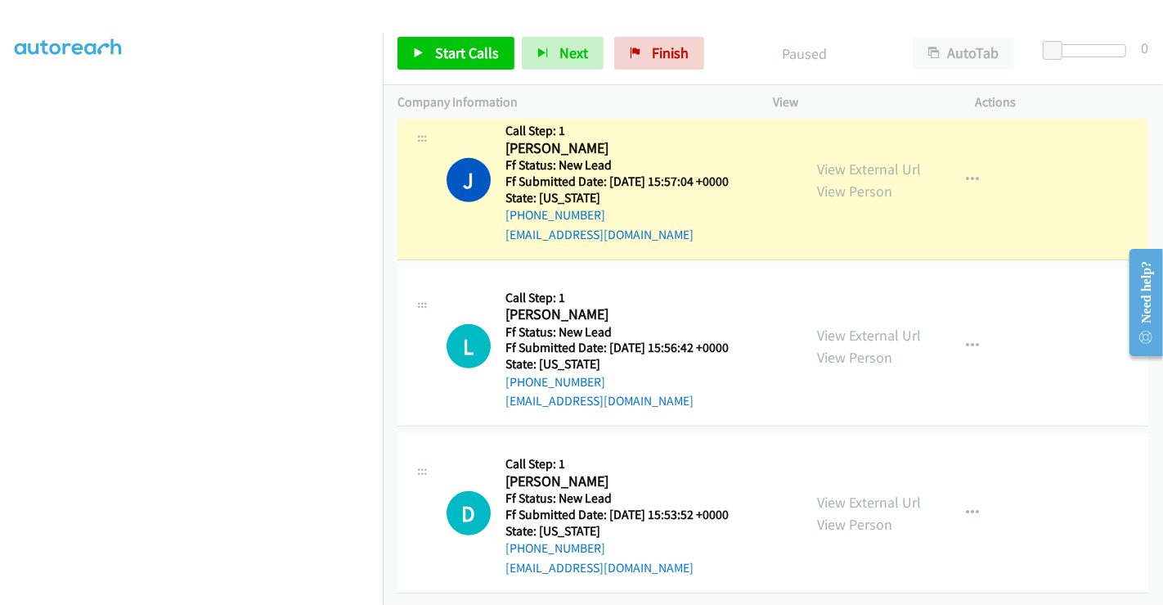
scroll to position [866, 0]
click at [856, 160] on link "View External Url" at bounding box center [869, 169] width 104 height 19
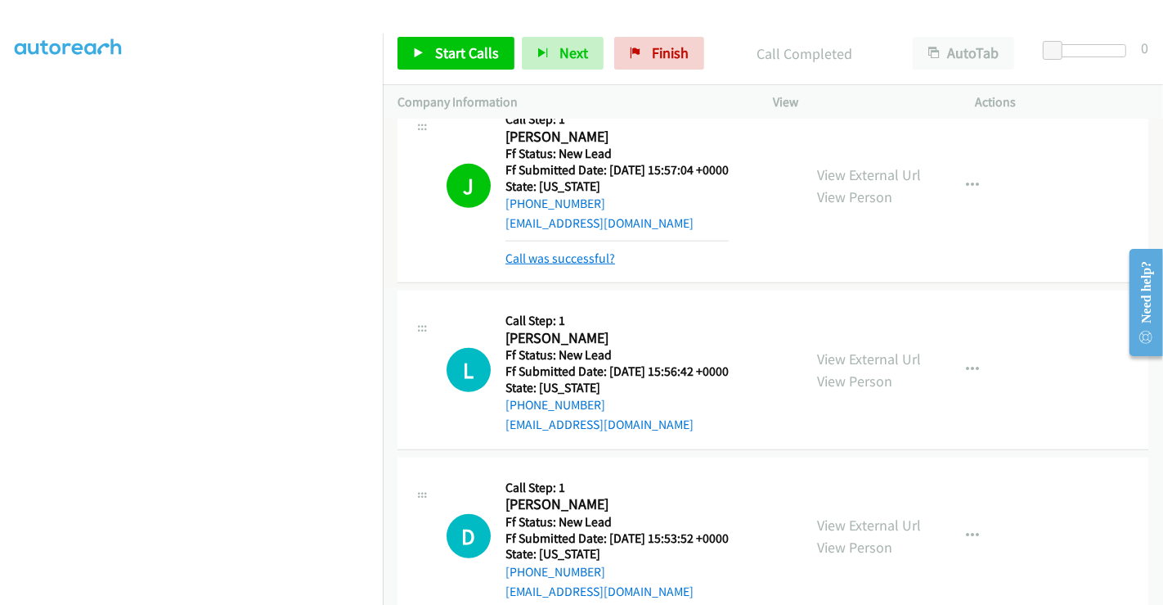
click at [584, 250] on link "Call was successful?" at bounding box center [561, 258] width 110 height 16
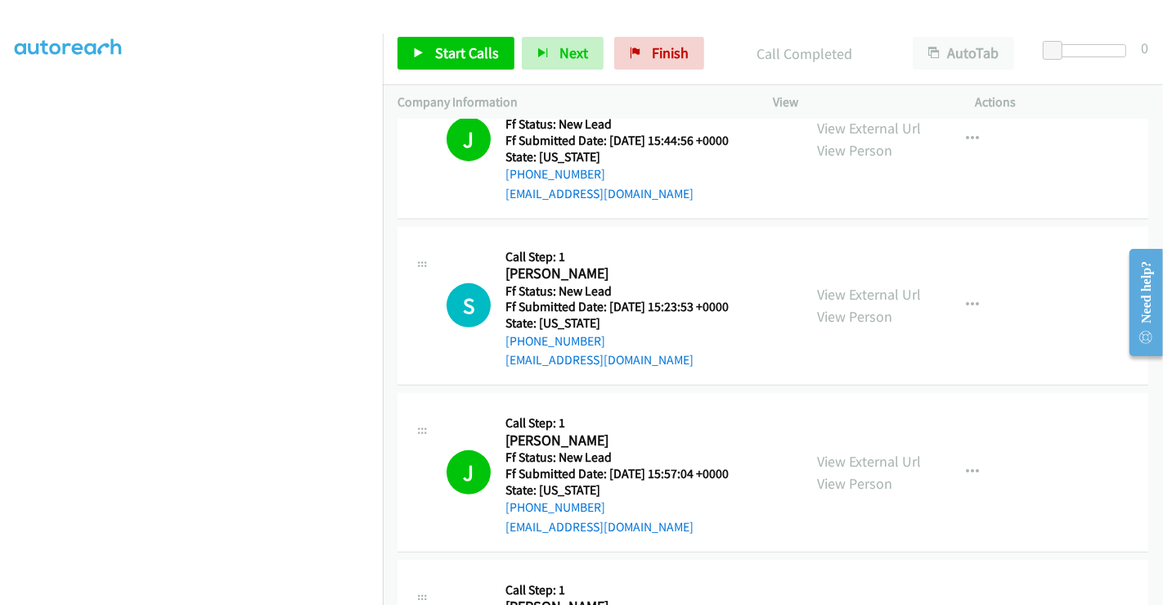
scroll to position [559, 0]
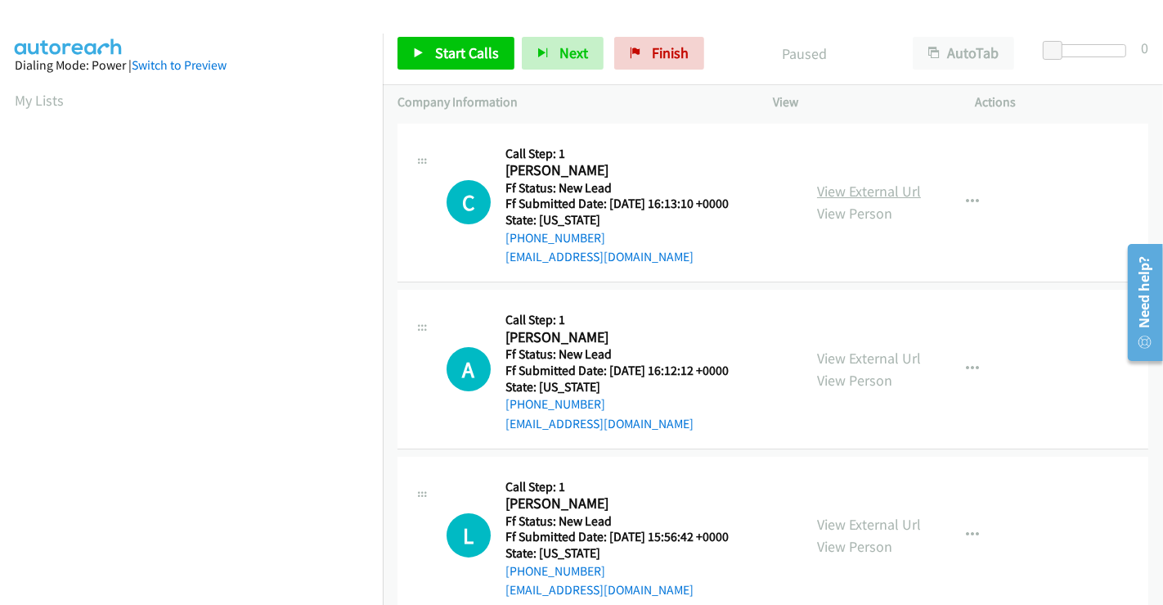
click at [864, 191] on link "View External Url" at bounding box center [869, 191] width 104 height 19
click at [839, 357] on link "View External Url" at bounding box center [869, 357] width 104 height 19
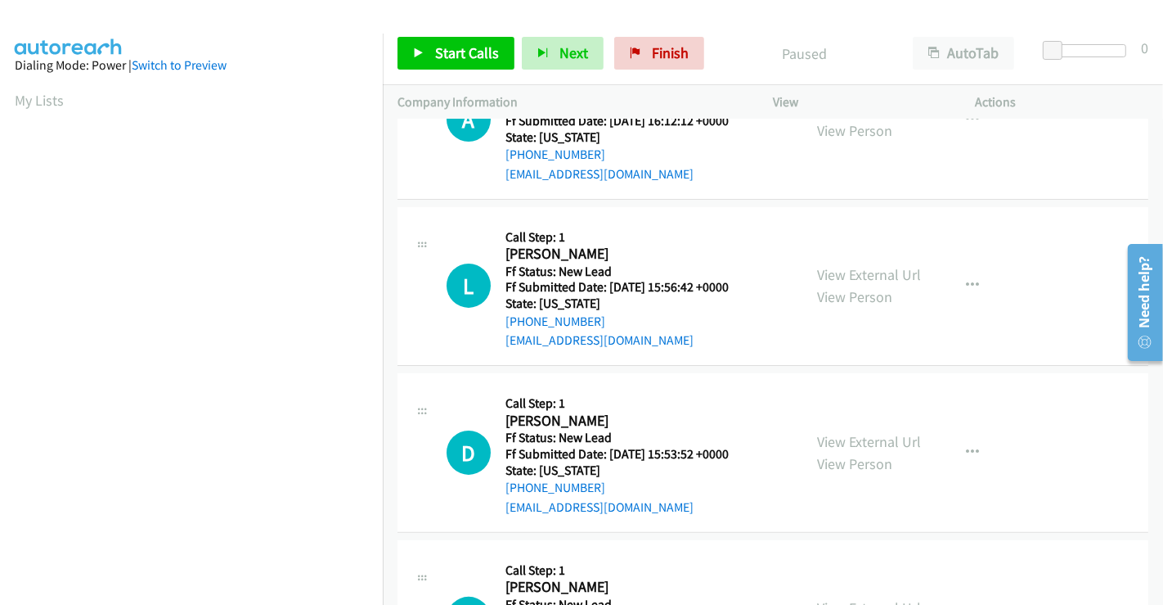
scroll to position [272, 0]
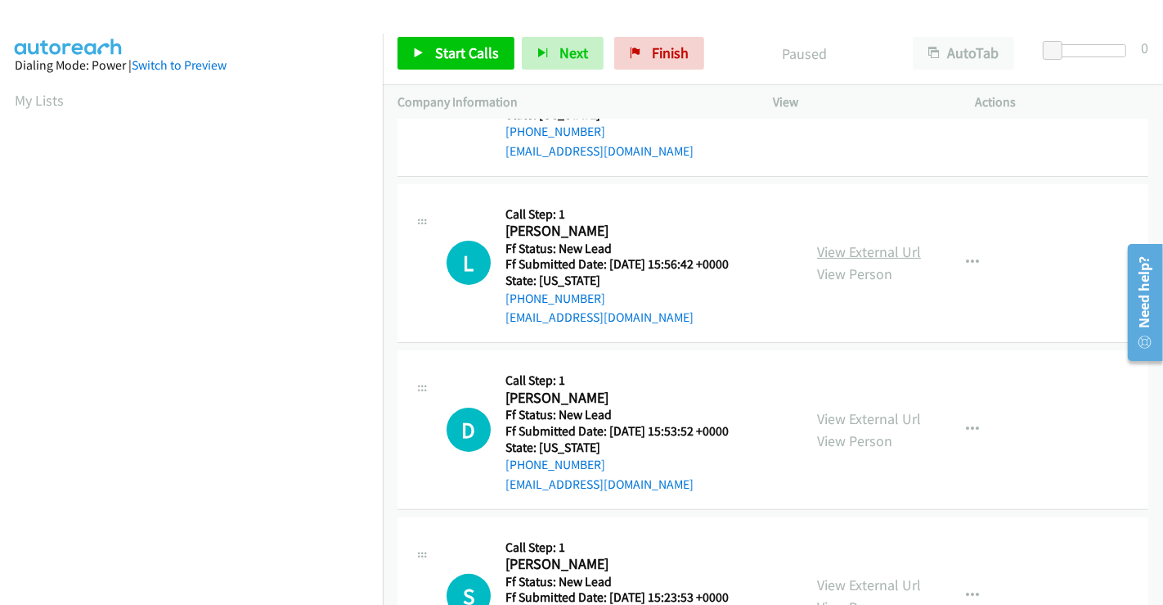
click at [846, 249] on link "View External Url" at bounding box center [869, 251] width 104 height 19
click at [832, 421] on link "View External Url" at bounding box center [869, 418] width 104 height 19
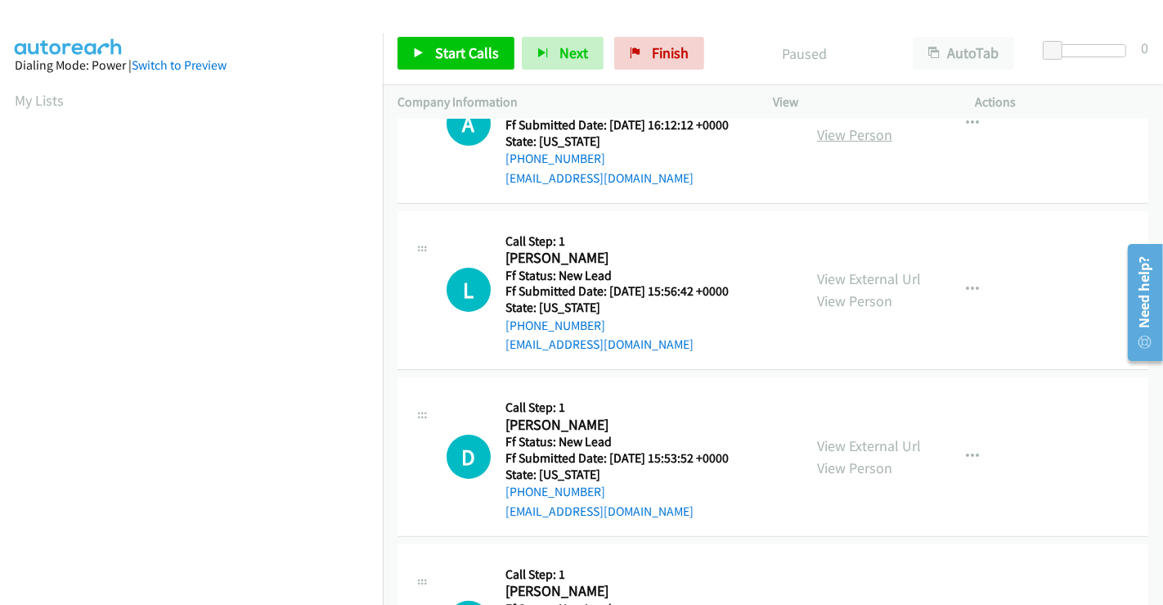
scroll to position [0, 0]
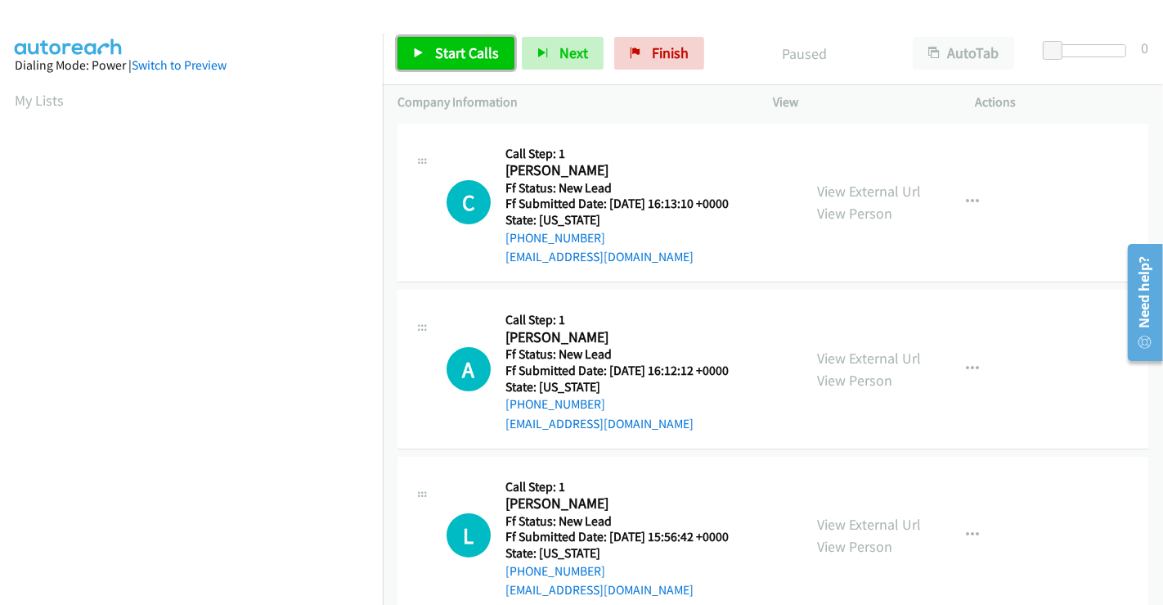
click at [482, 52] on span "Start Calls" at bounding box center [467, 52] width 64 height 19
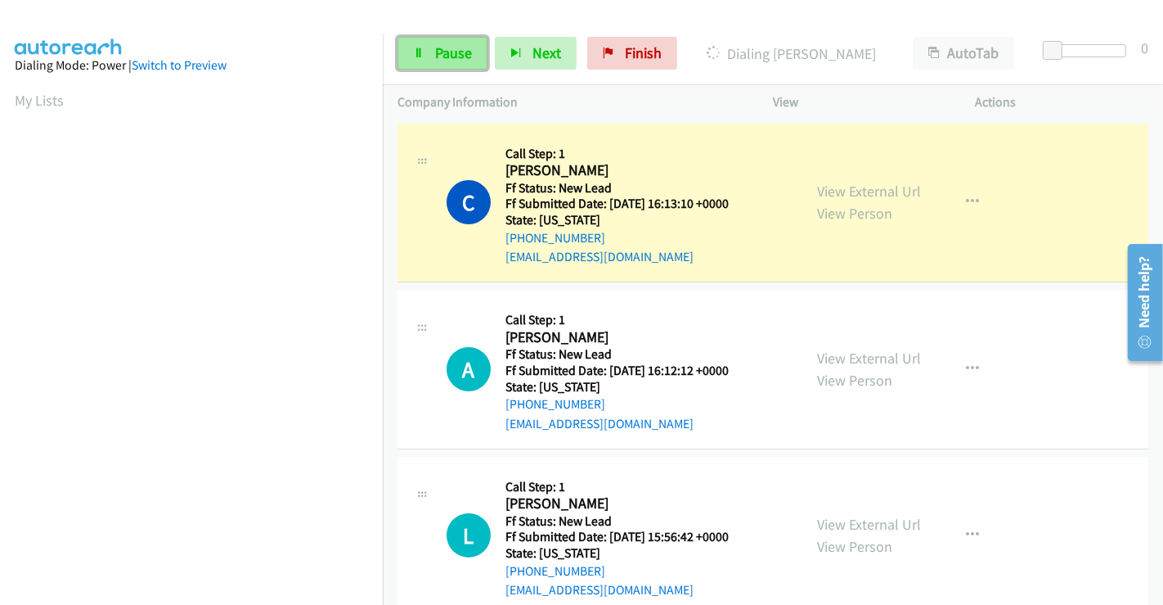
click at [429, 49] on link "Pause" at bounding box center [443, 53] width 90 height 33
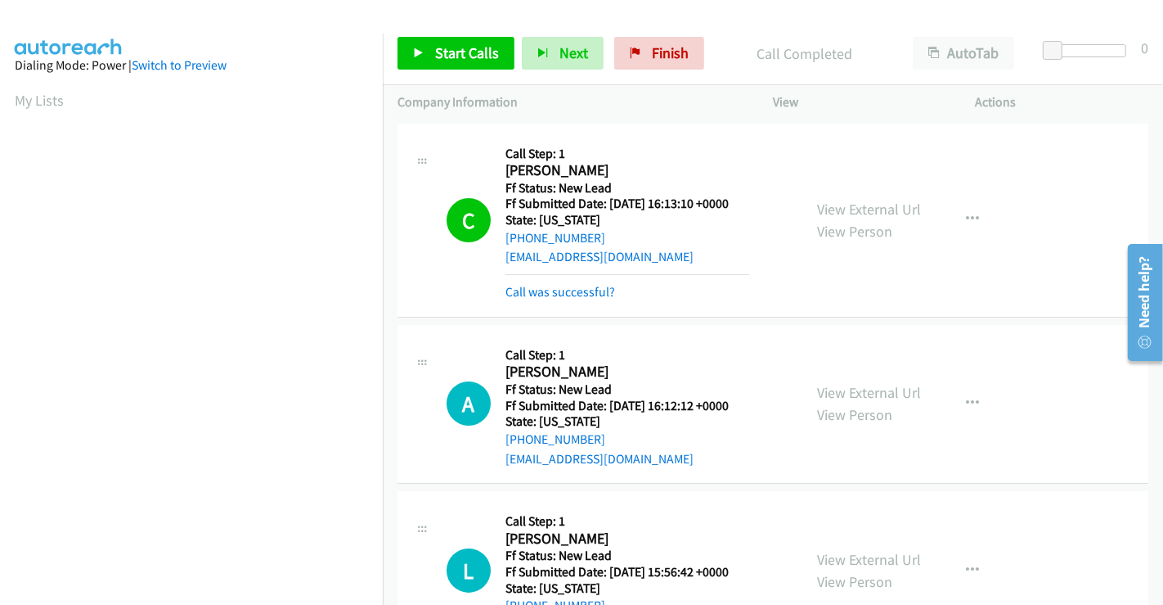
scroll to position [315, 0]
click at [458, 52] on span "Start Calls" at bounding box center [467, 52] width 64 height 19
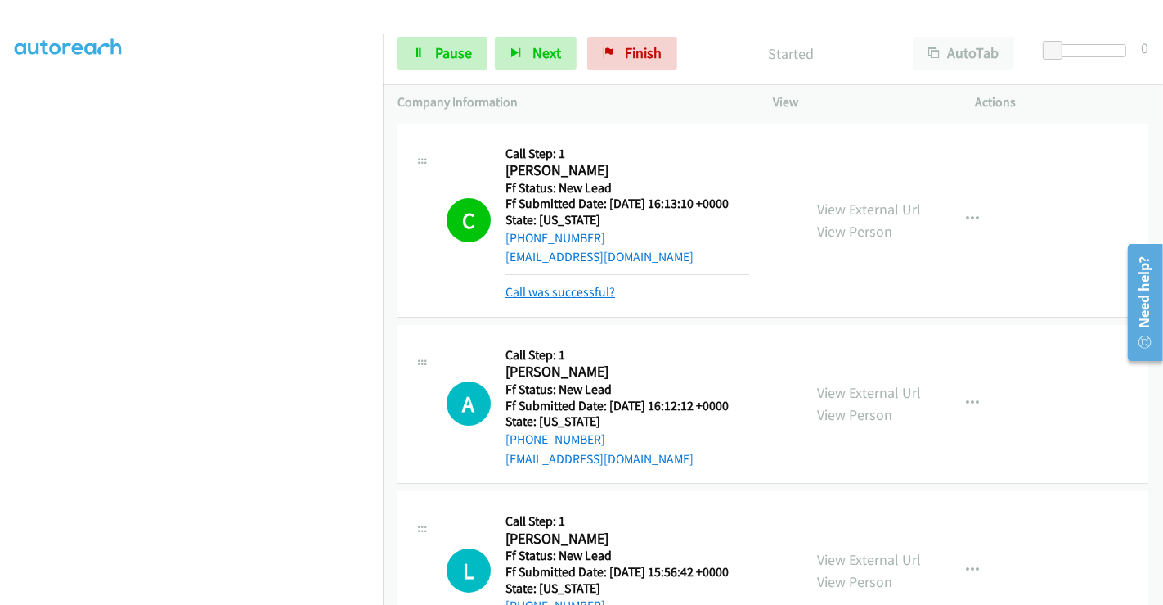
click at [578, 292] on link "Call was successful?" at bounding box center [561, 292] width 110 height 16
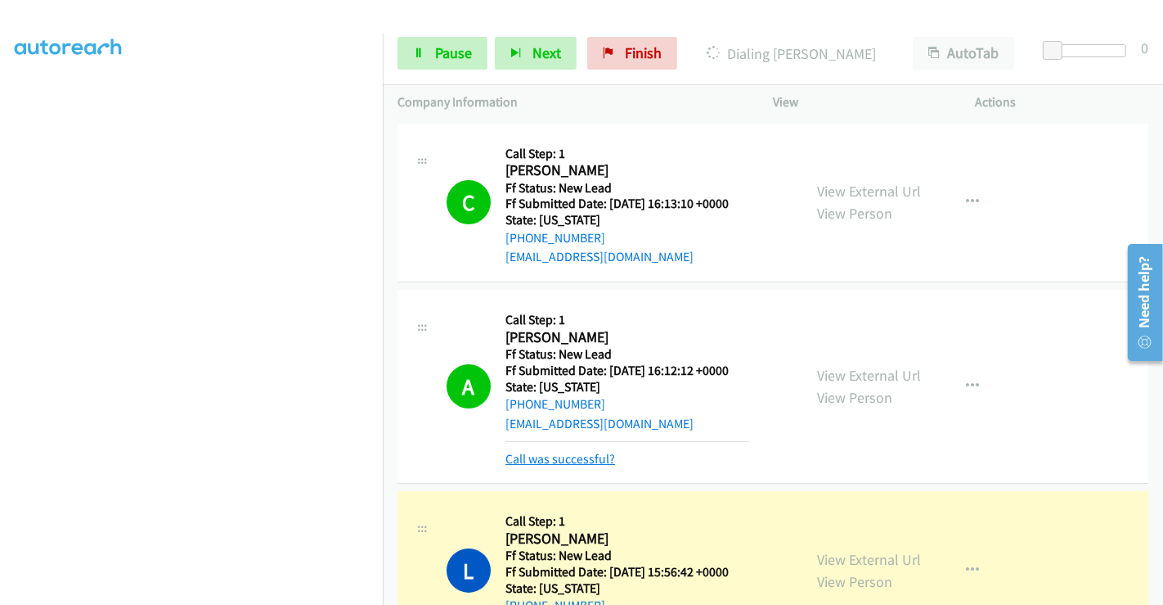
click at [594, 458] on link "Call was successful?" at bounding box center [561, 459] width 110 height 16
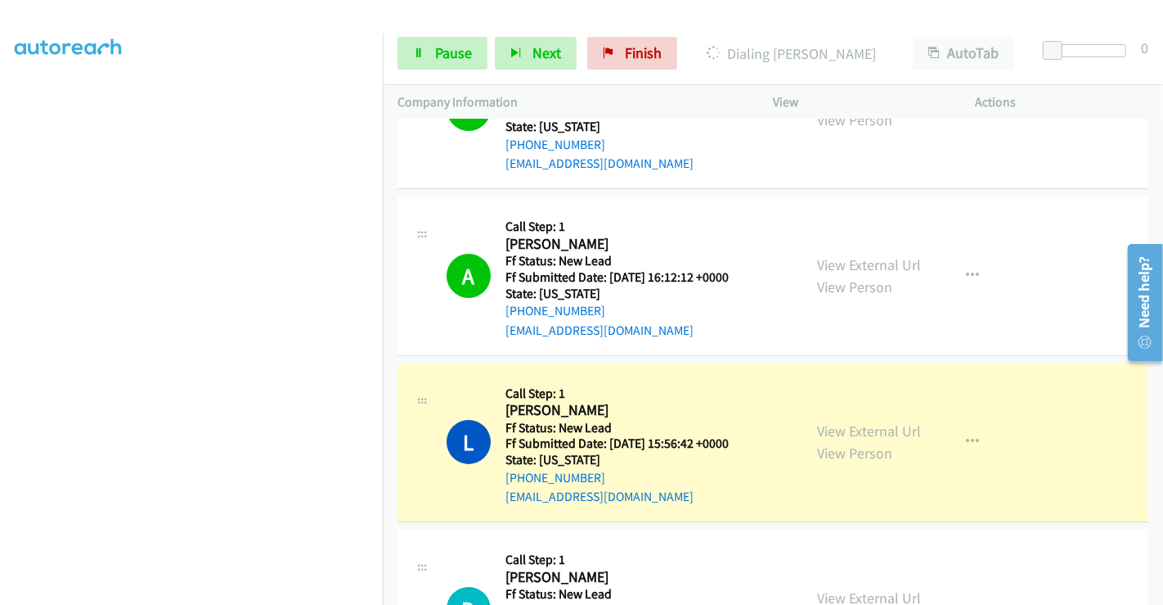
scroll to position [272, 0]
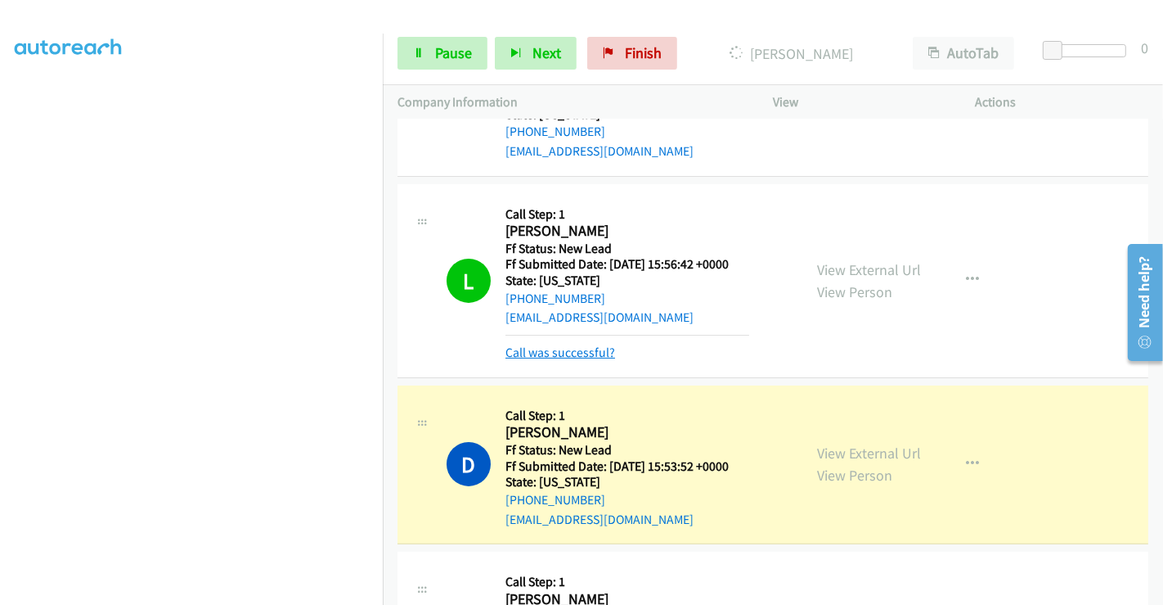
click at [587, 352] on link "Call was successful?" at bounding box center [561, 352] width 110 height 16
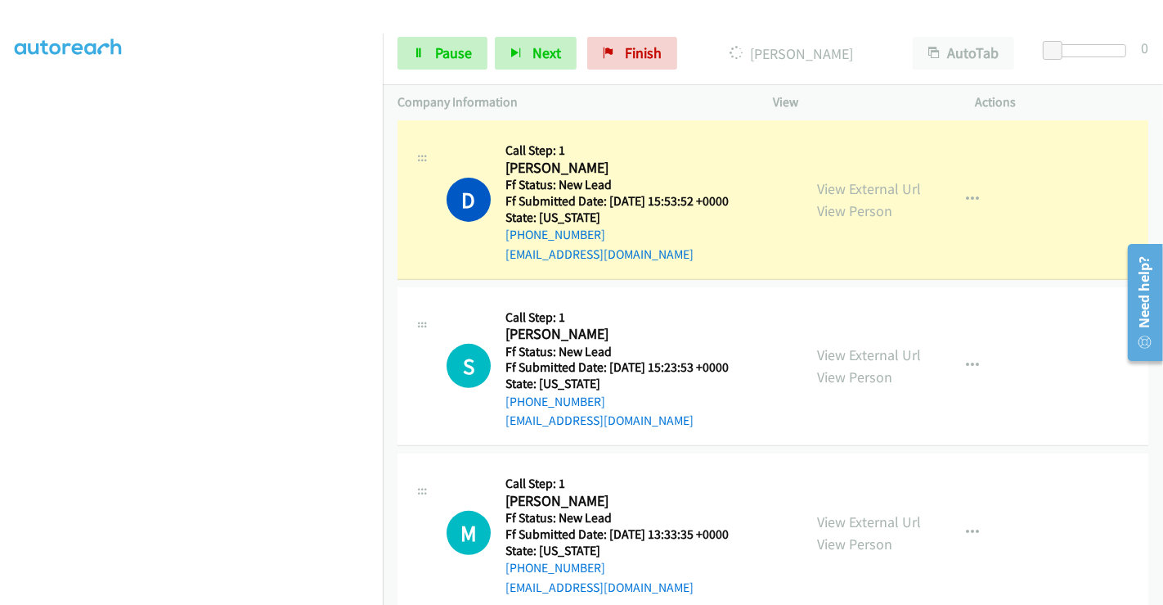
scroll to position [411, 0]
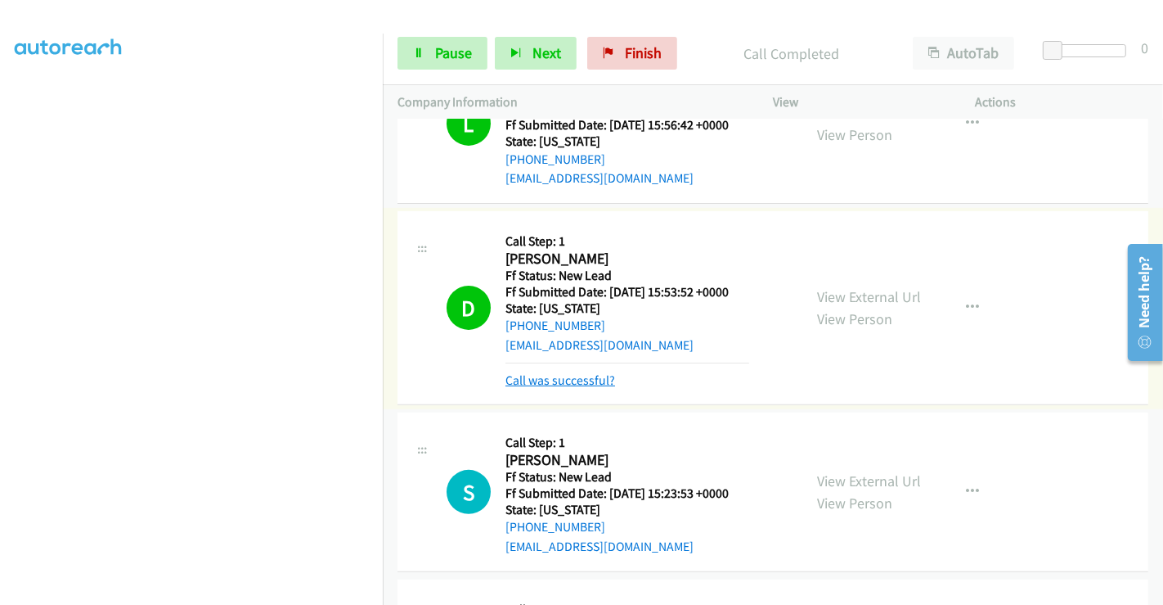
click at [591, 376] on link "Call was successful?" at bounding box center [561, 380] width 110 height 16
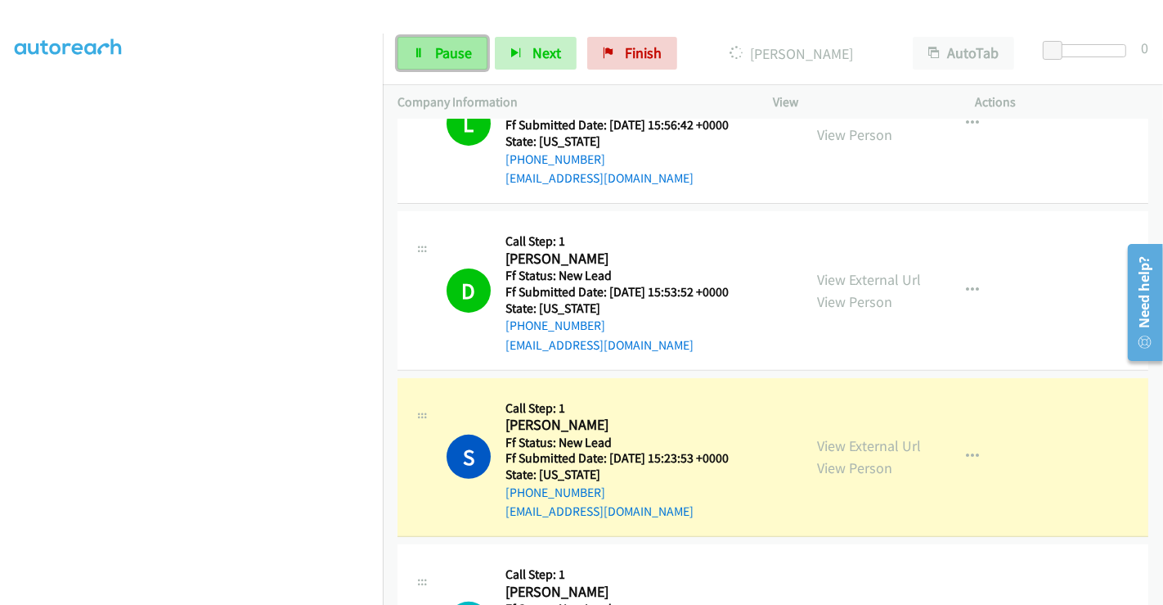
click at [456, 57] on span "Pause" at bounding box center [453, 52] width 37 height 19
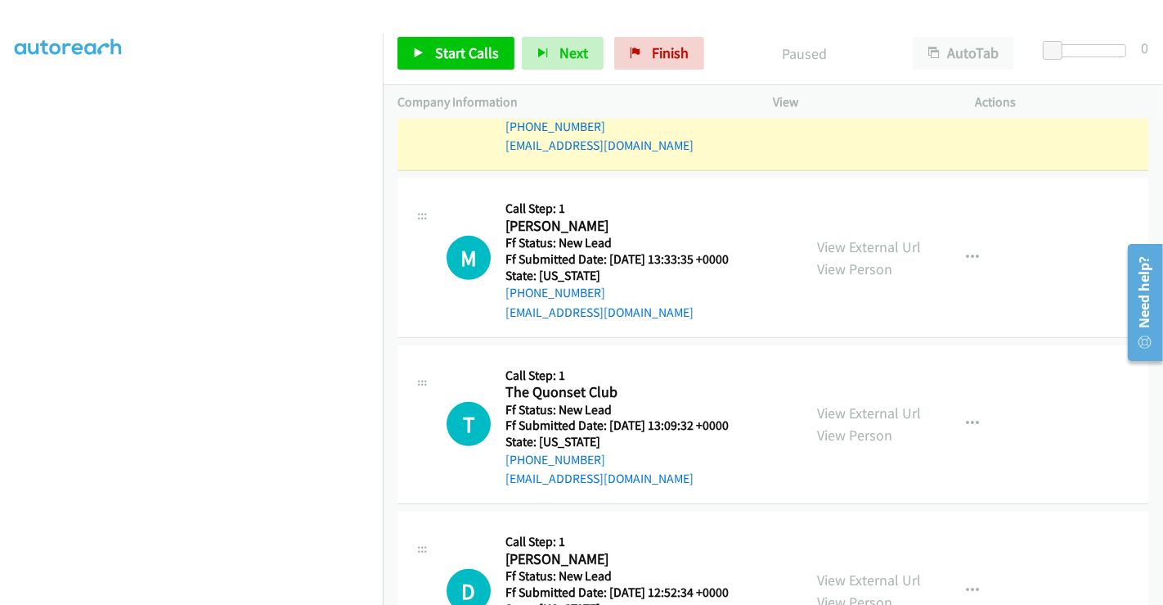
scroll to position [866, 0]
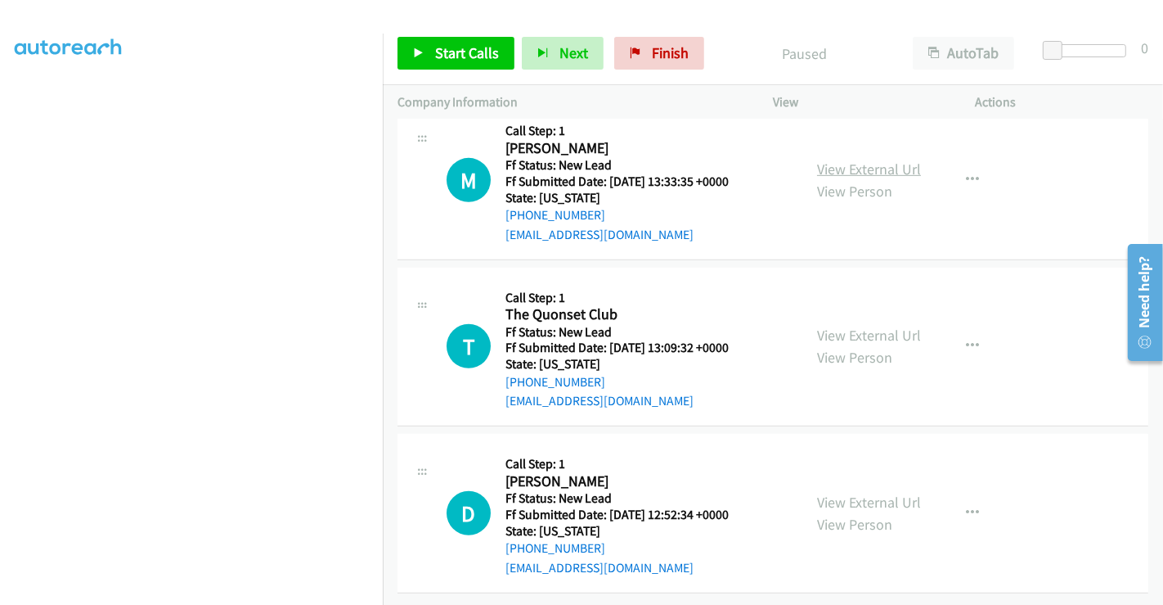
click at [851, 160] on link "View External Url" at bounding box center [869, 169] width 104 height 19
click at [872, 326] on link "View External Url" at bounding box center [869, 335] width 104 height 19
click at [873, 492] on link "View External Url" at bounding box center [869, 501] width 104 height 19
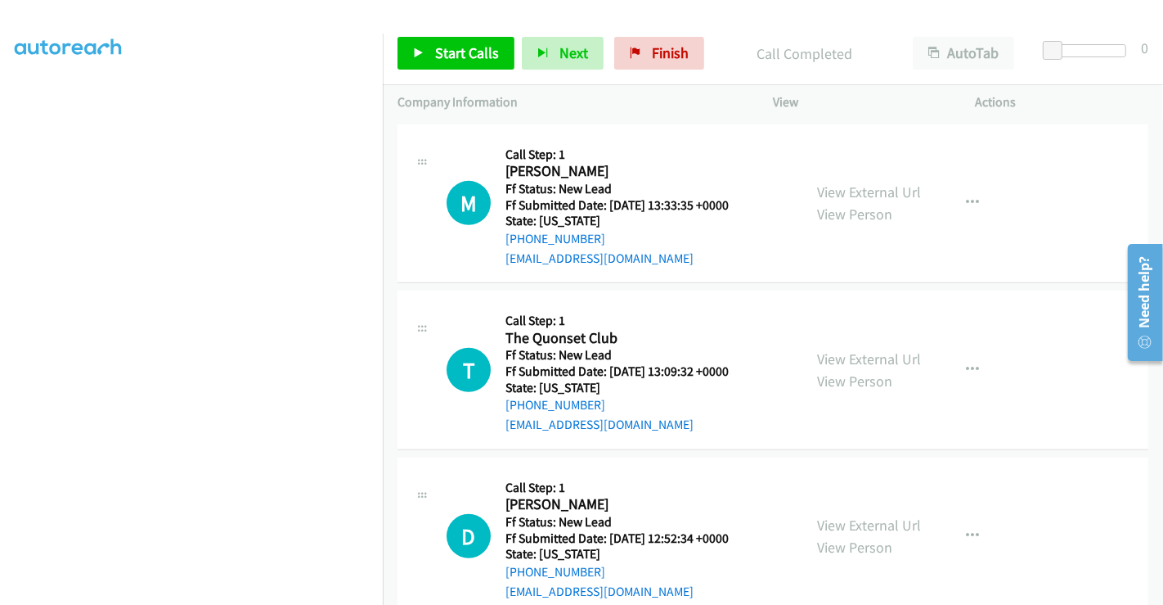
scroll to position [901, 0]
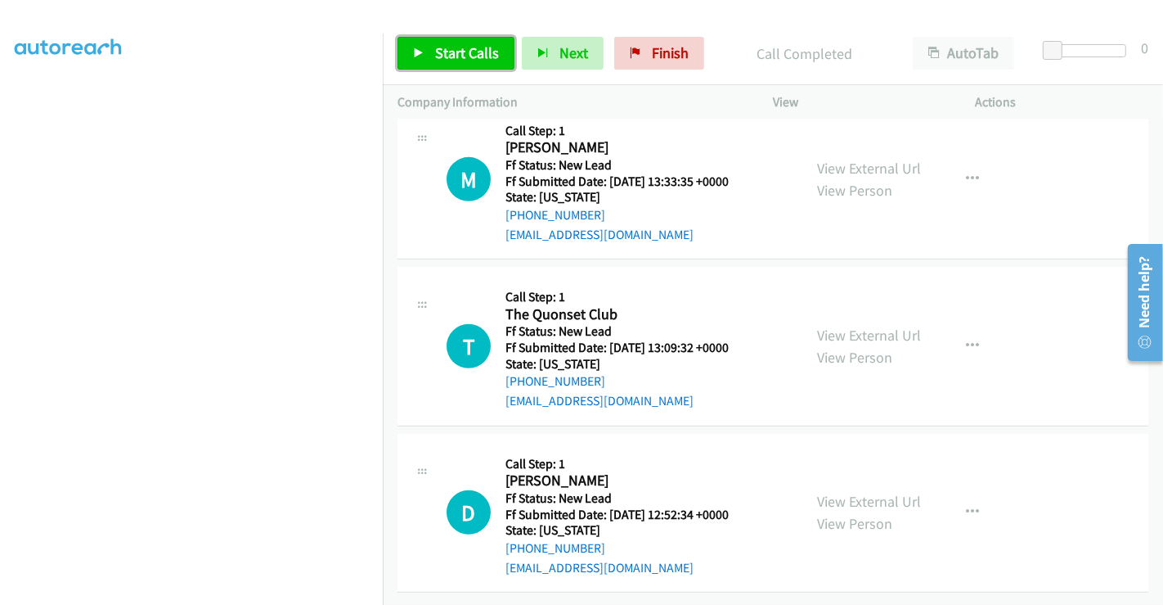
click at [433, 45] on link "Start Calls" at bounding box center [456, 53] width 117 height 33
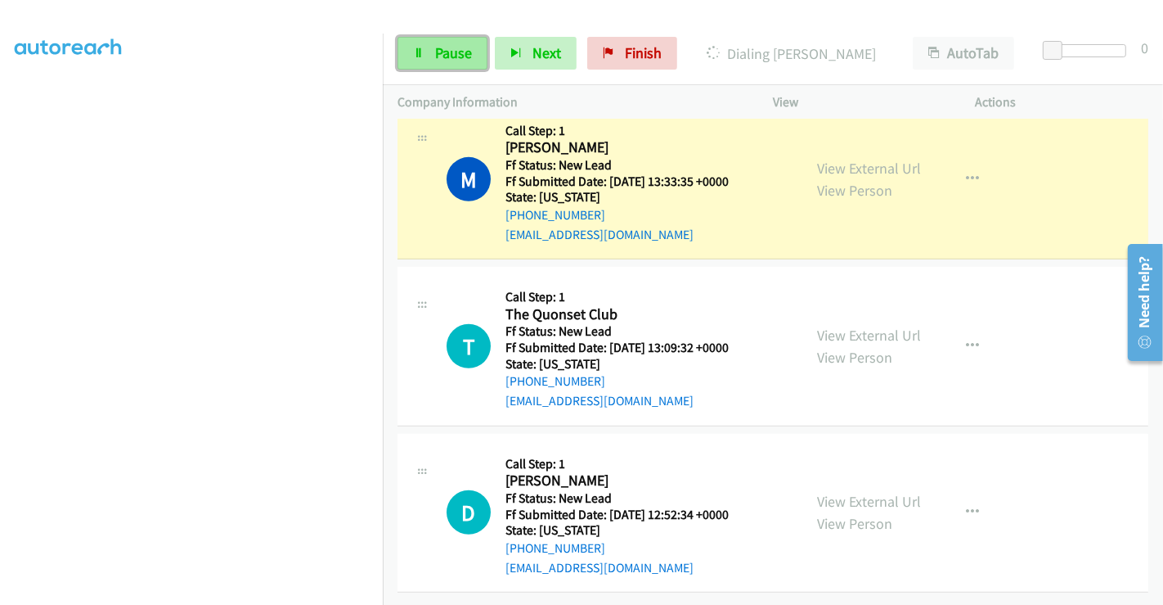
click at [420, 57] on icon at bounding box center [418, 53] width 11 height 11
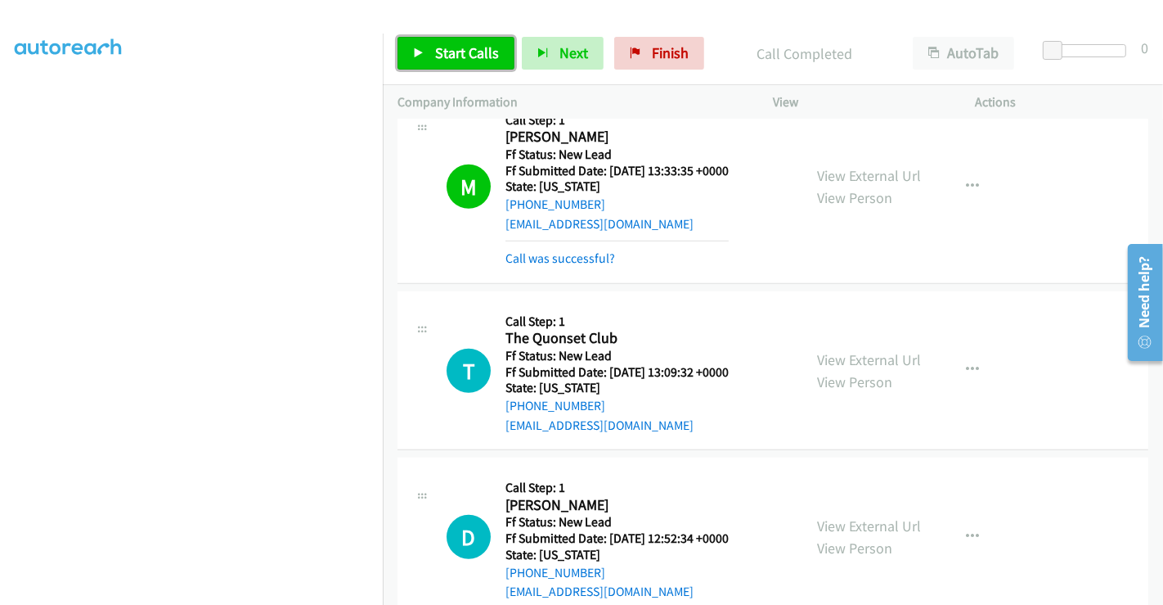
click at [470, 48] on span "Start Calls" at bounding box center [467, 52] width 64 height 19
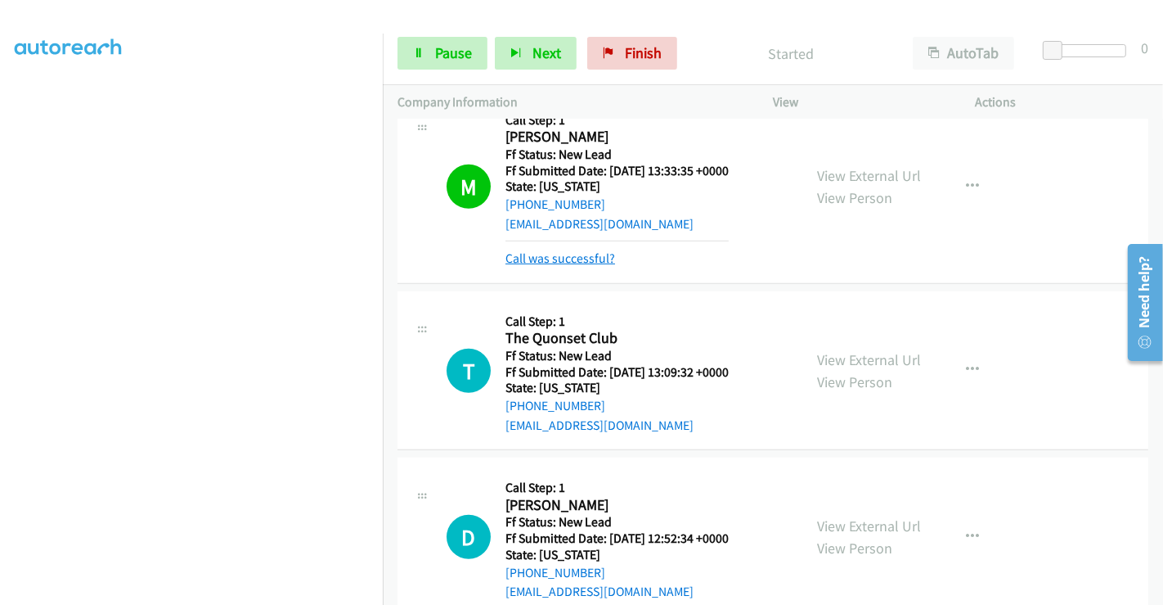
click at [572, 258] on link "Call was successful?" at bounding box center [561, 258] width 110 height 16
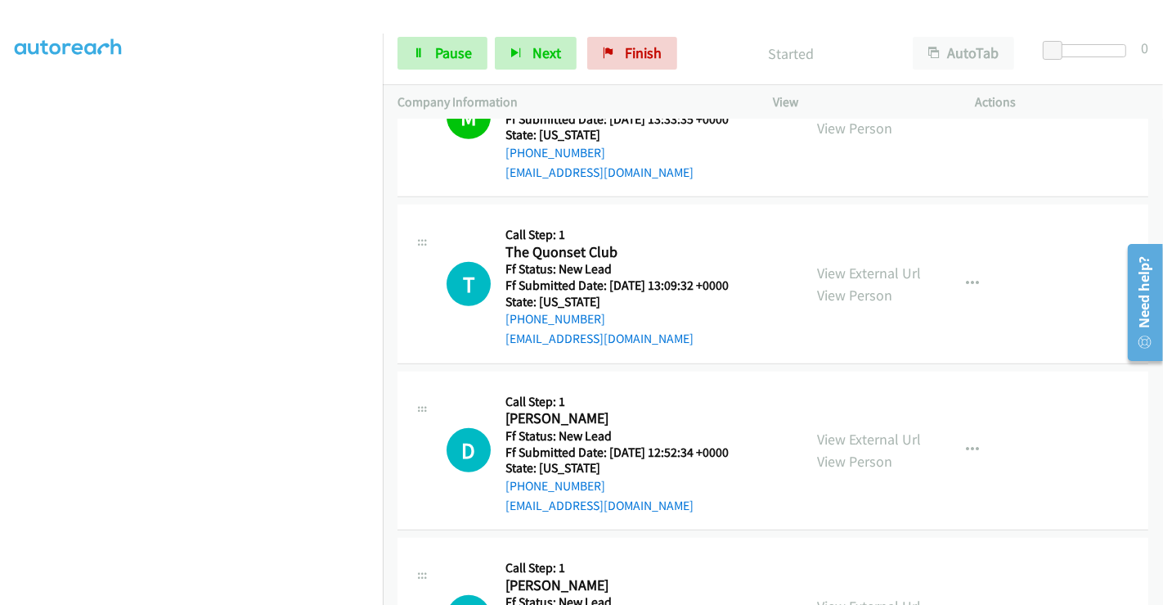
scroll to position [945, 0]
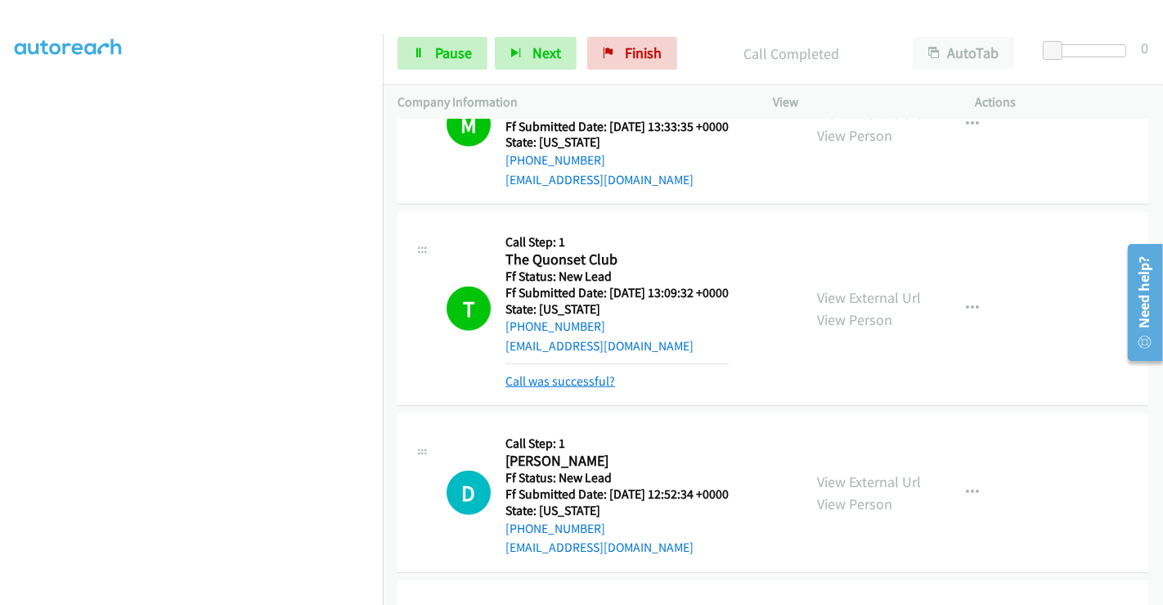
click at [555, 380] on link "Call was successful?" at bounding box center [561, 381] width 110 height 16
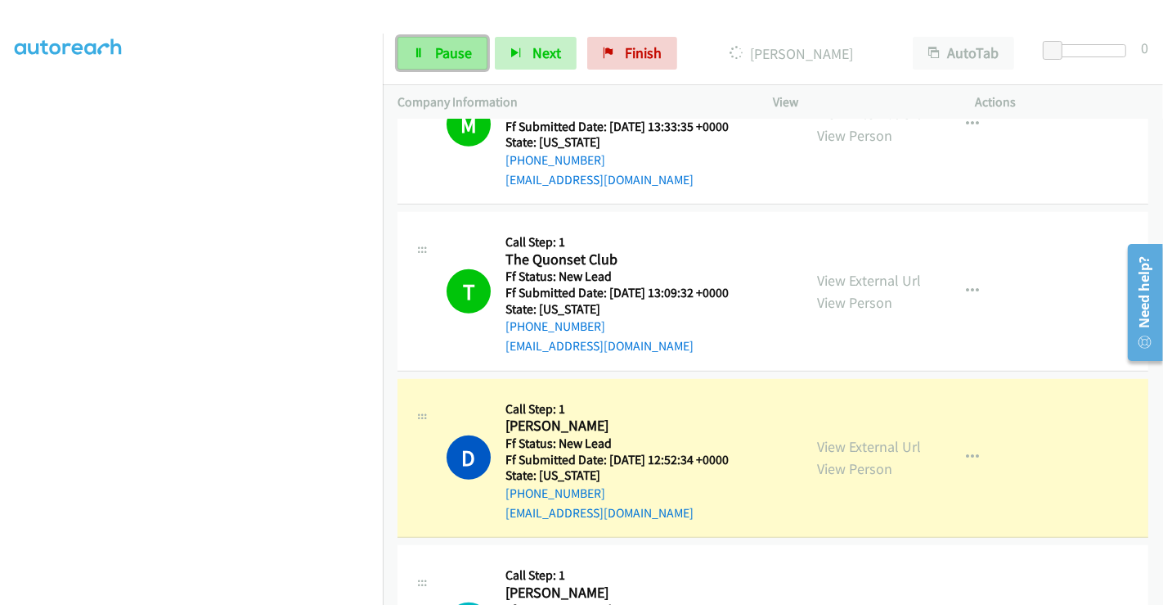
click at [431, 52] on link "Pause" at bounding box center [443, 53] width 90 height 33
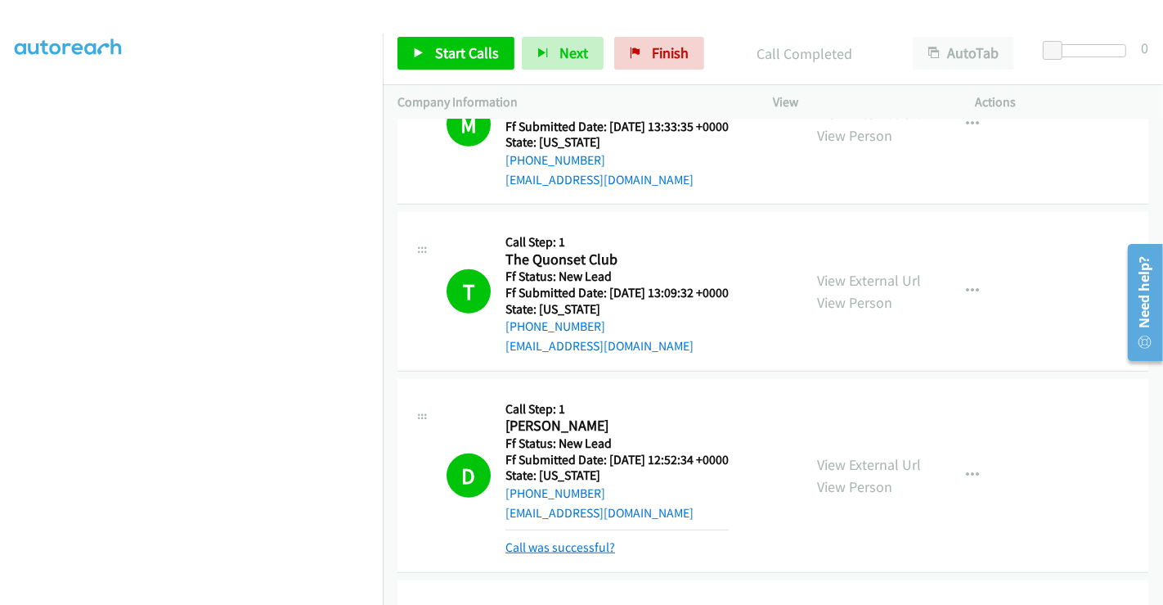
click at [594, 541] on link "Call was successful?" at bounding box center [561, 547] width 110 height 16
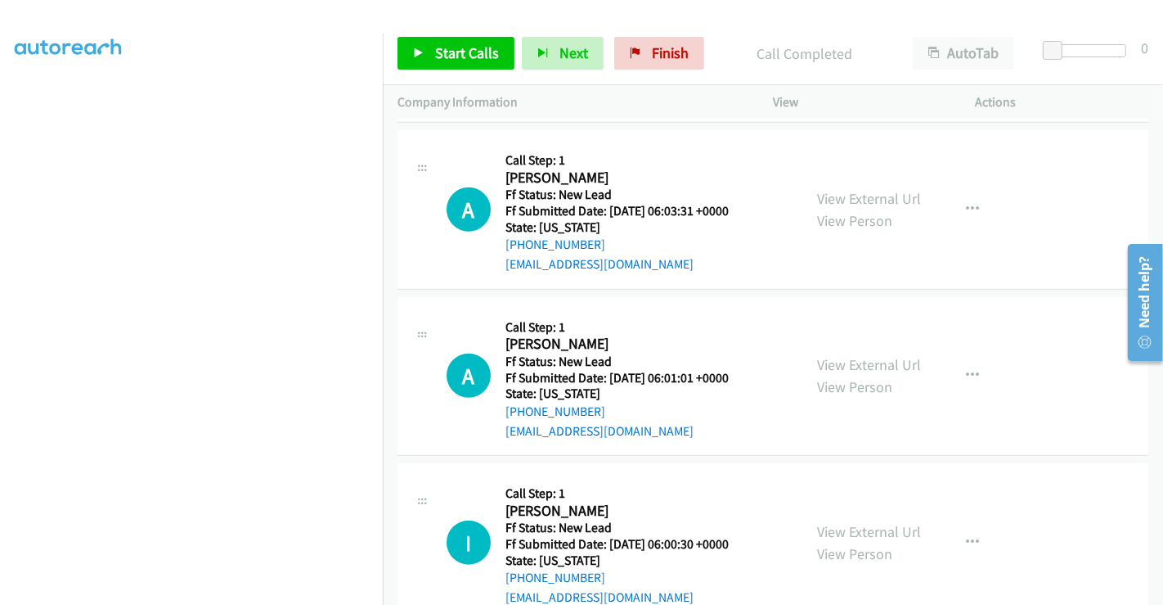
scroll to position [1400, 0]
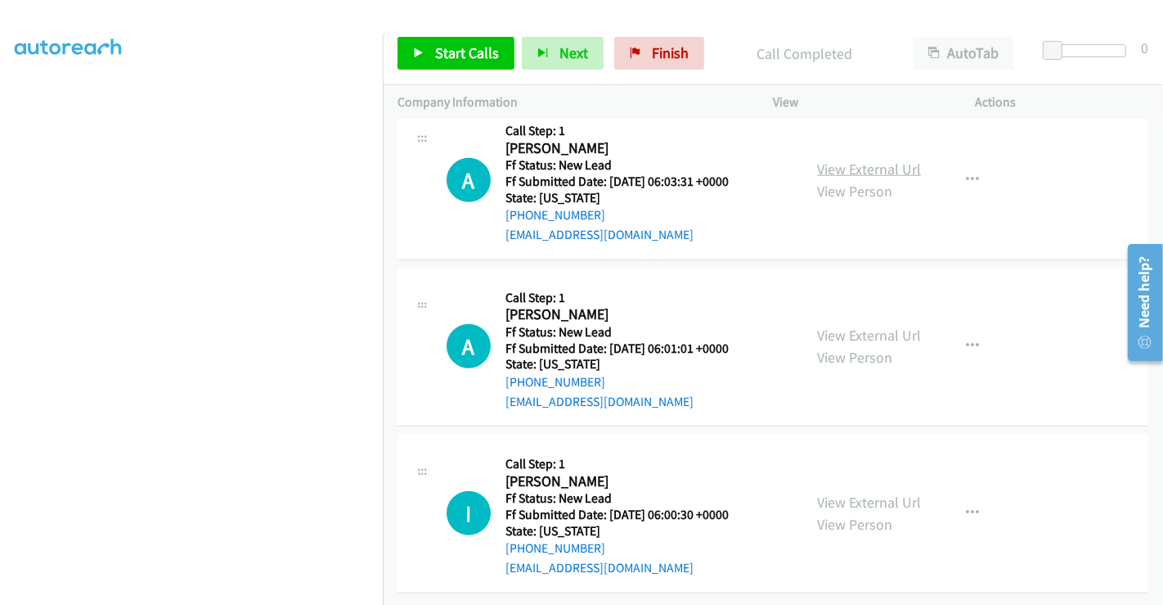
click at [858, 160] on link "View External Url" at bounding box center [869, 169] width 104 height 19
click at [834, 326] on link "View External Url" at bounding box center [869, 335] width 104 height 19
click at [867, 492] on link "View External Url" at bounding box center [869, 501] width 104 height 19
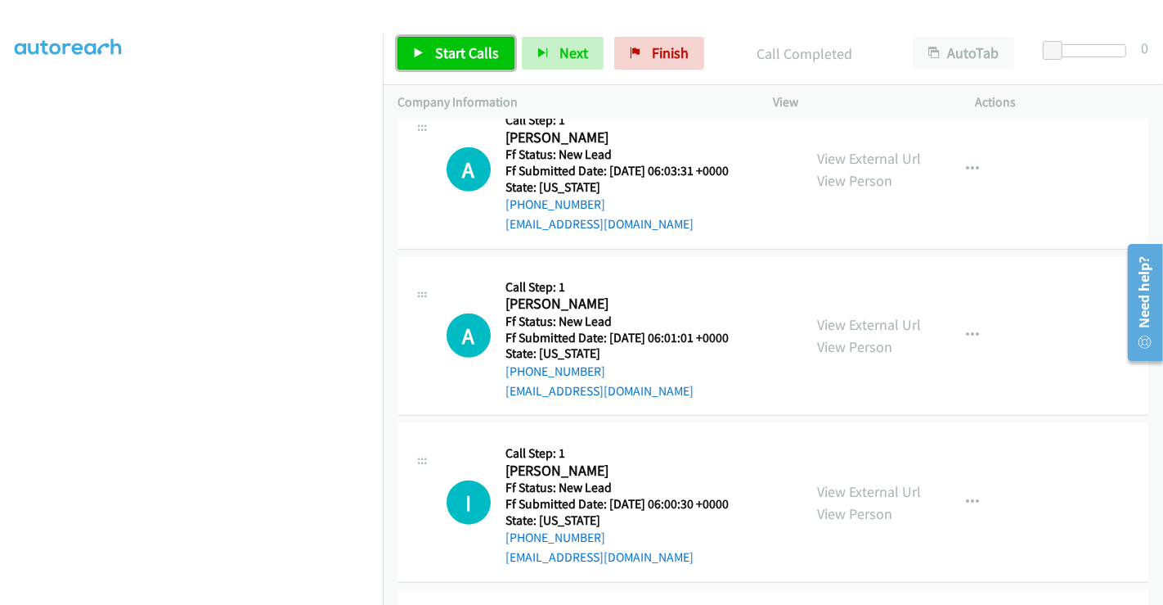
click at [463, 45] on span "Start Calls" at bounding box center [467, 52] width 64 height 19
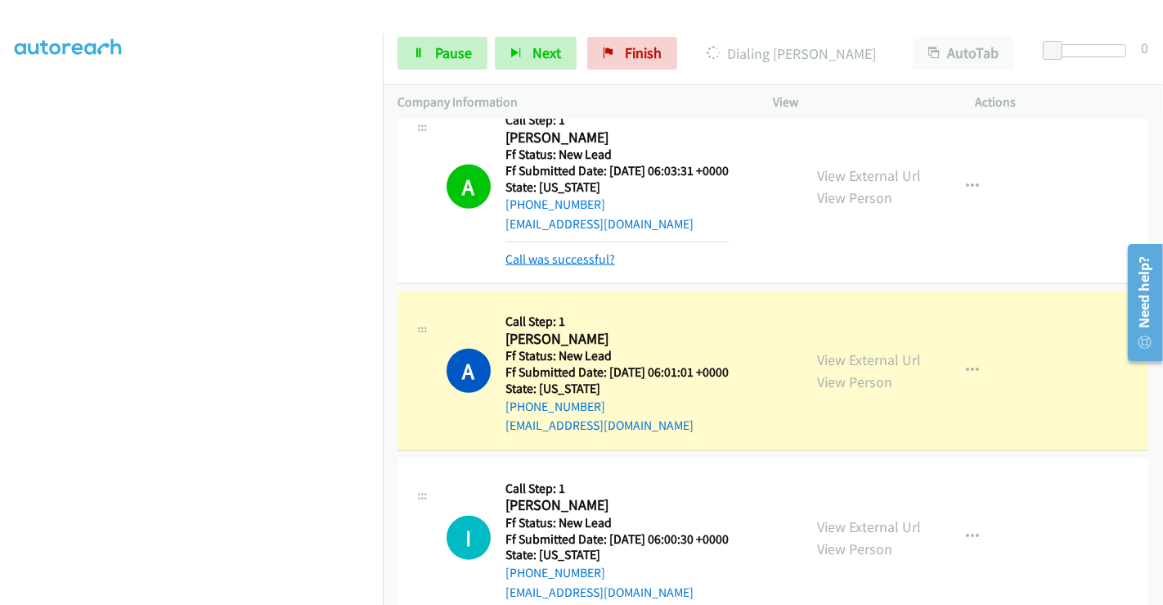
click at [590, 260] on link "Call was successful?" at bounding box center [561, 259] width 110 height 16
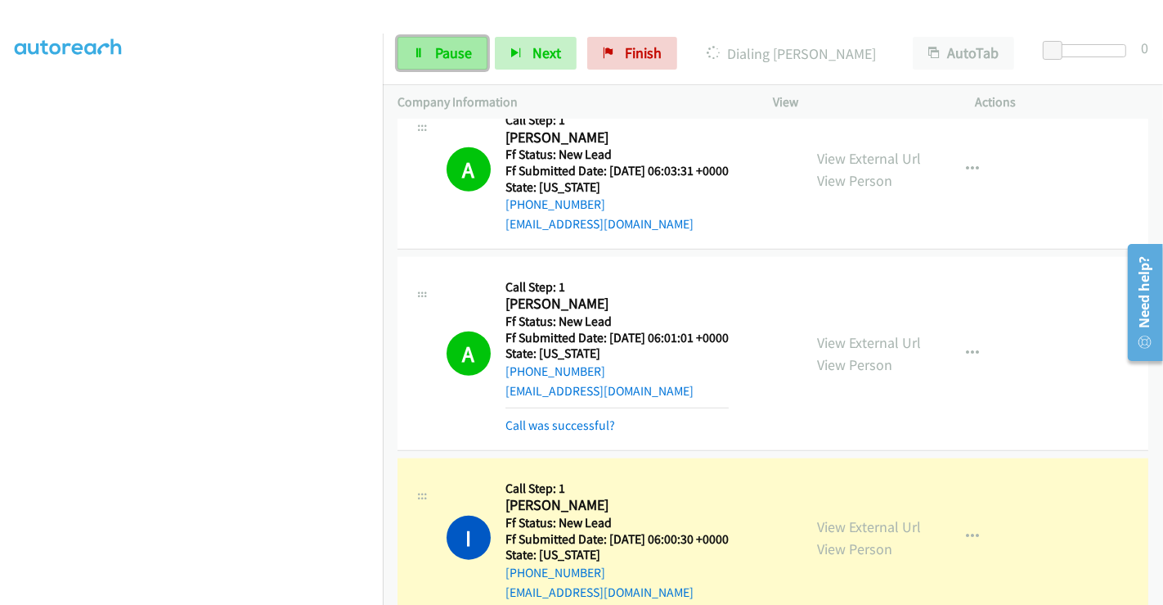
click at [436, 51] on span "Pause" at bounding box center [453, 52] width 37 height 19
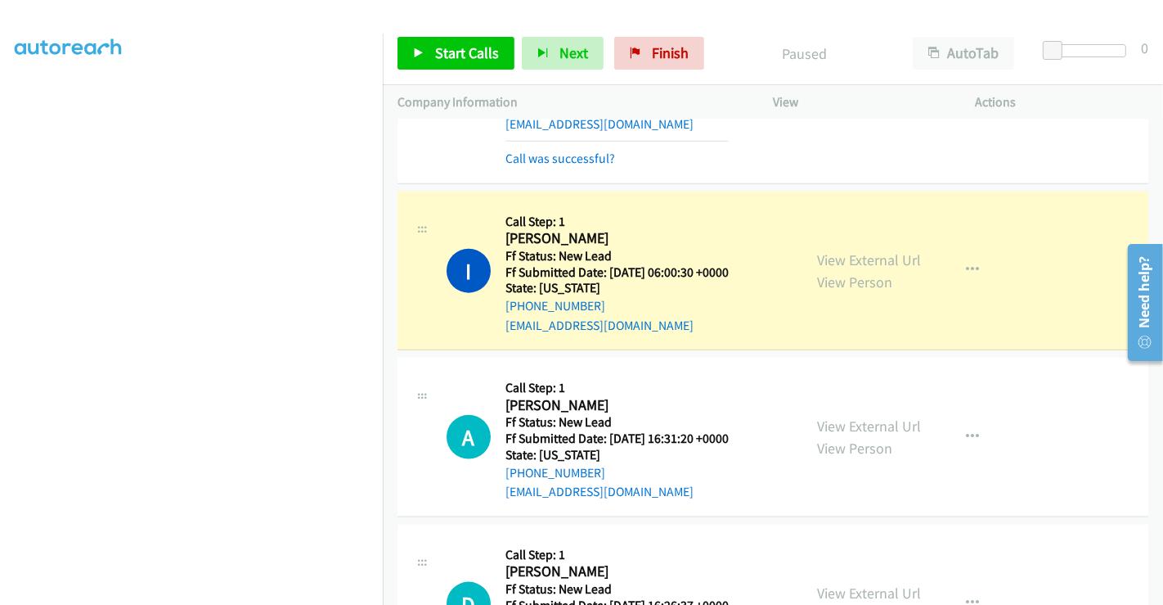
scroll to position [1672, 0]
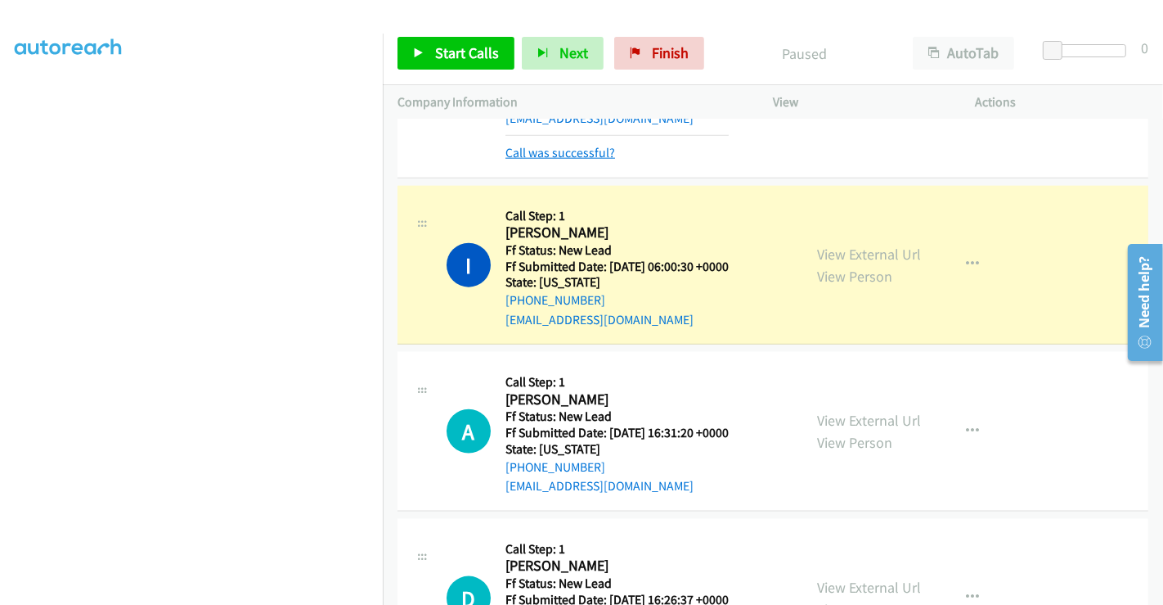
click at [545, 146] on link "Call was successful?" at bounding box center [561, 153] width 110 height 16
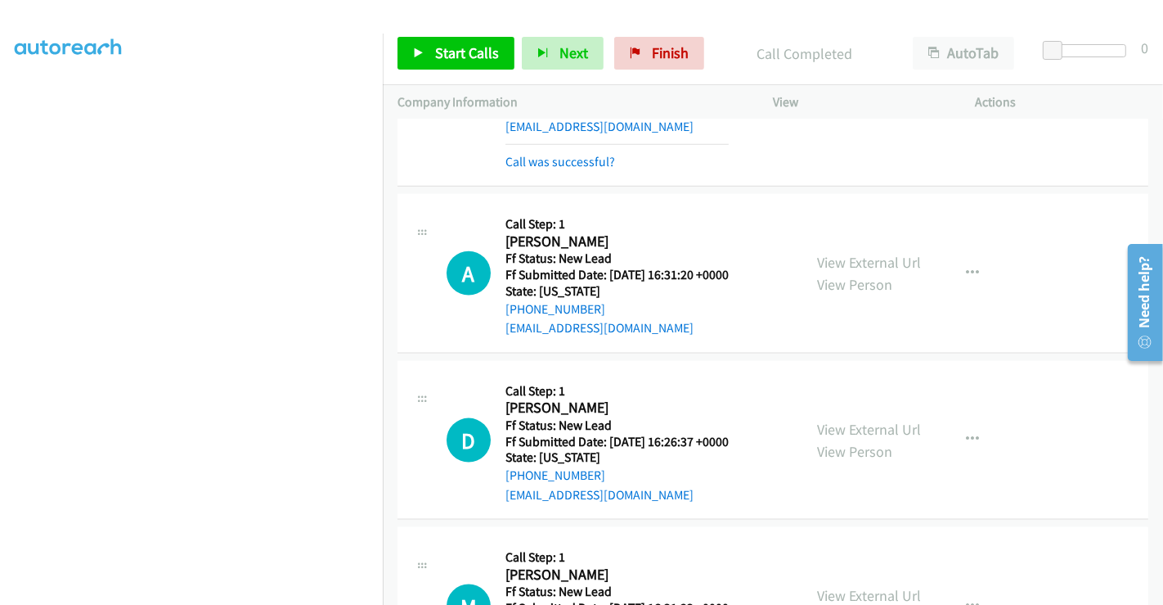
scroll to position [1732, 0]
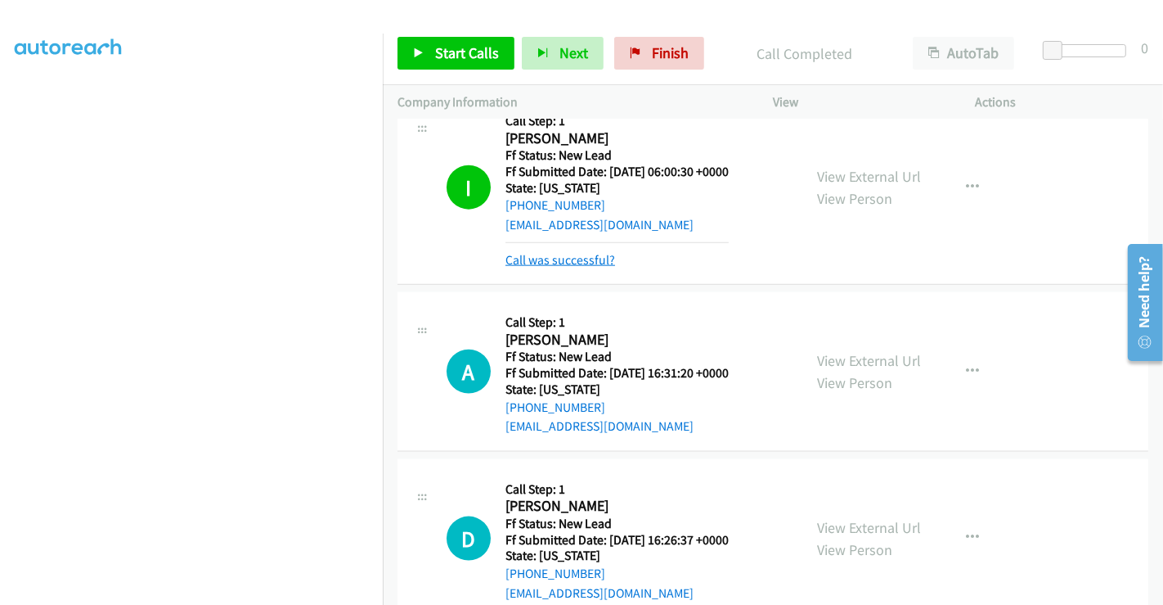
click at [562, 254] on link "Call was successful?" at bounding box center [561, 260] width 110 height 16
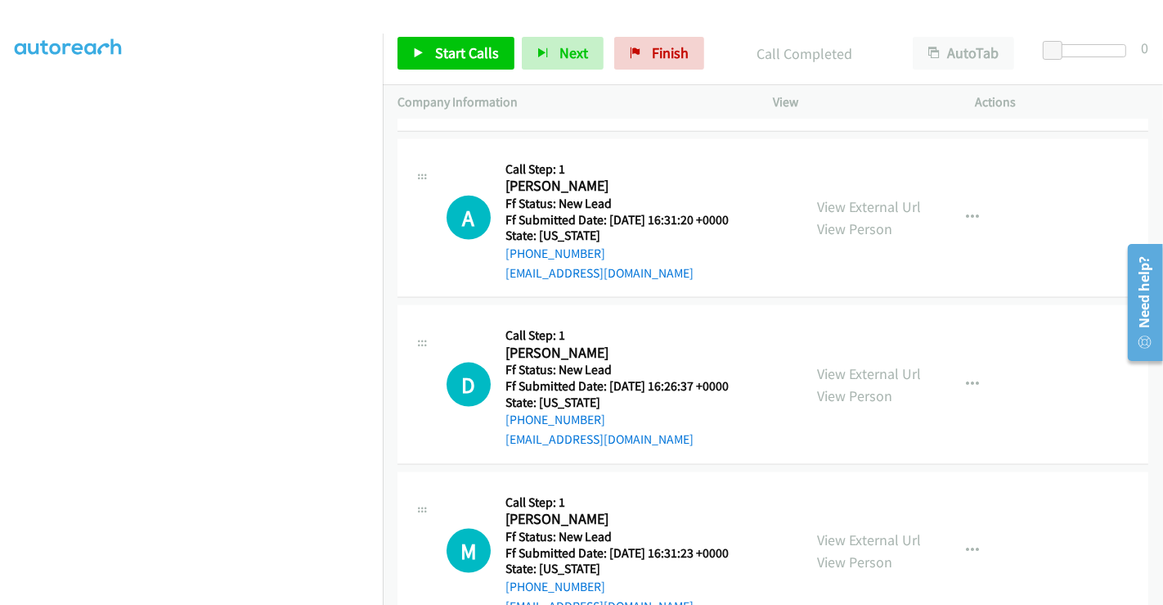
scroll to position [1776, 0]
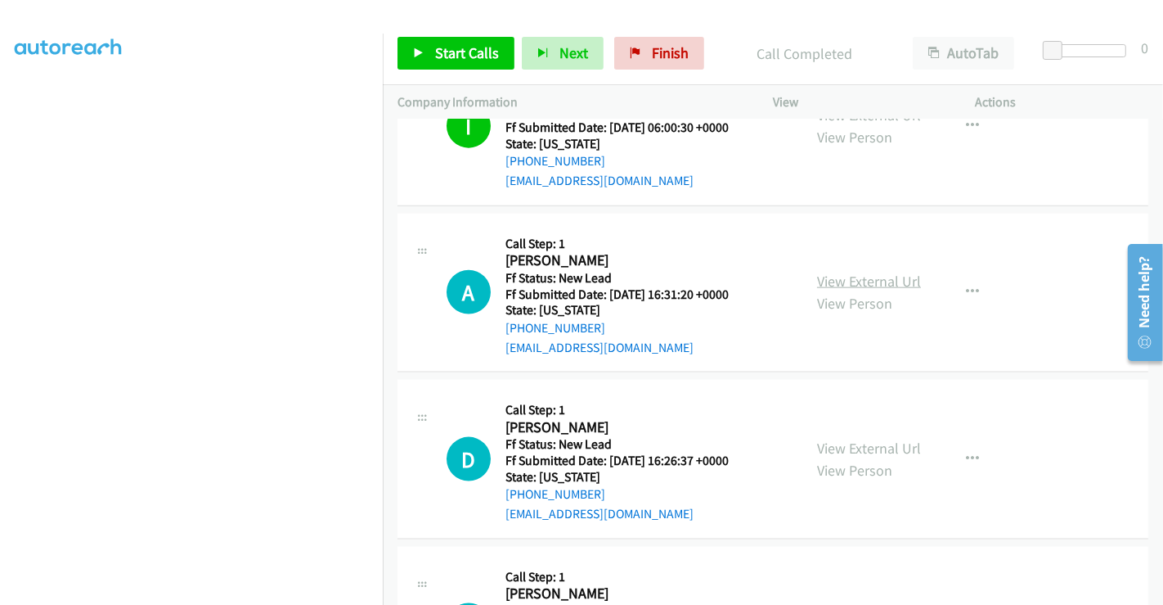
click at [850, 277] on link "View External Url" at bounding box center [869, 281] width 104 height 19
click at [879, 445] on link "View External Url" at bounding box center [869, 447] width 104 height 19
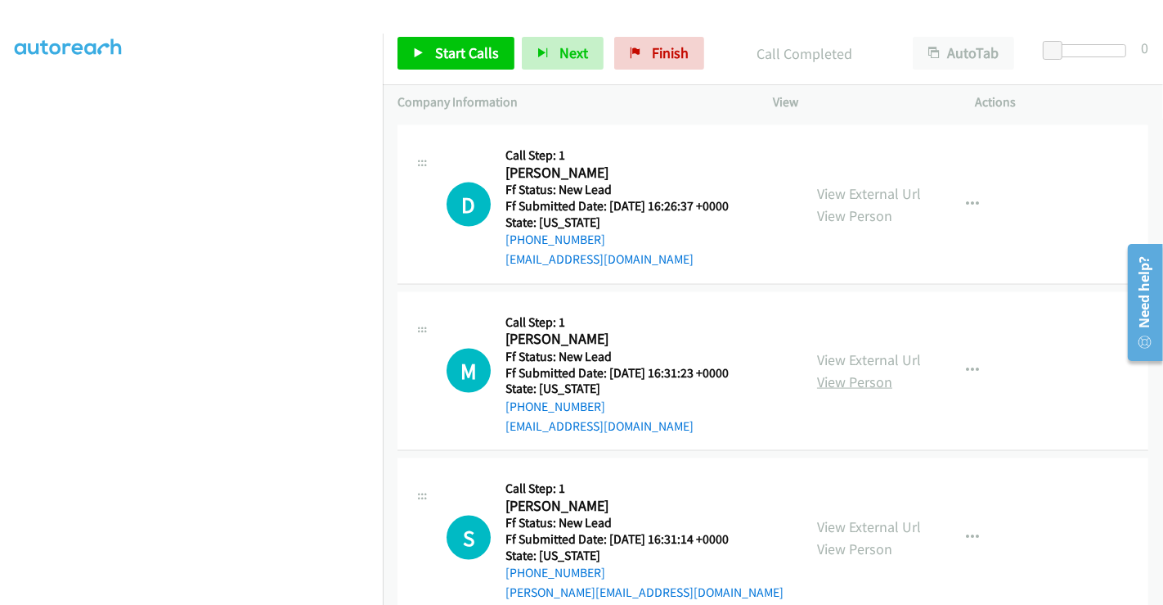
scroll to position [2049, 0]
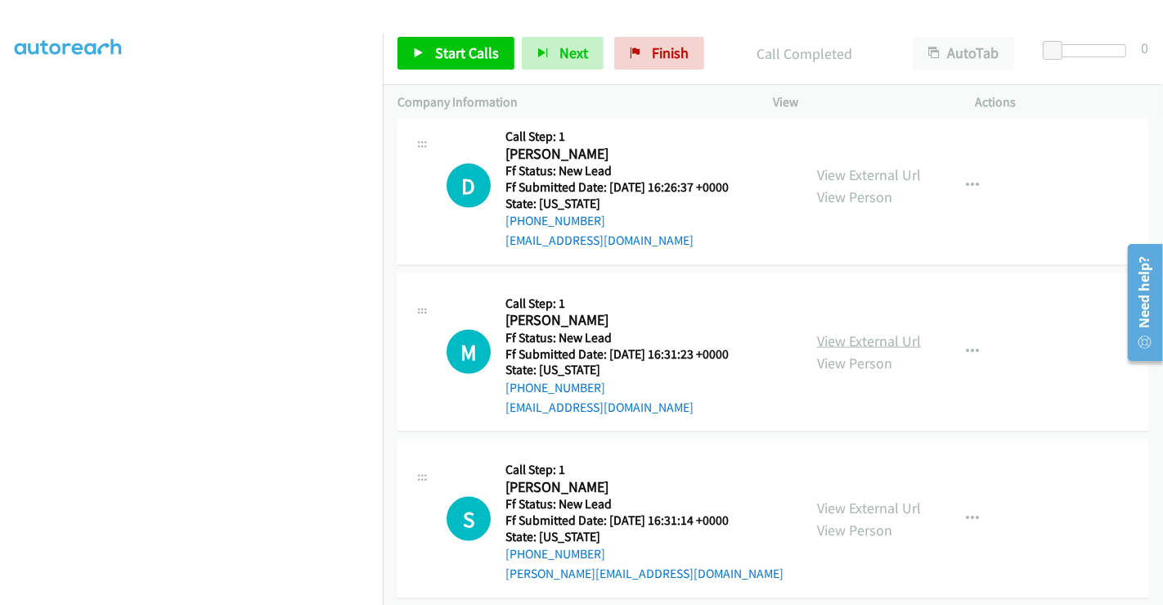
click at [852, 336] on link "View External Url" at bounding box center [869, 340] width 104 height 19
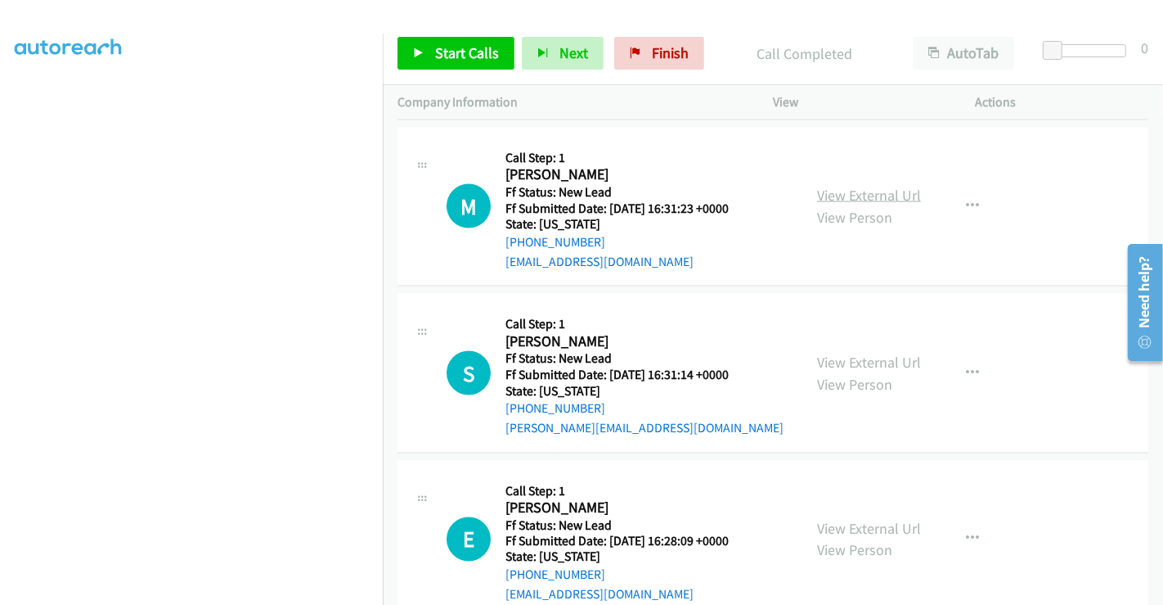
scroll to position [2231, 0]
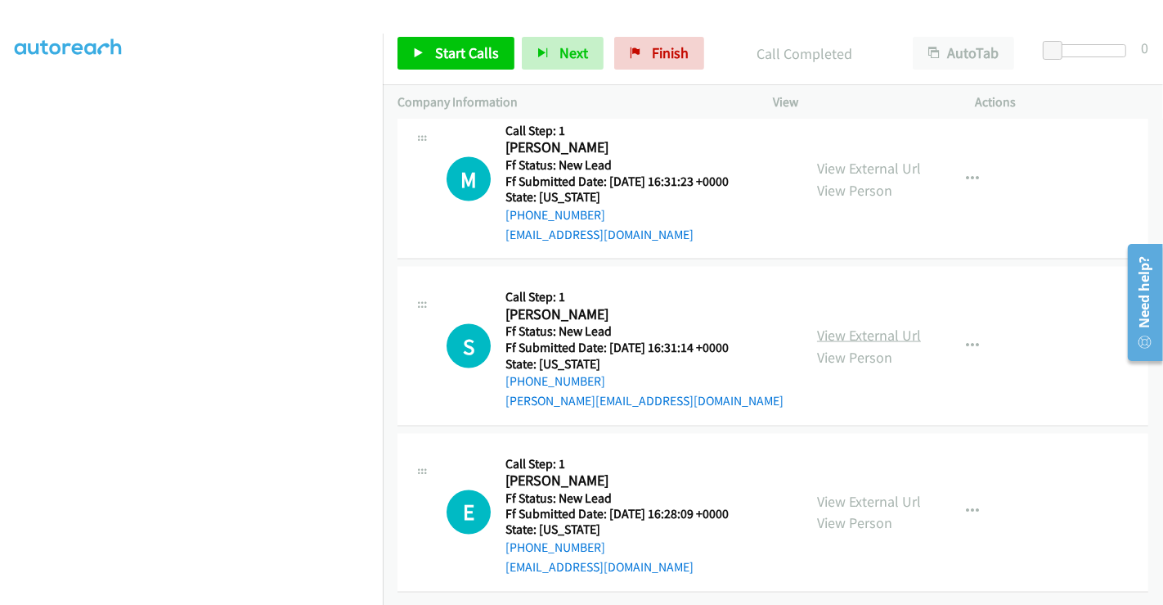
click at [850, 326] on link "View External Url" at bounding box center [869, 335] width 104 height 19
click at [854, 494] on link "View External Url" at bounding box center [869, 501] width 104 height 19
click at [447, 50] on span "Start Calls" at bounding box center [467, 52] width 64 height 19
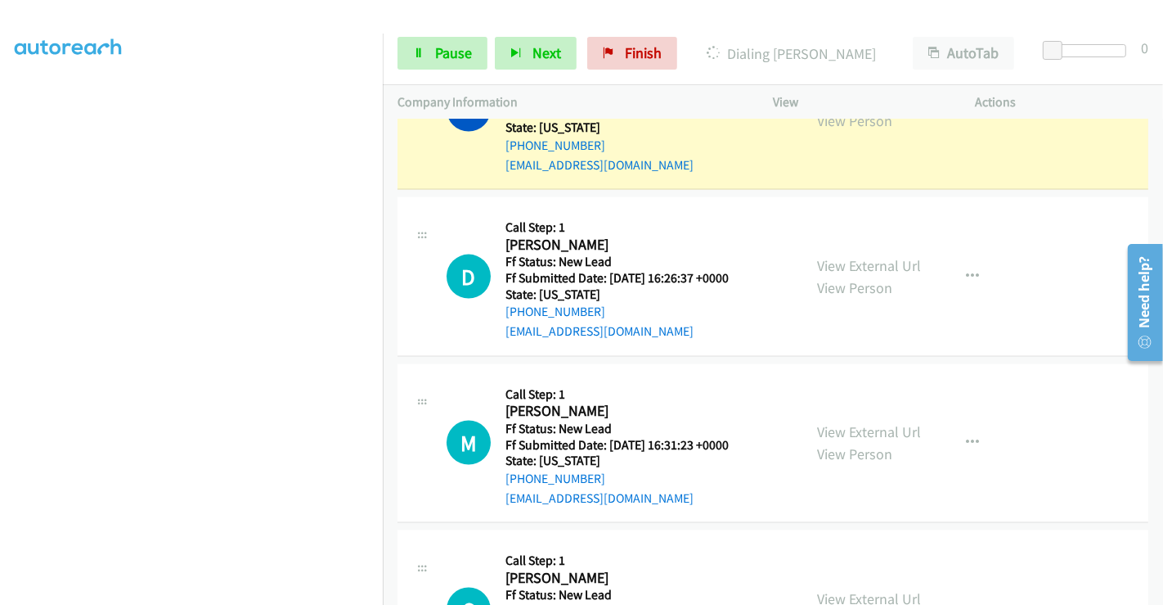
scroll to position [1867, 0]
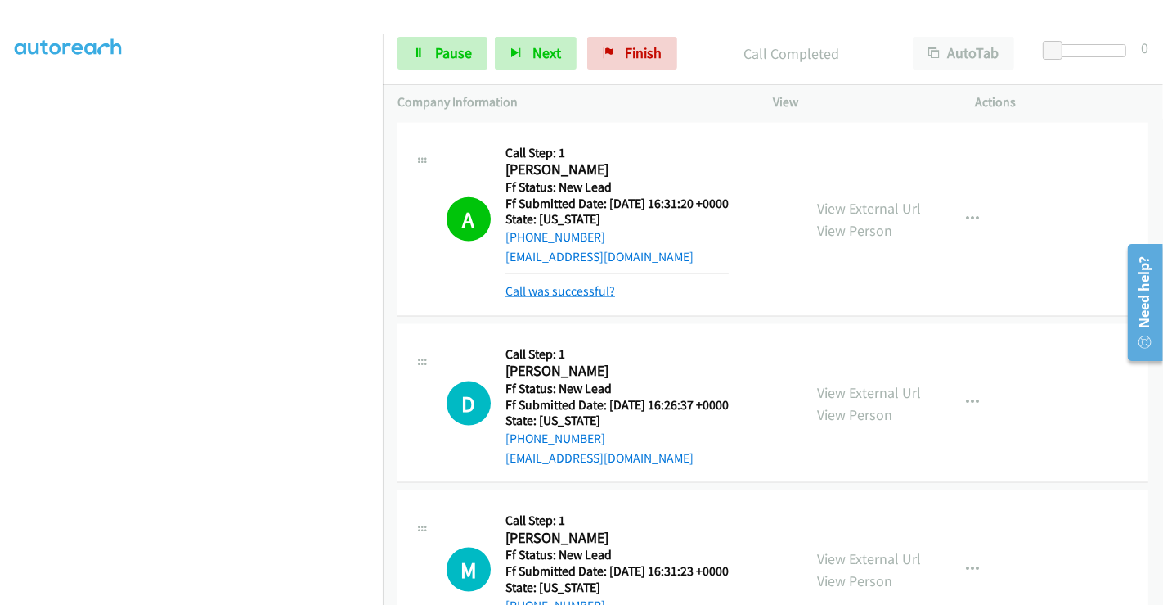
click at [572, 285] on link "Call was successful?" at bounding box center [561, 291] width 110 height 16
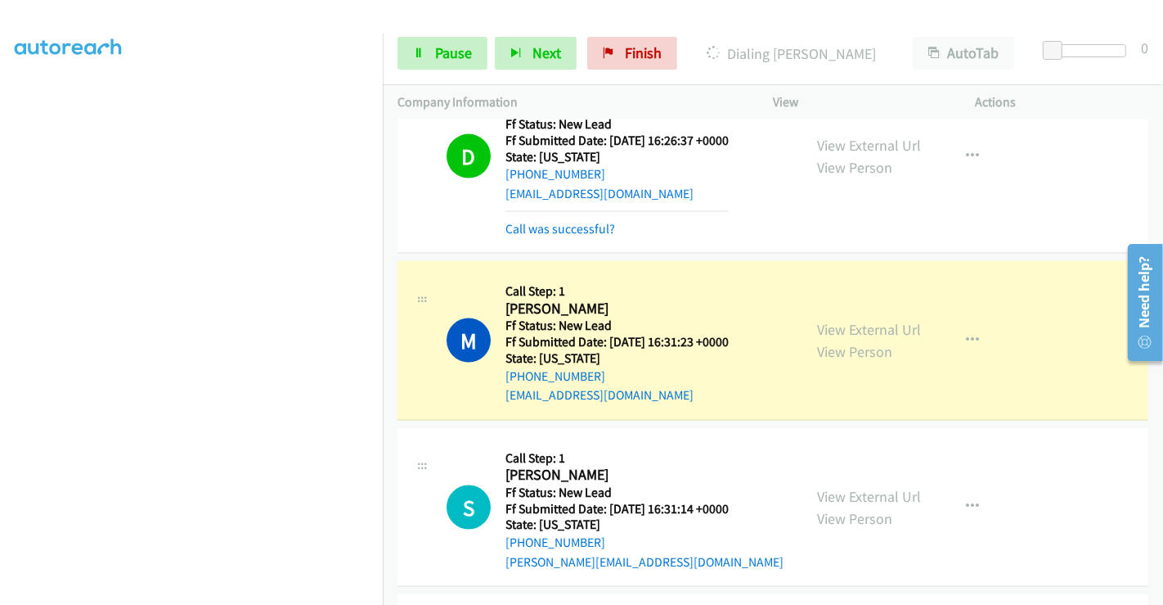
scroll to position [2140, 0]
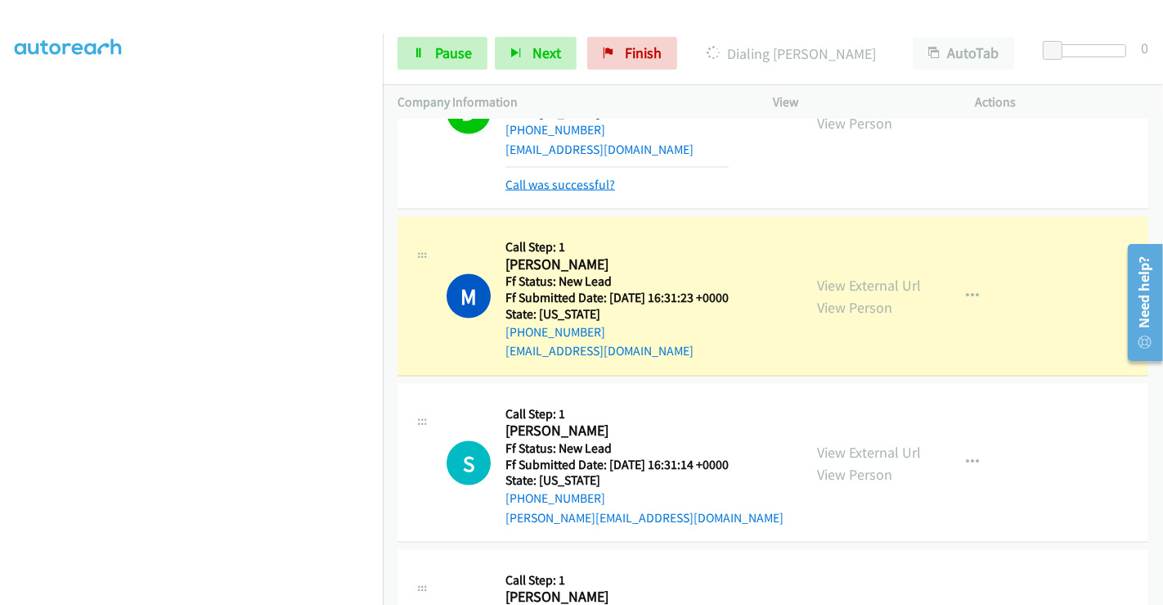
click at [542, 177] on link "Call was successful?" at bounding box center [561, 185] width 110 height 16
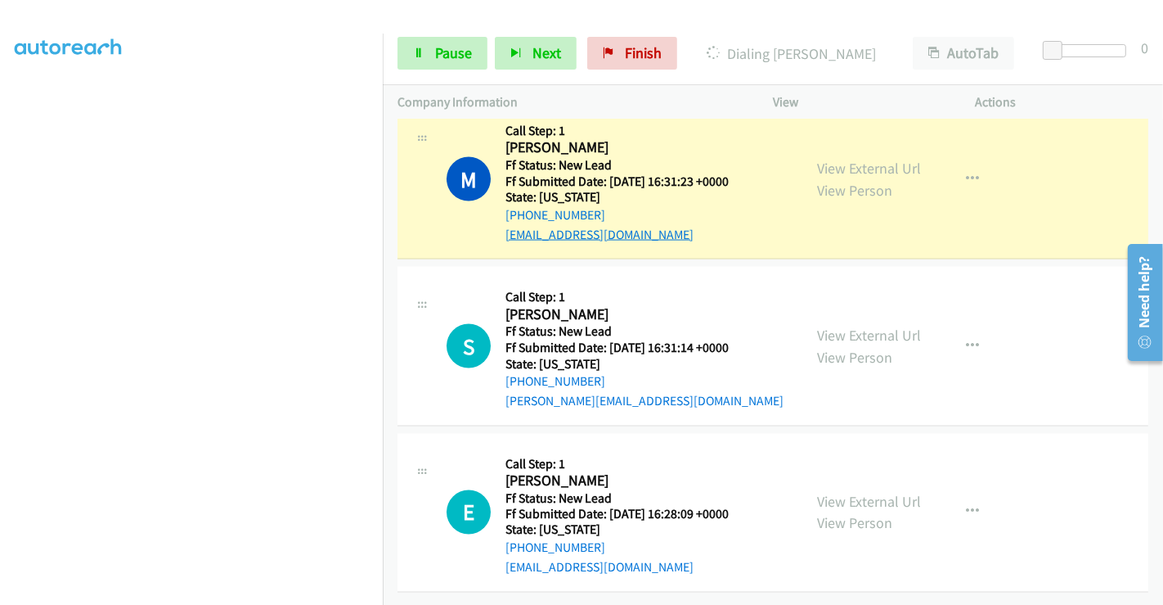
scroll to position [2231, 0]
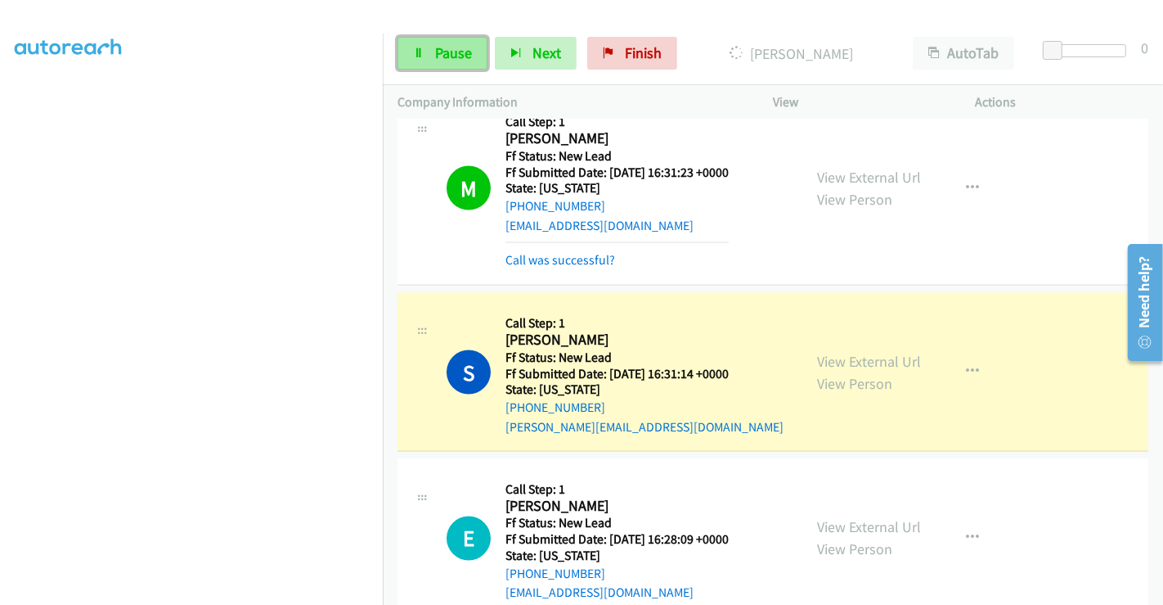
click at [425, 53] on link "Pause" at bounding box center [443, 53] width 90 height 33
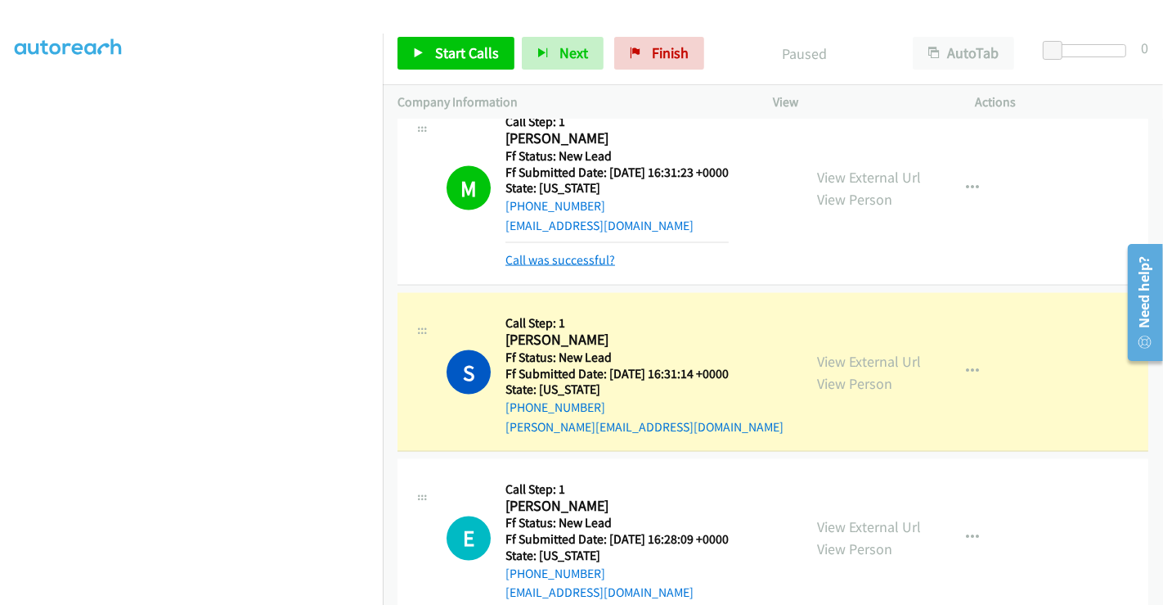
click at [599, 263] on link "Call was successful?" at bounding box center [561, 260] width 110 height 16
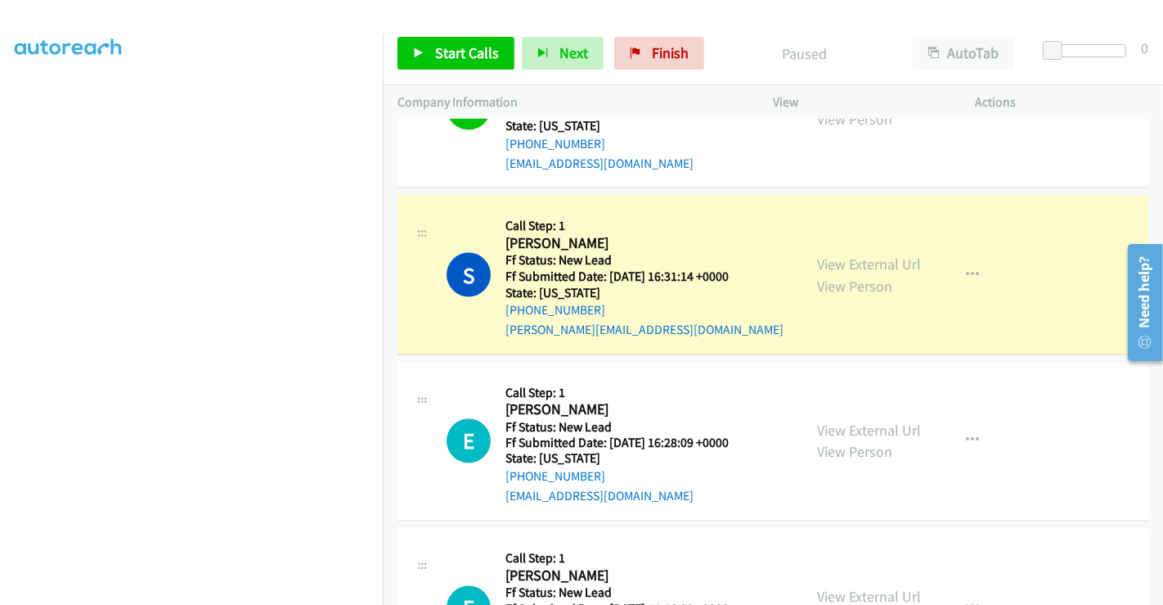
scroll to position [2322, 0]
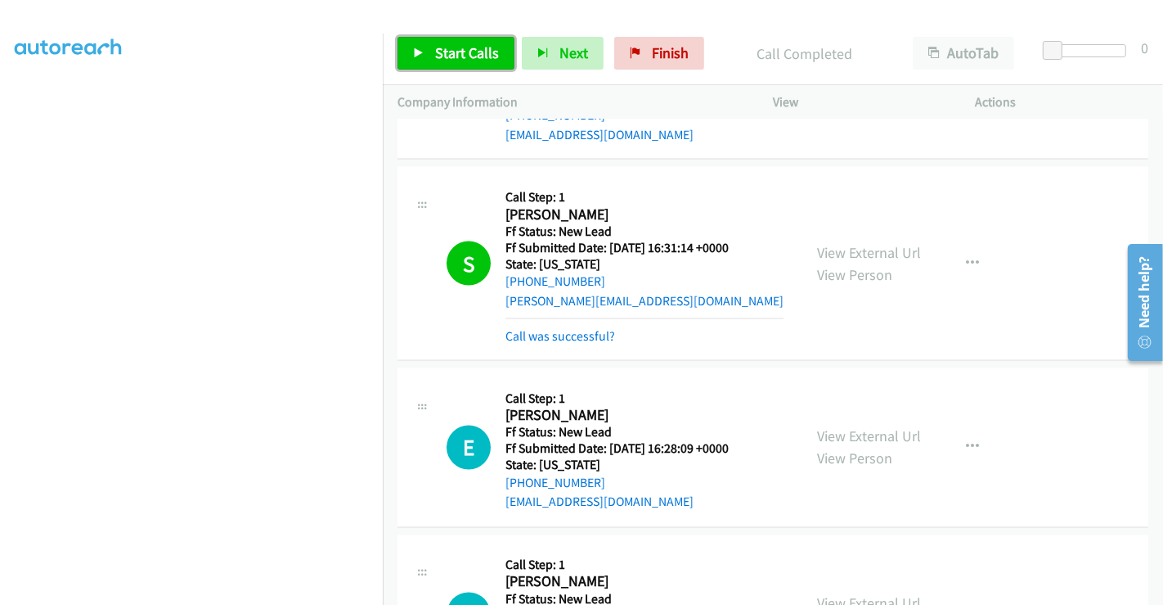
click at [476, 47] on span "Start Calls" at bounding box center [467, 52] width 64 height 19
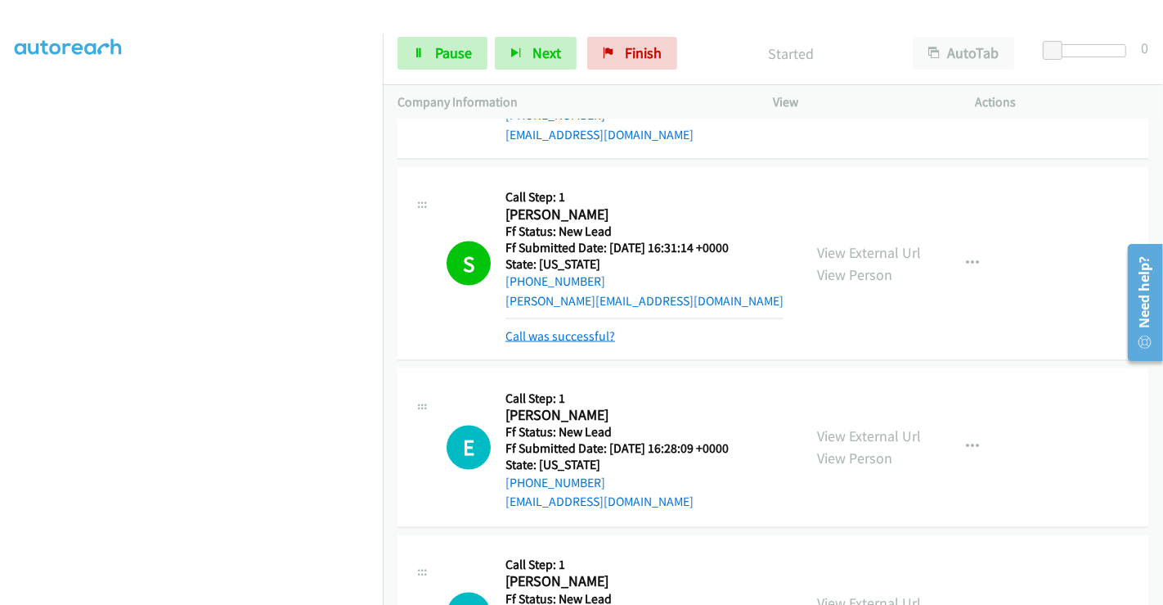
click at [565, 328] on link "Call was successful?" at bounding box center [561, 336] width 110 height 16
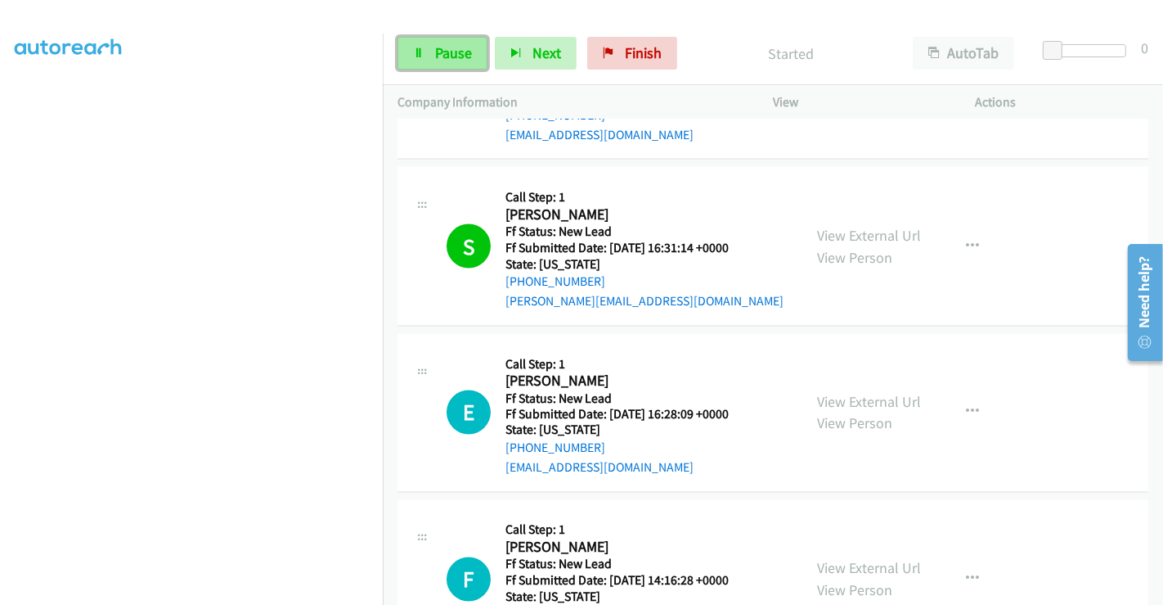
click at [453, 54] on span "Pause" at bounding box center [453, 52] width 37 height 19
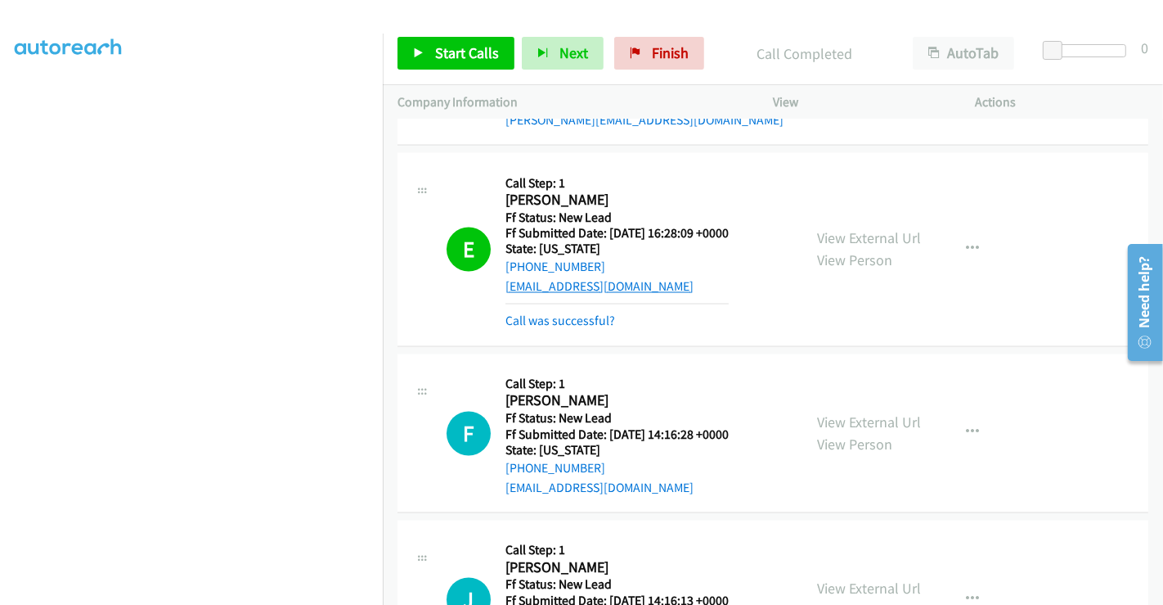
scroll to position [2503, 0]
click at [582, 320] on link "Call was successful?" at bounding box center [561, 320] width 110 height 16
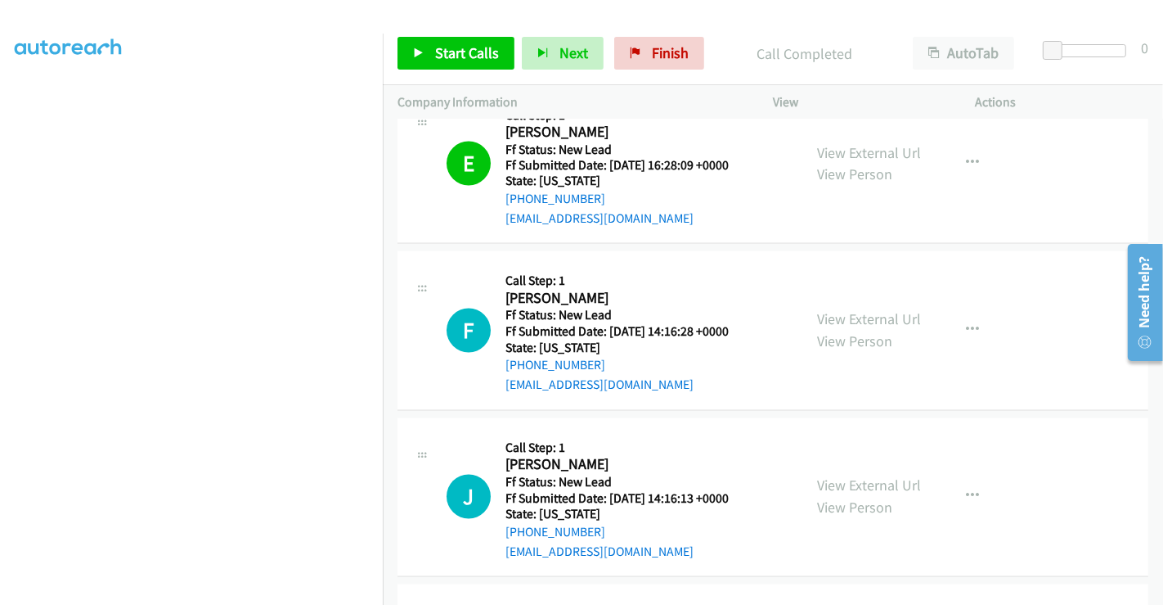
scroll to position [2730, 0]
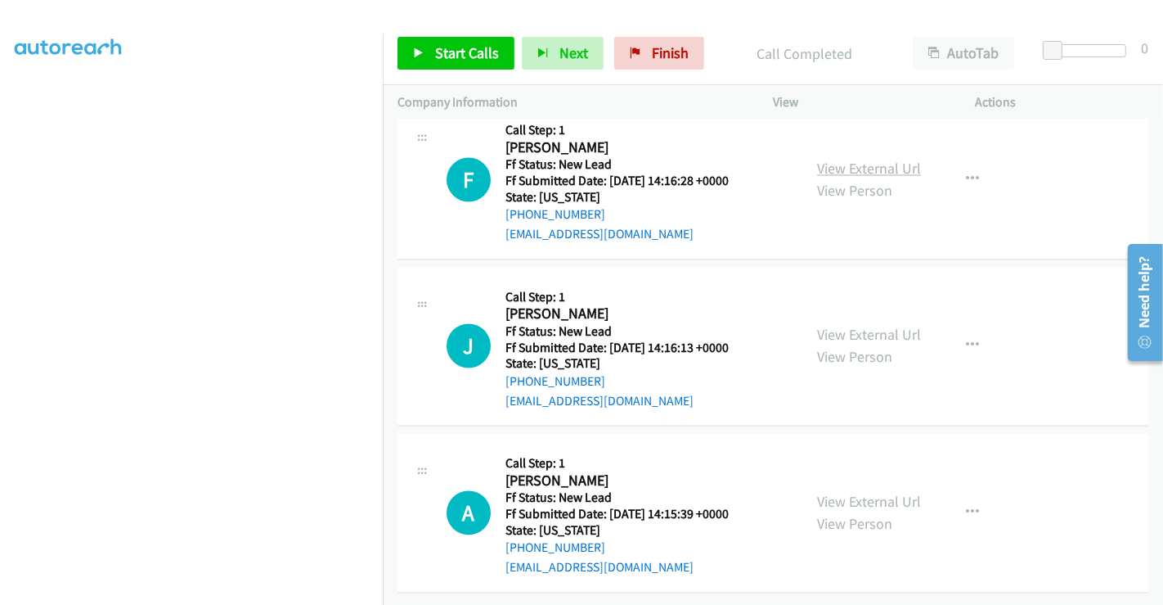
click at [856, 160] on link "View External Url" at bounding box center [869, 169] width 104 height 19
click at [853, 326] on link "View External Url" at bounding box center [869, 335] width 104 height 19
click at [867, 492] on link "View External Url" at bounding box center [869, 501] width 104 height 19
click at [475, 52] on span "Start Calls" at bounding box center [467, 52] width 64 height 19
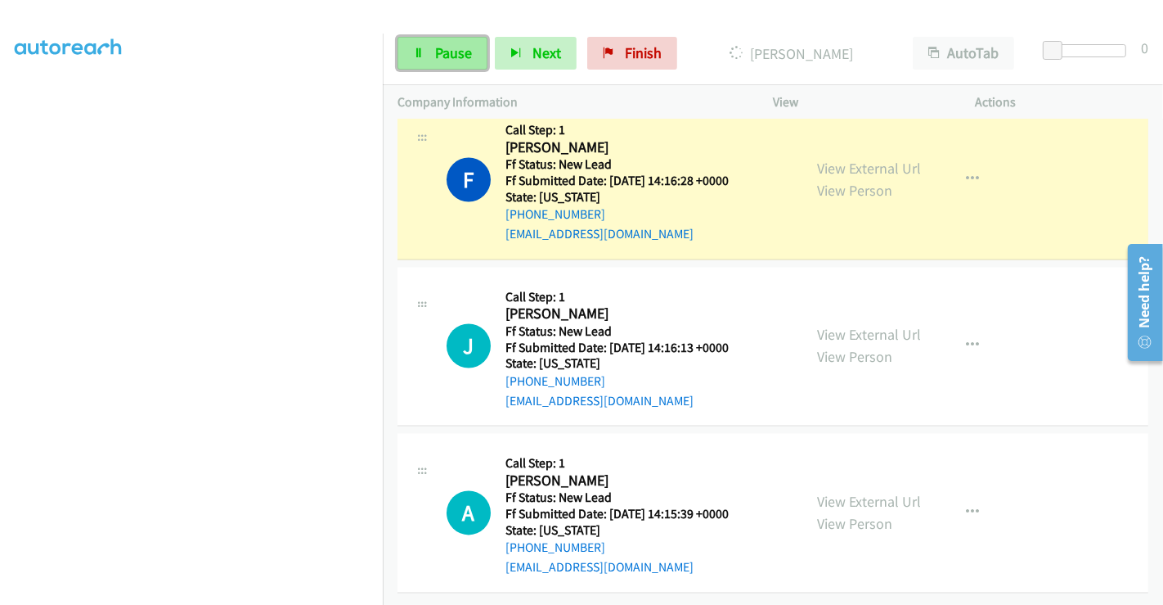
click at [452, 55] on span "Pause" at bounding box center [453, 52] width 37 height 19
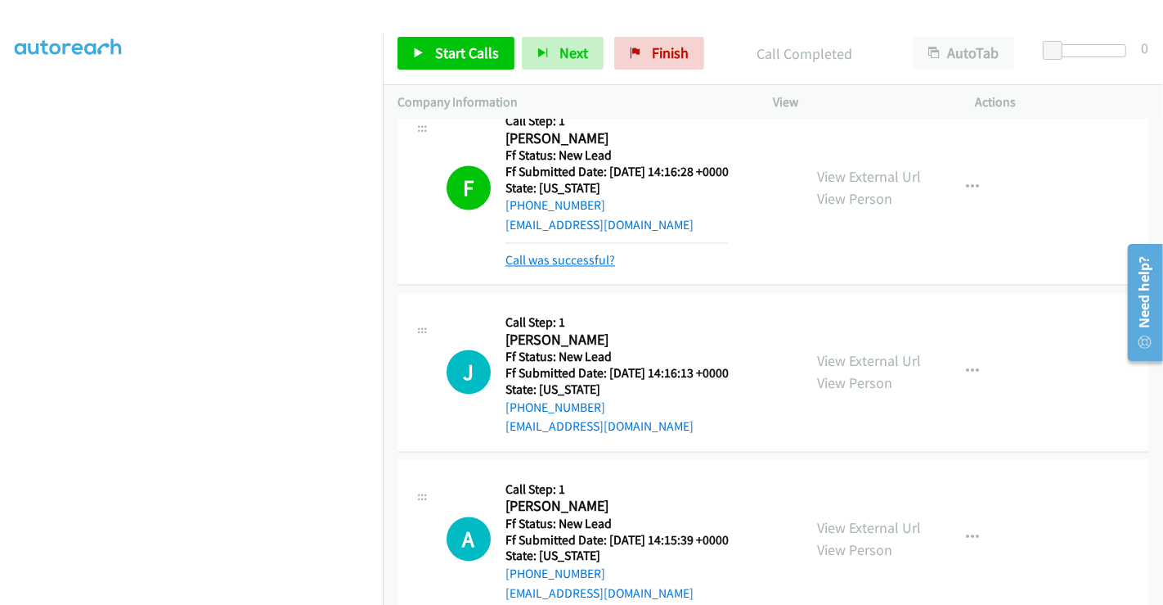
click at [563, 259] on link "Call was successful?" at bounding box center [561, 261] width 110 height 16
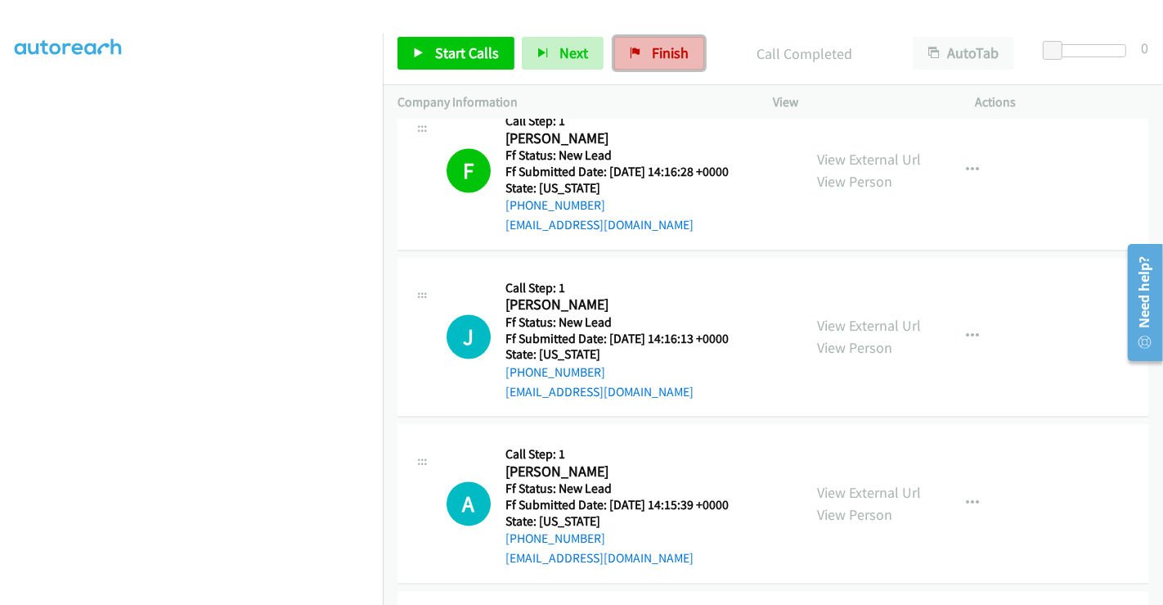
click at [663, 47] on span "Finish" at bounding box center [670, 52] width 37 height 19
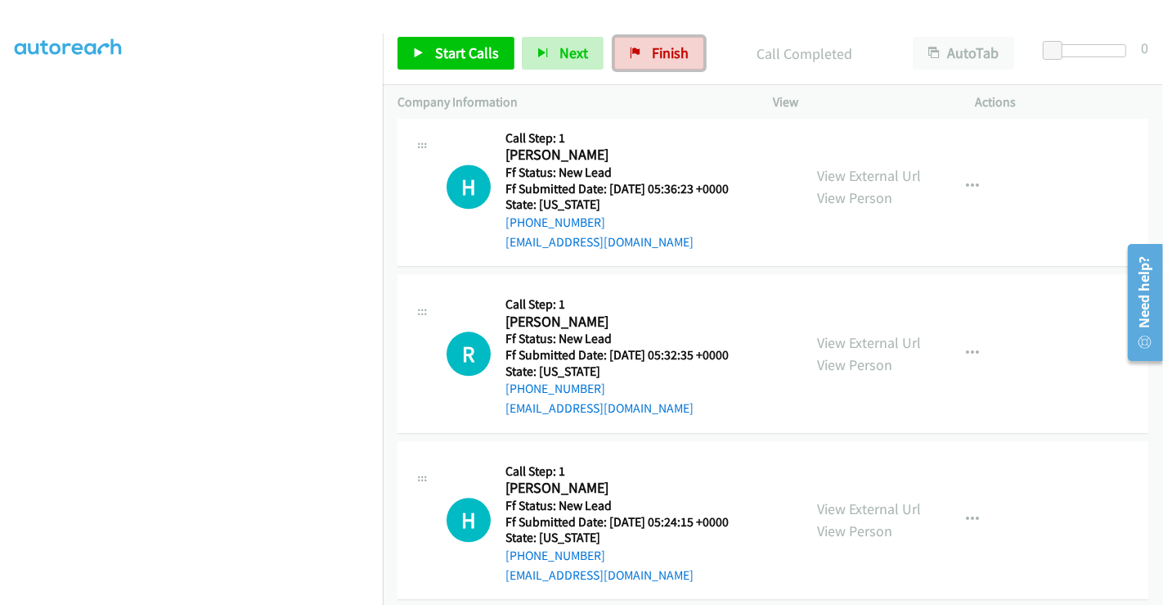
scroll to position [3228, 0]
